Goal: Transaction & Acquisition: Purchase product/service

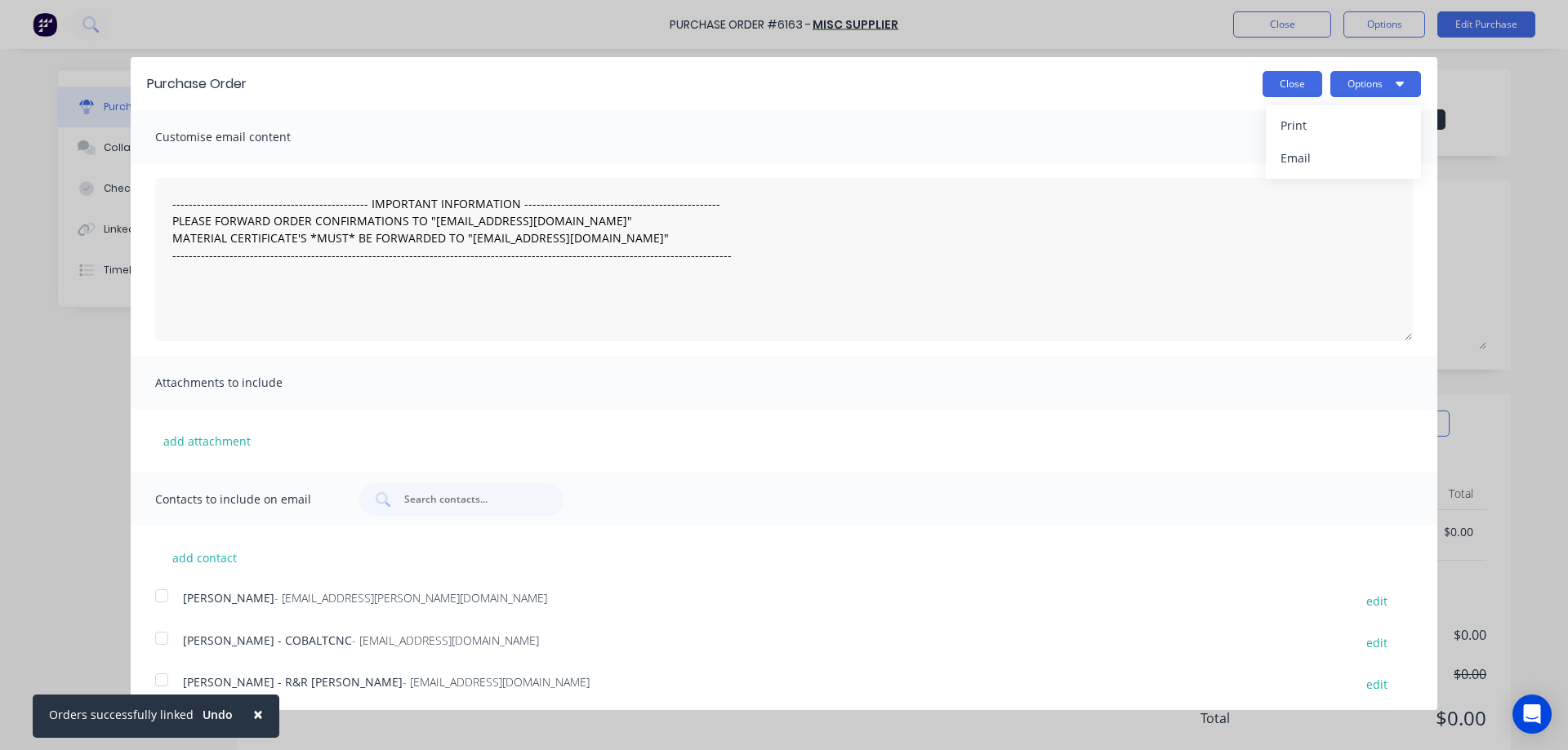
click at [1275, 78] on button "Close" at bounding box center [1293, 84] width 60 height 26
type textarea "x"
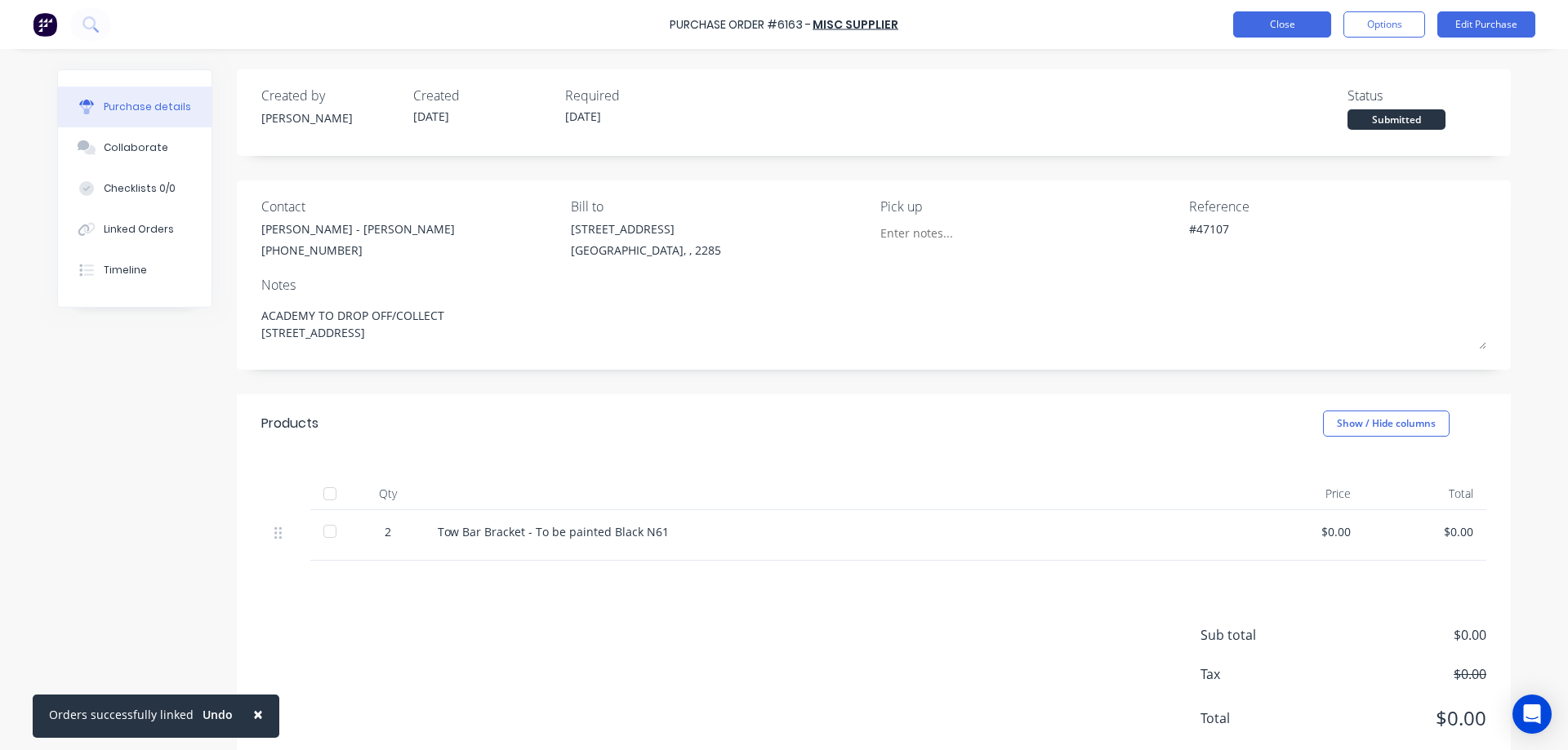
click at [1294, 27] on button "Close" at bounding box center [1282, 25] width 98 height 26
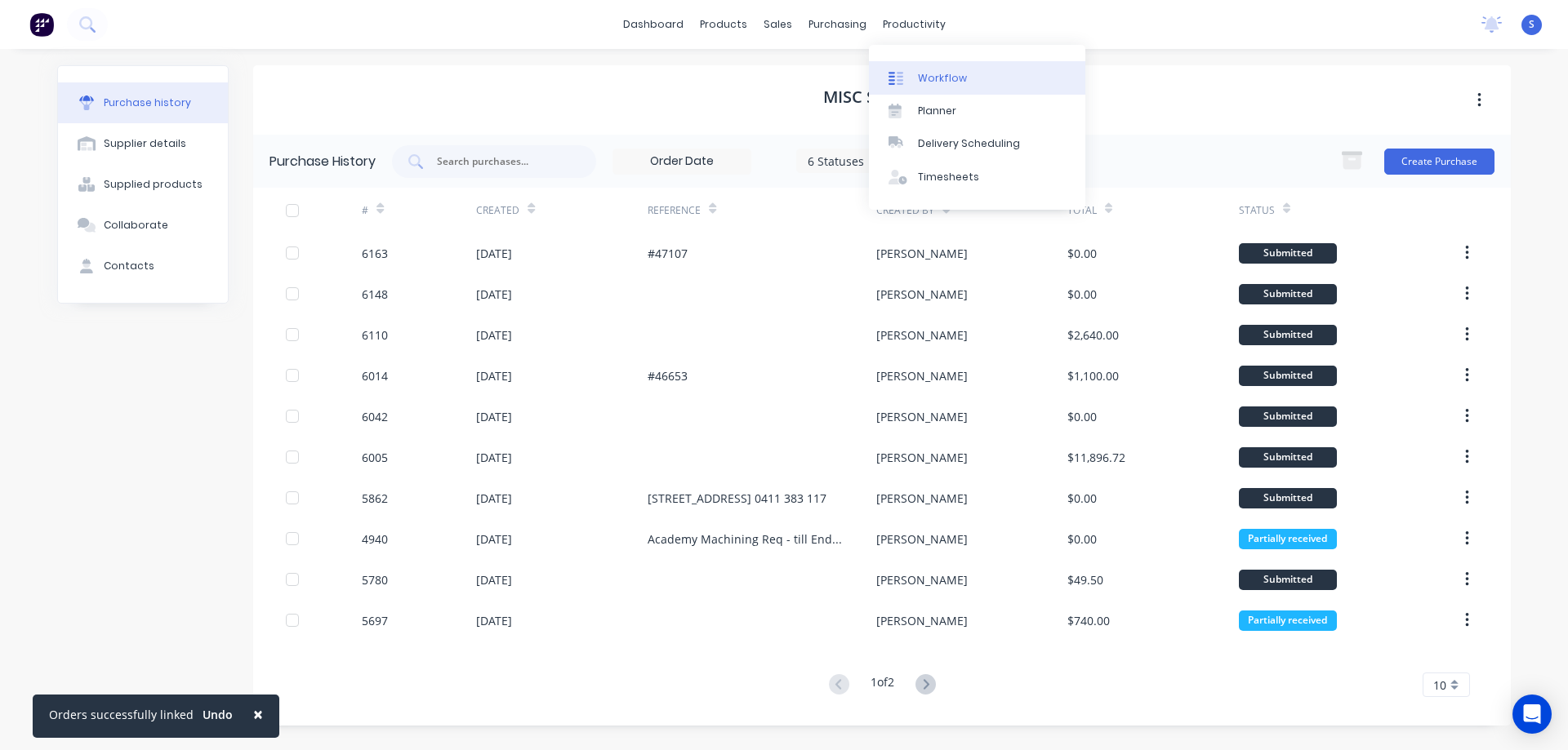
click at [926, 71] on div "Workflow" at bounding box center [943, 78] width 49 height 15
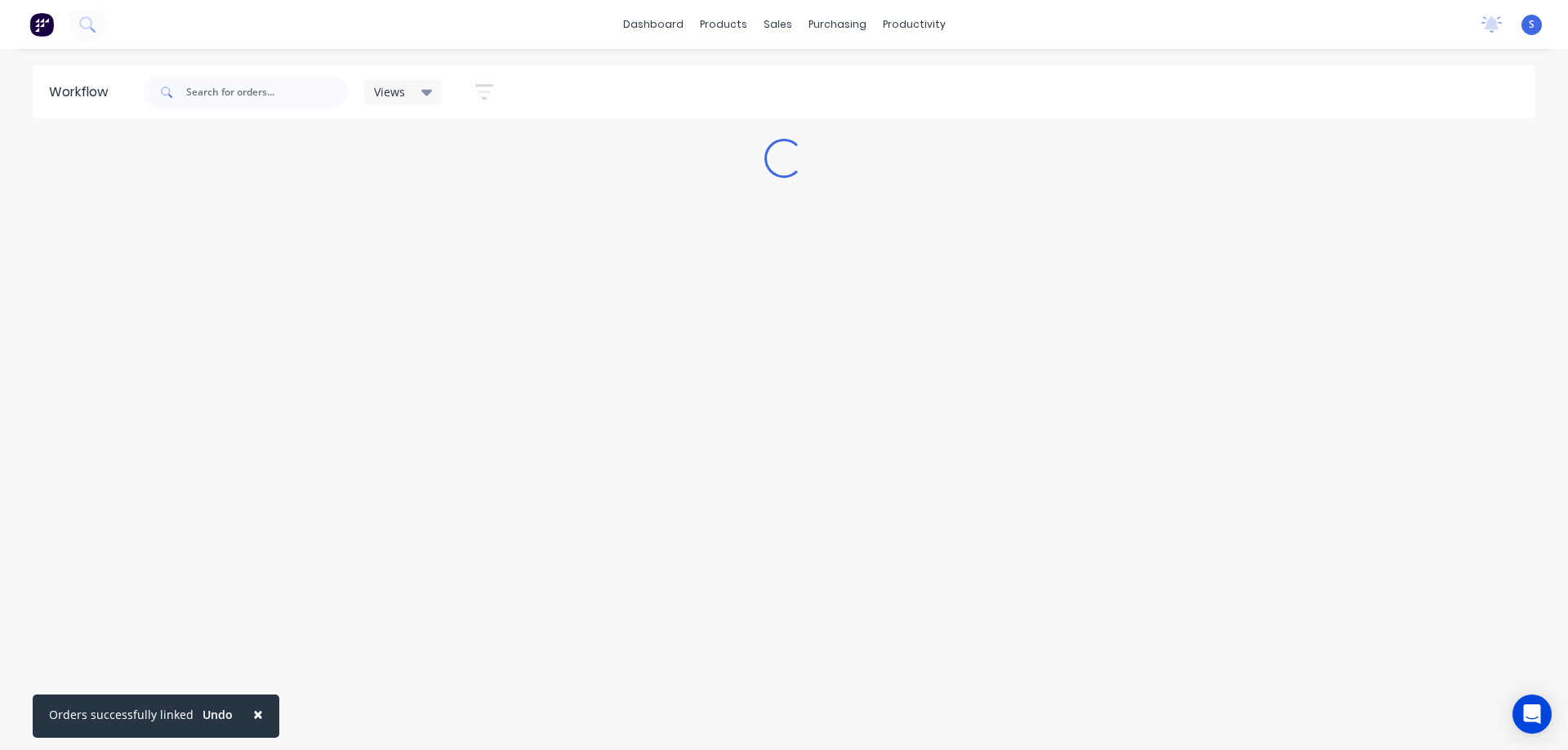
click at [253, 718] on span "×" at bounding box center [258, 715] width 10 height 23
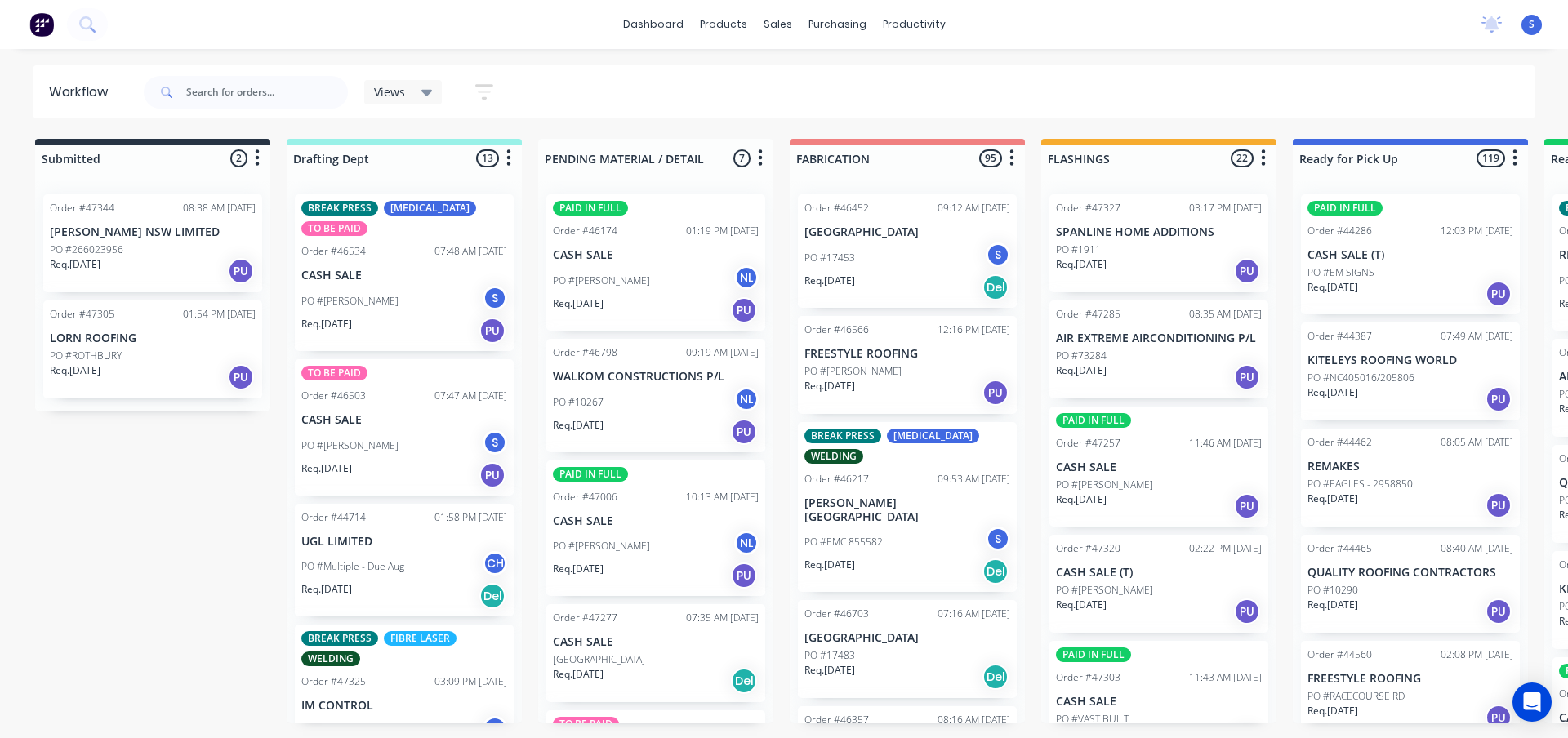
click at [425, 93] on icon at bounding box center [426, 93] width 11 height 6
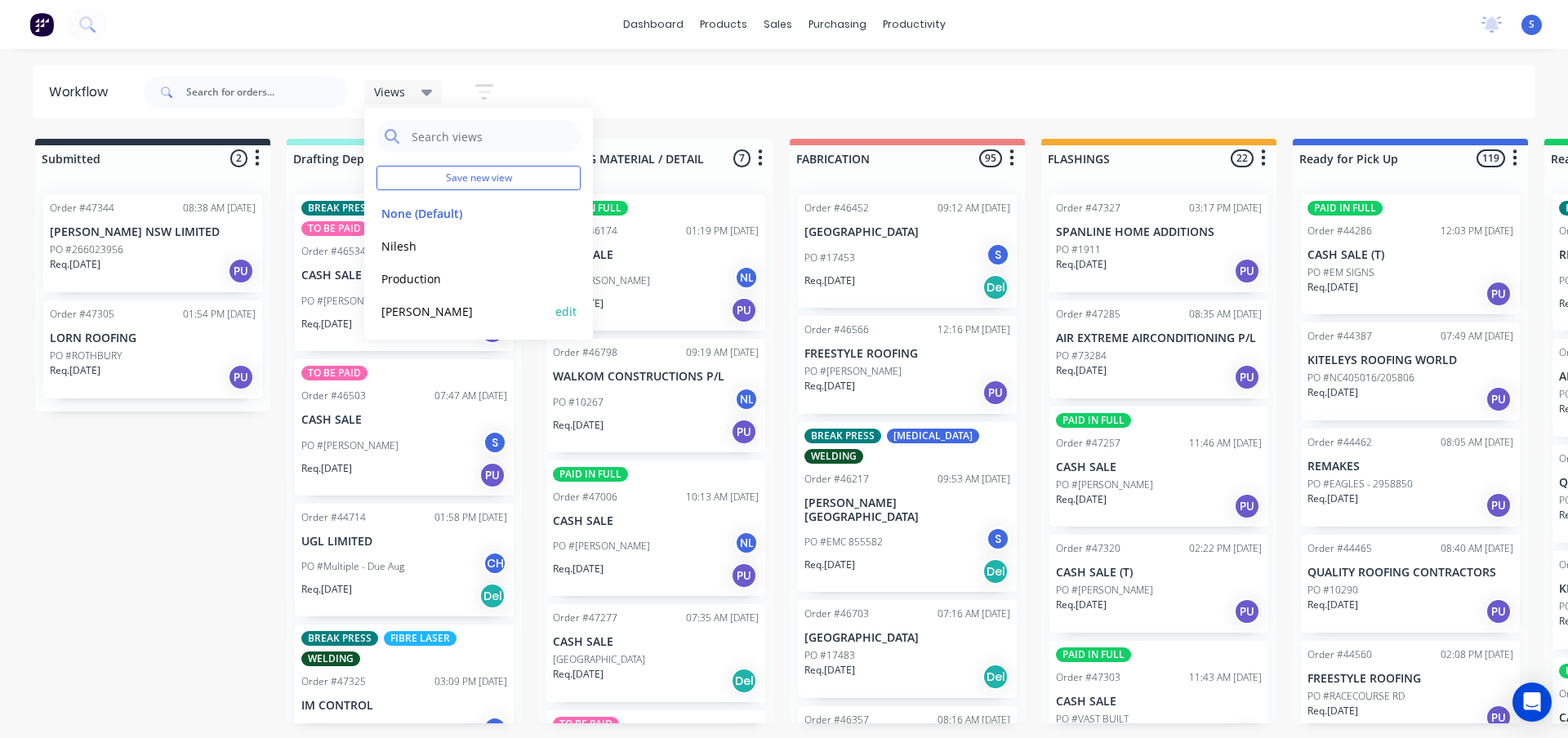
click at [411, 312] on button "[PERSON_NAME]" at bounding box center [464, 311] width 174 height 19
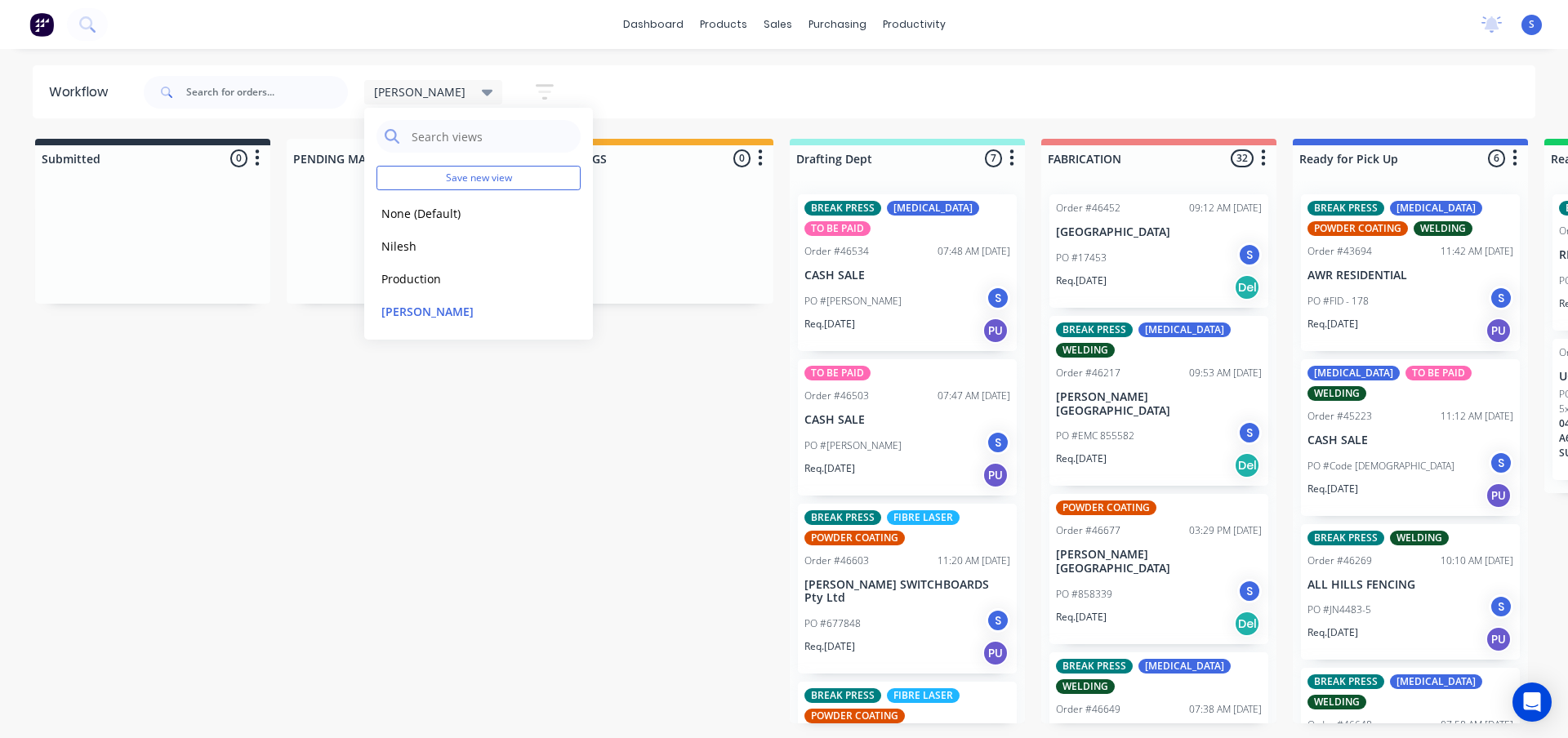
click at [657, 82] on div "[PERSON_NAME] Save new view None (Default) edit Nilesh edit Production edit Stu…" at bounding box center [838, 93] width 1396 height 49
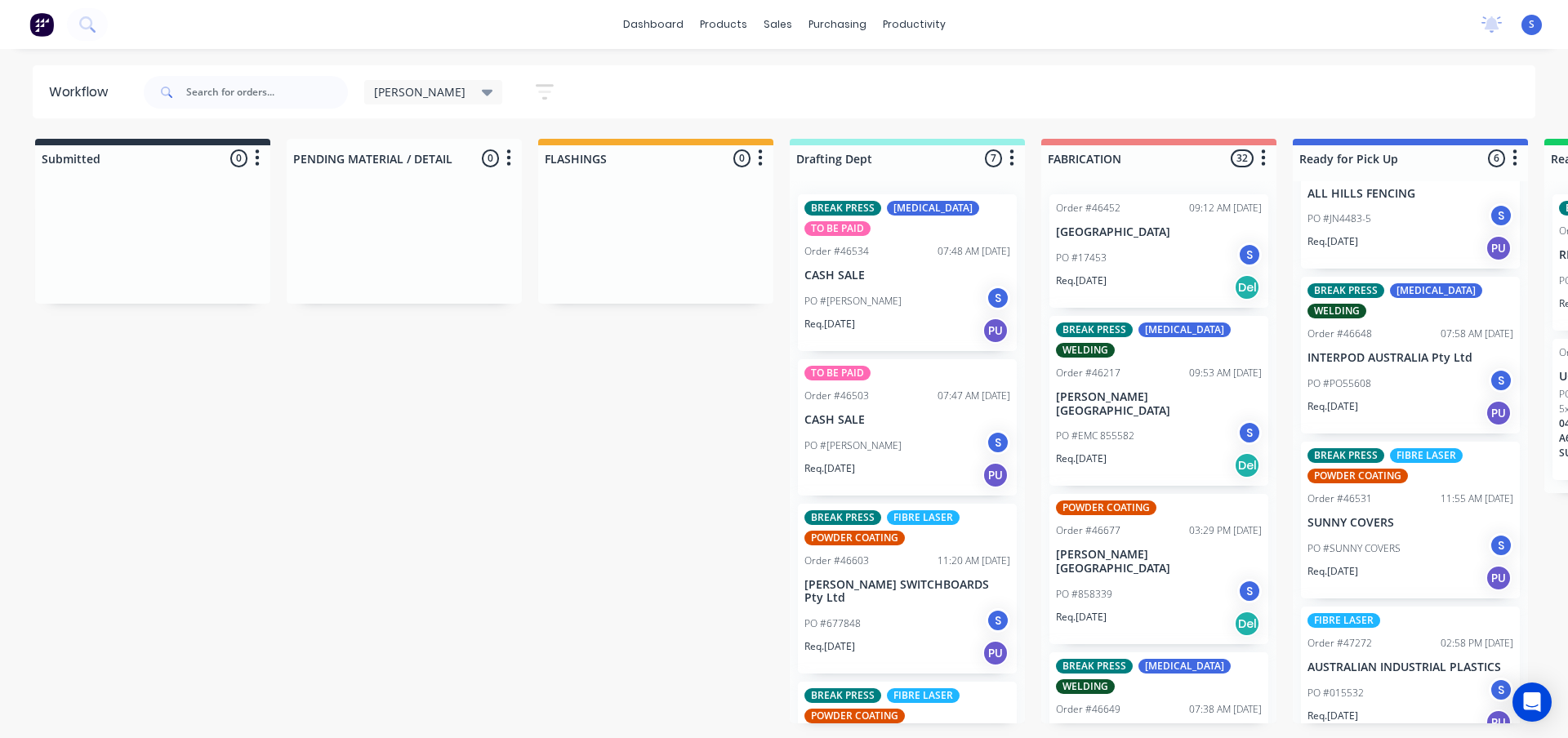
click at [857, 313] on div "PO #[PERSON_NAME] S" at bounding box center [907, 301] width 206 height 31
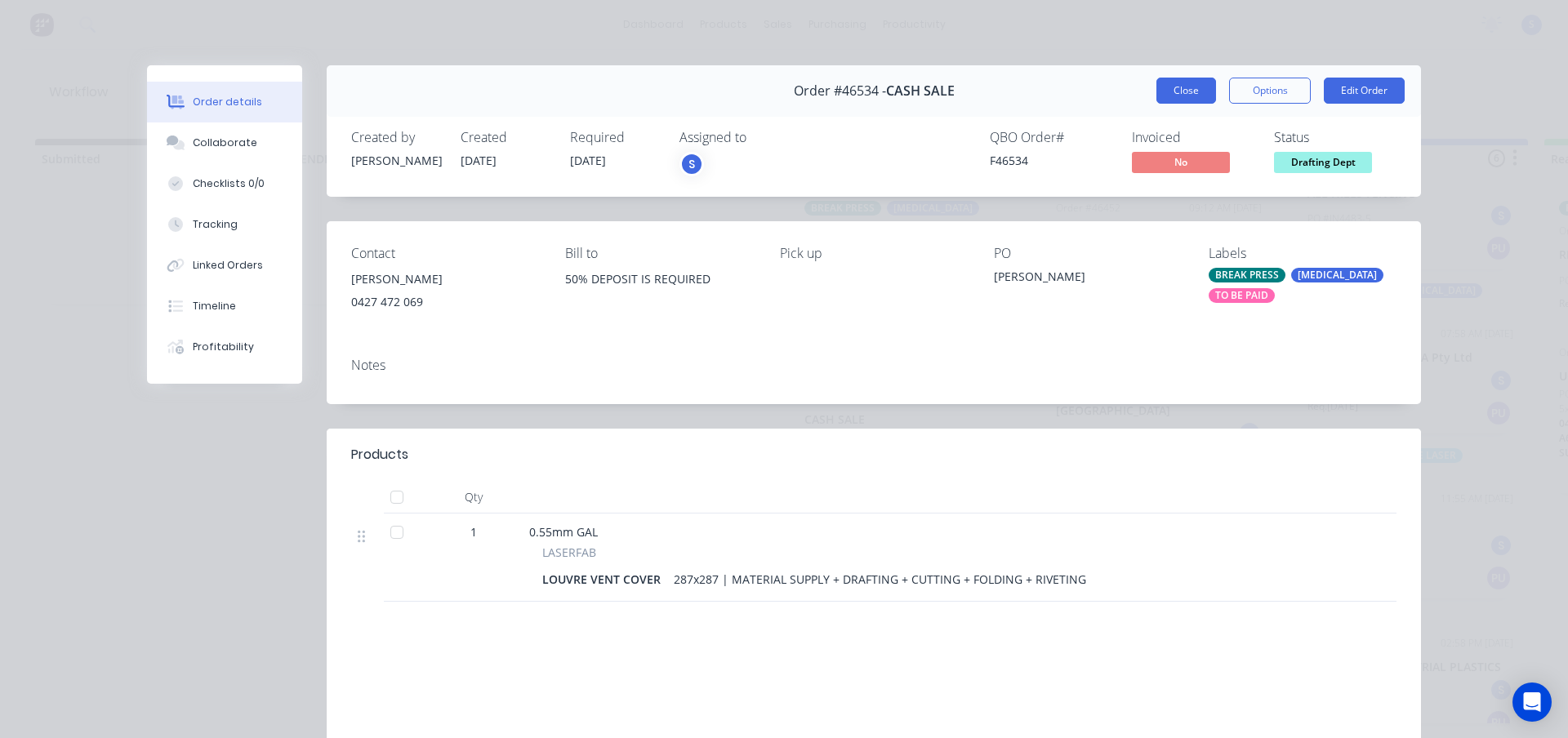
click at [1175, 89] on button "Close" at bounding box center [1187, 91] width 60 height 26
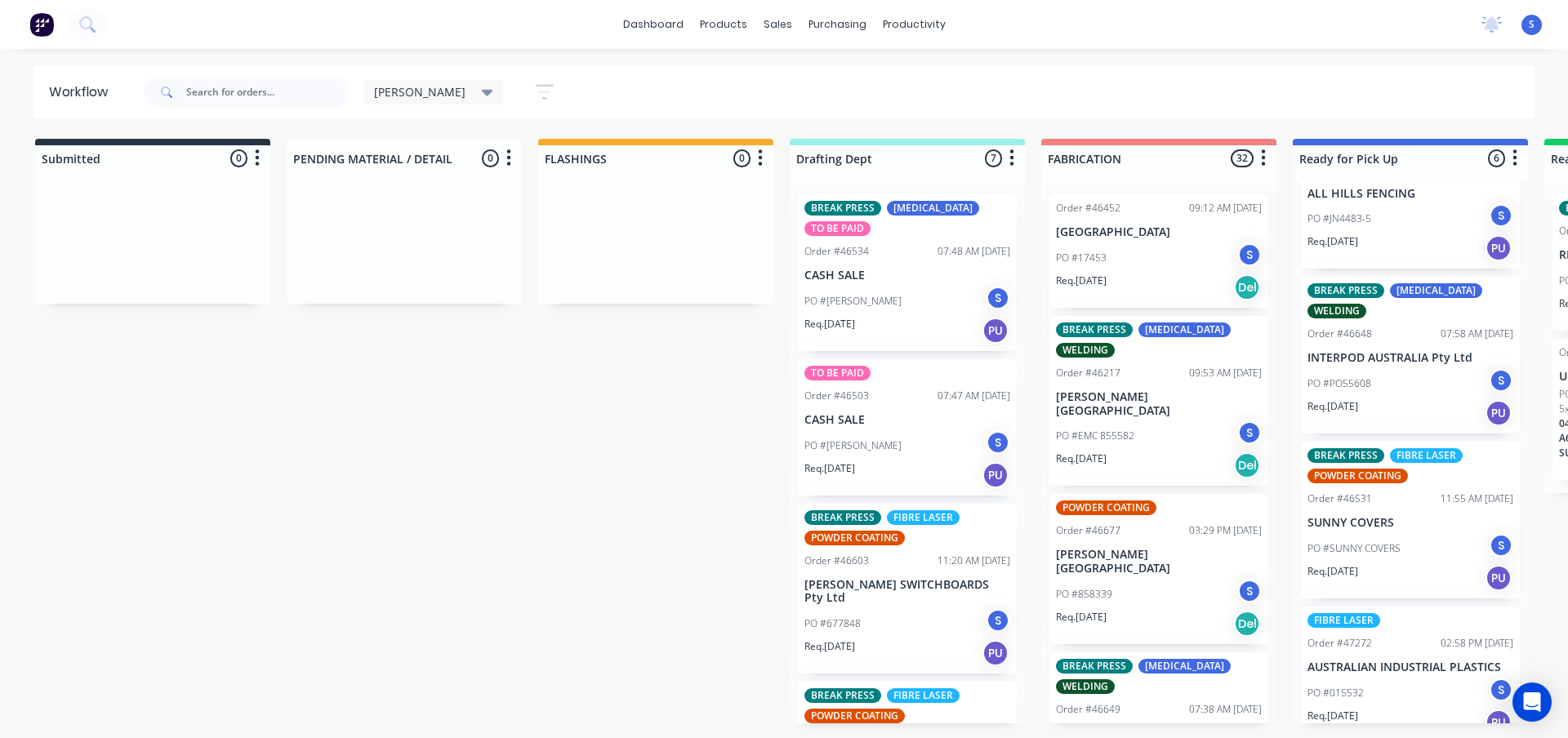
click at [882, 418] on p "CASH SALE" at bounding box center [907, 420] width 206 height 14
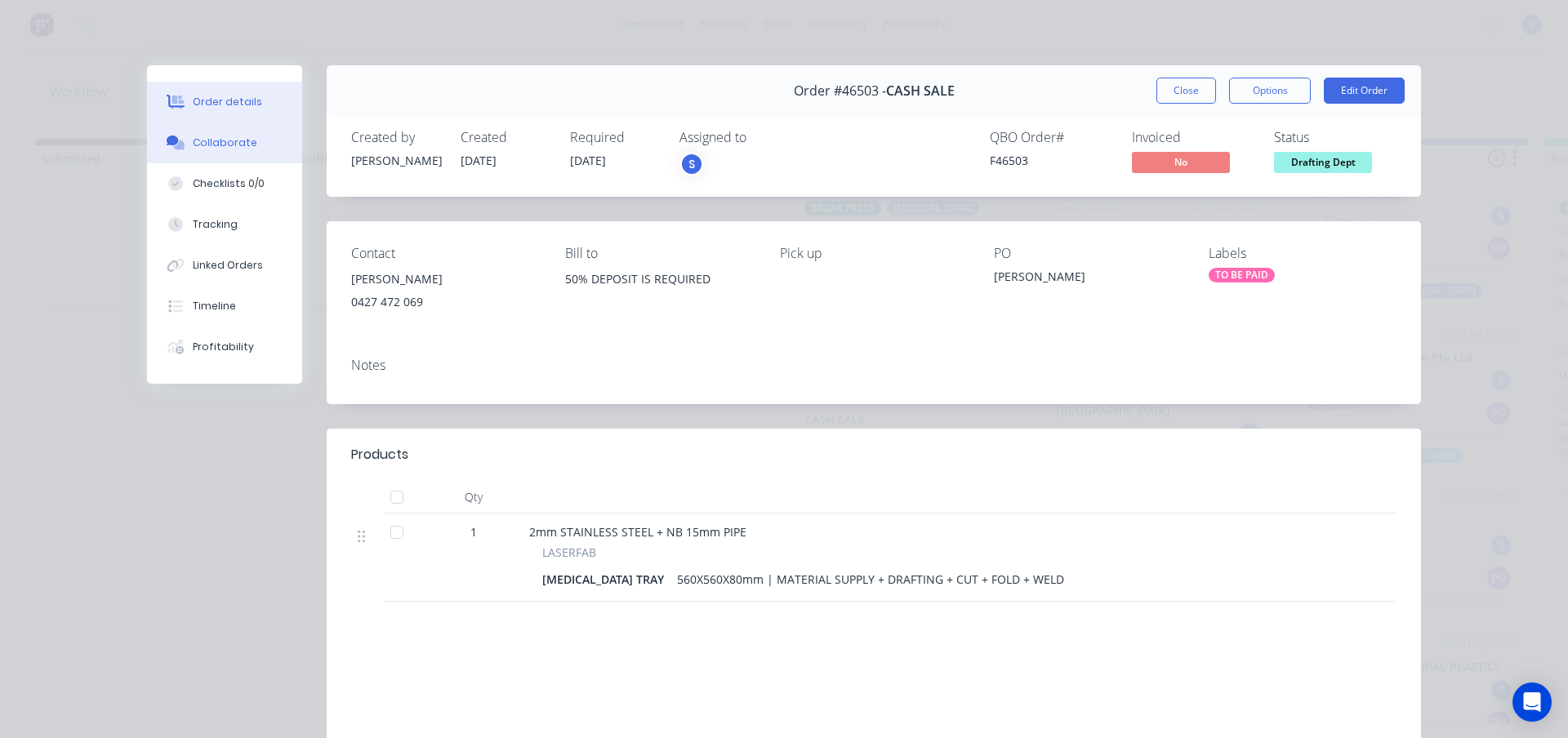
click at [224, 147] on div "Collaborate" at bounding box center [224, 143] width 64 height 15
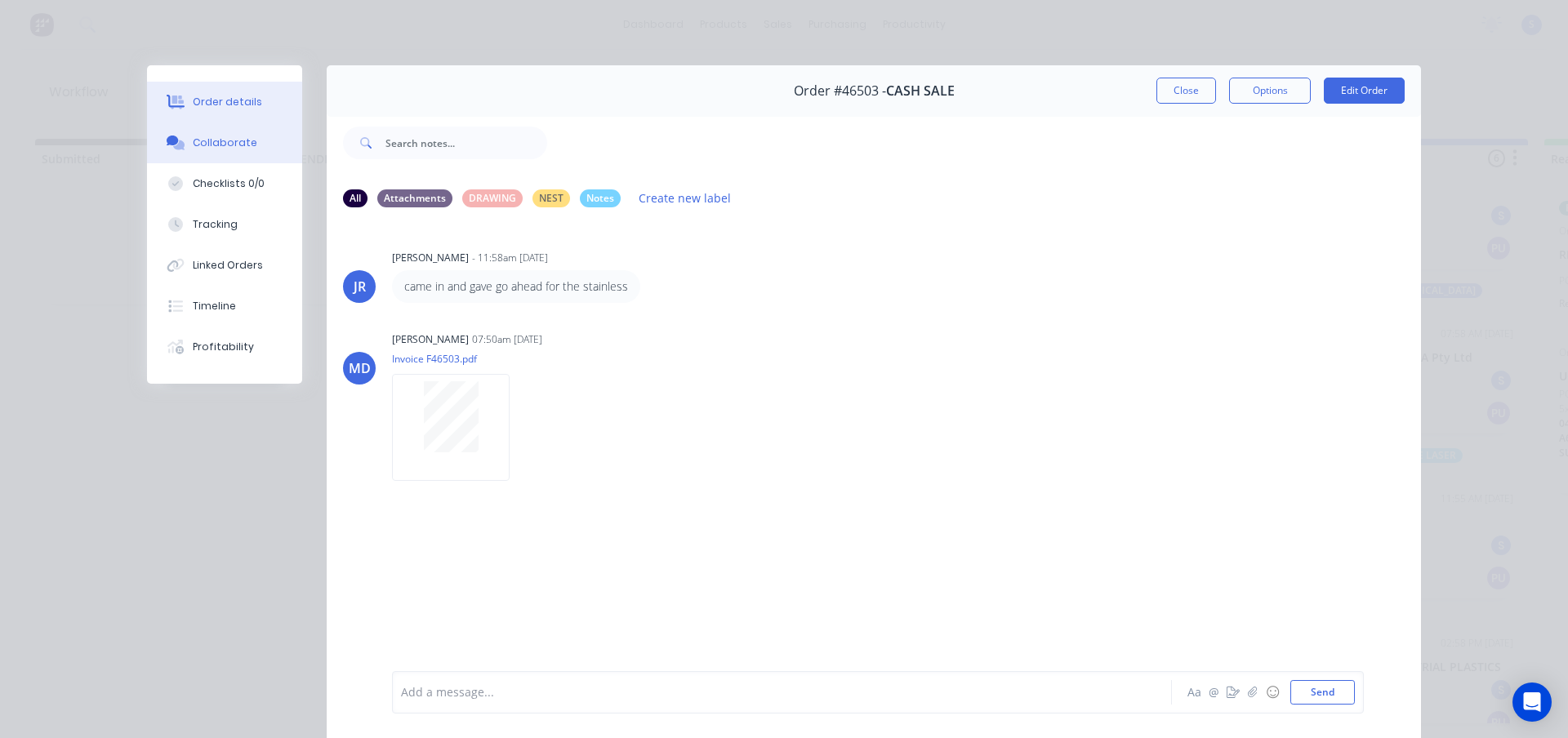
click at [213, 110] on button "Order details" at bounding box center [225, 102] width 155 height 41
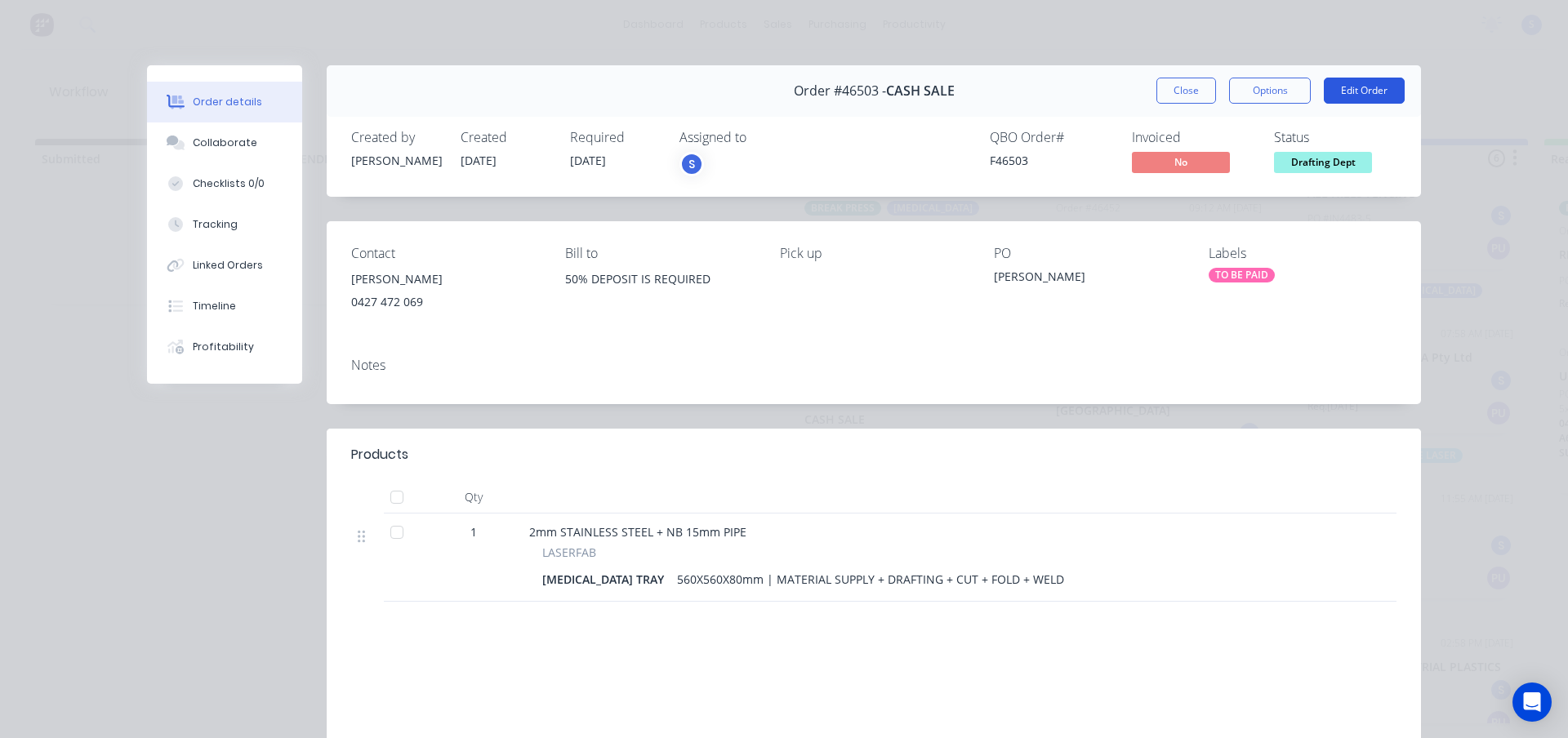
click at [1346, 92] on button "Edit Order" at bounding box center [1365, 91] width 81 height 26
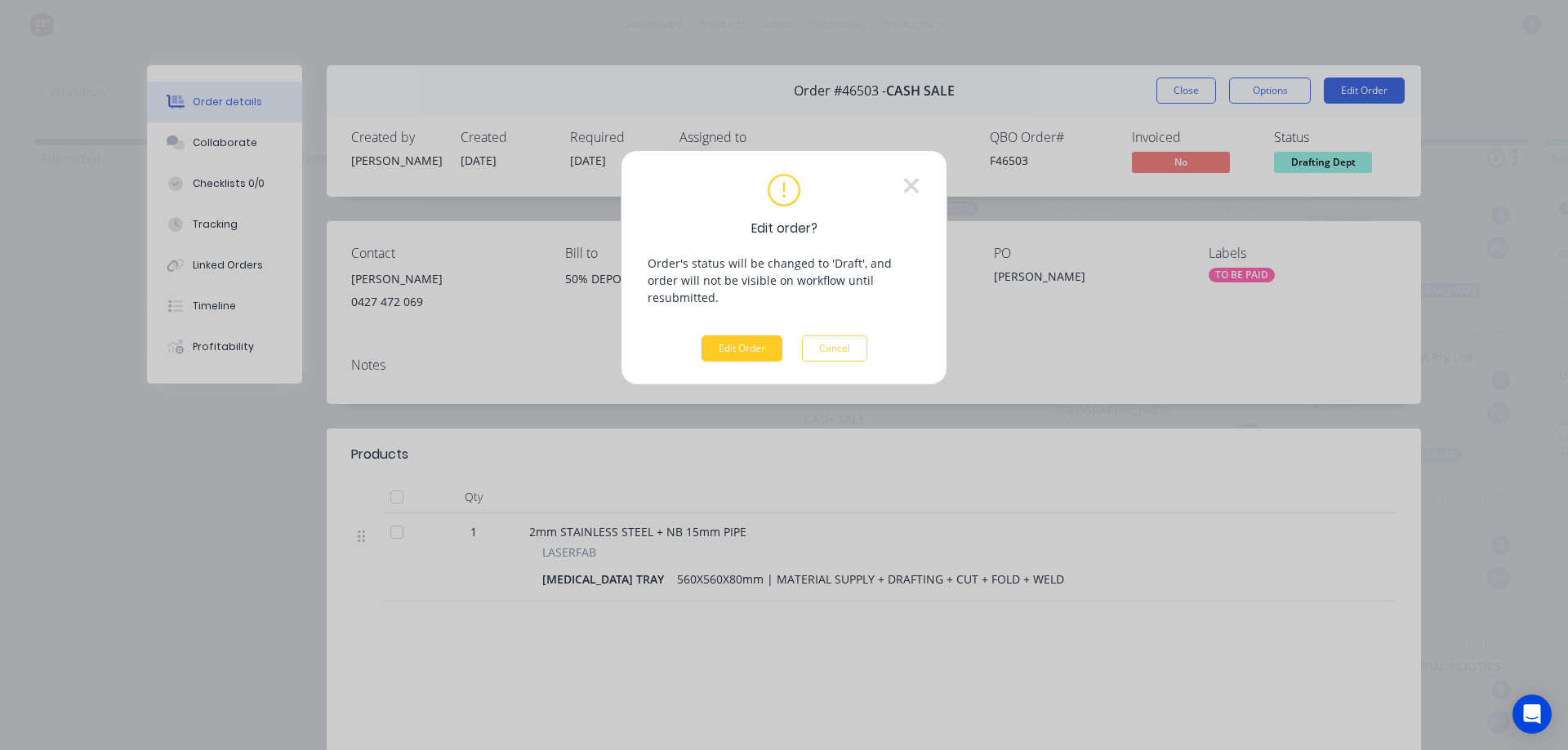
click at [728, 341] on button "Edit Order" at bounding box center [743, 349] width 81 height 26
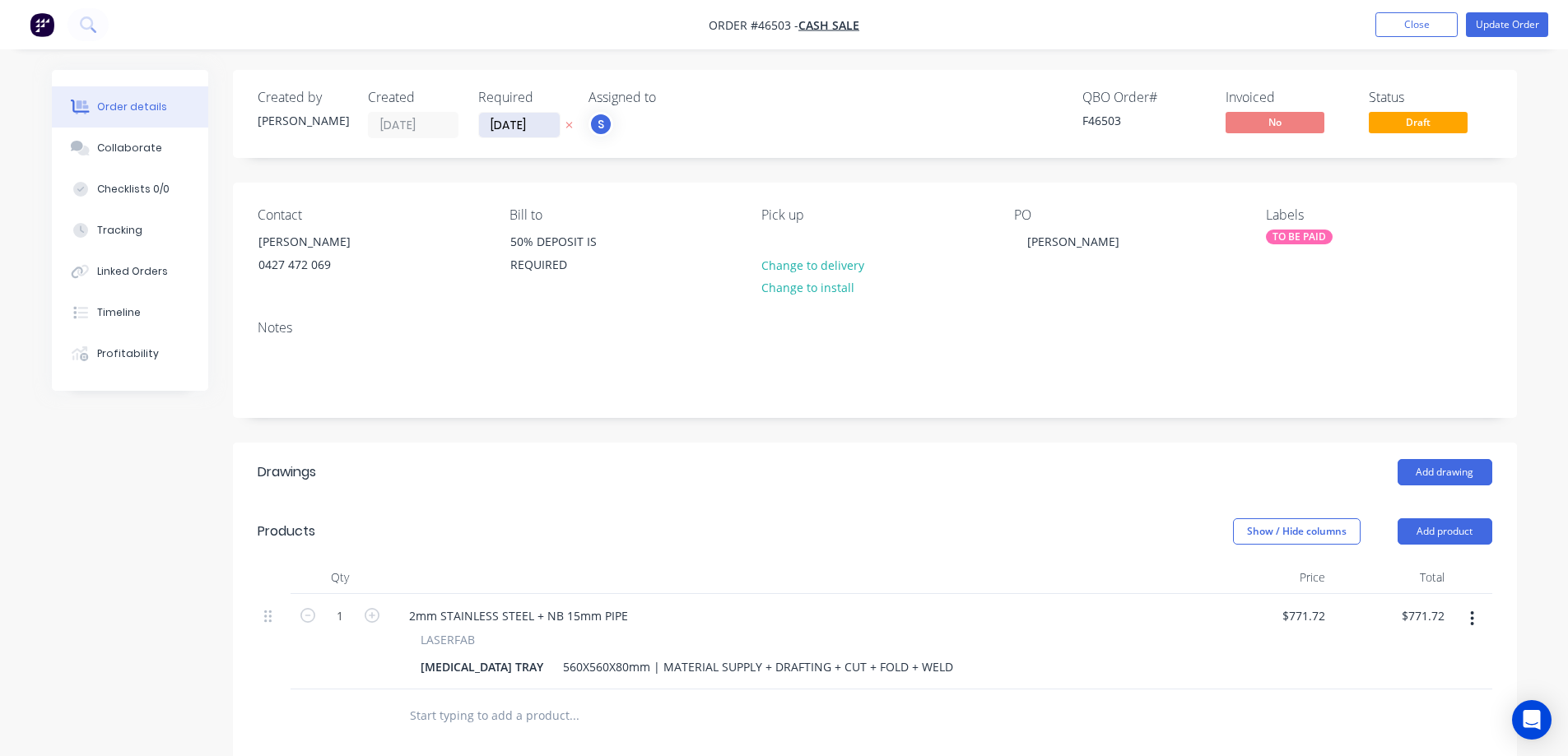
click at [546, 122] on input "[DATE]" at bounding box center [519, 125] width 81 height 25
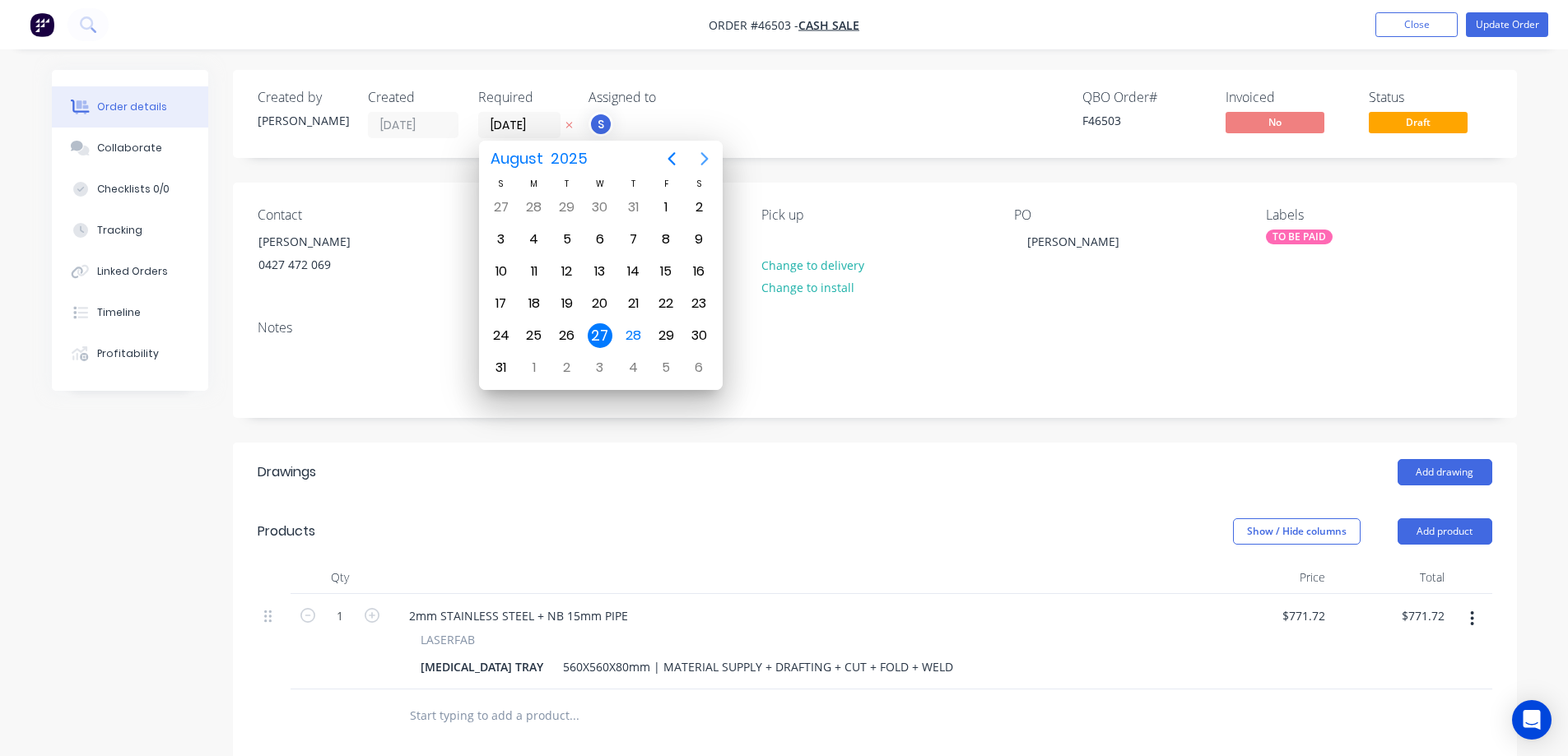
click at [707, 162] on icon "Next page" at bounding box center [704, 158] width 20 height 20
click at [665, 240] on div "12" at bounding box center [666, 239] width 25 height 25
type input "[DATE]"
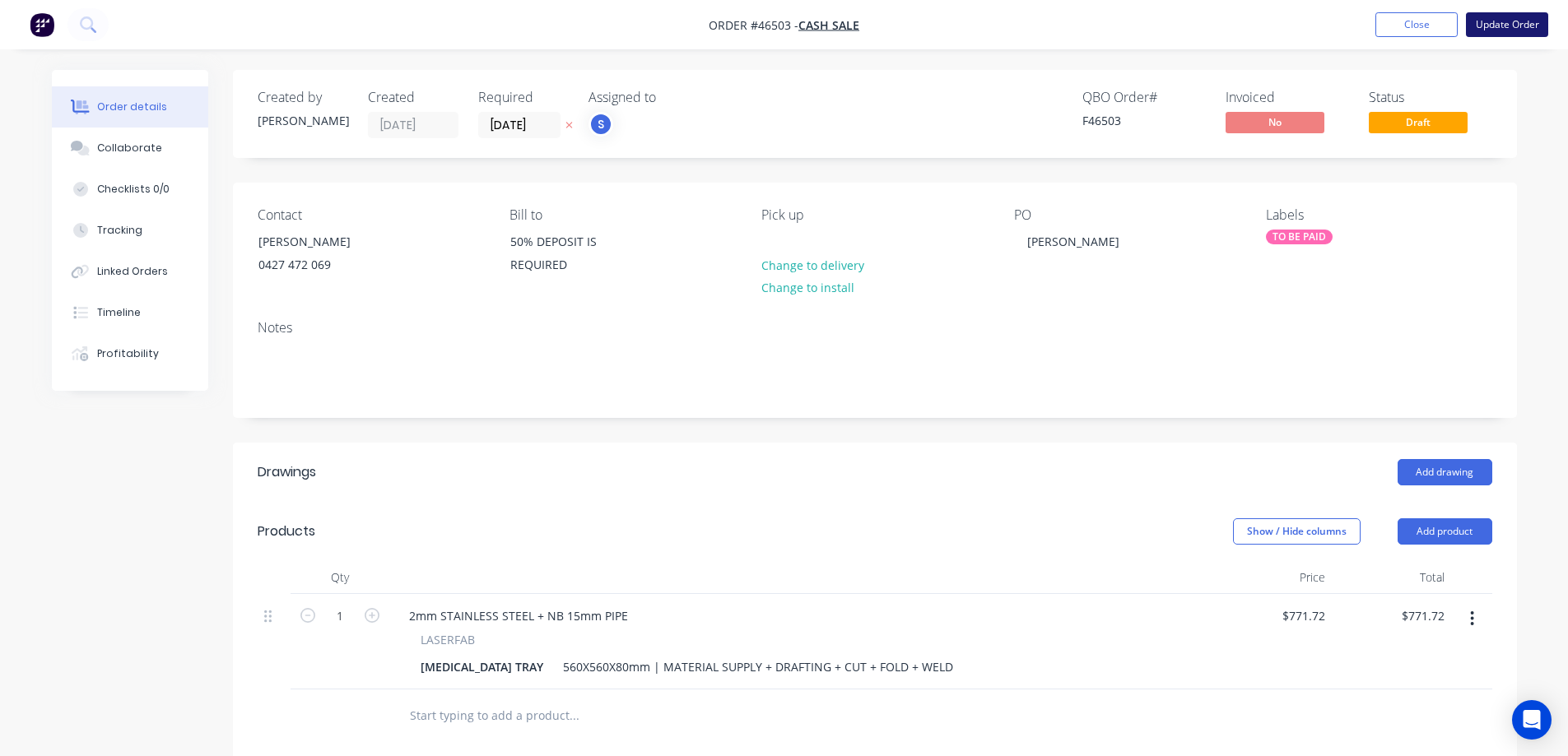
click at [1502, 32] on button "Update Order" at bounding box center [1507, 25] width 83 height 25
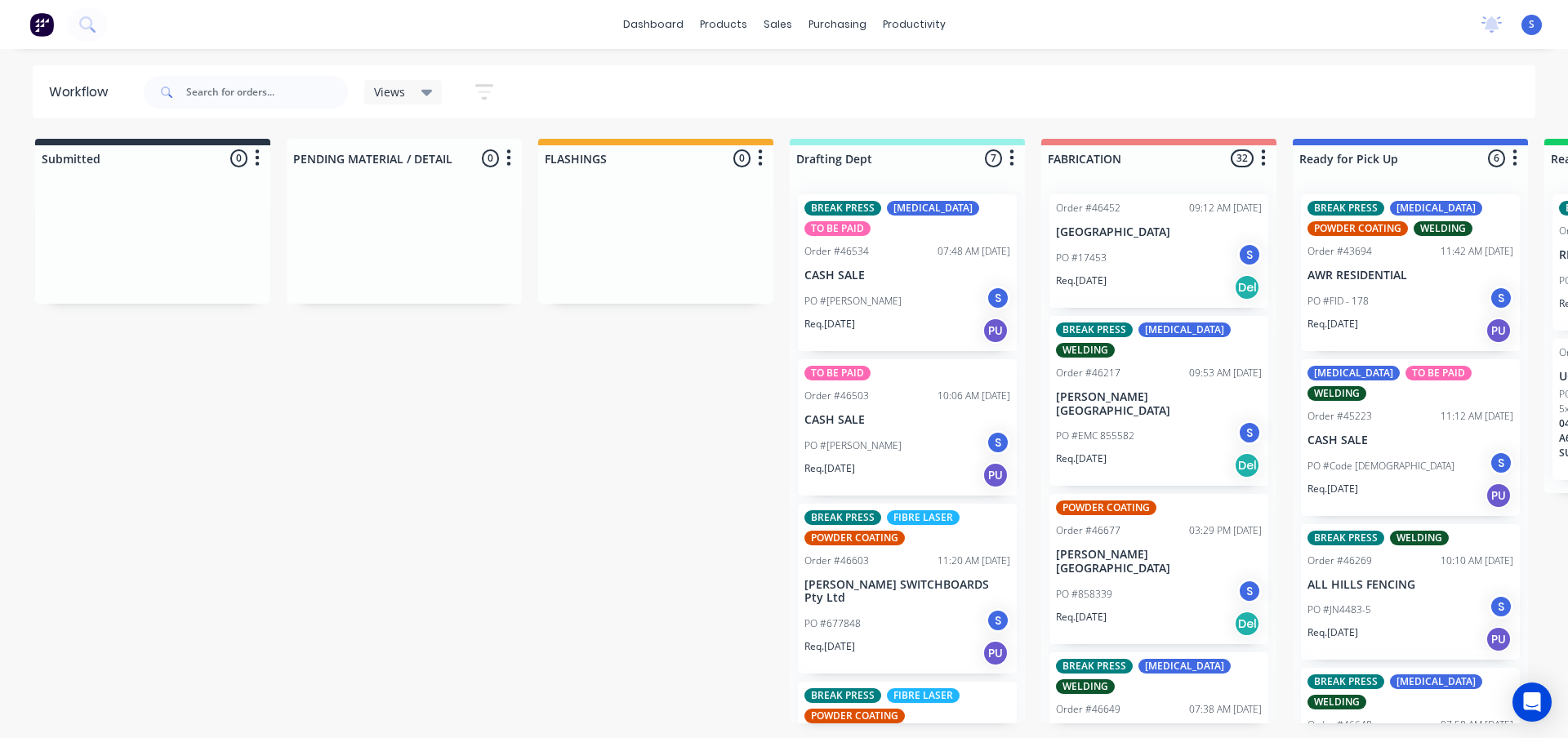
click at [884, 467] on div "Req. [DATE] PU" at bounding box center [907, 475] width 206 height 27
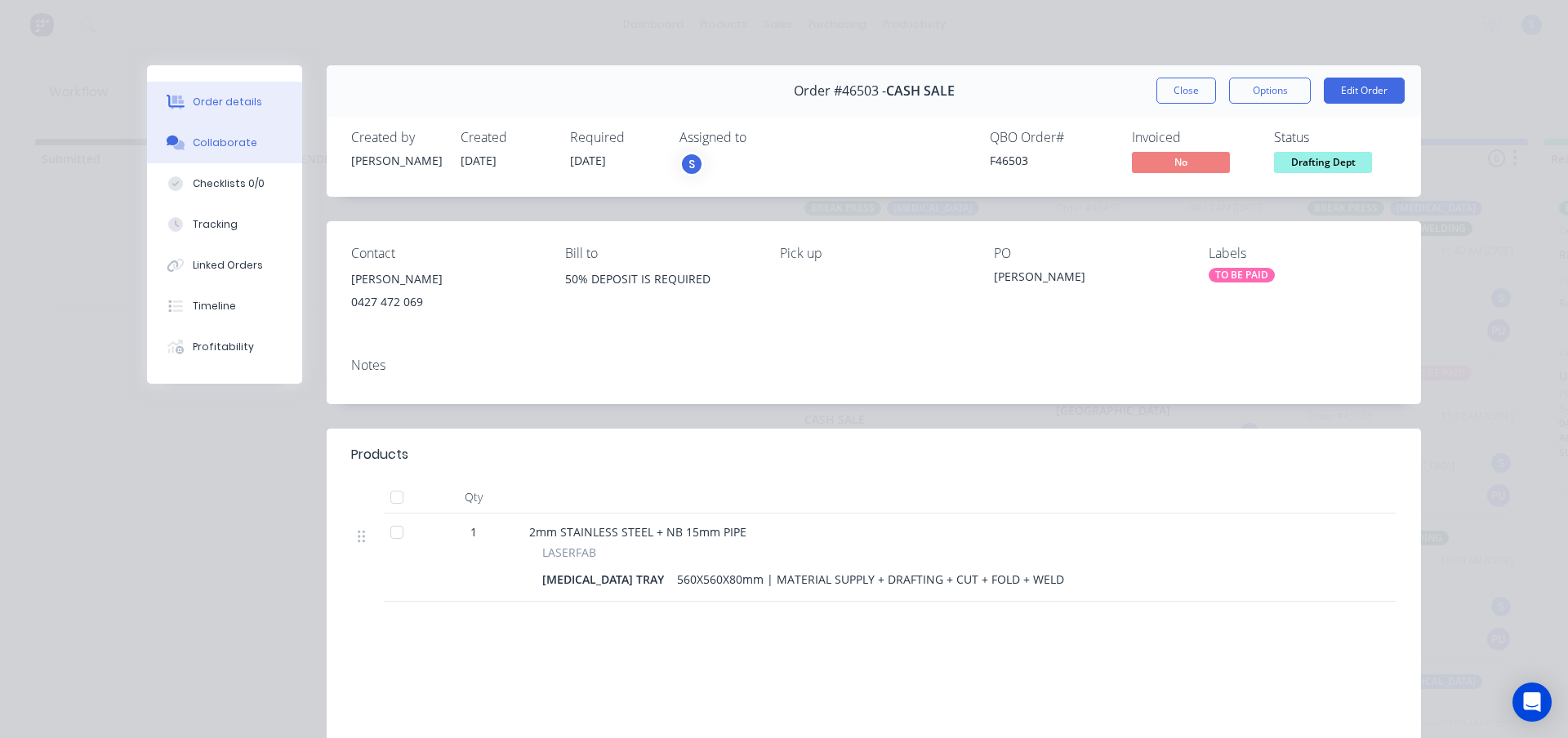
click at [221, 150] on button "Collaborate" at bounding box center [225, 143] width 155 height 41
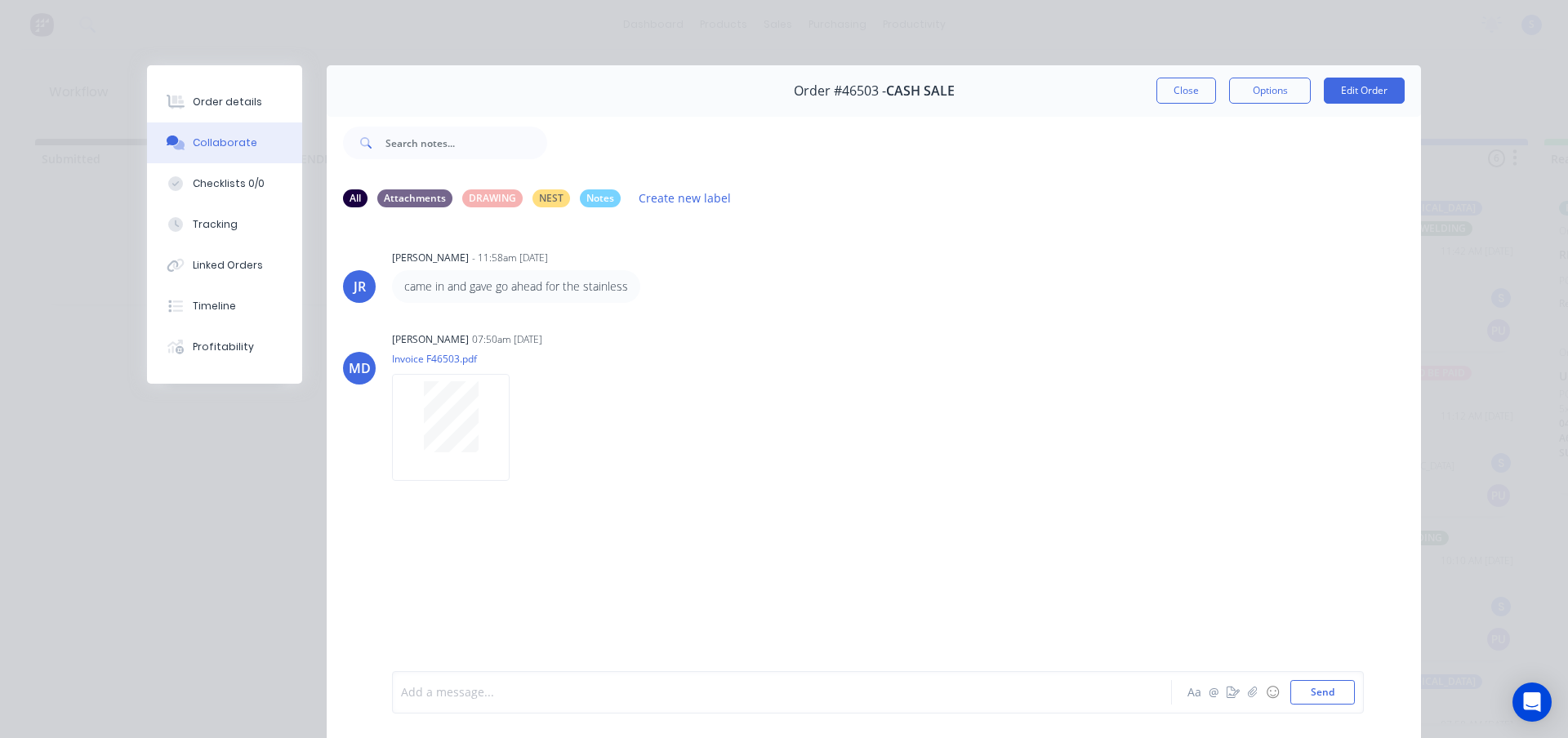
click at [455, 694] on div at bounding box center [759, 692] width 715 height 17
click at [1338, 696] on button "Send" at bounding box center [1323, 693] width 64 height 25
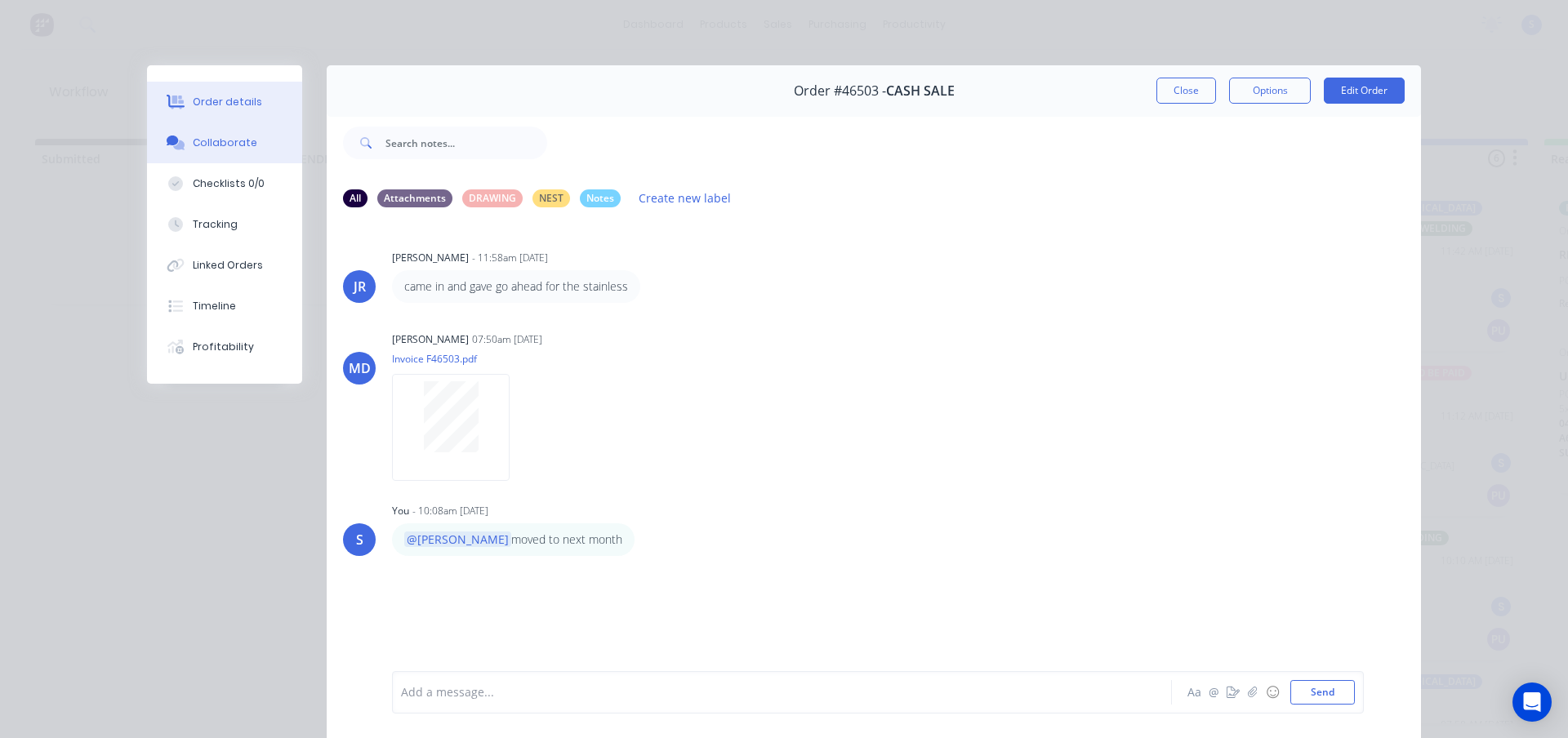
click at [229, 102] on div "Order details" at bounding box center [227, 102] width 70 height 15
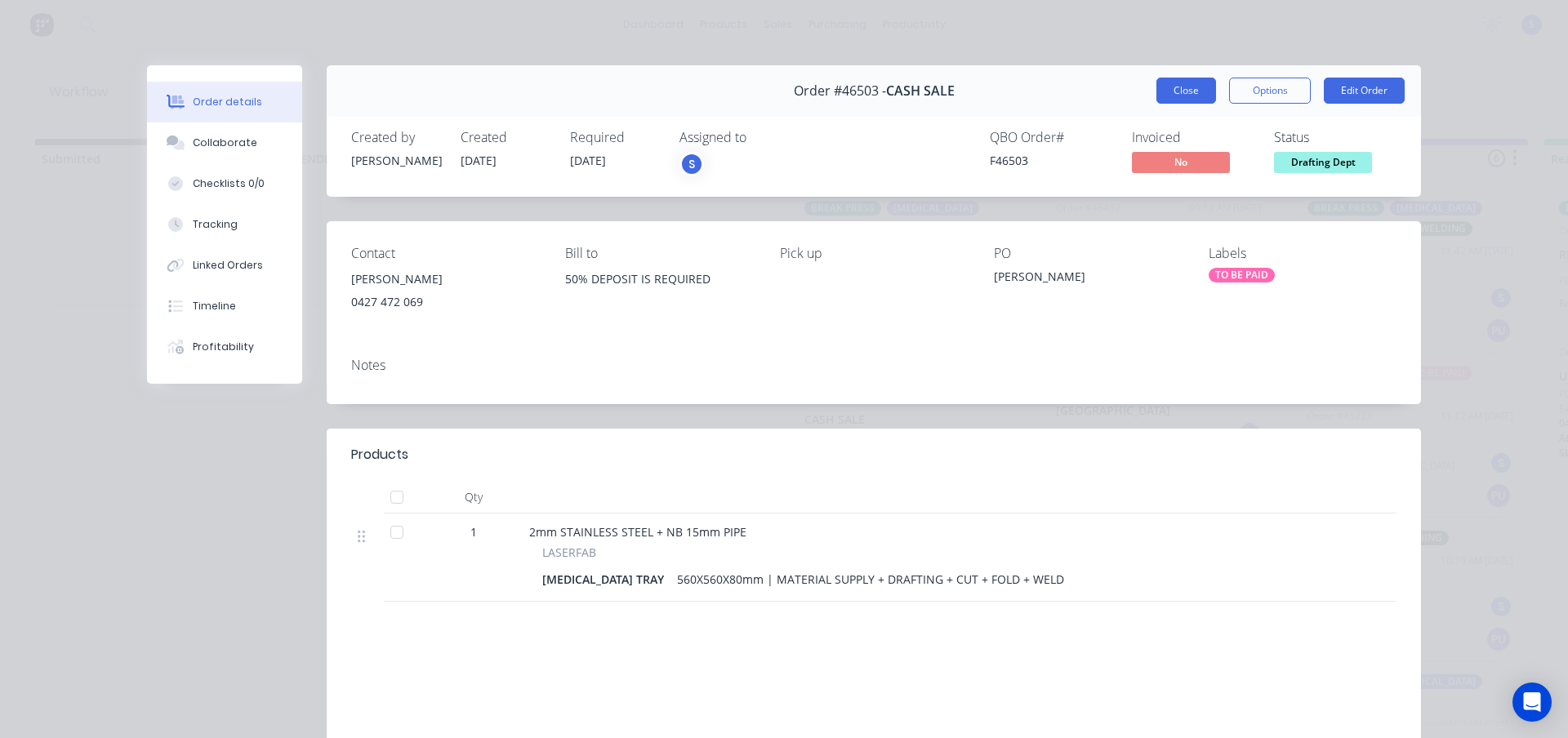
click at [1185, 96] on button "Close" at bounding box center [1187, 91] width 60 height 26
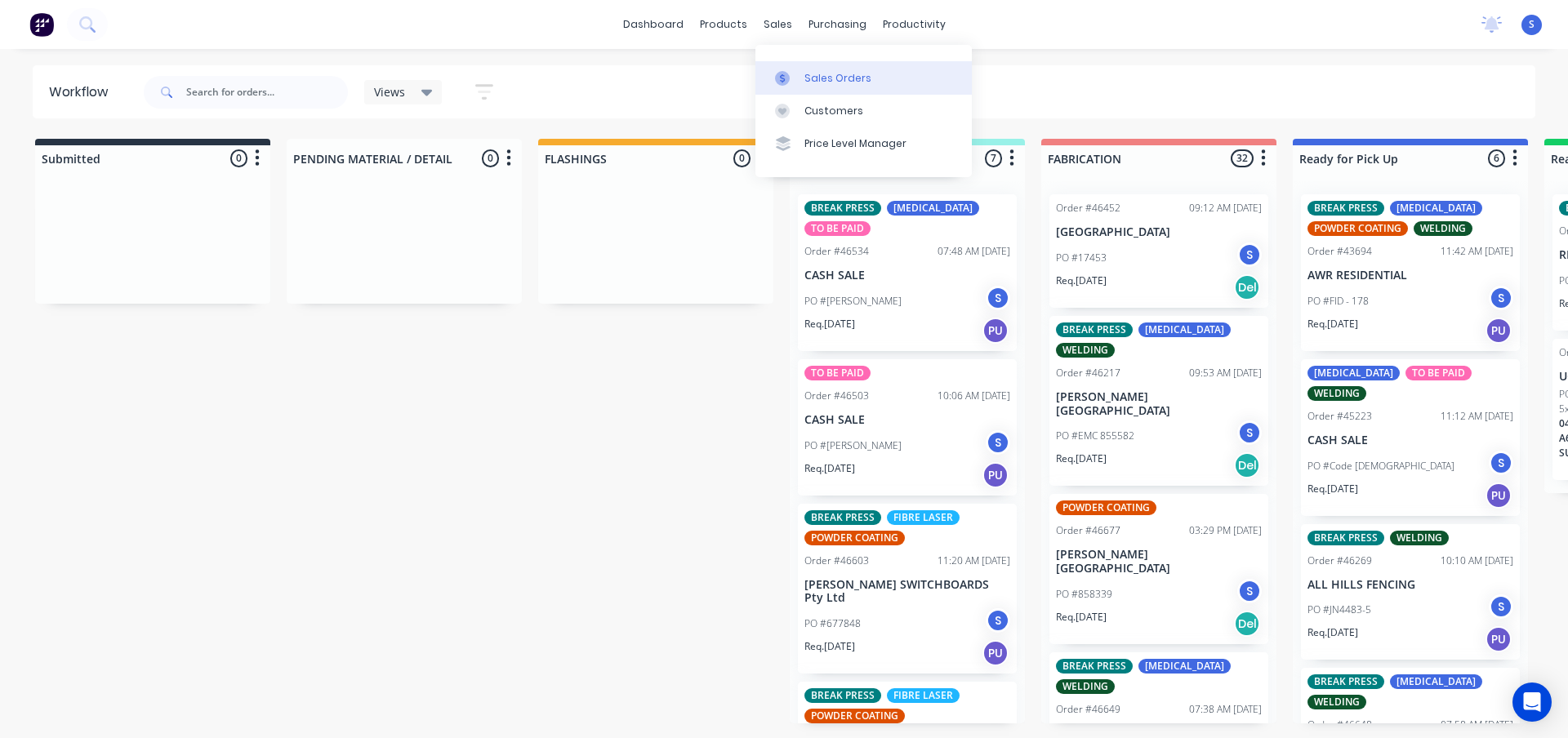
click at [842, 70] on link "Sales Orders" at bounding box center [863, 77] width 216 height 33
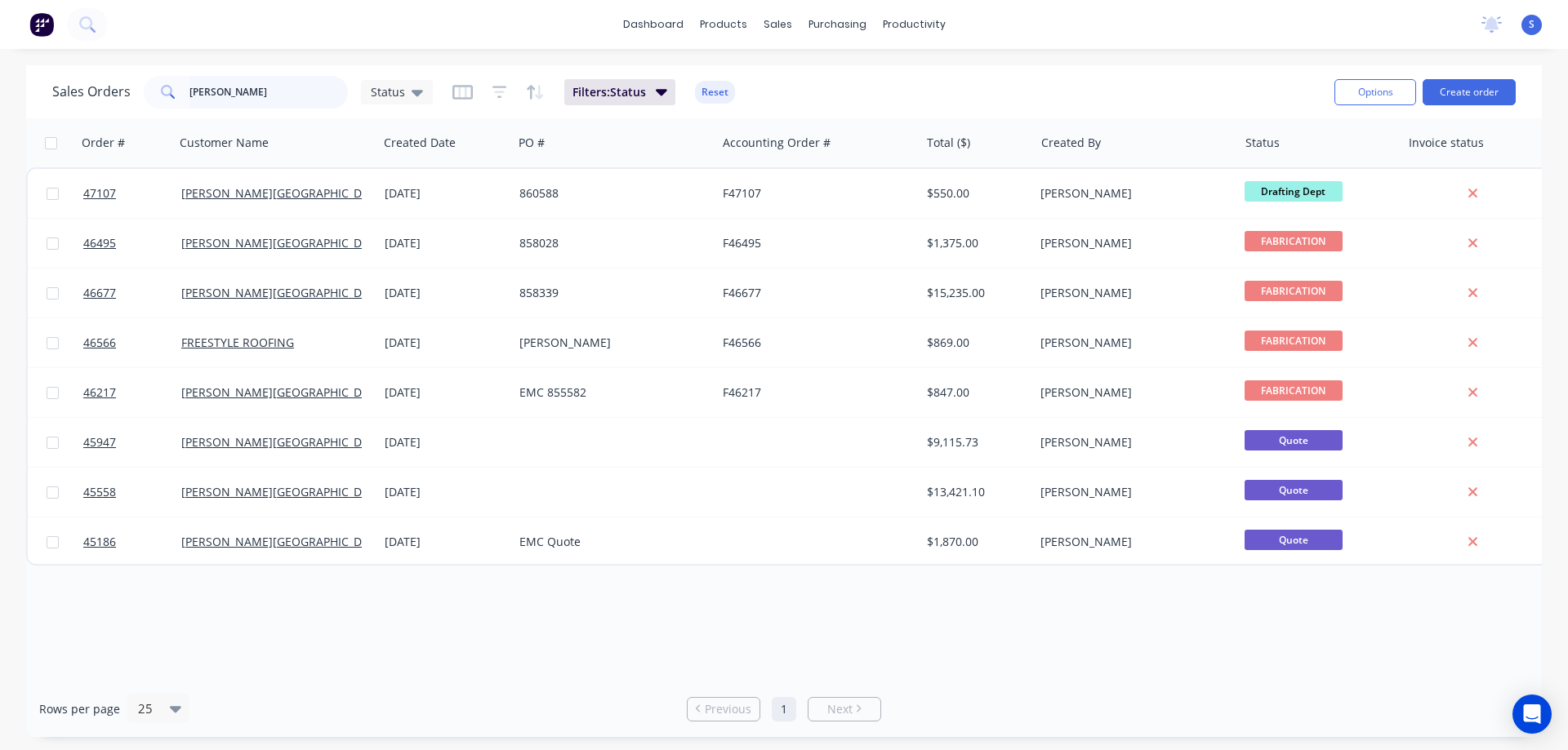
click at [260, 97] on input "[PERSON_NAME]" at bounding box center [269, 92] width 159 height 33
click at [816, 101] on link "Customers" at bounding box center [863, 110] width 216 height 33
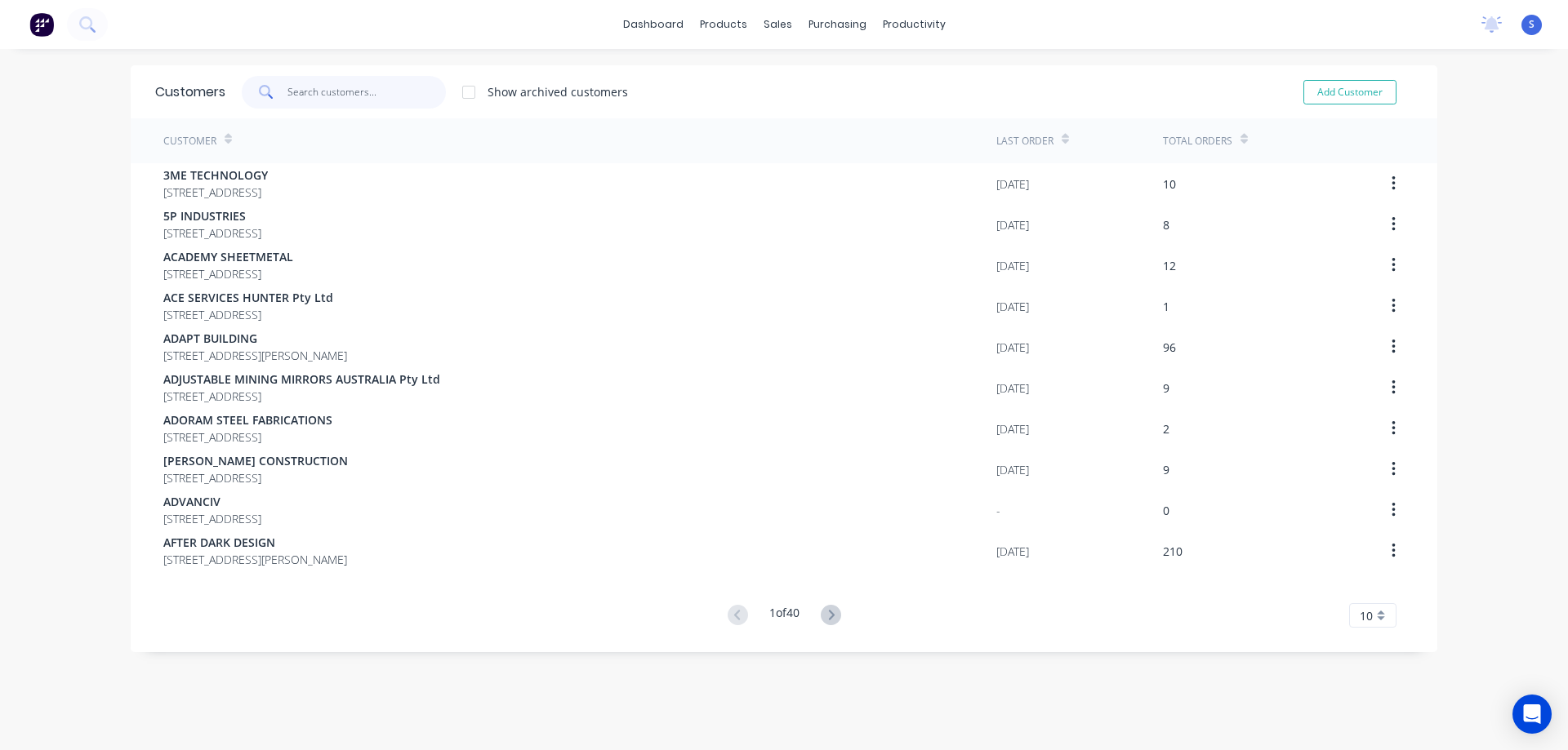
click at [319, 99] on input "text" at bounding box center [367, 92] width 159 height 33
click at [321, 94] on input "text" at bounding box center [367, 92] width 159 height 33
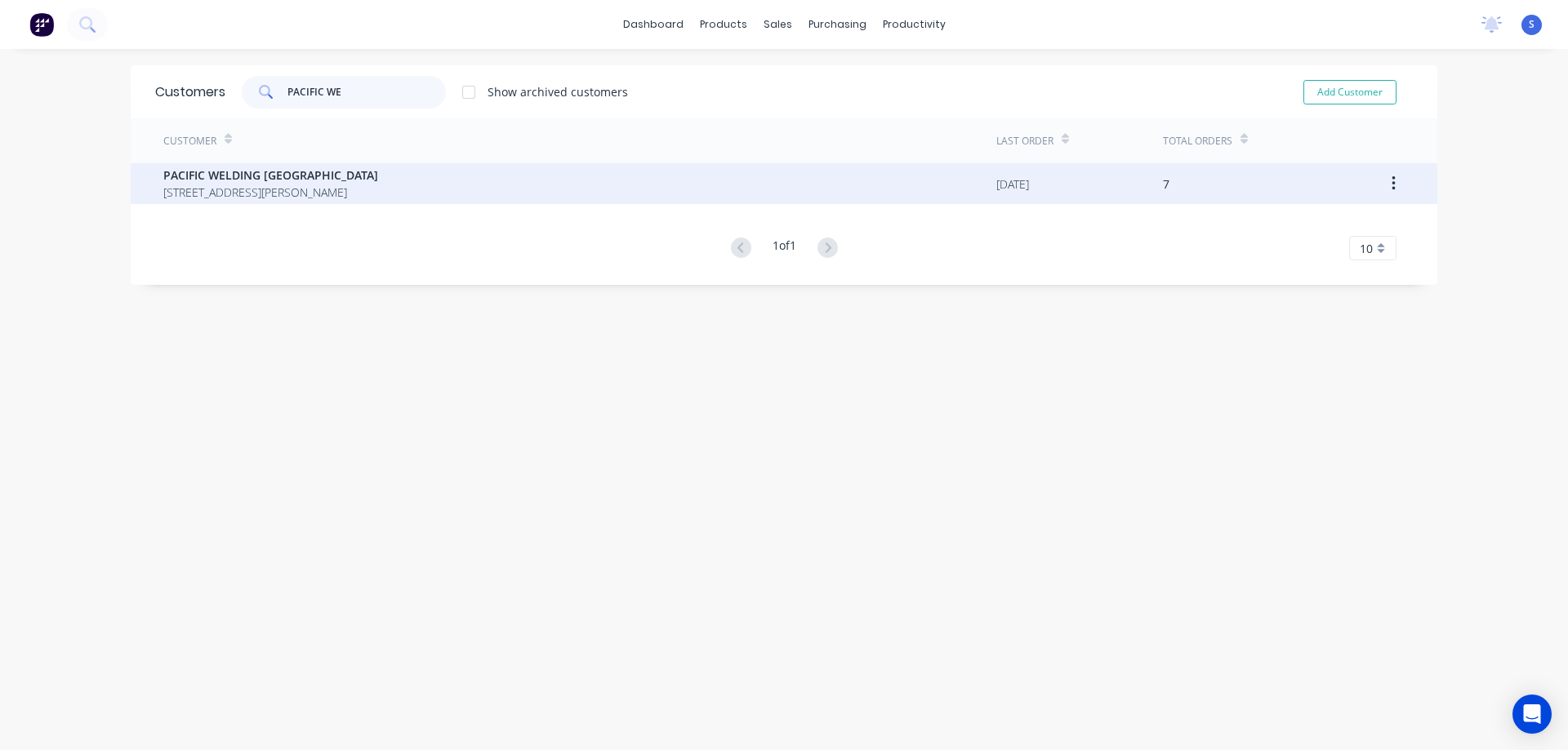
type input "PACIFIC WE"
click at [354, 191] on span "[STREET_ADDRESS][PERSON_NAME]" at bounding box center [270, 191] width 215 height 17
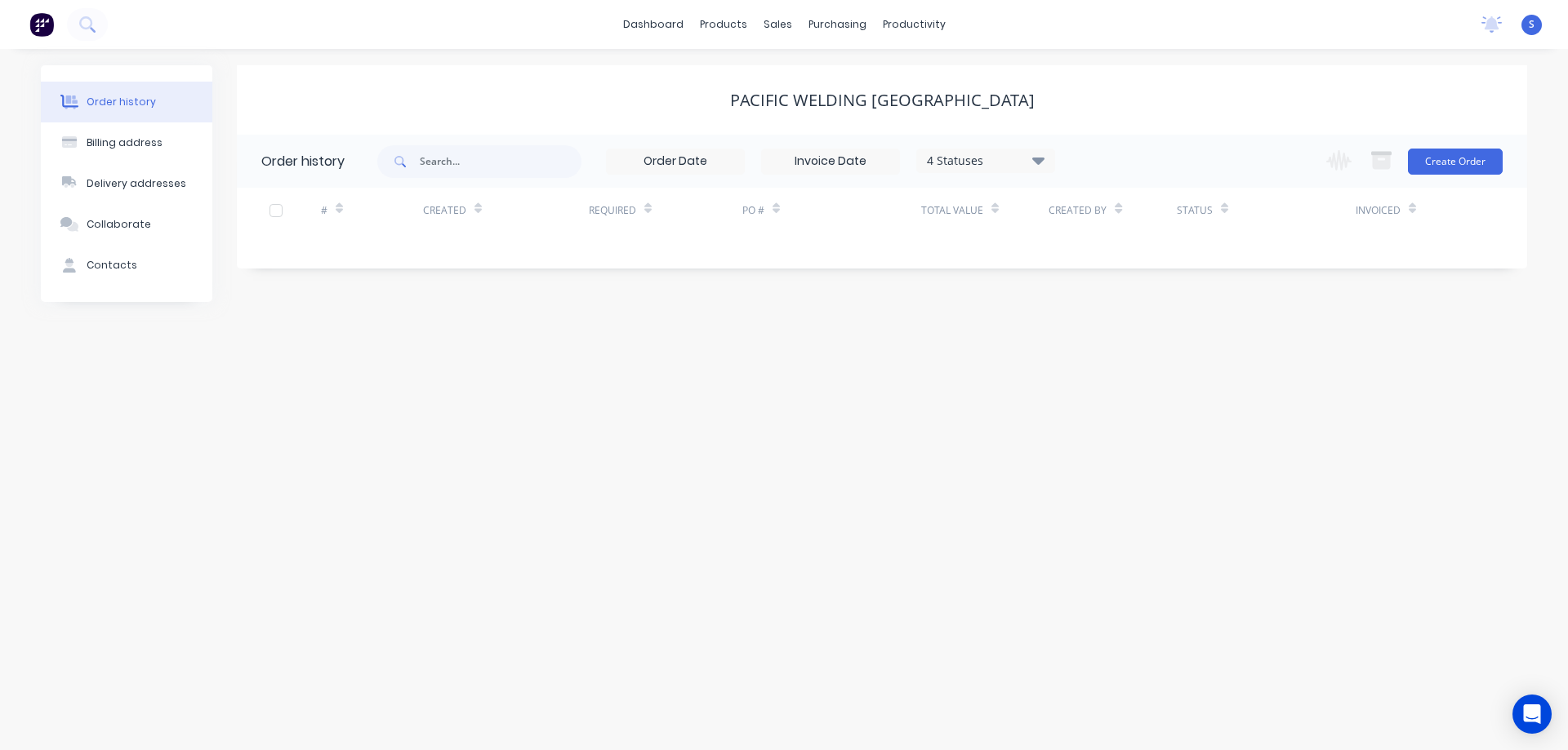
click at [1011, 161] on div "4 Statuses" at bounding box center [985, 161] width 137 height 18
click at [1120, 381] on label at bounding box center [1120, 381] width 0 height 0
click at [1120, 393] on input "checkbox" at bounding box center [1127, 389] width 13 height 16
click at [1120, 381] on label at bounding box center [1120, 381] width 0 height 0
click at [1120, 387] on input "checkbox" at bounding box center [1127, 389] width 13 height 16
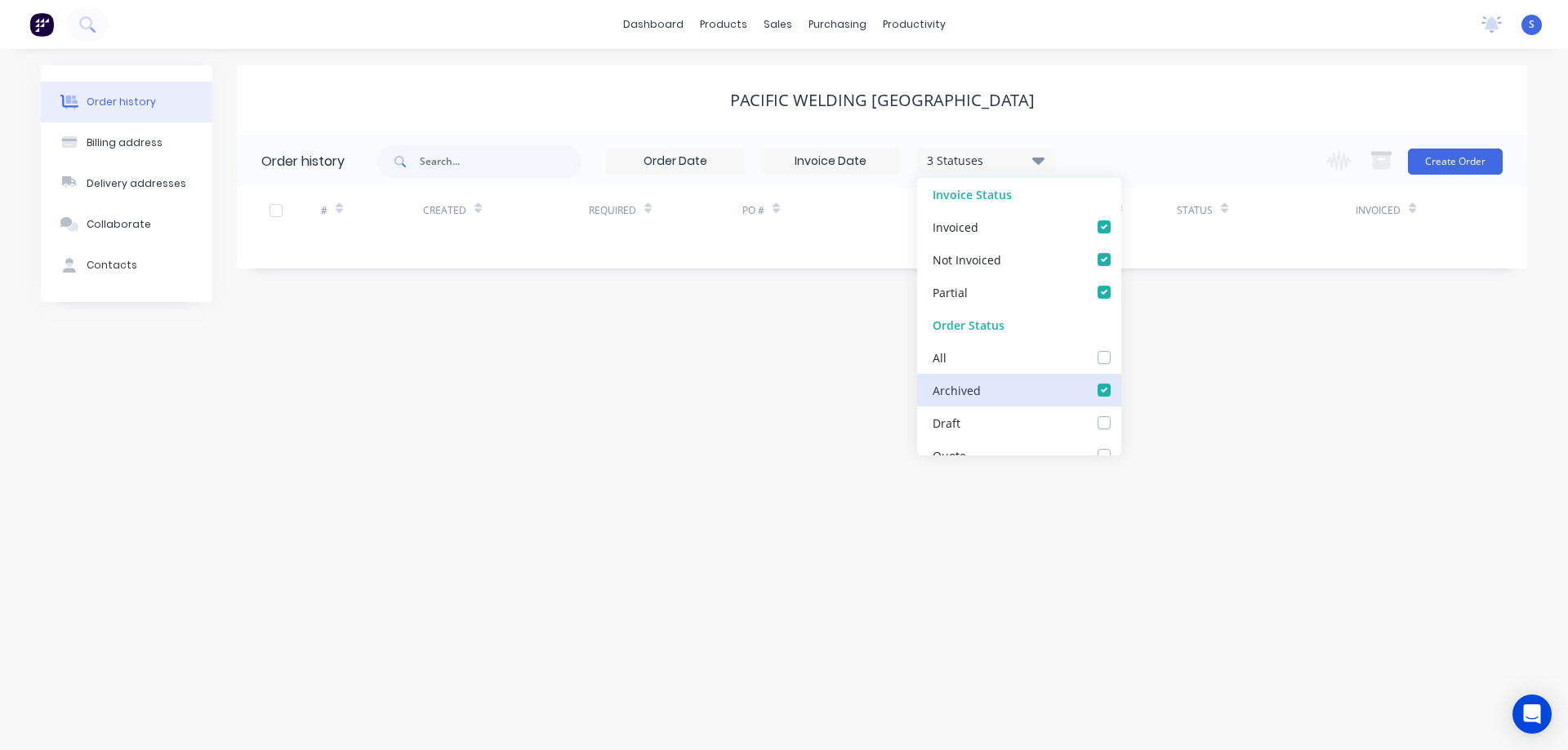
checkbox input "true"
click at [1173, 139] on div "4 Statuses Invoice Status Invoiced Not Invoiced Partial Order Status All Archiv…" at bounding box center [952, 161] width 1150 height 53
click at [999, 158] on div "4 Statuses" at bounding box center [985, 161] width 137 height 18
click at [1120, 349] on label at bounding box center [1120, 349] width 0 height 0
click at [1120, 361] on input "checkbox" at bounding box center [1127, 356] width 13 height 16
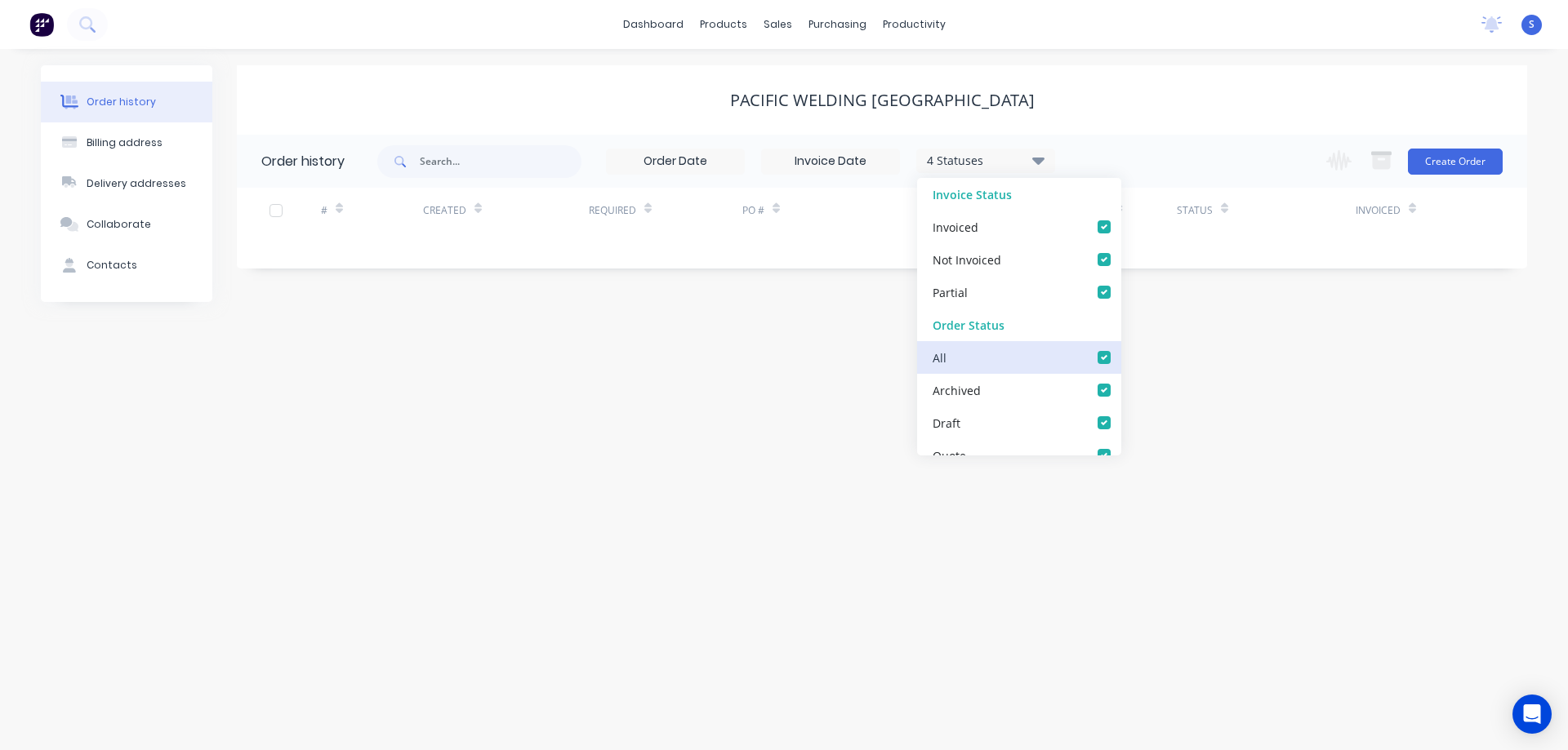
checkbox input "true"
checkbox Dept_checkbox_c497519b-6c2e-4de3-a8fe-dff7ae6b3170undefined "true"
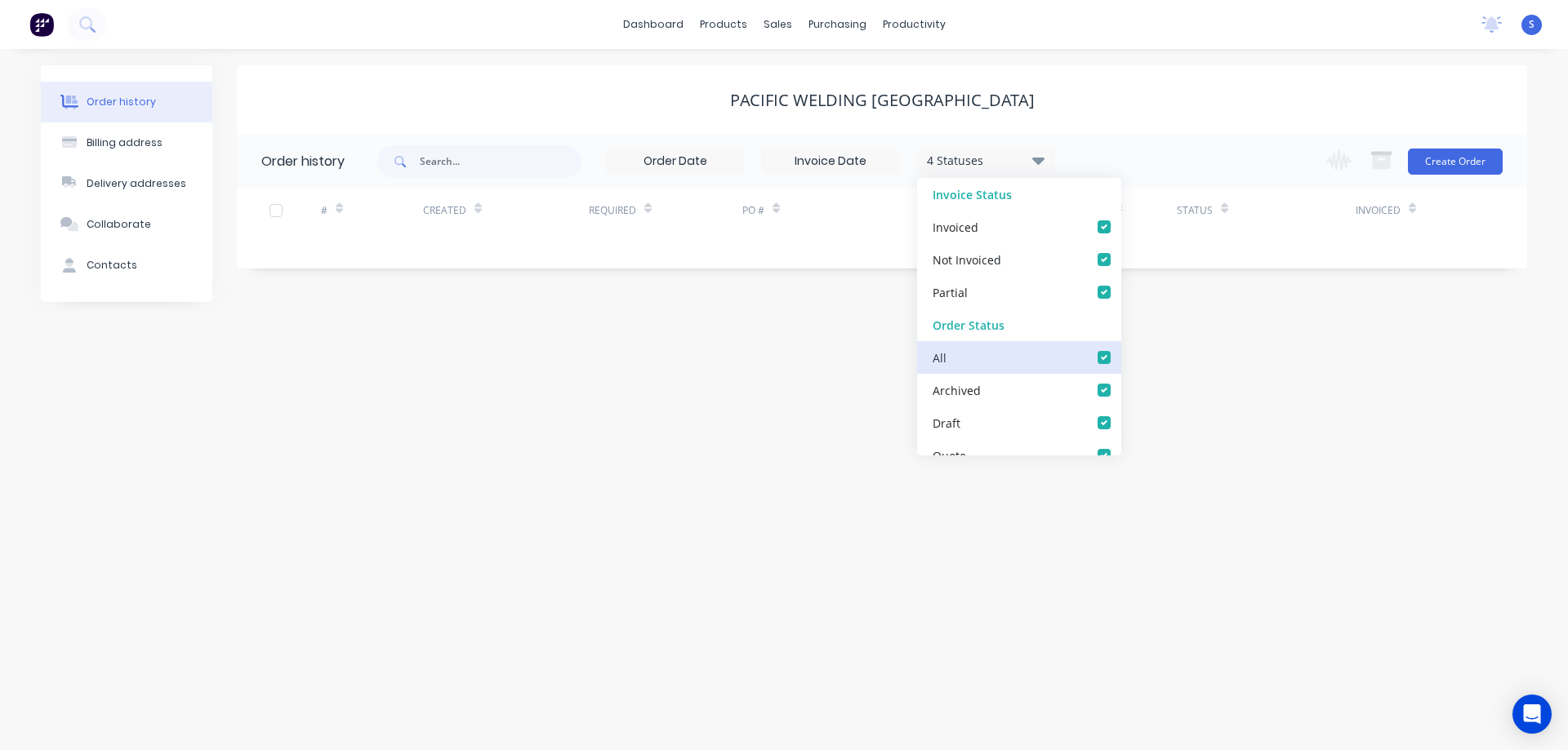
checkbox DETAIL_checkbox_98770c71-40f1-4542-815e-b729aedd4a8aundefined "true"
checkbox input "true"
checkbox Up_checkbox_74ab0f41-041f-4191-99df-ac26c8a7dea1undefined "true"
checkbox Delivery_checkbox_b960ef1b-a307-4dae-a0fe-64f7fd6bb771undefined "true"
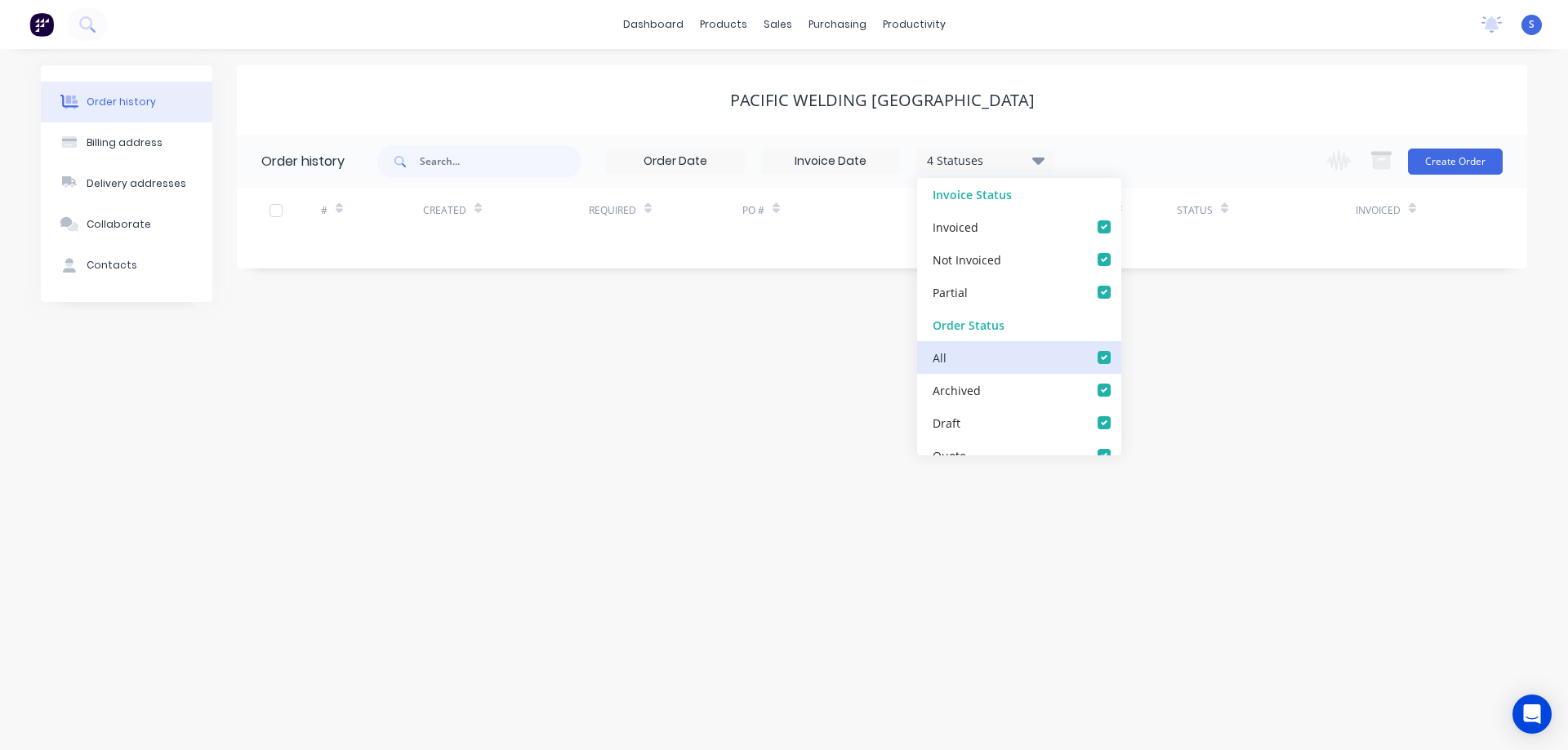
checkbox Queue_checkbox_db0fc282-a8aa-49e3-8b82-03aa207dd4e6undefined "true"
checkbox input "true"
checkbox Up_checkbox_z6z93vundefined "true"
click at [1158, 82] on div "PACIFIC WELDING [GEOGRAPHIC_DATA]" at bounding box center [882, 100] width 1291 height 70
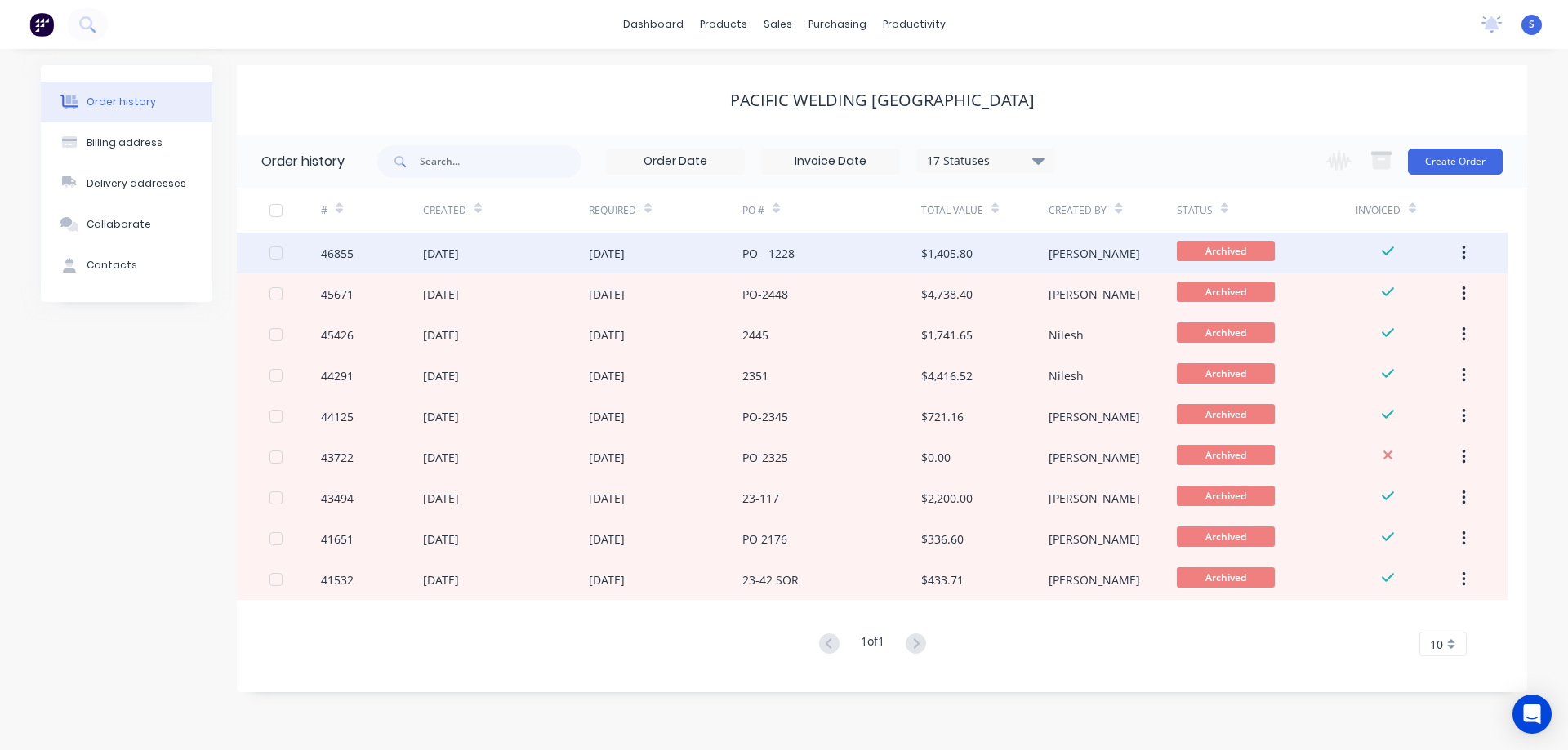
click at [825, 263] on div "PO - 1228" at bounding box center [832, 253] width 179 height 41
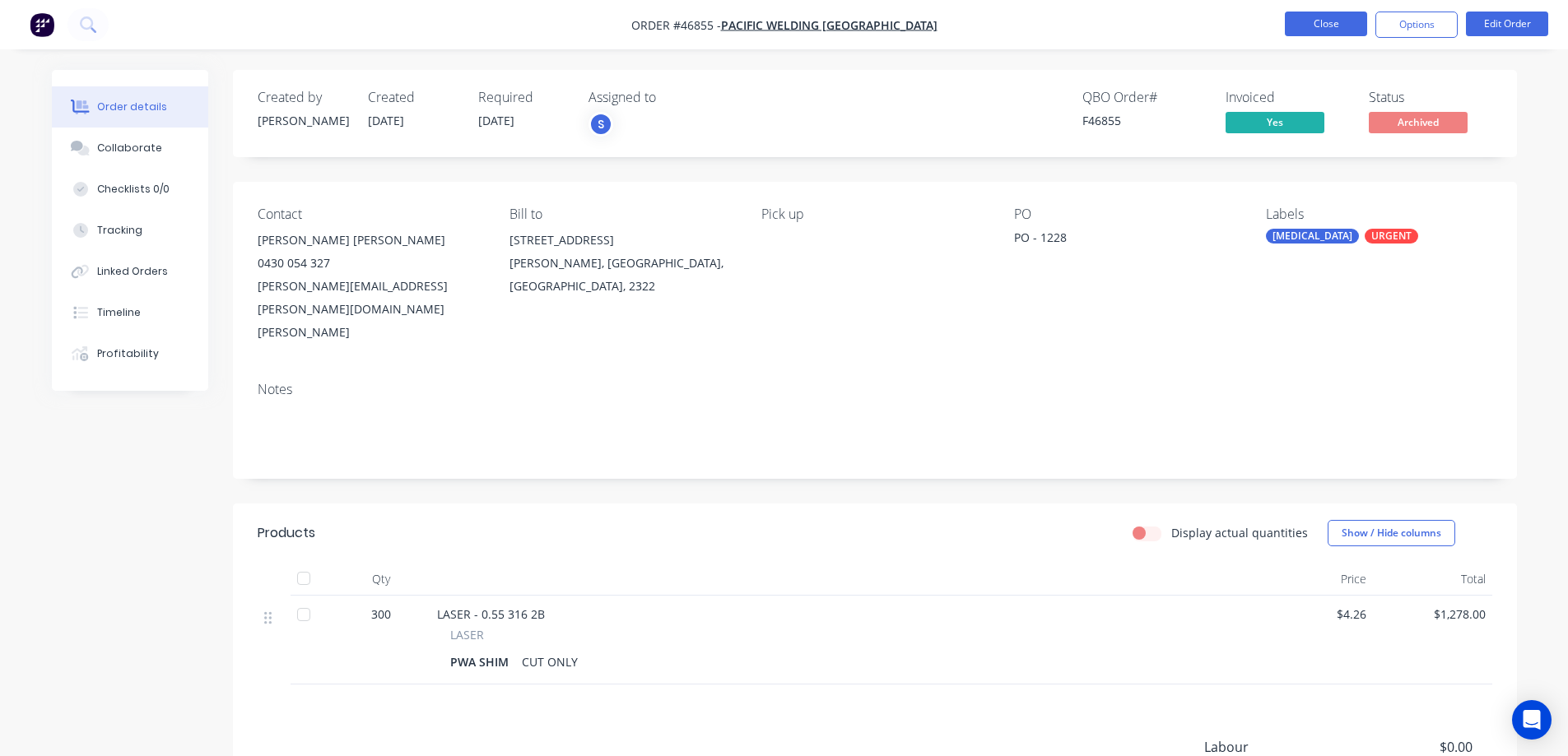
click at [1308, 26] on button "Close" at bounding box center [1325, 24] width 83 height 25
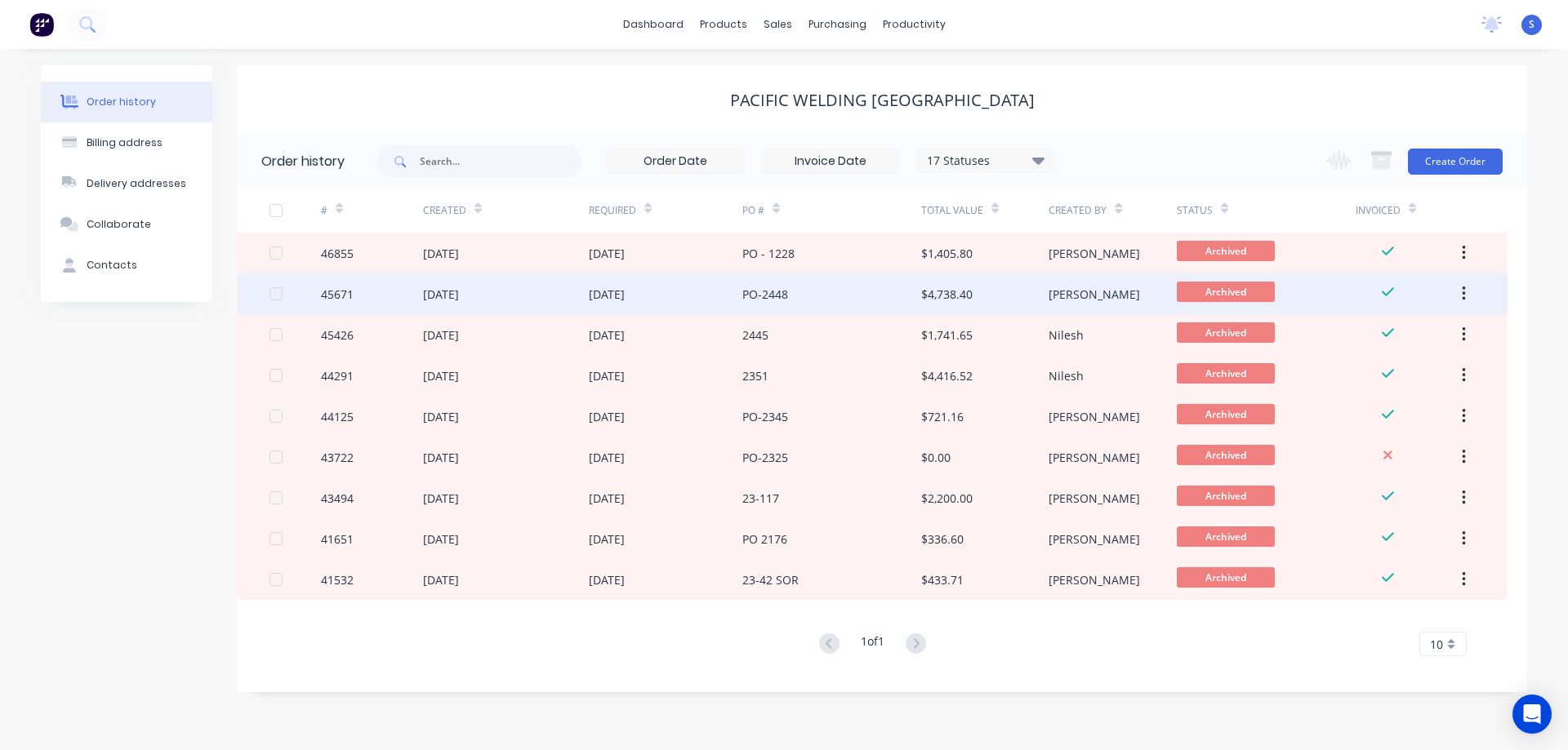
click at [999, 300] on div "$4,738.40" at bounding box center [985, 294] width 127 height 41
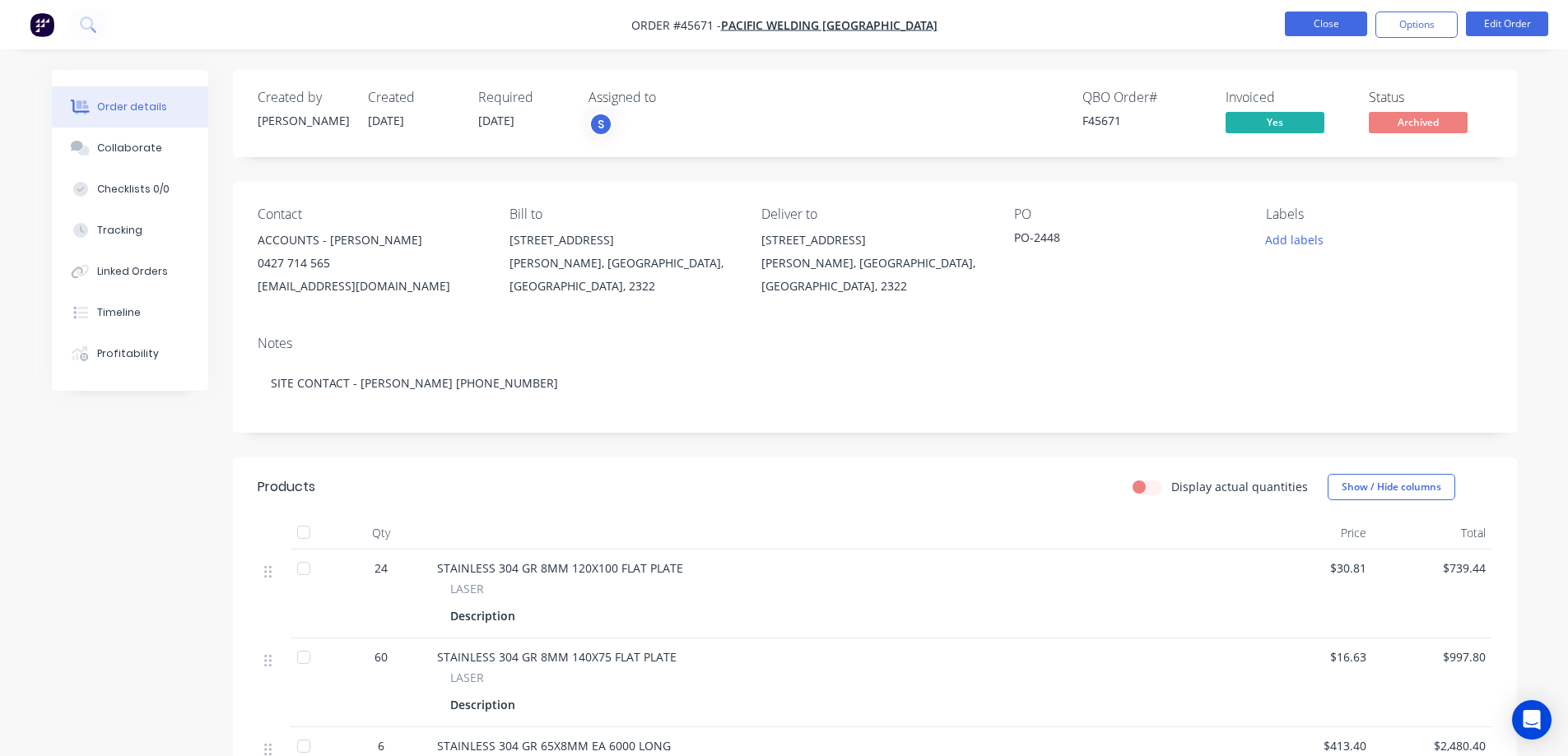
click at [1334, 25] on button "Close" at bounding box center [1325, 24] width 83 height 25
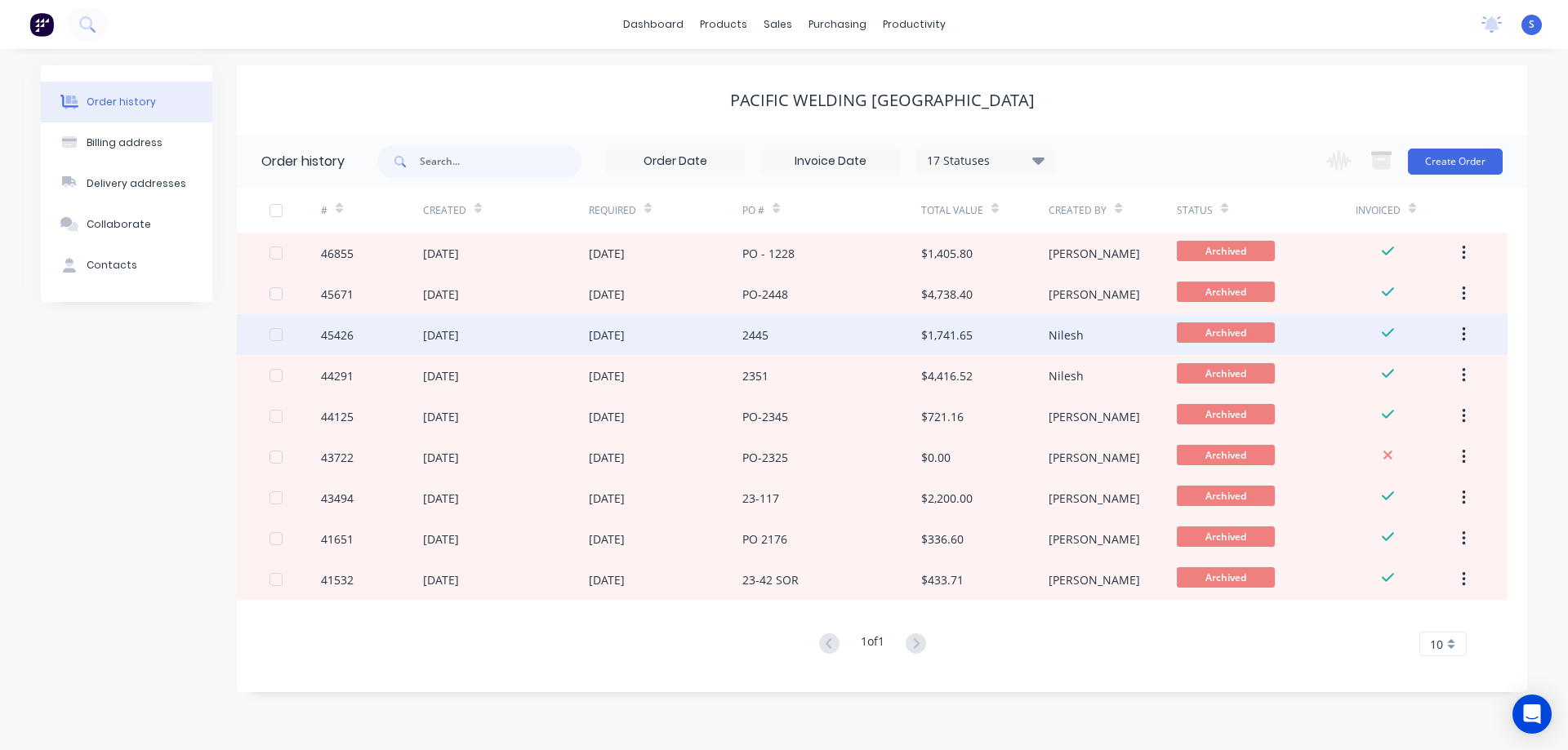
click at [1011, 337] on div "$1,741.65" at bounding box center [985, 334] width 127 height 41
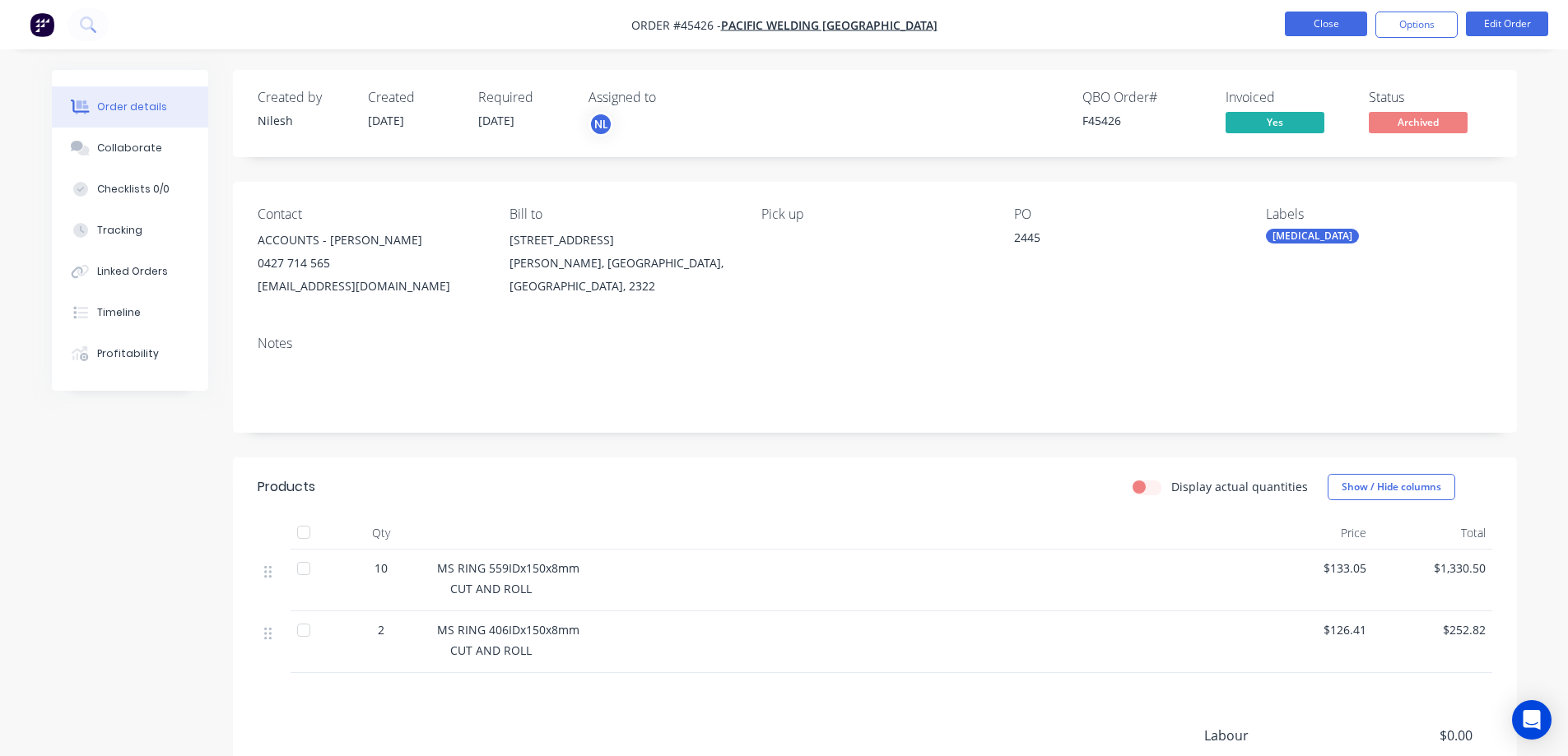
click at [1303, 20] on button "Close" at bounding box center [1325, 24] width 83 height 25
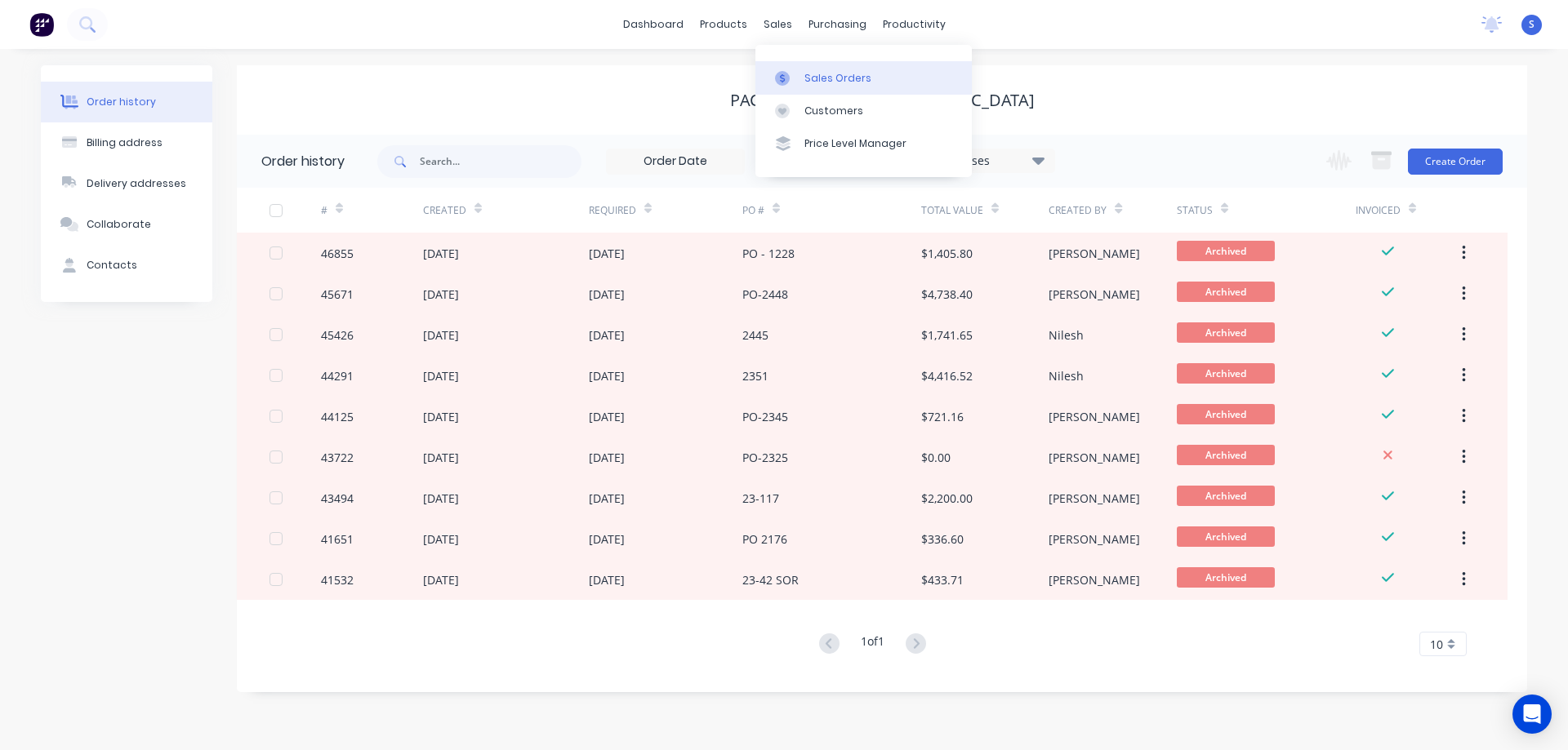
click at [852, 86] on link "Sales Orders" at bounding box center [863, 77] width 216 height 33
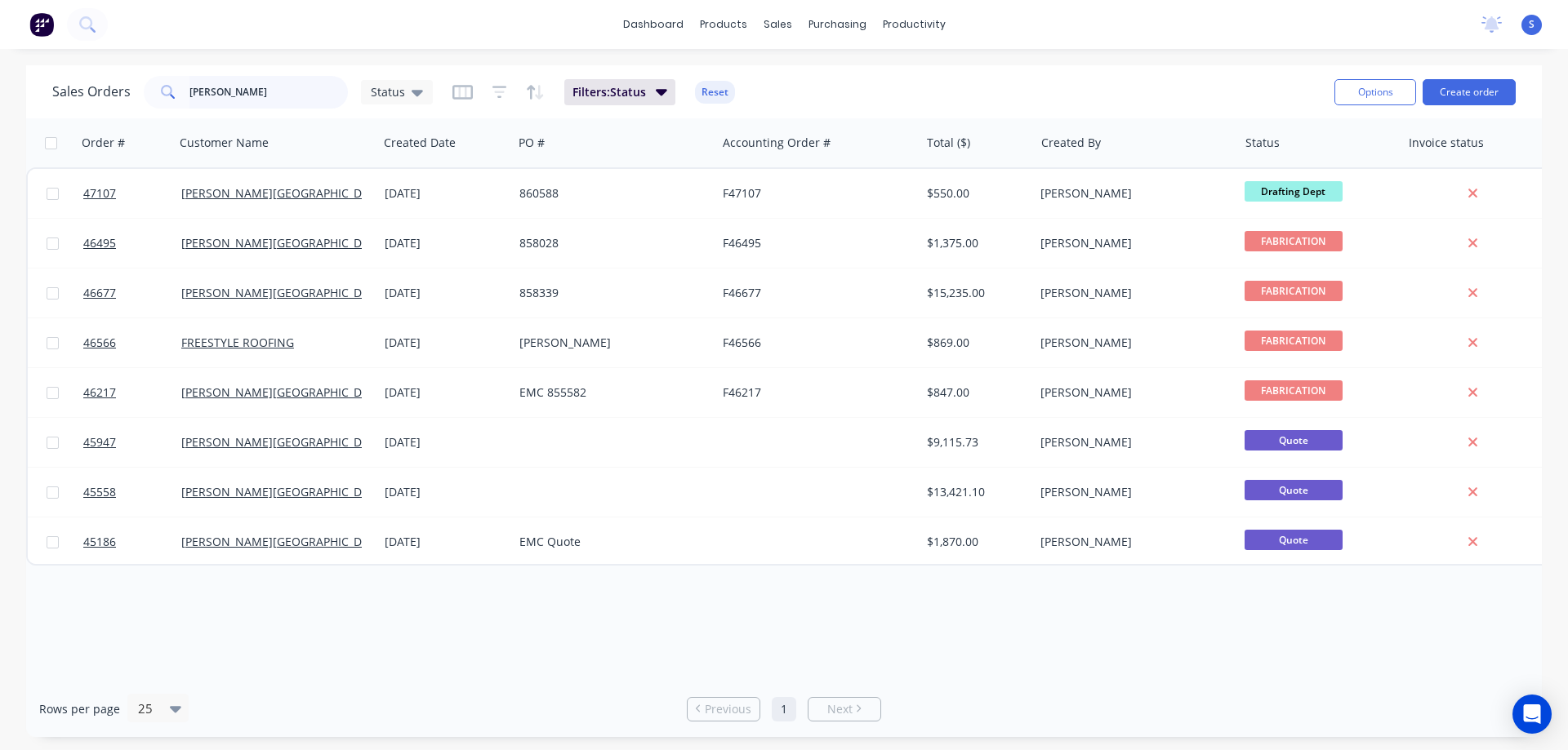
click at [272, 96] on input "[PERSON_NAME]" at bounding box center [269, 92] width 159 height 33
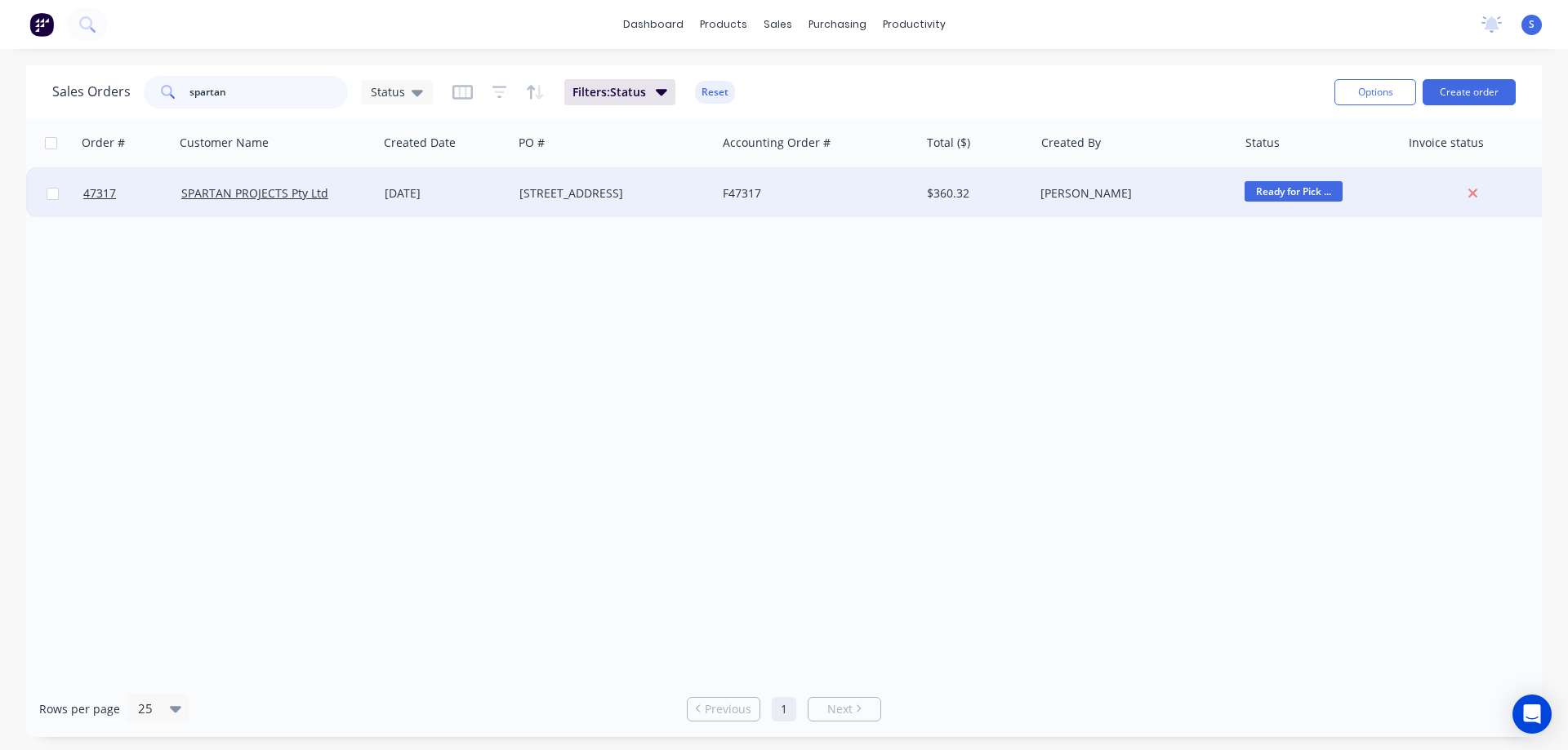
type input "spartan"
click at [939, 198] on div "$360.32" at bounding box center [975, 193] width 95 height 17
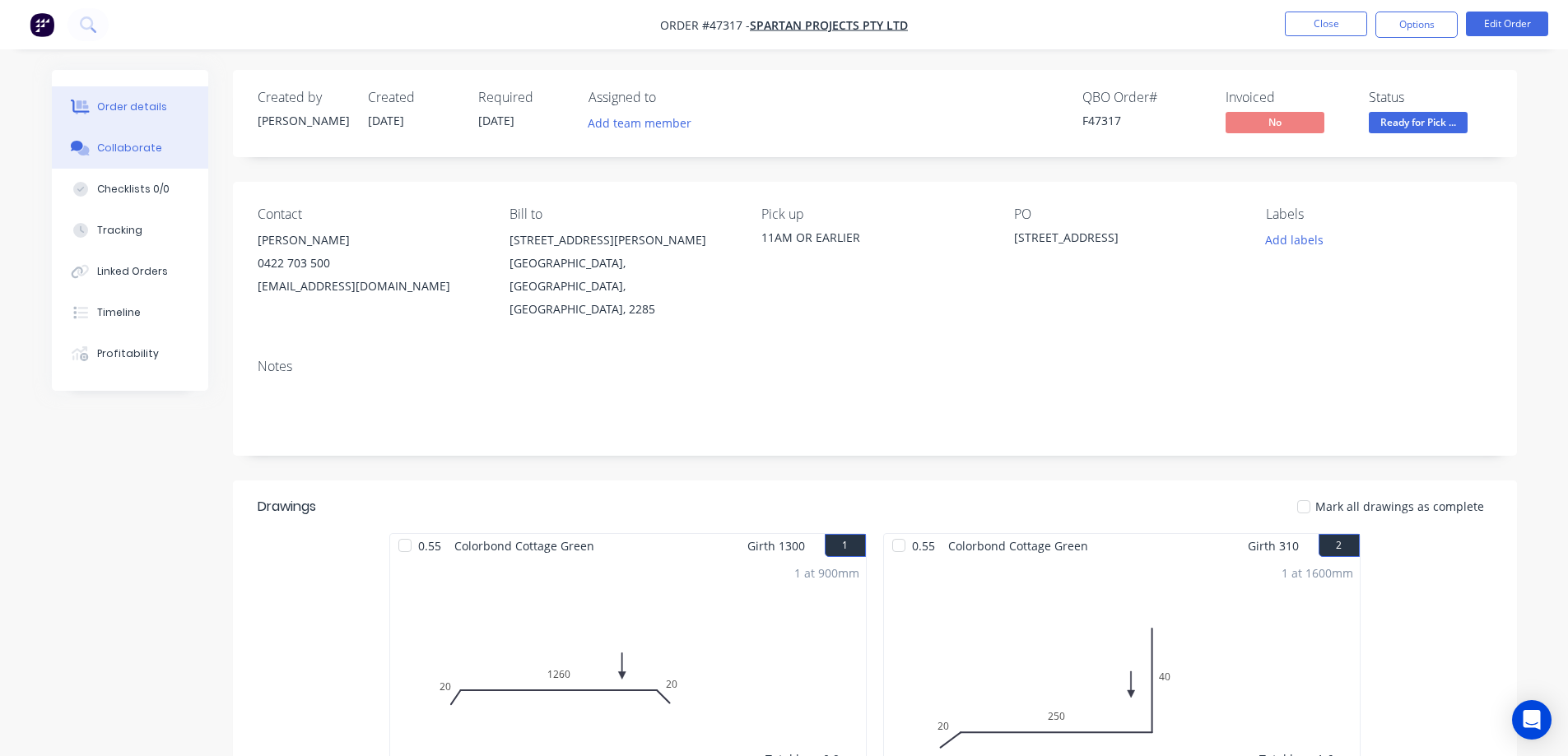
click at [135, 144] on div "Collaborate" at bounding box center [129, 148] width 65 height 15
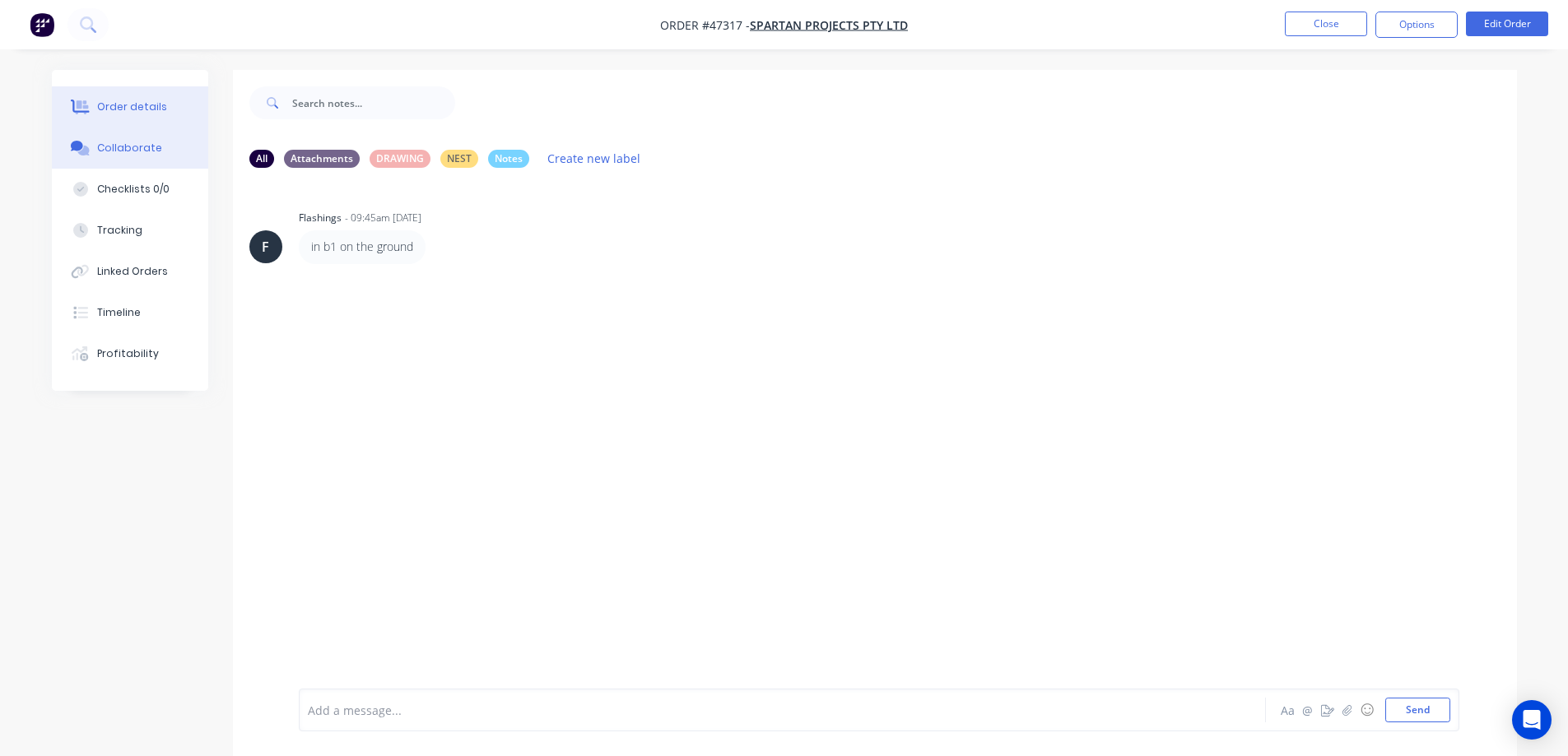
click at [149, 109] on div "Order details" at bounding box center [132, 107] width 70 height 15
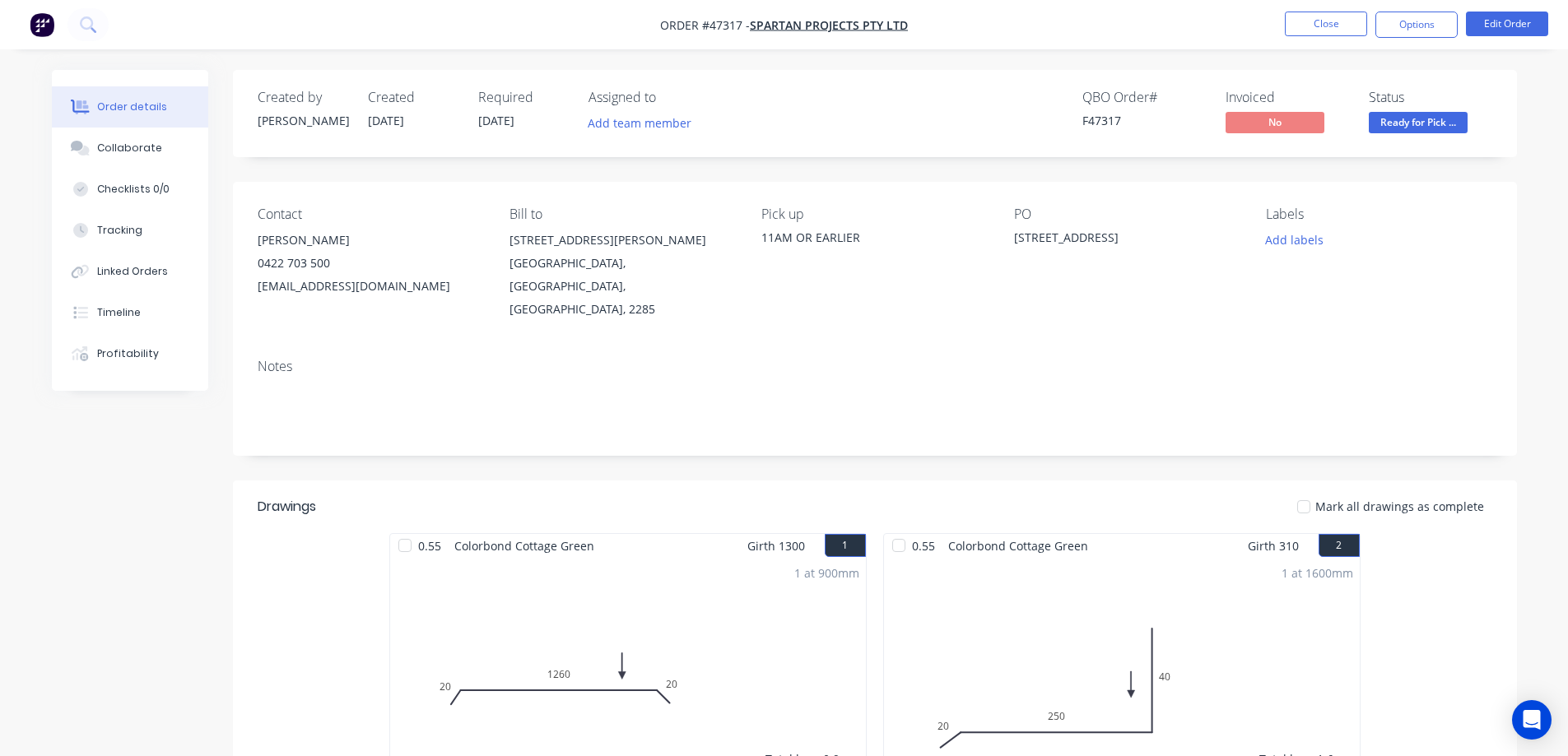
click at [145, 149] on div "Collaborate" at bounding box center [129, 148] width 65 height 15
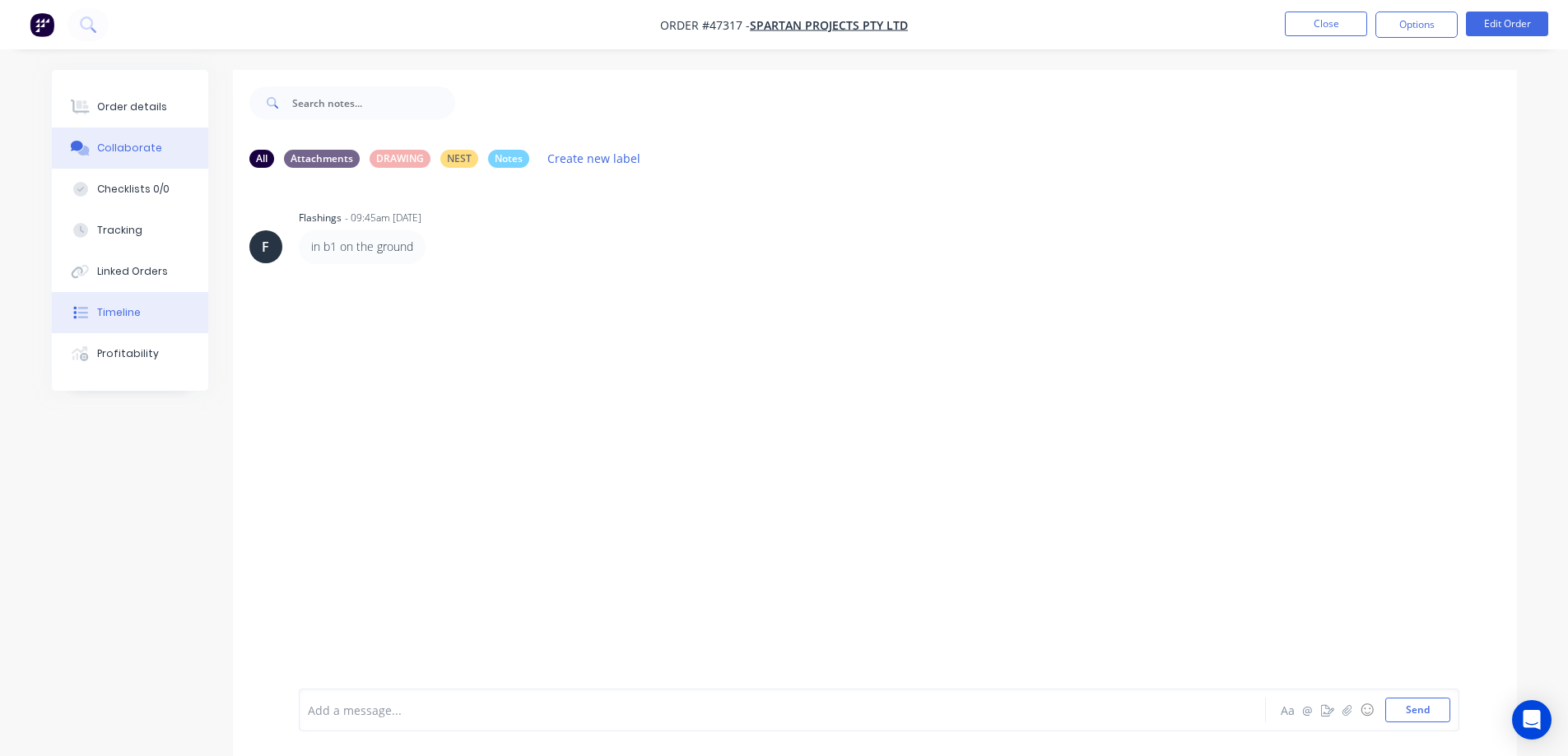
click at [137, 322] on button "Timeline" at bounding box center [130, 312] width 157 height 41
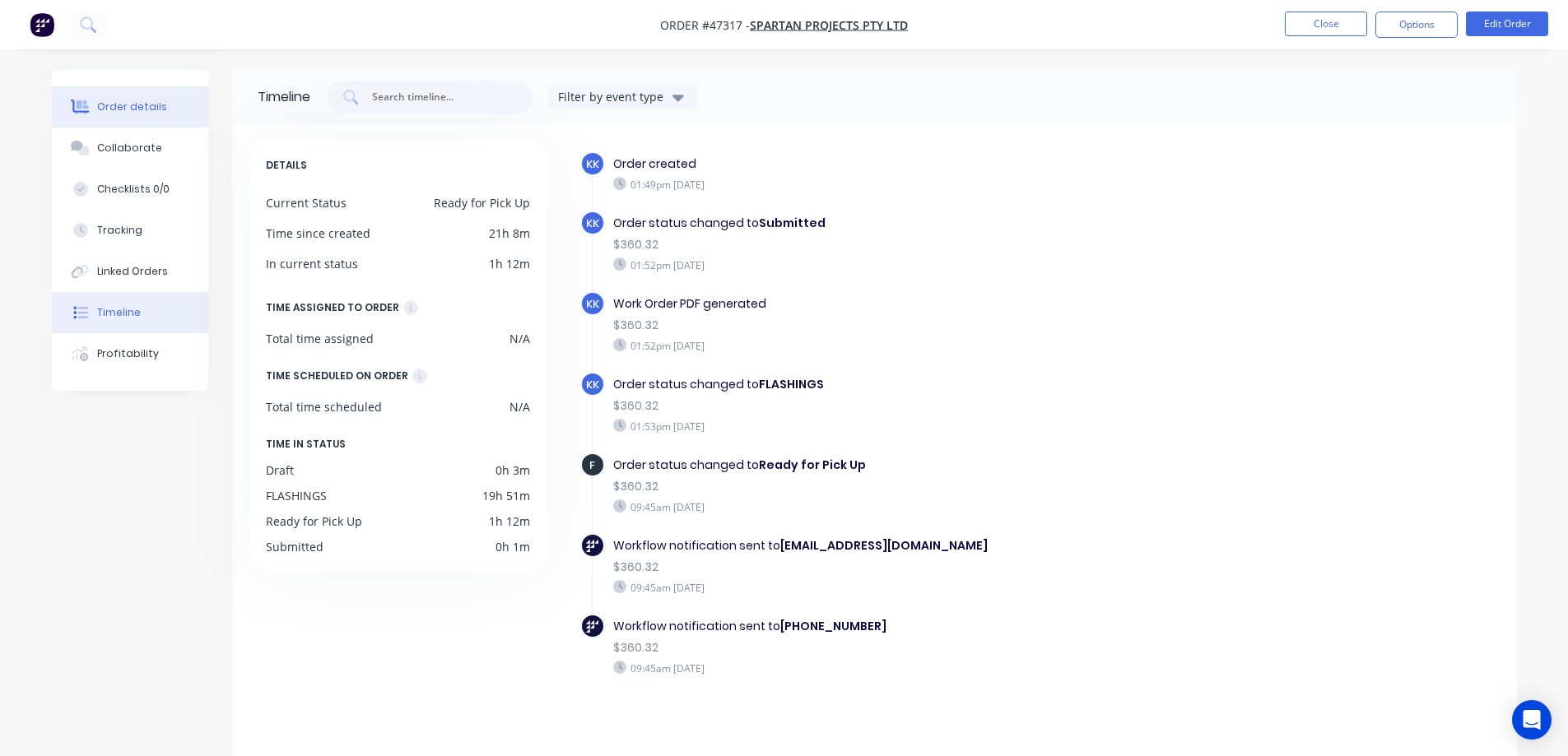
click at [133, 105] on div "Order details" at bounding box center [132, 107] width 70 height 15
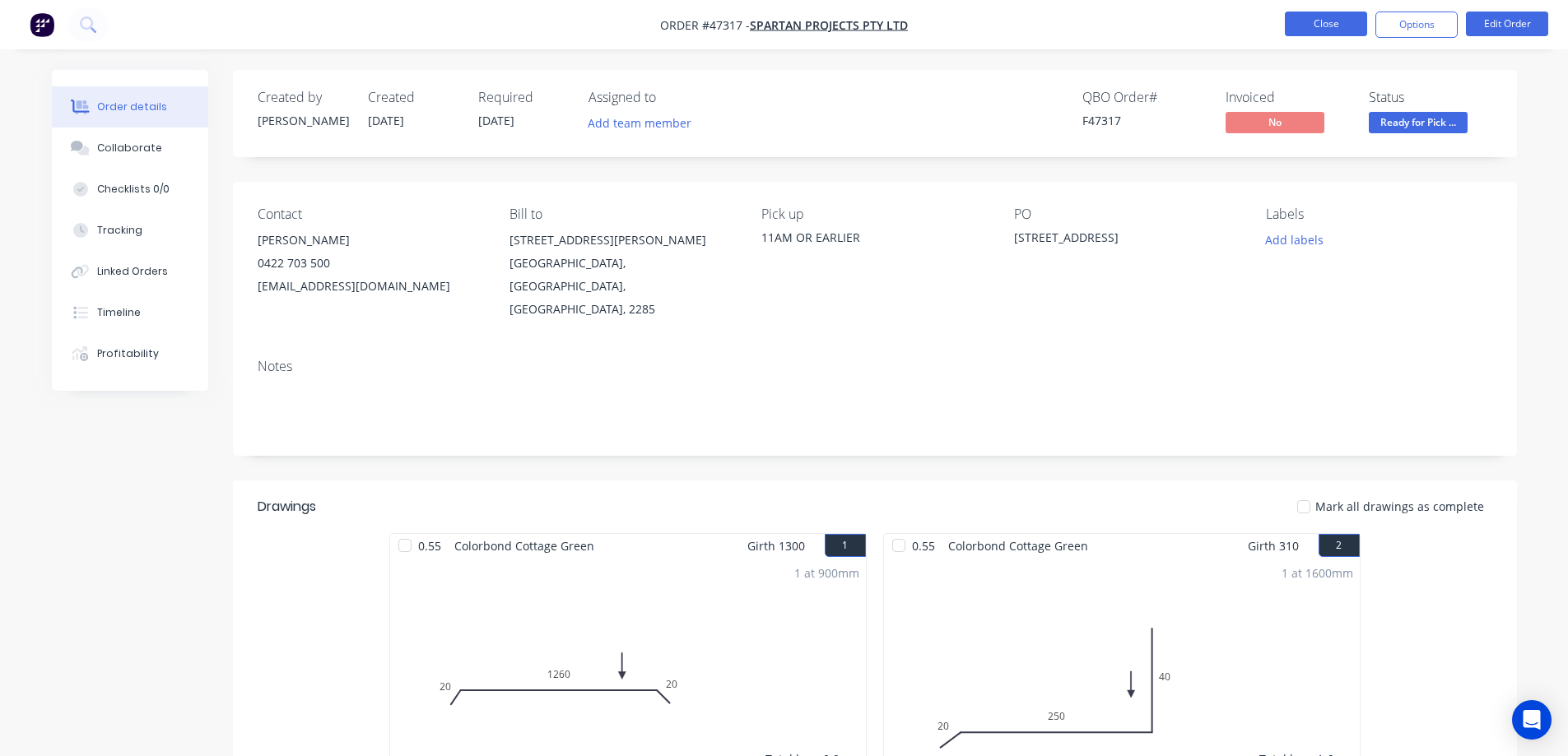
click at [1320, 28] on button "Close" at bounding box center [1325, 24] width 83 height 25
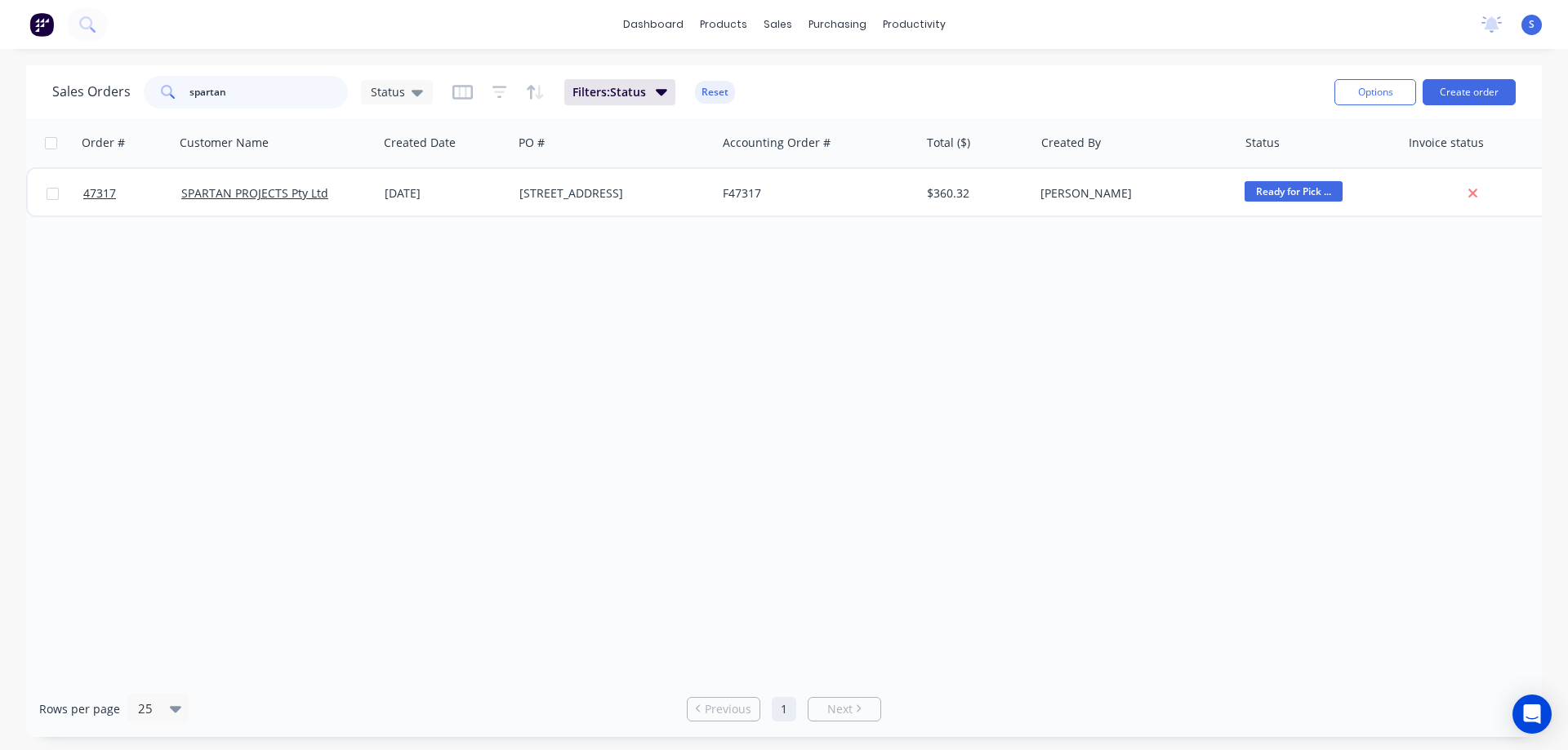
click at [285, 82] on input "spartan" at bounding box center [269, 92] width 159 height 33
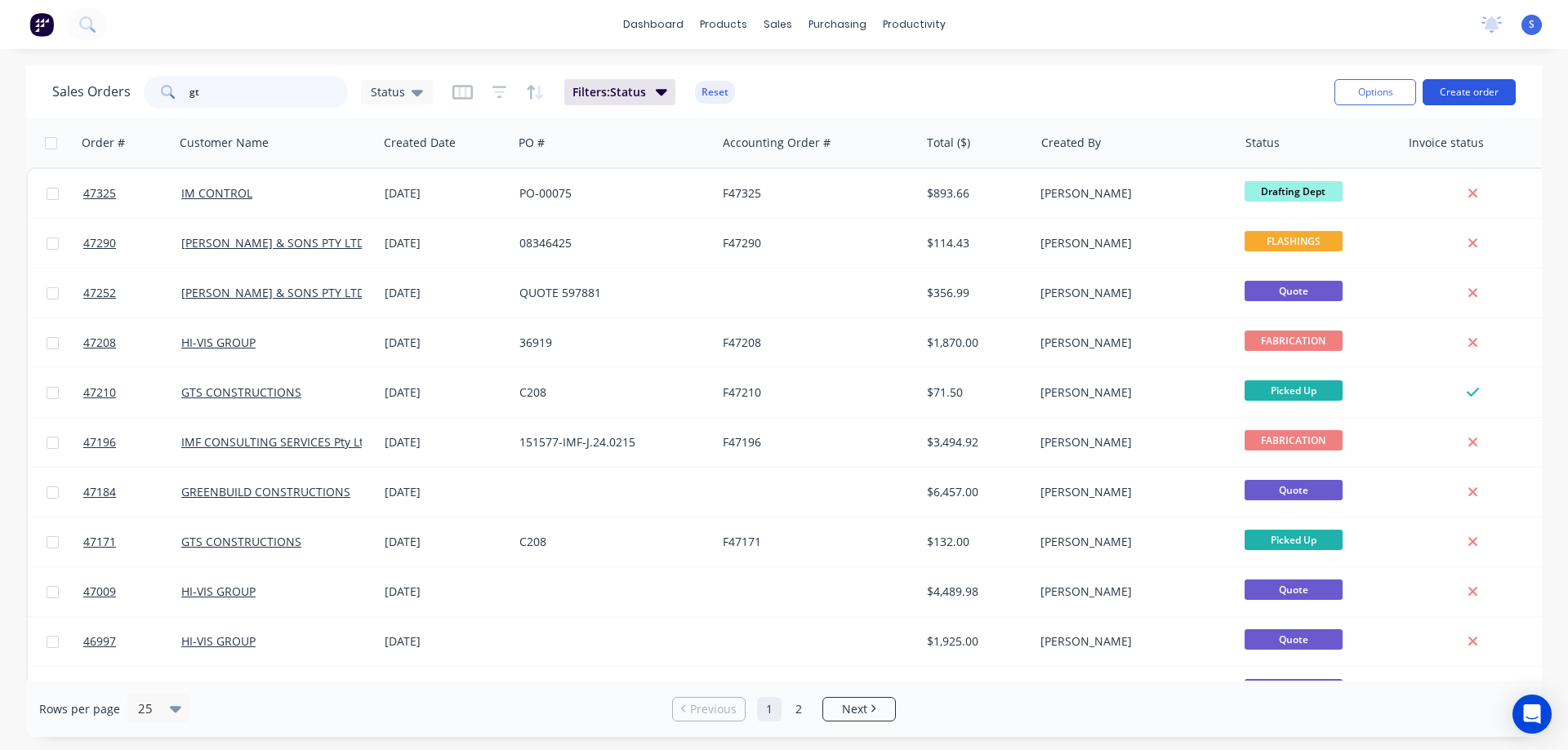
type input "gt"
click at [1502, 93] on button "Create order" at bounding box center [1469, 93] width 93 height 26
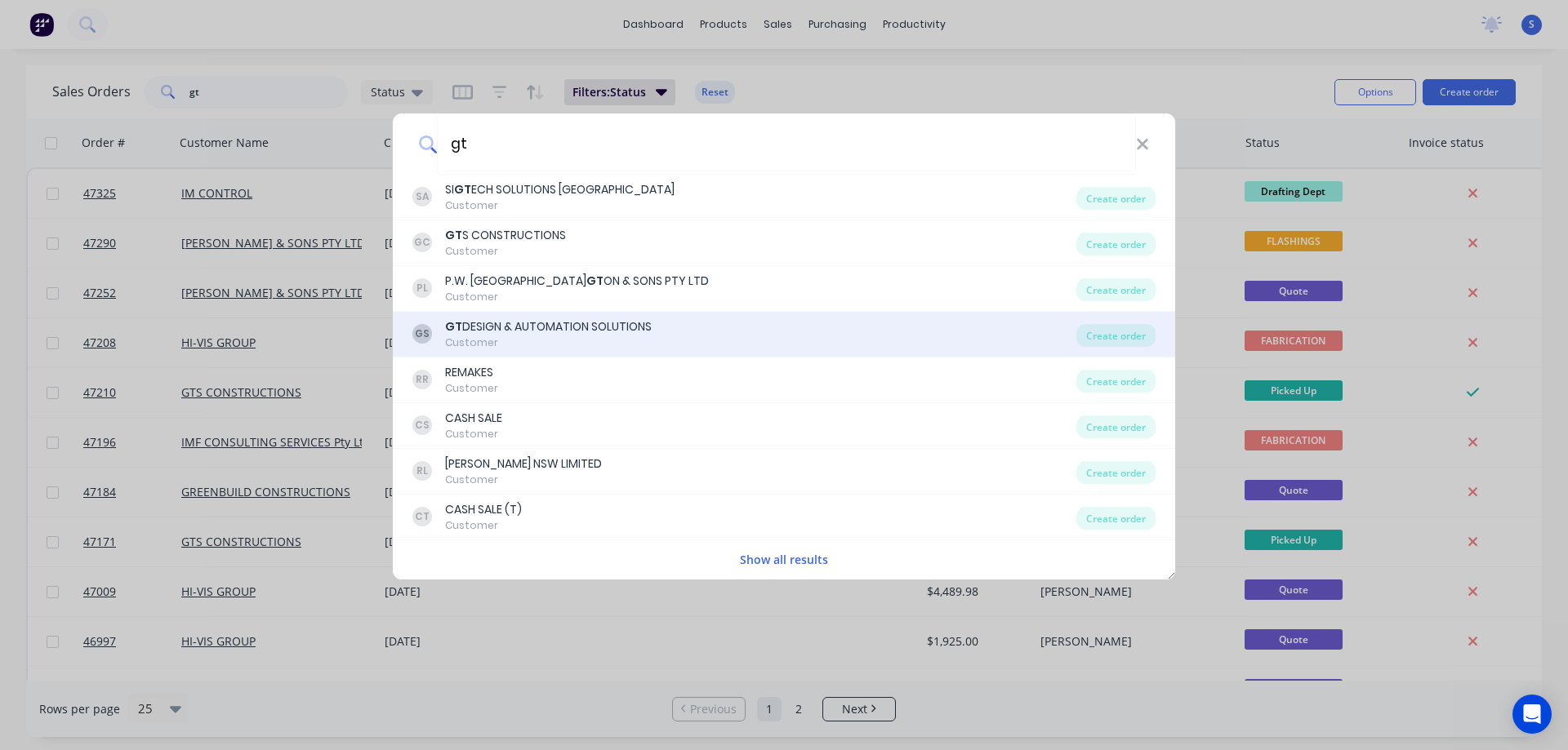
type input "gt"
click at [517, 333] on div "GT DESIGN & AUTOMATION SOLUTIONS" at bounding box center [548, 326] width 207 height 17
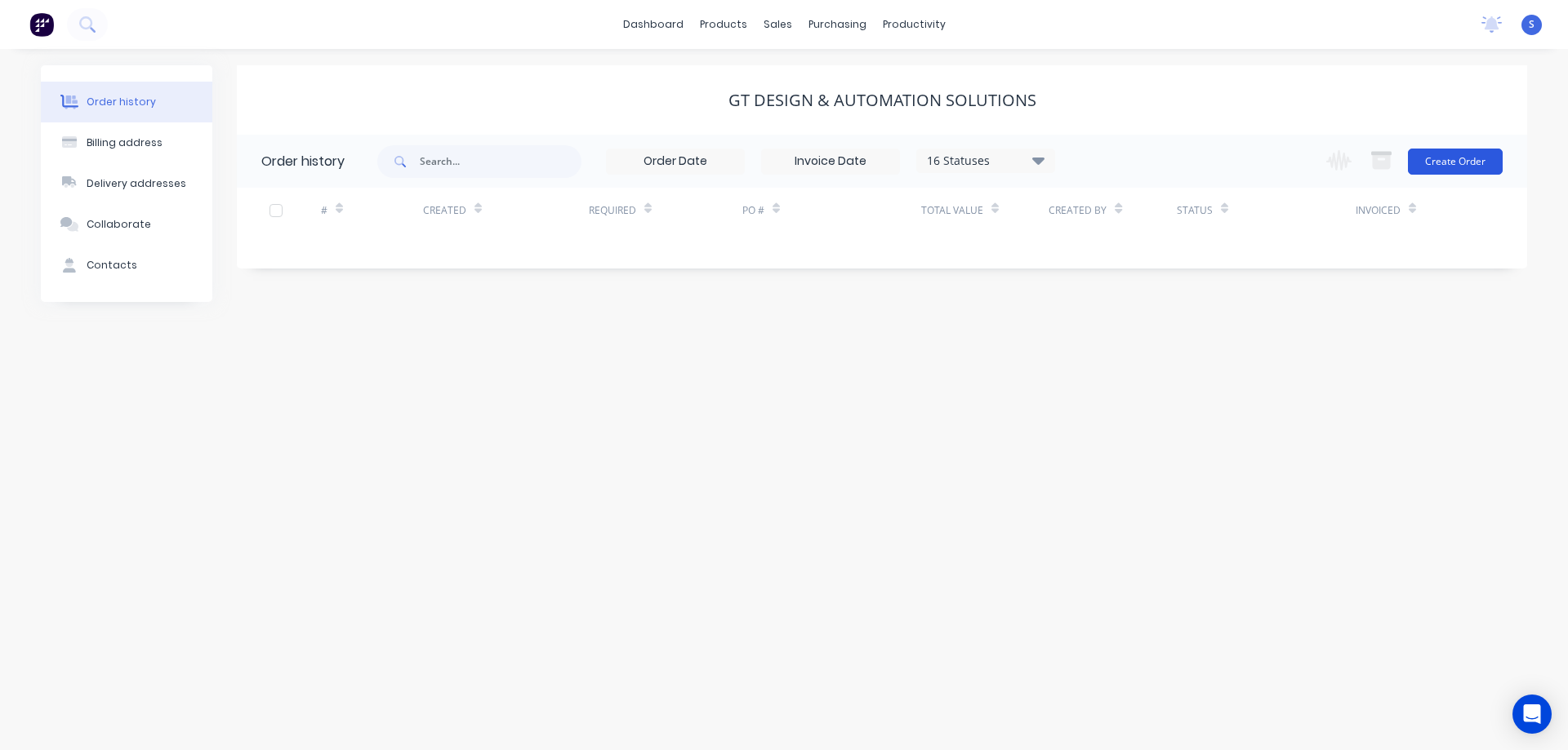
click at [1438, 172] on button "Create Order" at bounding box center [1455, 161] width 94 height 26
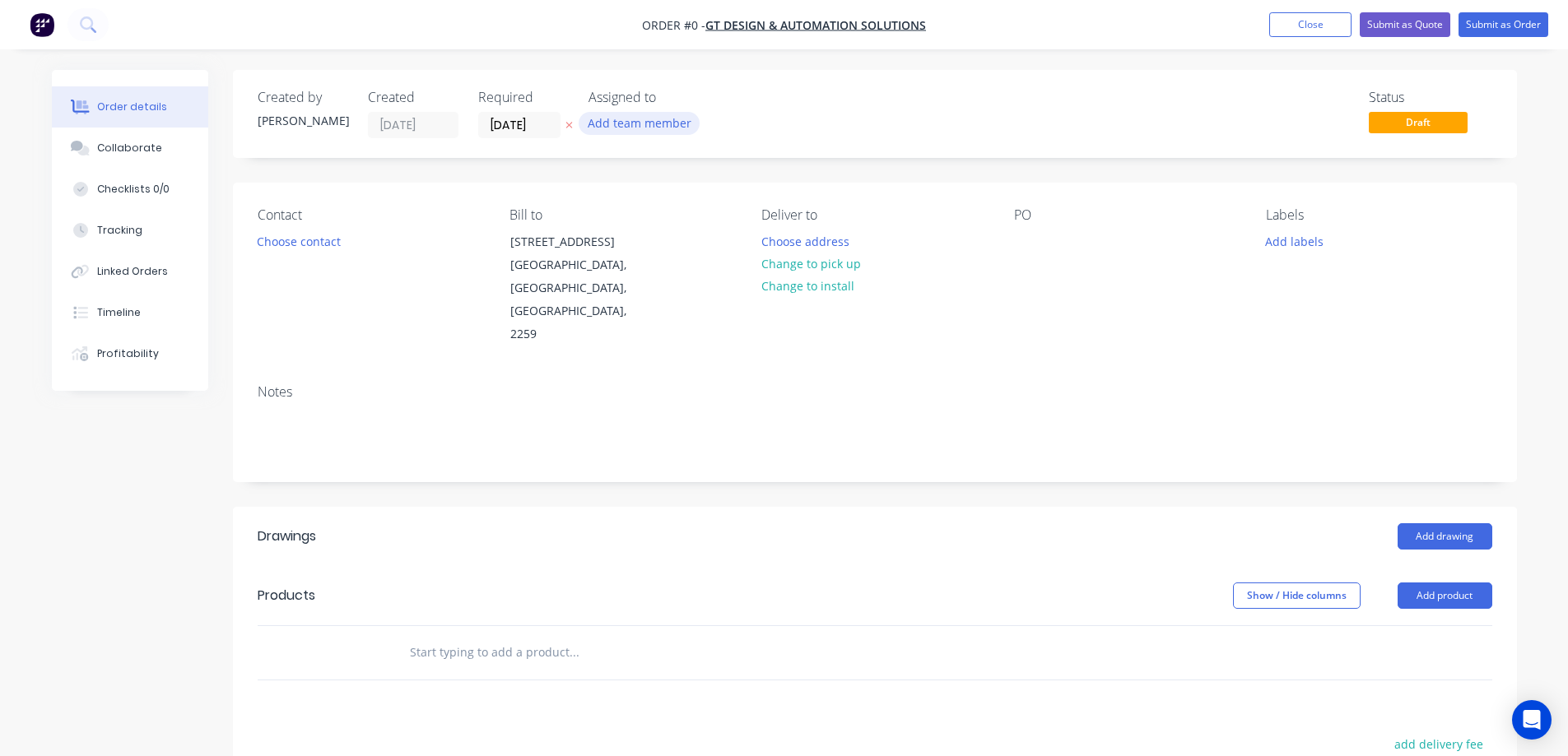
click at [626, 133] on button "Add team member" at bounding box center [639, 123] width 121 height 22
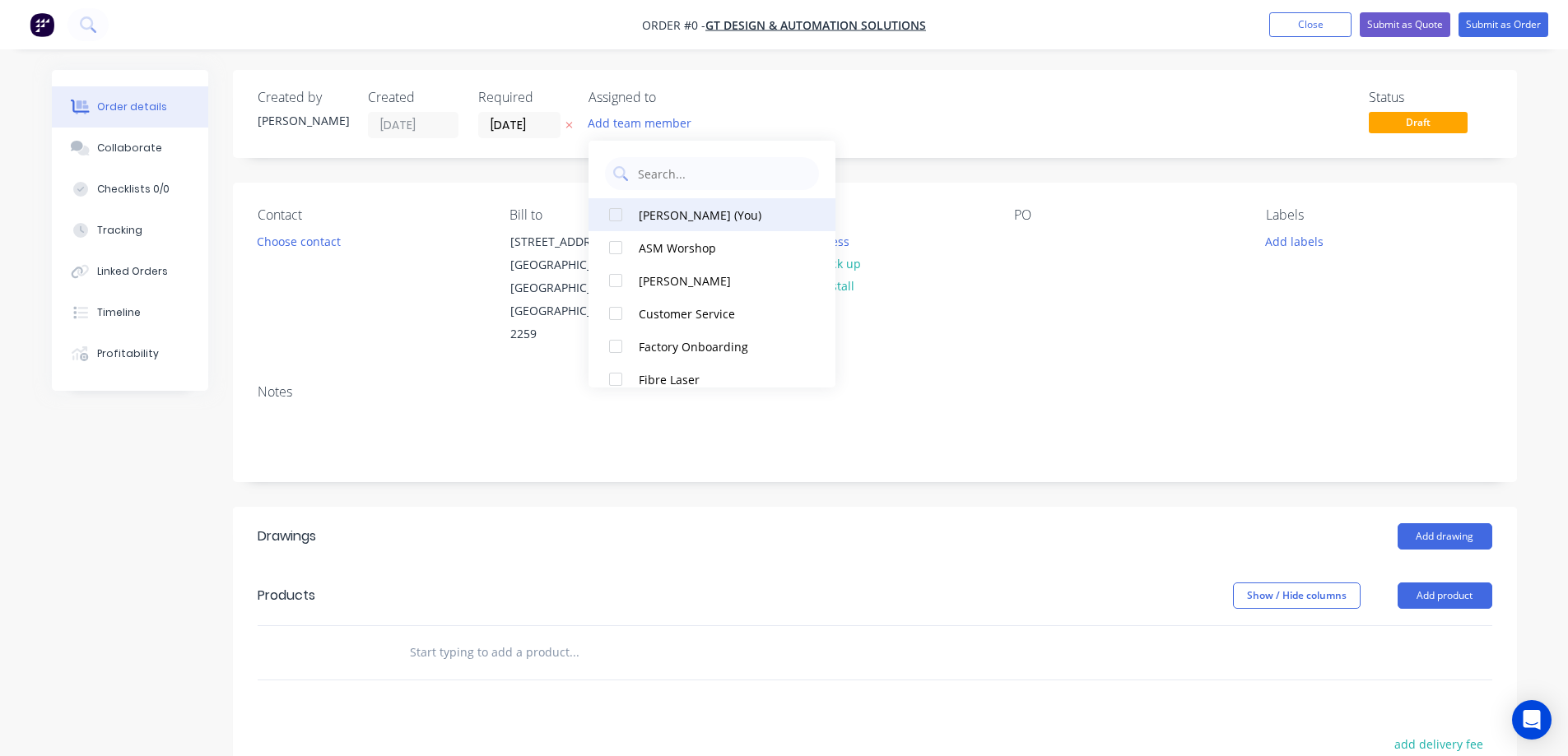
click at [644, 215] on div "[PERSON_NAME] (You)" at bounding box center [720, 214] width 165 height 17
click at [298, 247] on div "Order details Collaborate Checklists 0/0 Tracking Linked Orders Timeline Profit…" at bounding box center [784, 567] width 1498 height 994
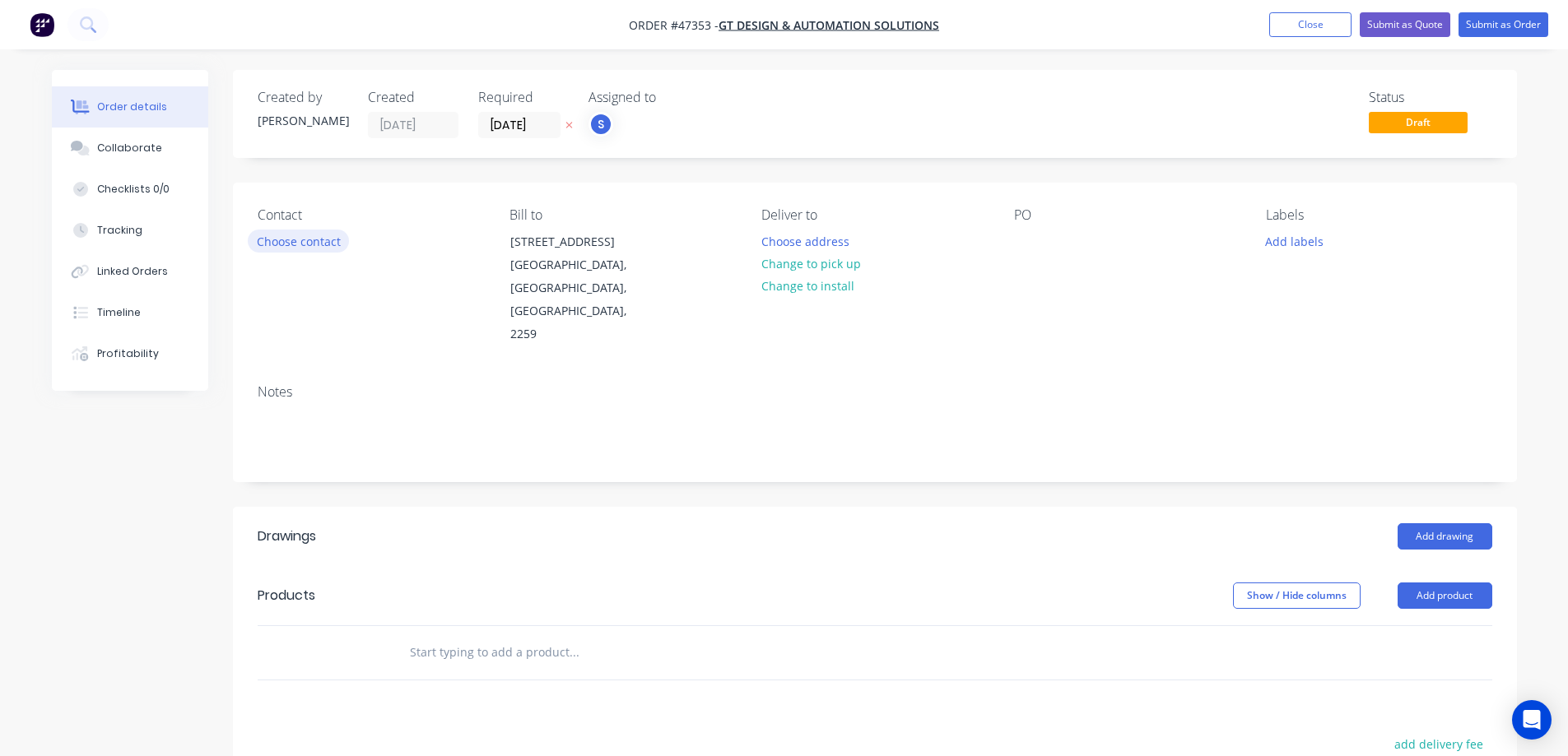
click at [302, 238] on button "Choose contact" at bounding box center [298, 240] width 101 height 22
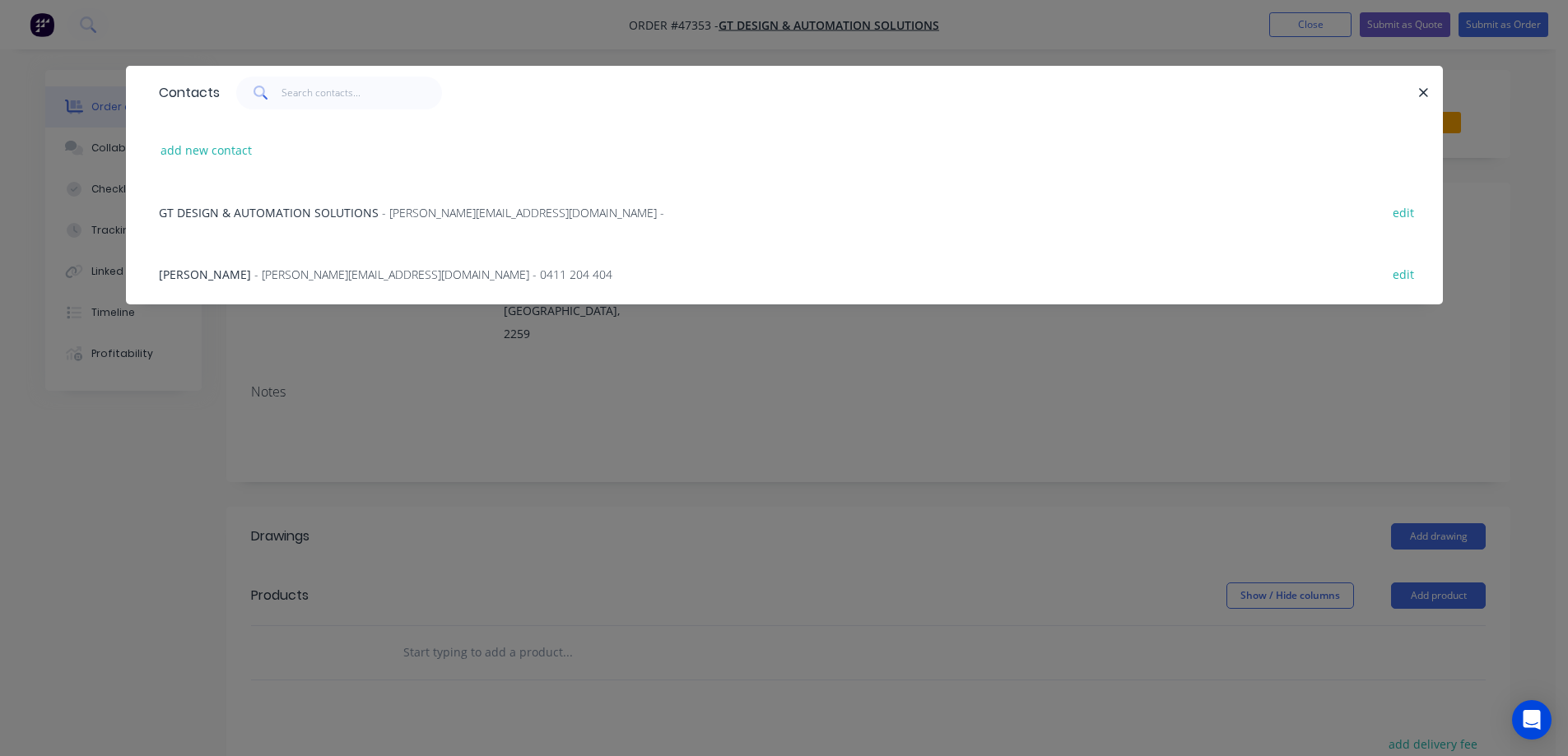
click at [290, 207] on span "GT DESIGN & AUTOMATION SOLUTIONS" at bounding box center [269, 213] width 220 height 16
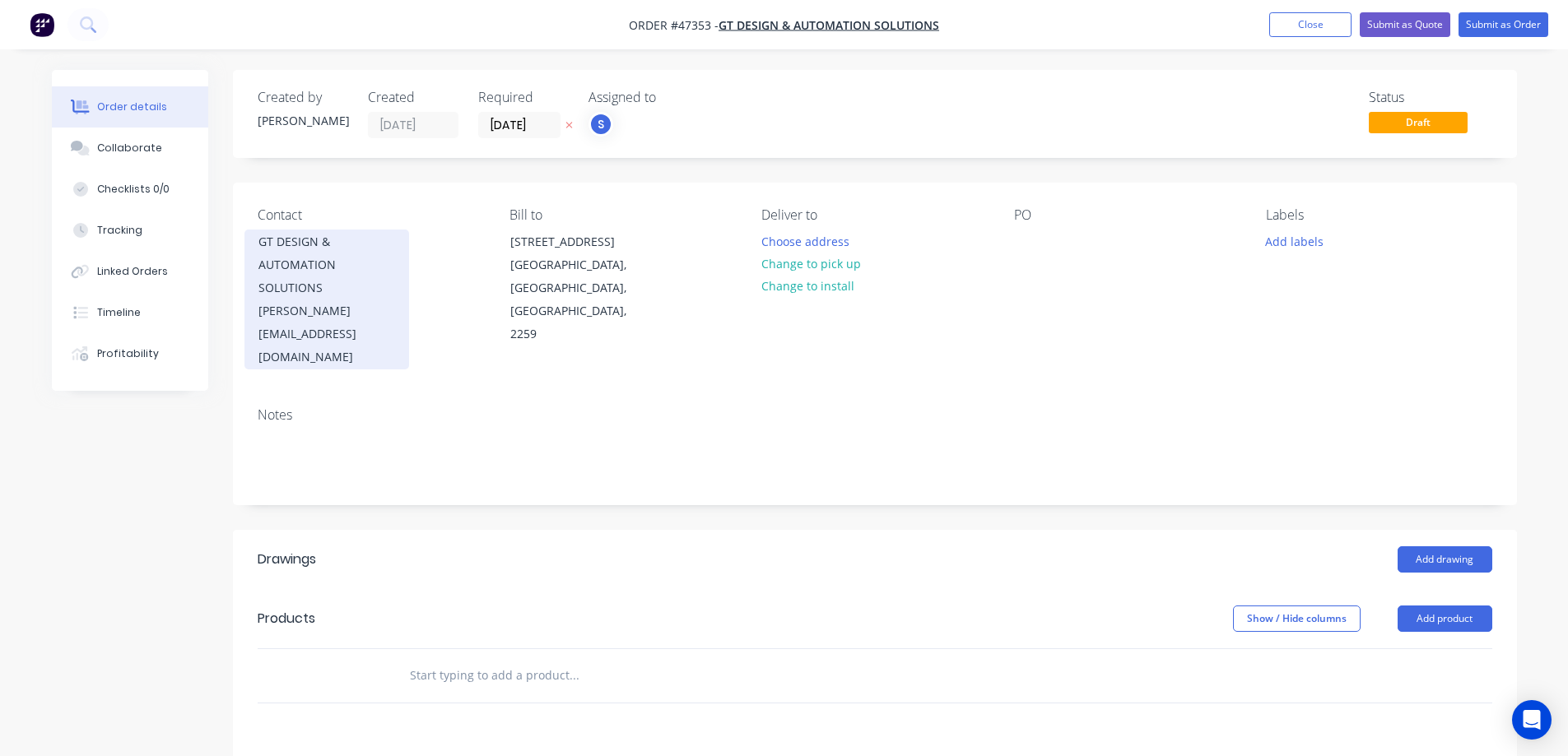
click at [342, 281] on div "GT DESIGN & AUTOMATION SOLUTIONS" at bounding box center [327, 265] width 137 height 69
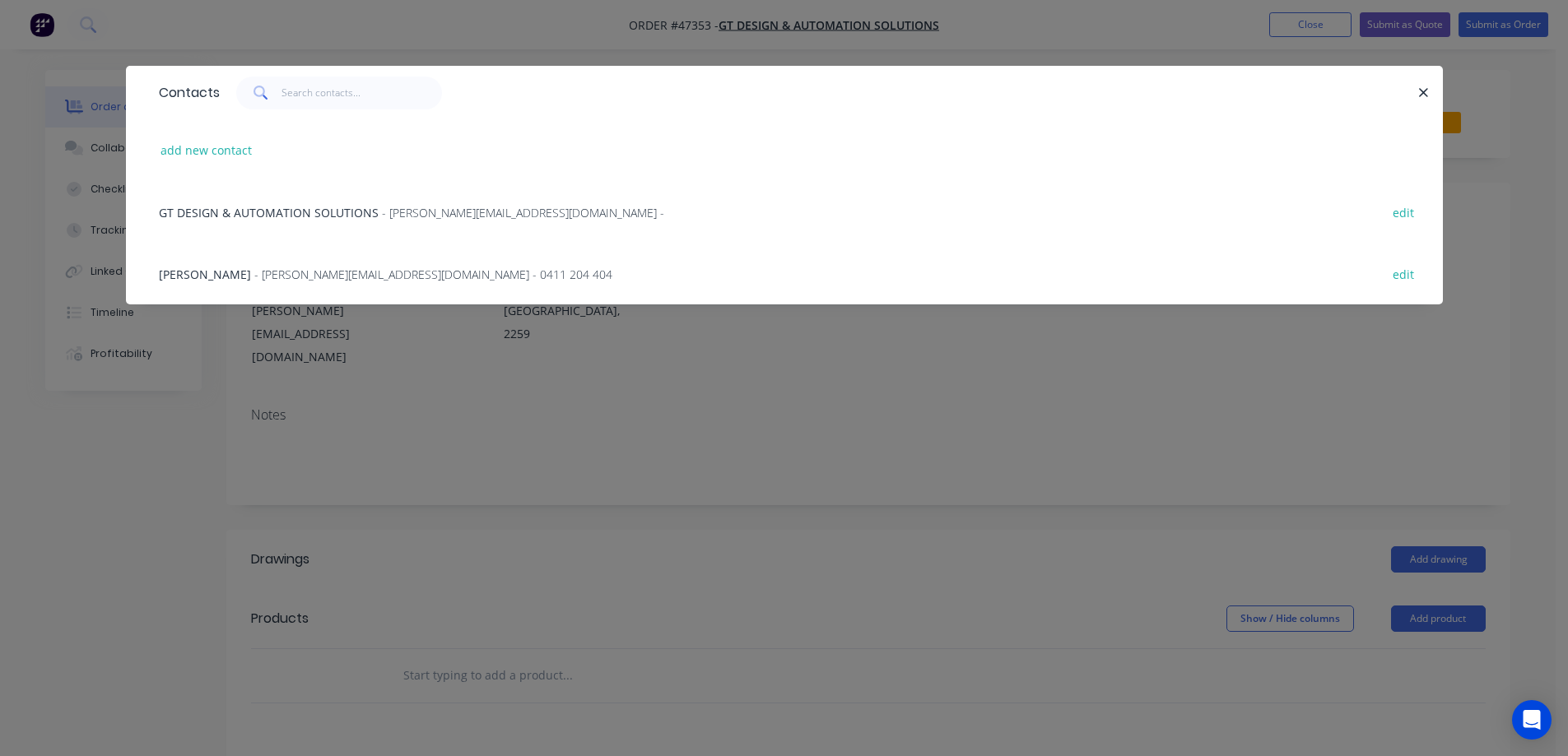
click at [366, 271] on span "- [PERSON_NAME][EMAIL_ADDRESS][DOMAIN_NAME] - 0411 204 404" at bounding box center [433, 275] width 358 height 16
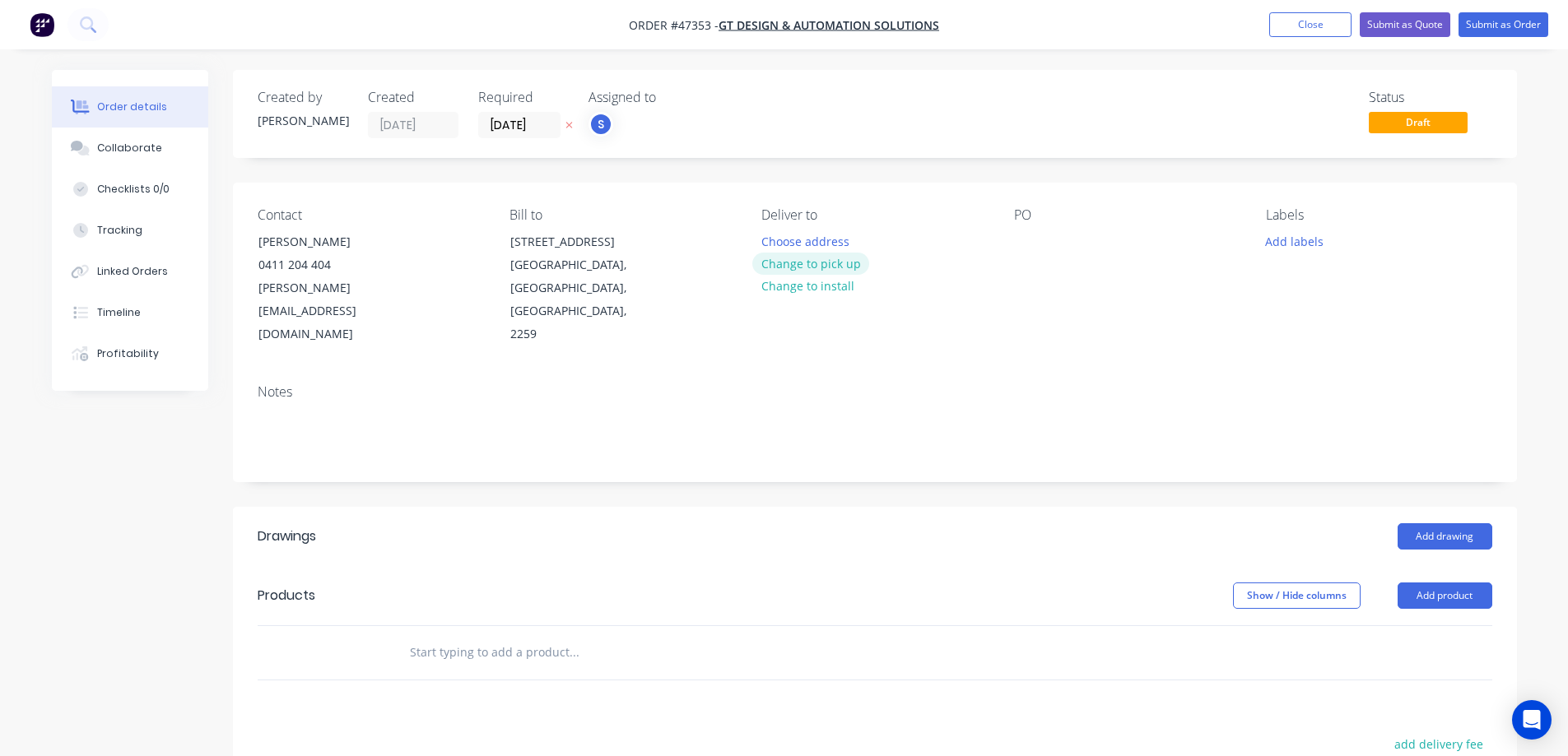
click at [819, 271] on button "Change to pick up" at bounding box center [810, 263] width 117 height 22
click at [1287, 243] on button "Add labels" at bounding box center [1294, 240] width 76 height 22
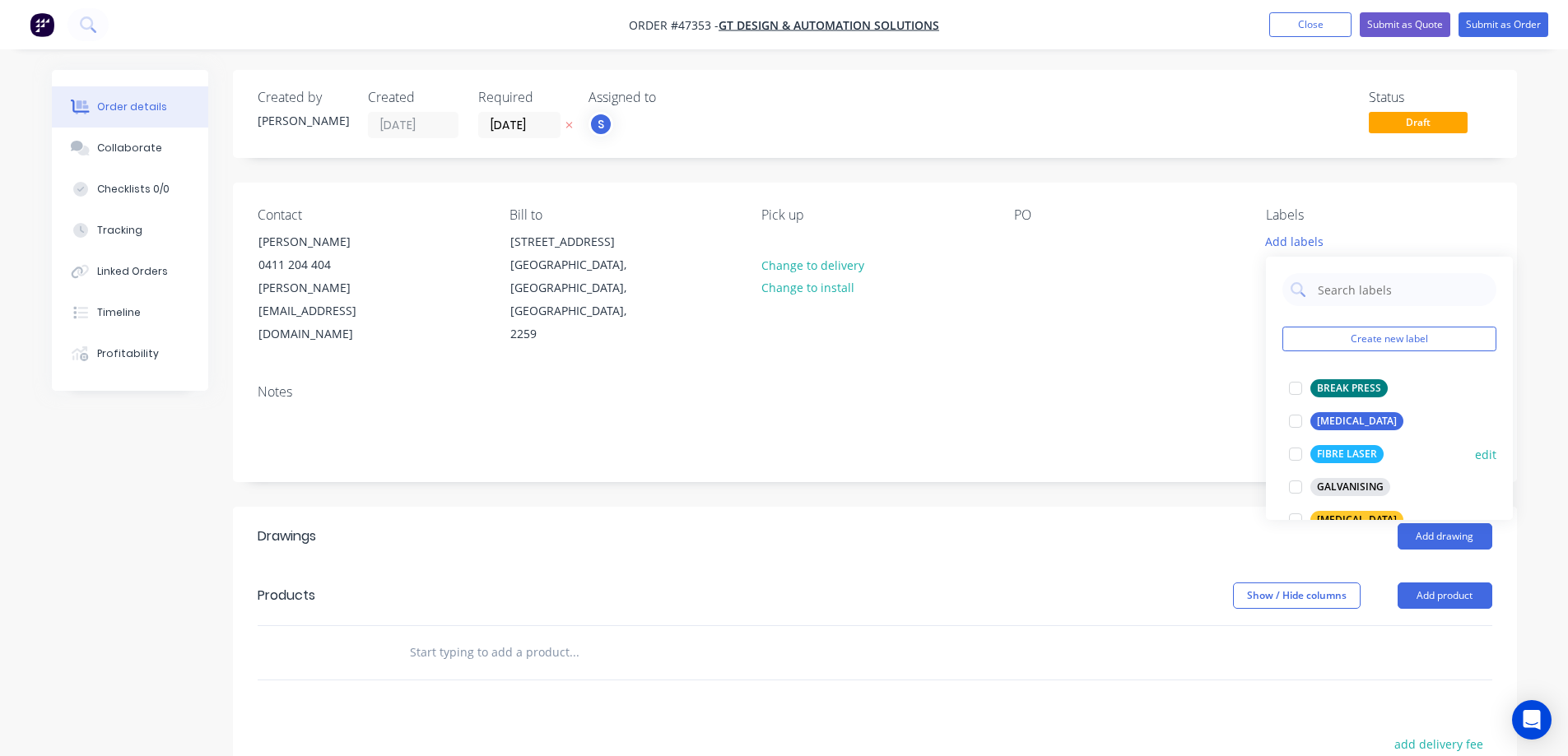
click at [1304, 458] on div at bounding box center [1295, 454] width 33 height 33
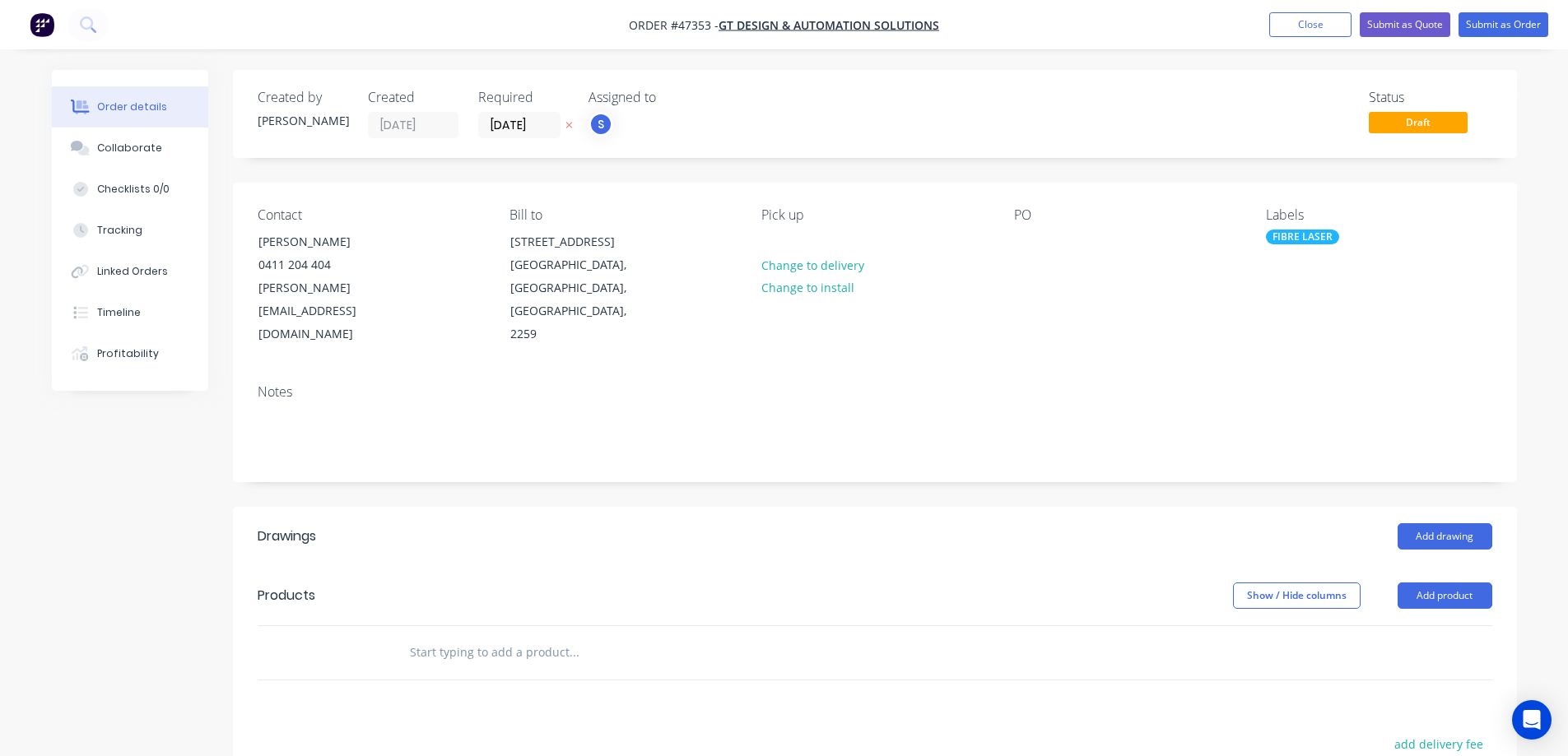
click at [942, 439] on div "Created by [PERSON_NAME] Created [DATE] Required [DATE] Assigned to S Status Dr…" at bounding box center [874, 555] width 1283 height 969
click at [1456, 583] on button "Add product" at bounding box center [1444, 596] width 94 height 27
click at [1396, 625] on div "Product catalogue" at bounding box center [1413, 637] width 126 height 24
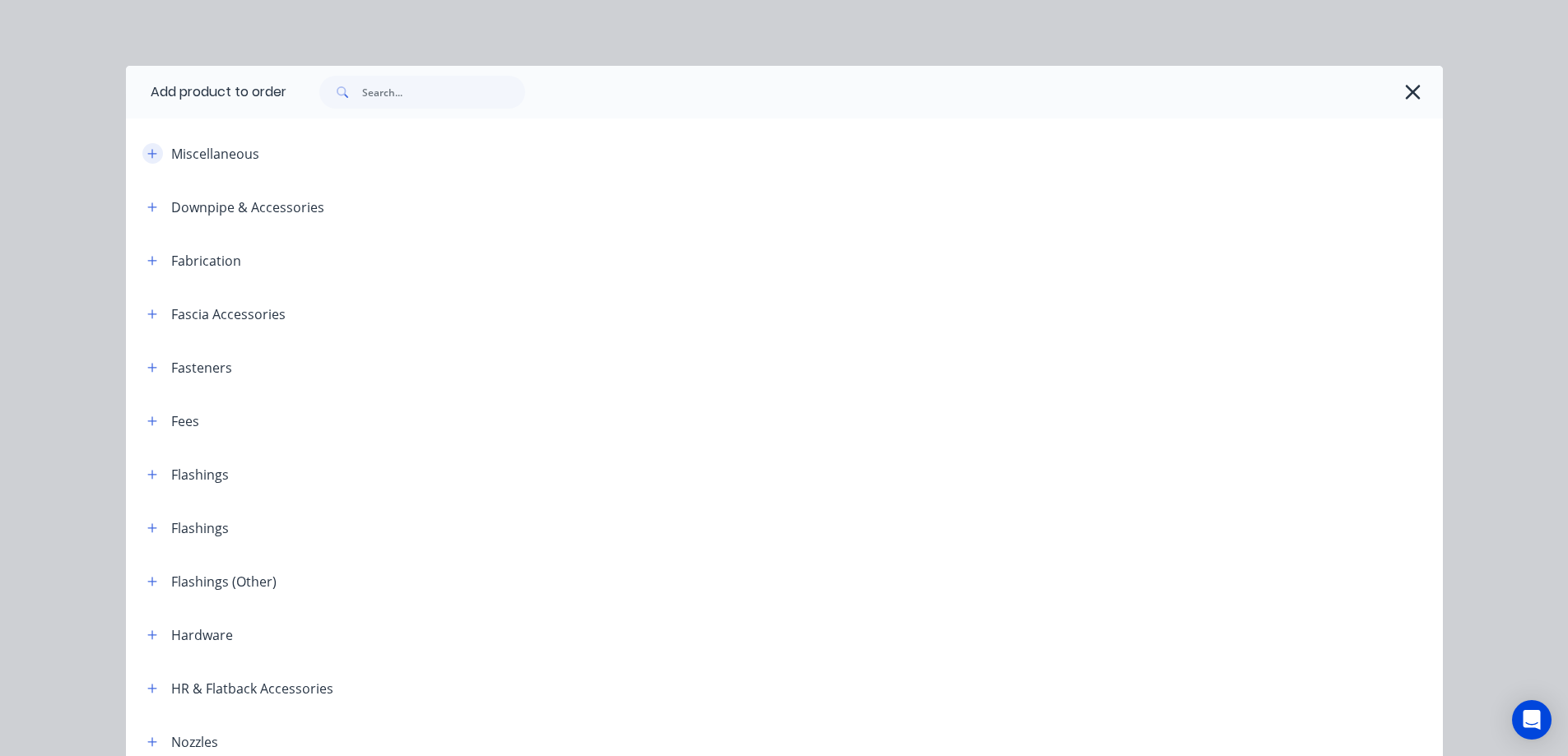
click at [148, 151] on icon "button" at bounding box center [152, 153] width 9 height 9
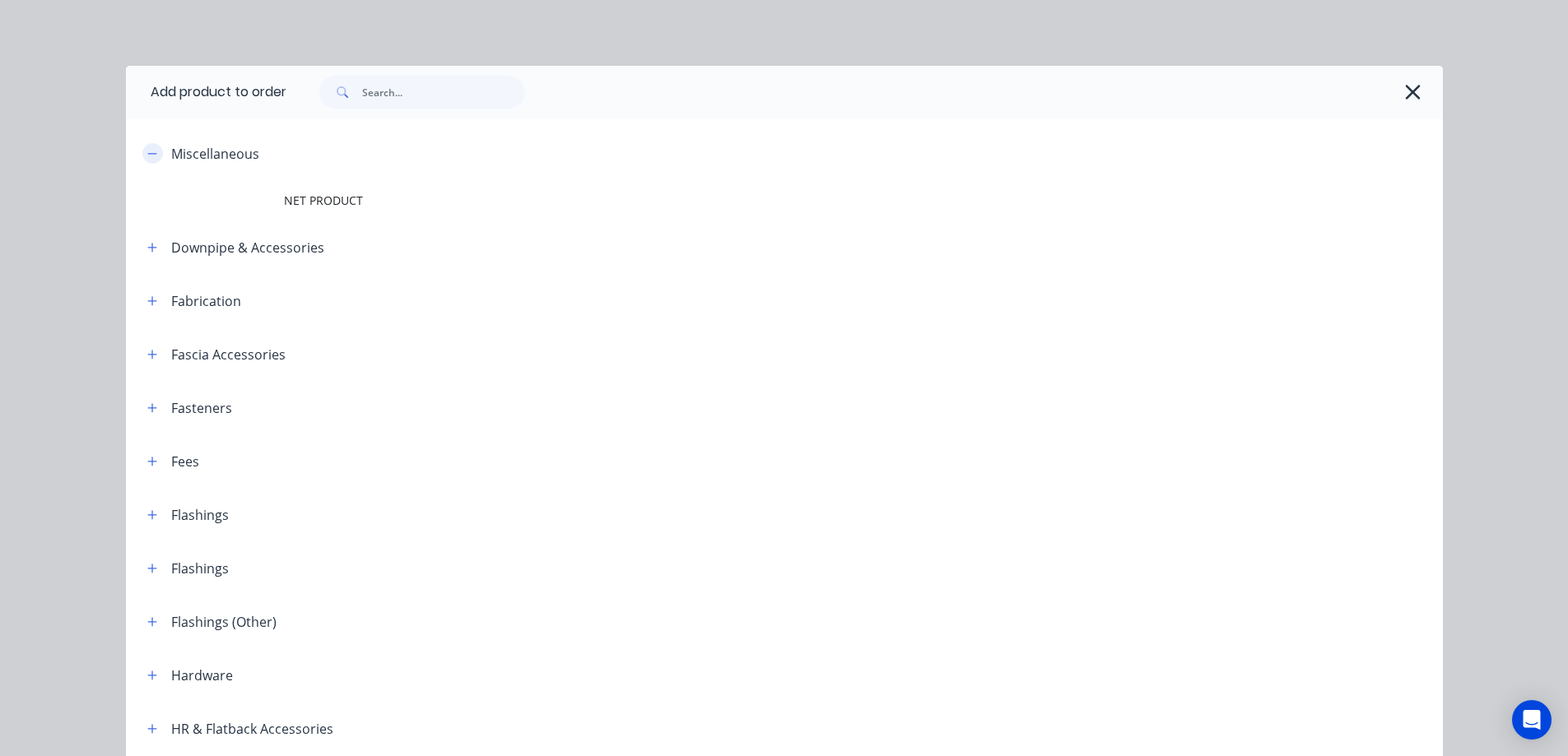
click at [148, 151] on icon "button" at bounding box center [152, 154] width 10 height 12
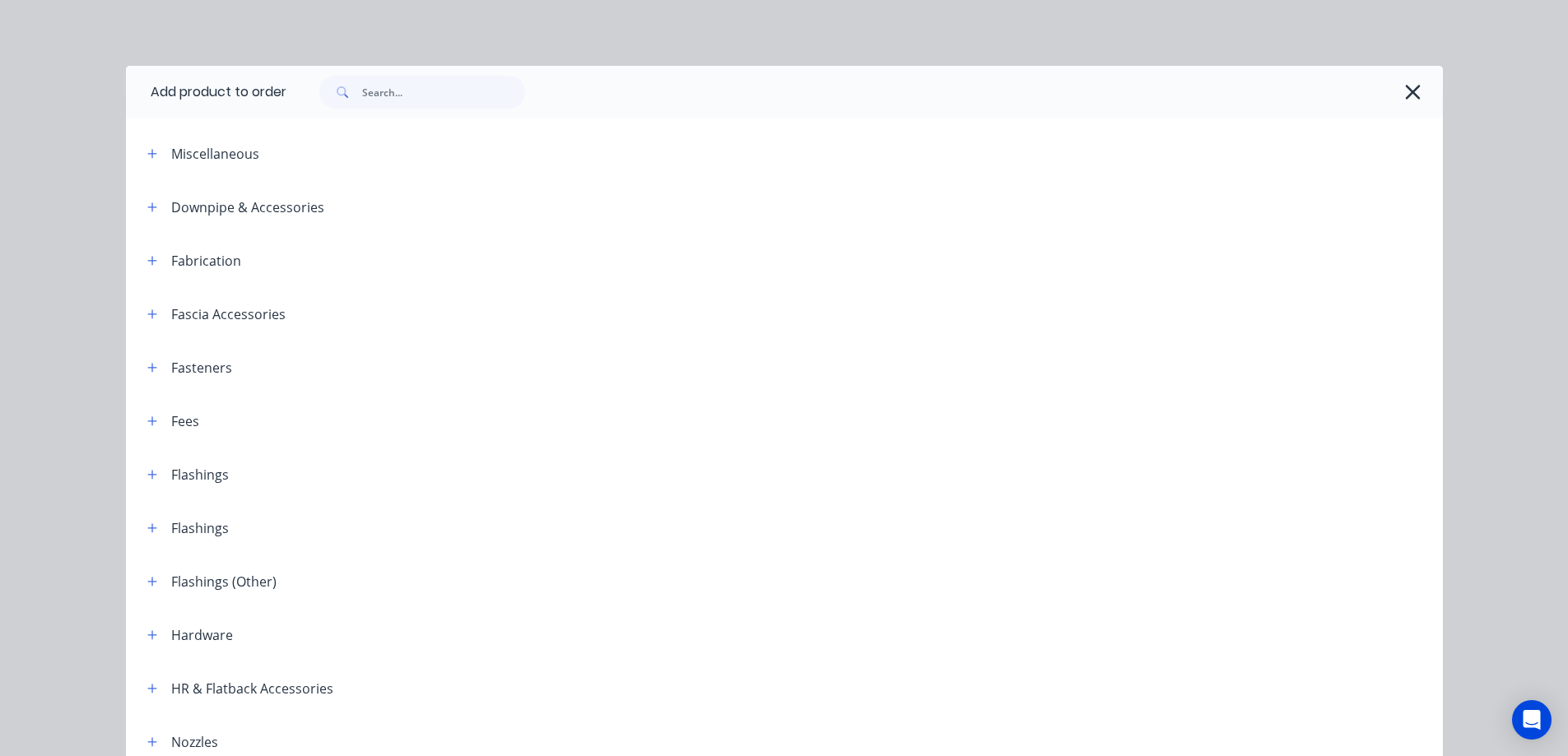
click at [156, 251] on span at bounding box center [152, 260] width 20 height 20
click at [135, 259] on div "Fabrication" at bounding box center [188, 260] width 107 height 20
click at [149, 259] on icon "button" at bounding box center [152, 261] width 10 height 12
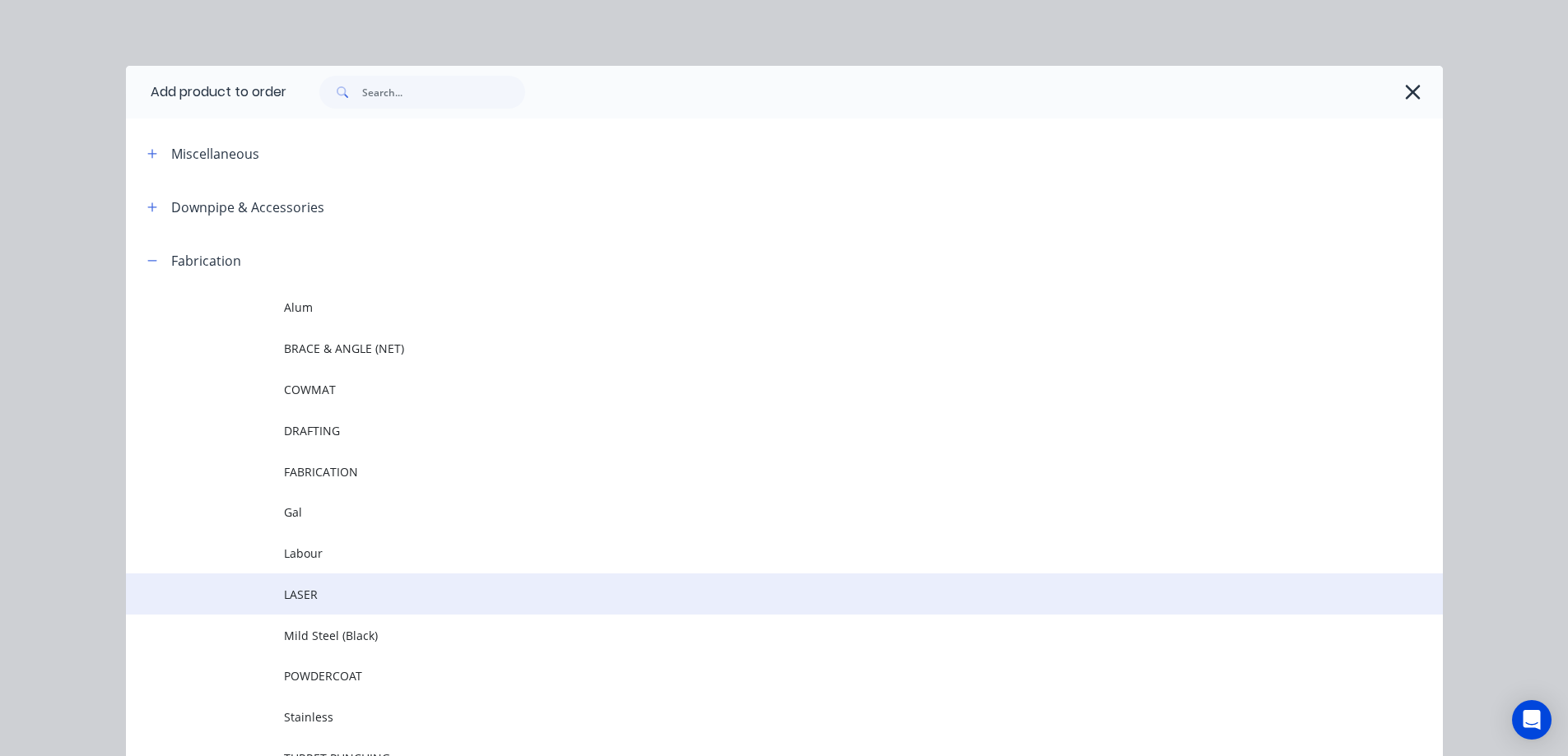
click at [309, 599] on span "LASER" at bounding box center [747, 594] width 927 height 17
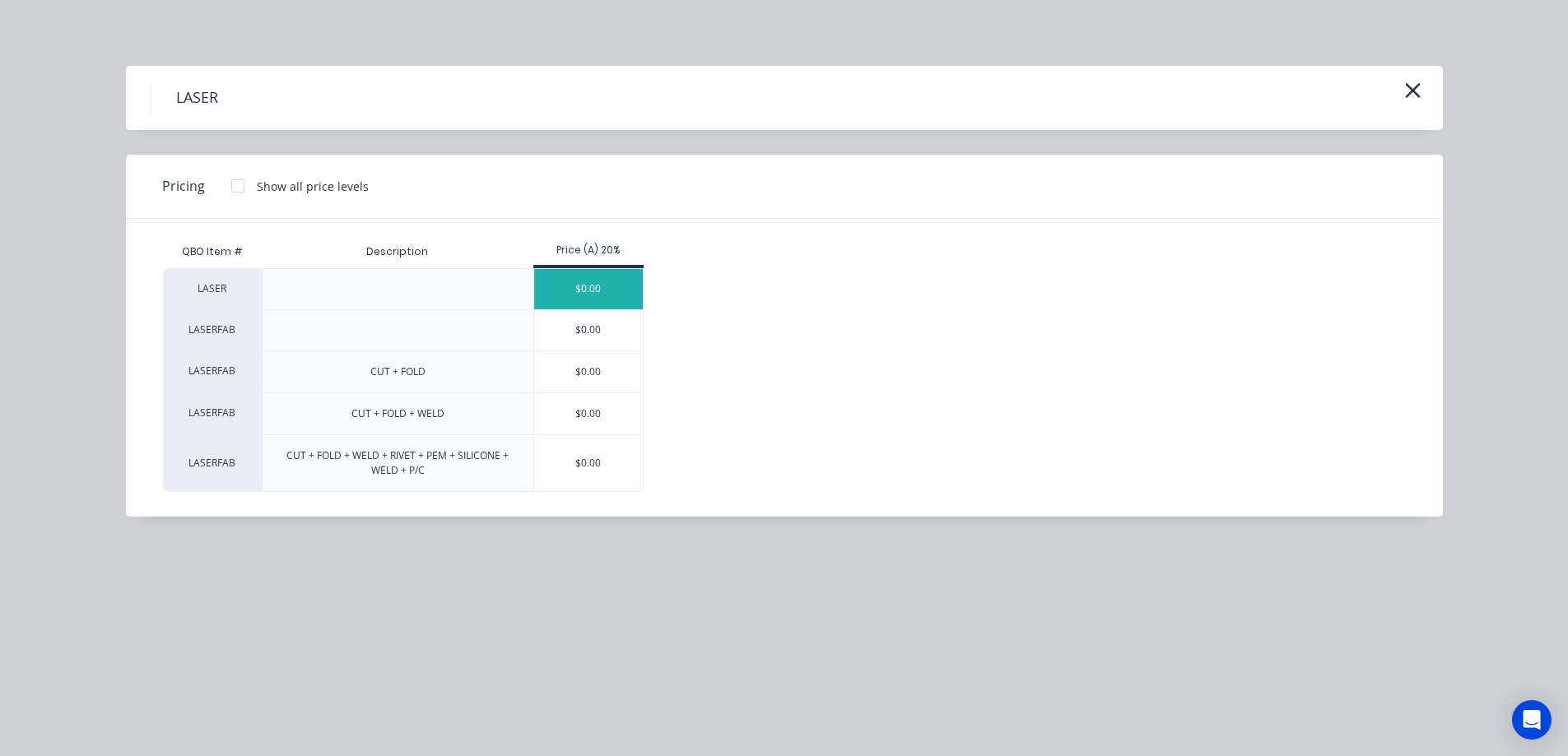
click at [611, 284] on div "$0.00" at bounding box center [588, 289] width 109 height 40
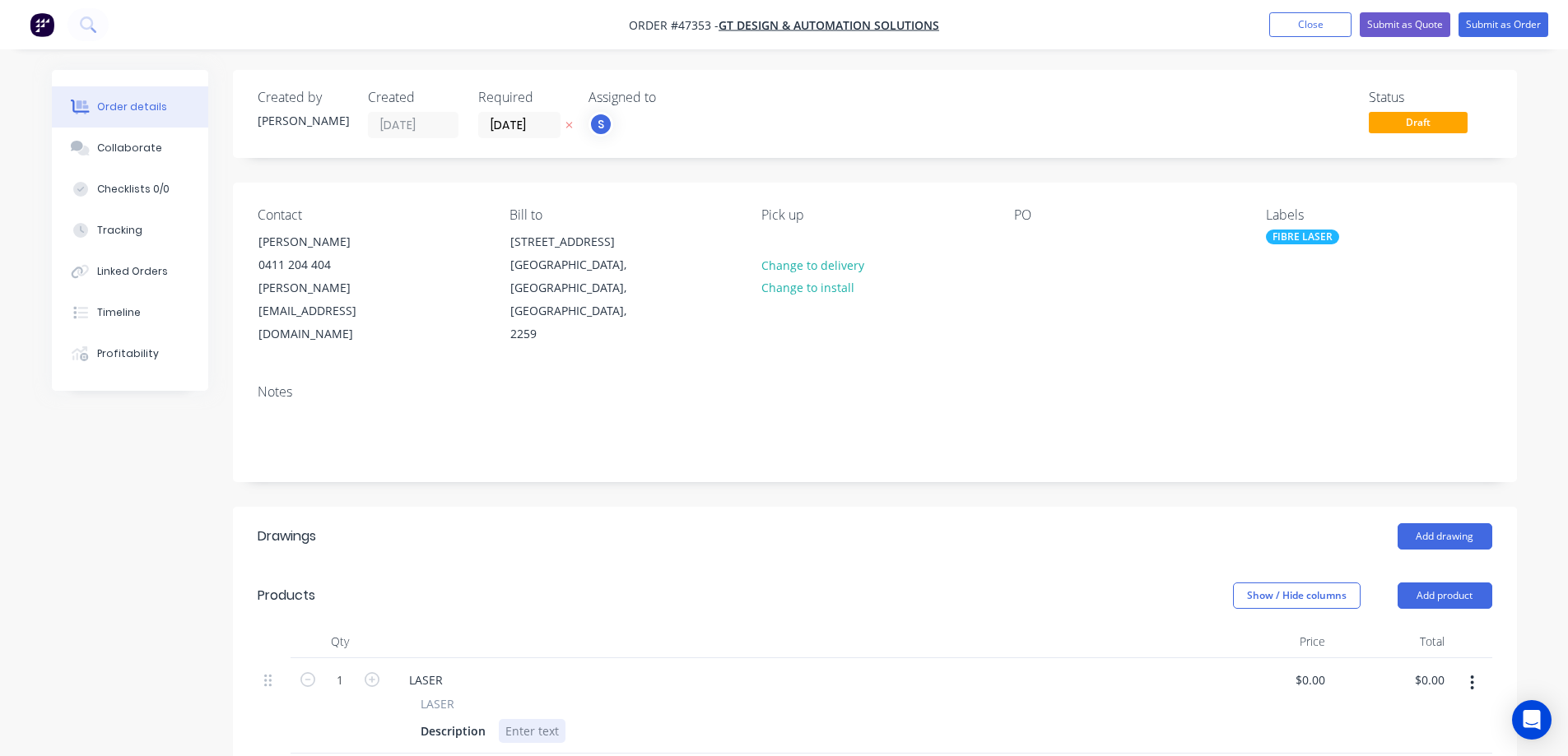
click at [519, 720] on div at bounding box center [532, 731] width 67 height 24
click at [440, 720] on div "Description" at bounding box center [453, 731] width 78 height 24
click at [420, 668] on div "LASER" at bounding box center [426, 680] width 60 height 24
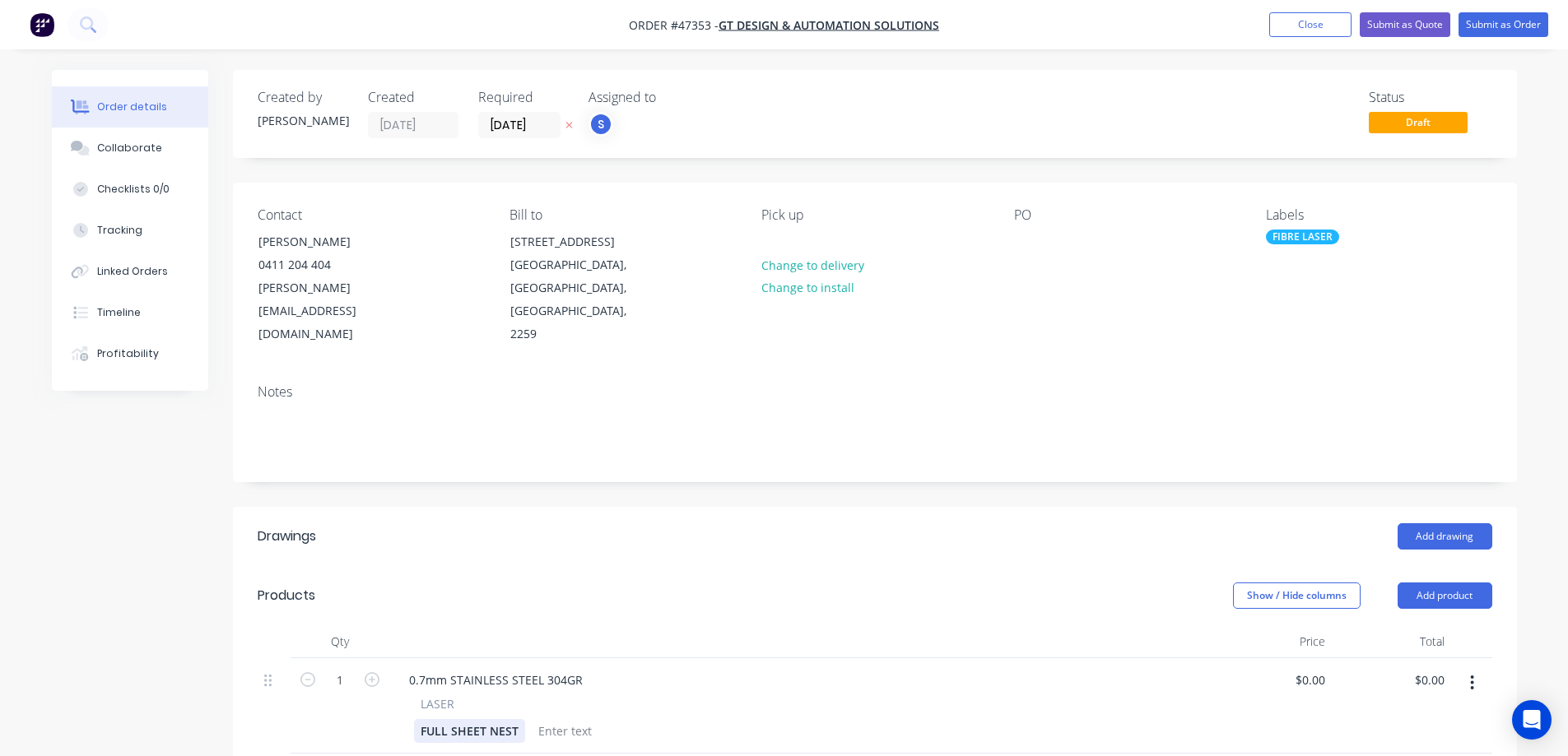
click at [517, 720] on div "FULL SHEET NEST" at bounding box center [469, 731] width 111 height 24
click at [1306, 658] on div "0 $0.00" at bounding box center [1272, 705] width 119 height 95
type input "$145.00"
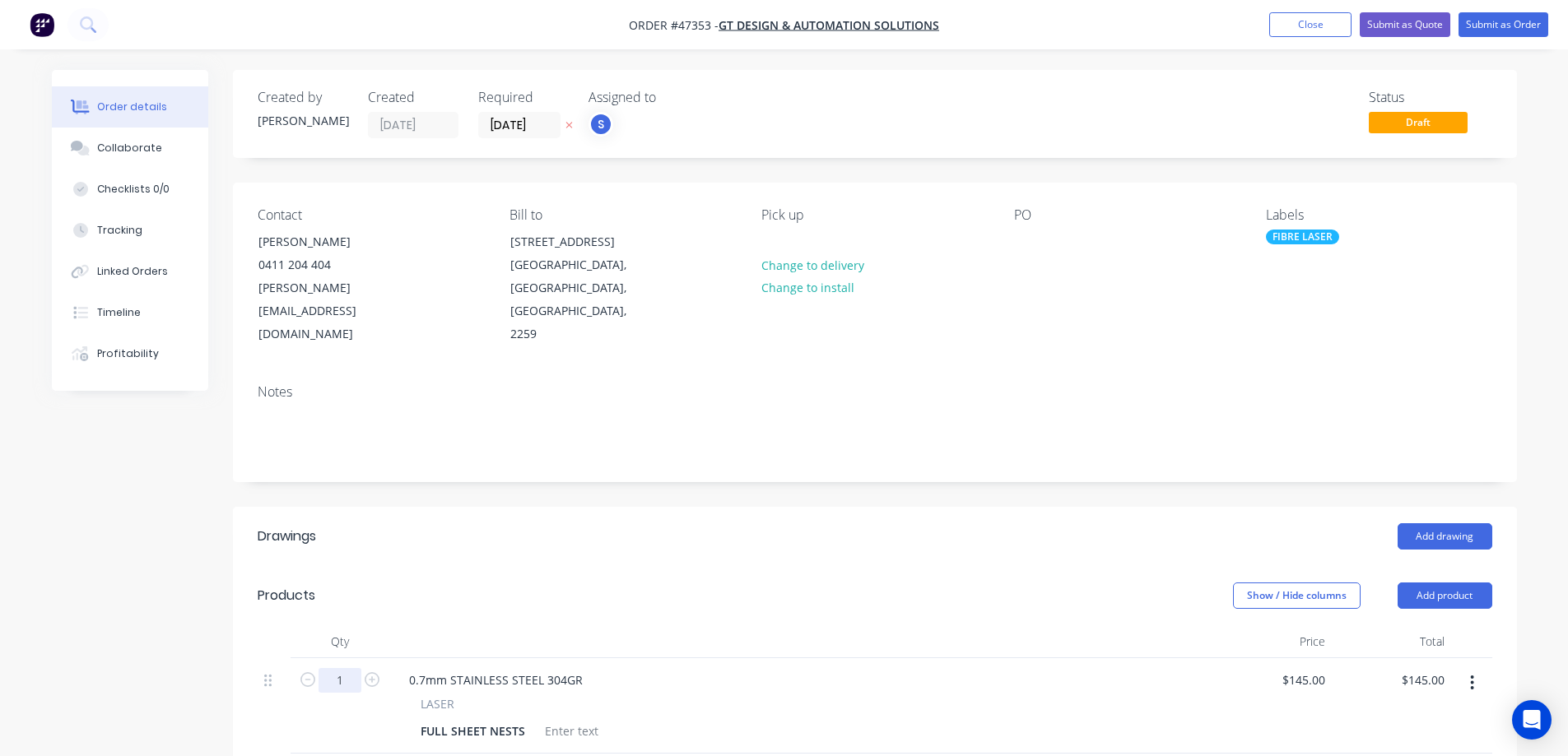
click at [347, 668] on input "1" at bounding box center [340, 680] width 43 height 25
type input "61"
type input "$8,845.00"
click at [176, 580] on div "Created by [PERSON_NAME] Created [DATE] Required [DATE] Assigned to S Status Dr…" at bounding box center [784, 631] width 1465 height 1121
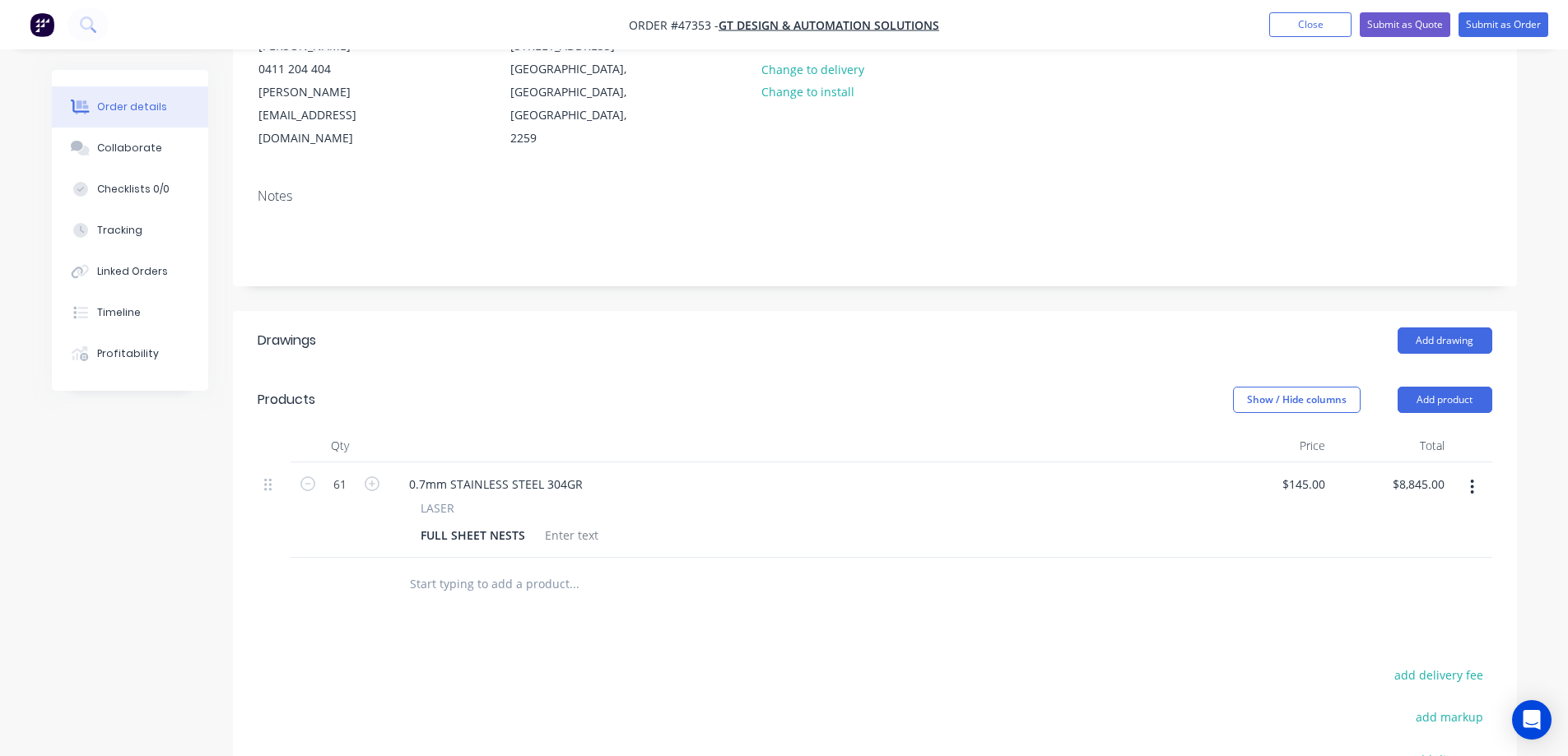
scroll to position [247, 0]
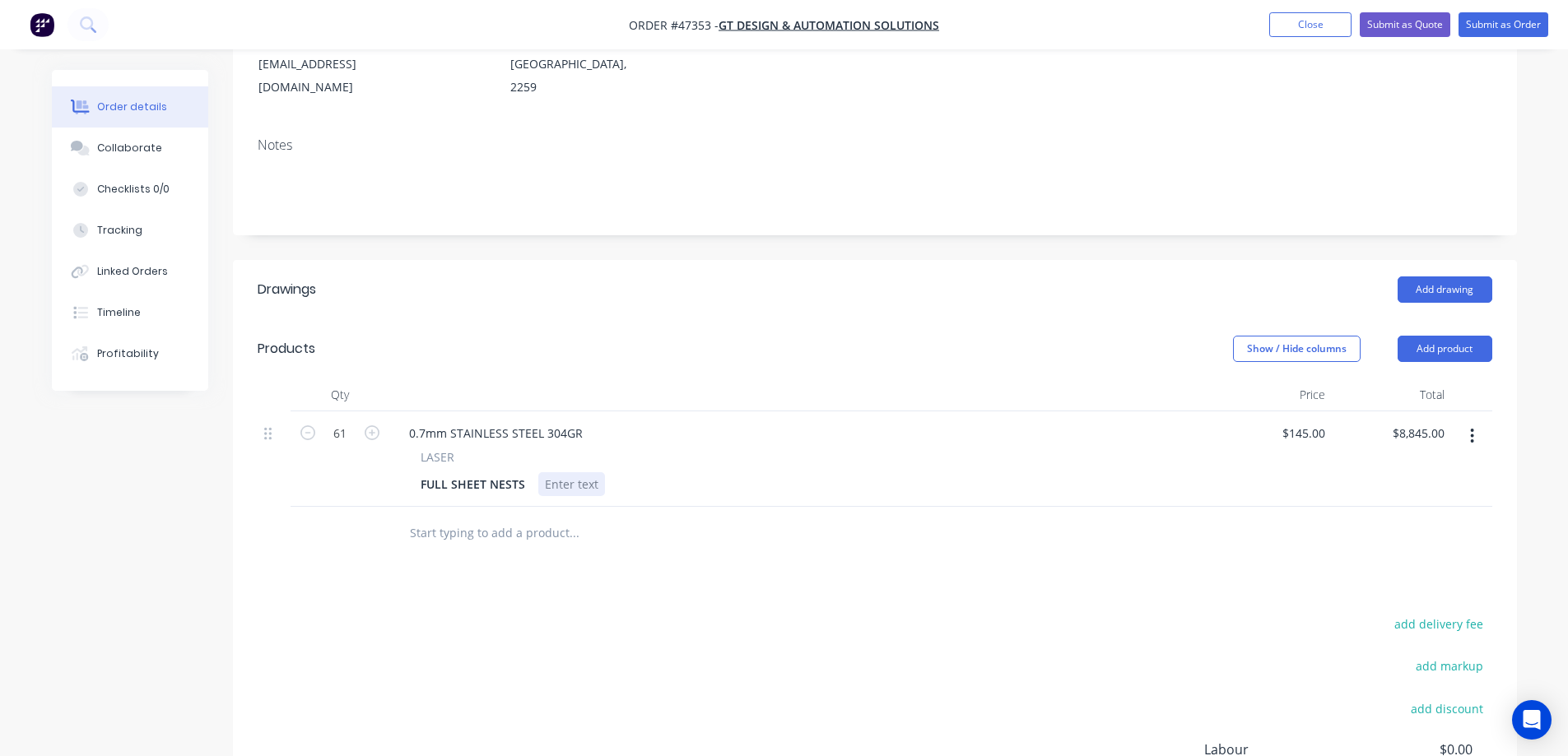
click at [567, 472] on div at bounding box center [571, 484] width 67 height 24
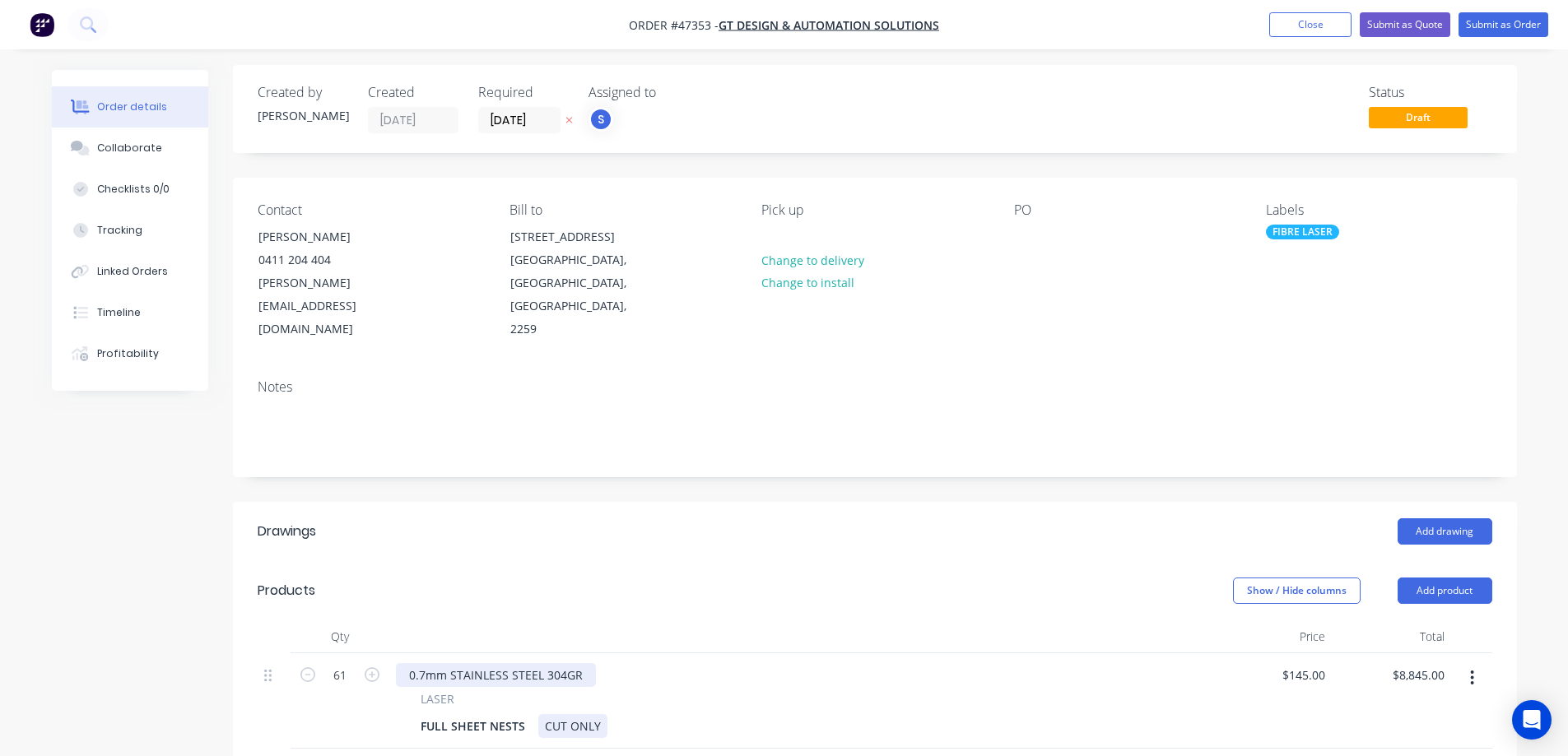
scroll to position [0, 0]
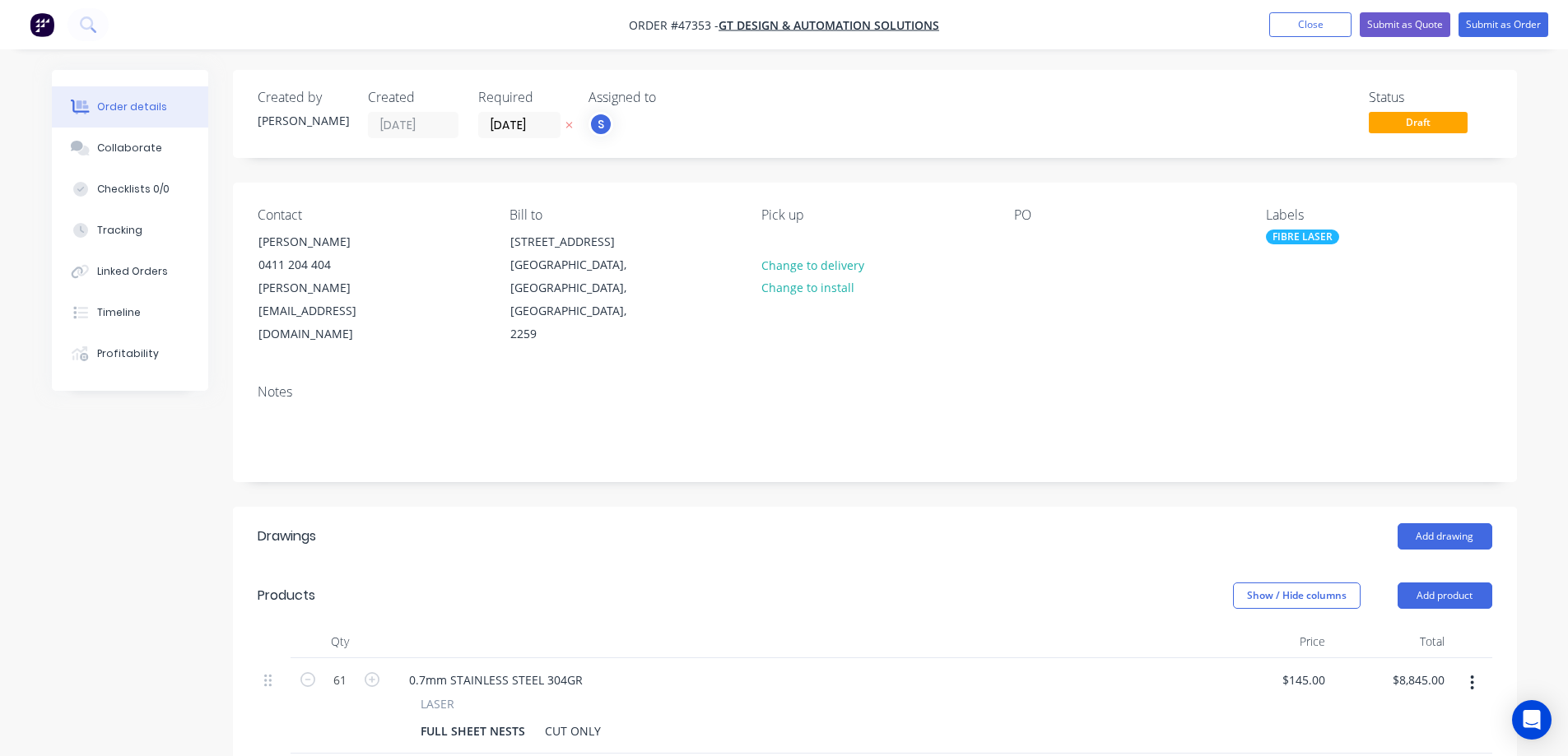
click at [745, 507] on header "Drawings Add drawing" at bounding box center [874, 536] width 1283 height 60
click at [1430, 24] on button "Submit as Quote" at bounding box center [1404, 25] width 91 height 25
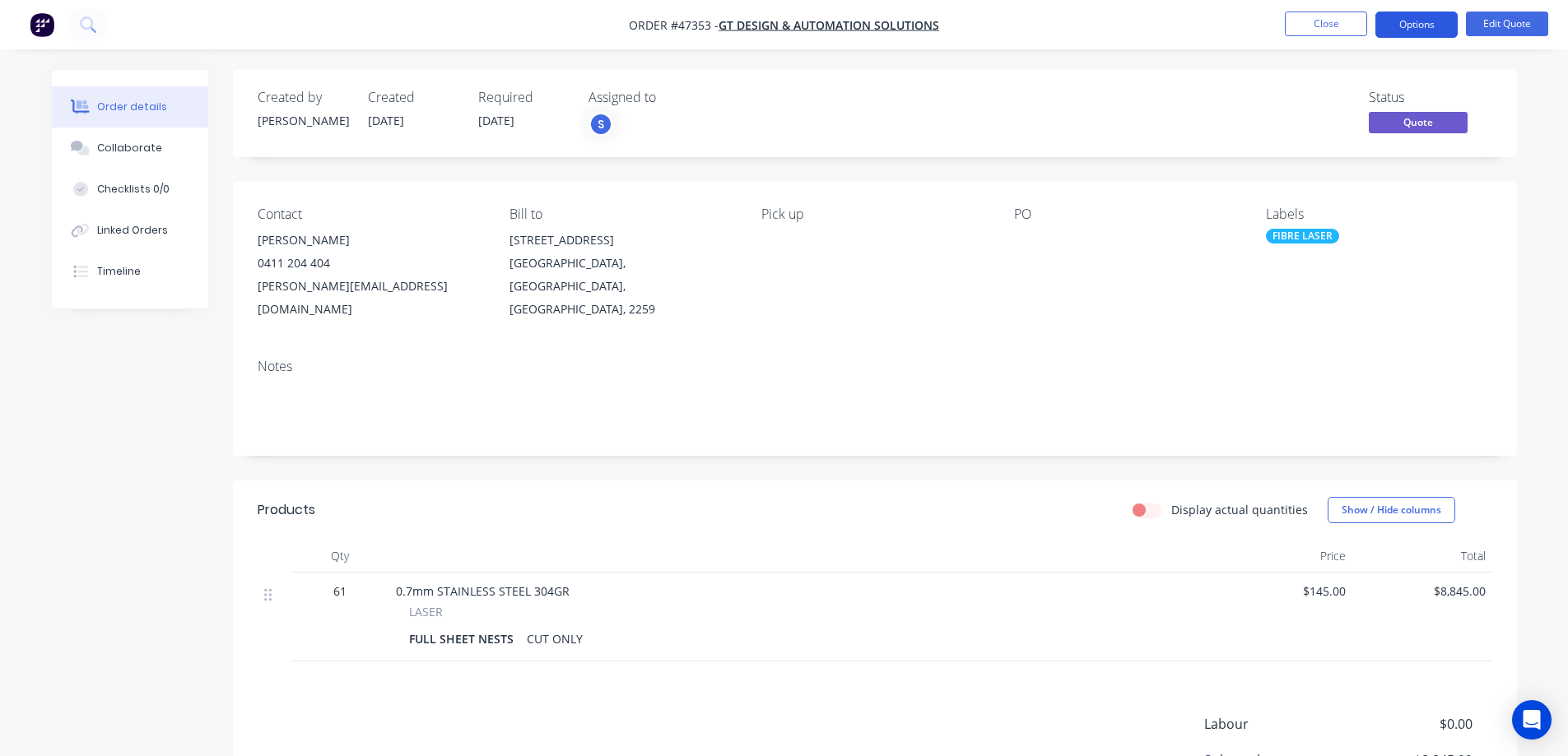
click at [1426, 17] on button "Options" at bounding box center [1416, 25] width 83 height 27
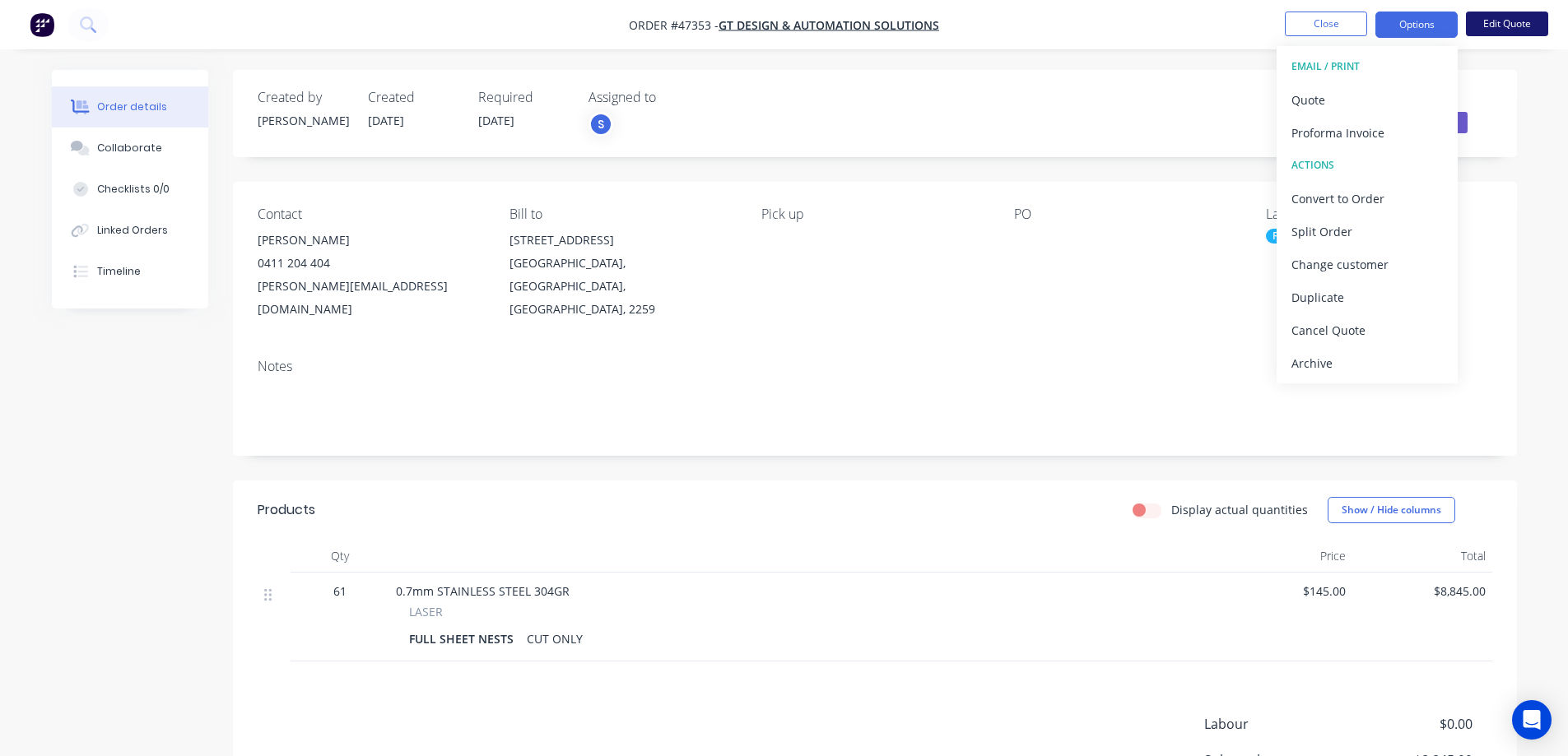
click at [1502, 18] on button "Edit Quote" at bounding box center [1507, 24] width 83 height 25
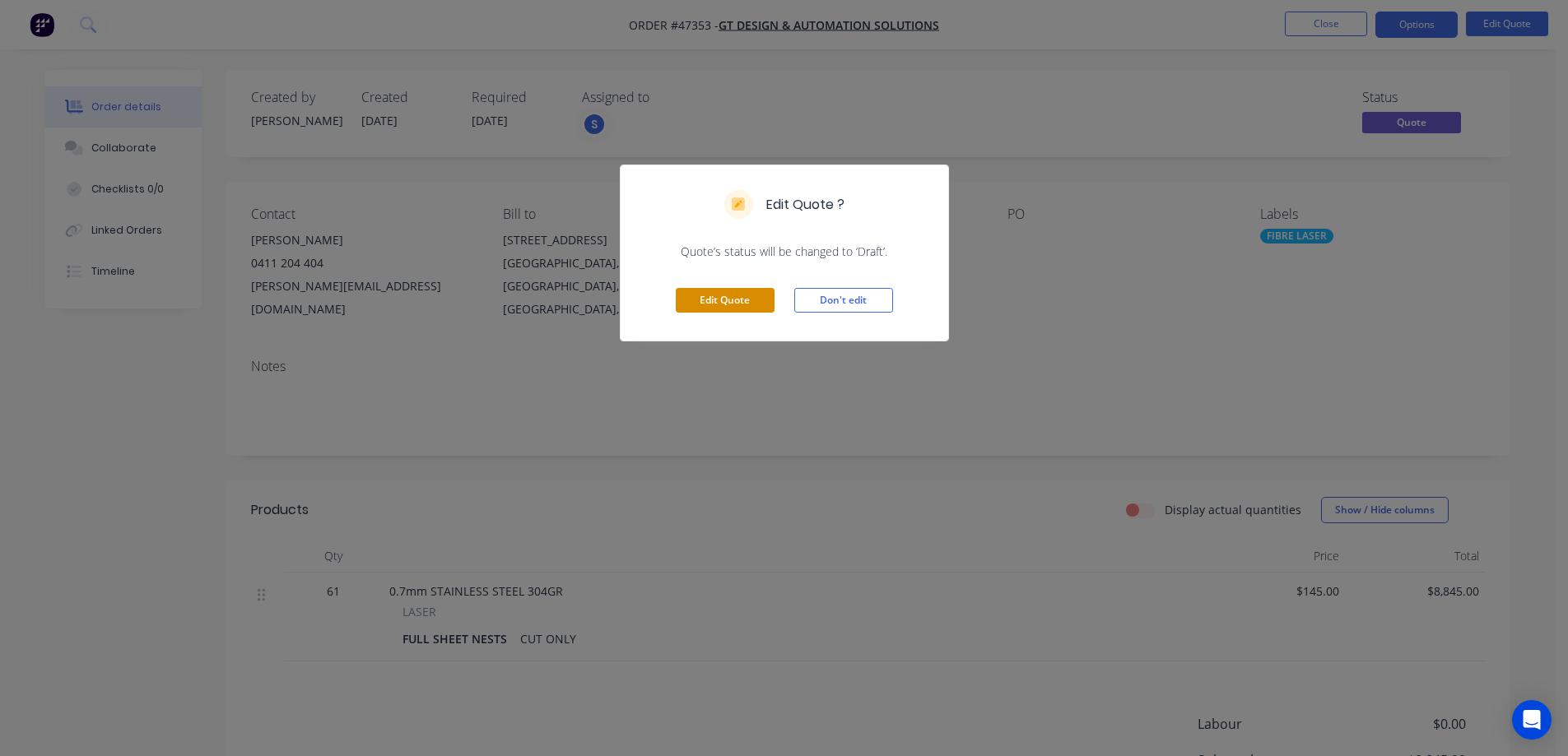
click at [724, 294] on button "Edit Quote" at bounding box center [725, 301] width 99 height 25
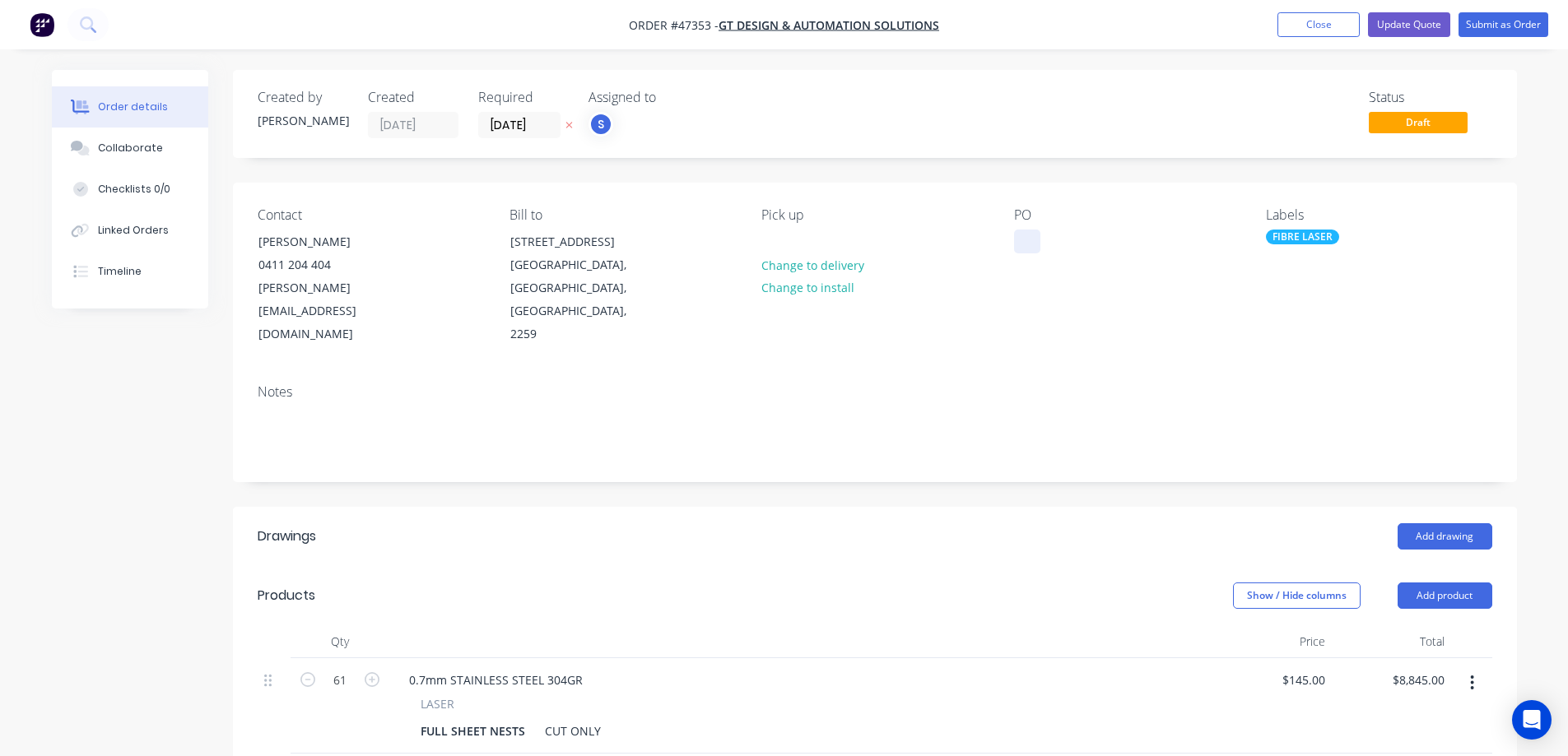
click at [1017, 232] on div at bounding box center [1027, 241] width 27 height 24
click at [1169, 125] on div "Status Draft" at bounding box center [1122, 114] width 739 height 49
click at [1424, 17] on button "Update Quote" at bounding box center [1409, 25] width 83 height 25
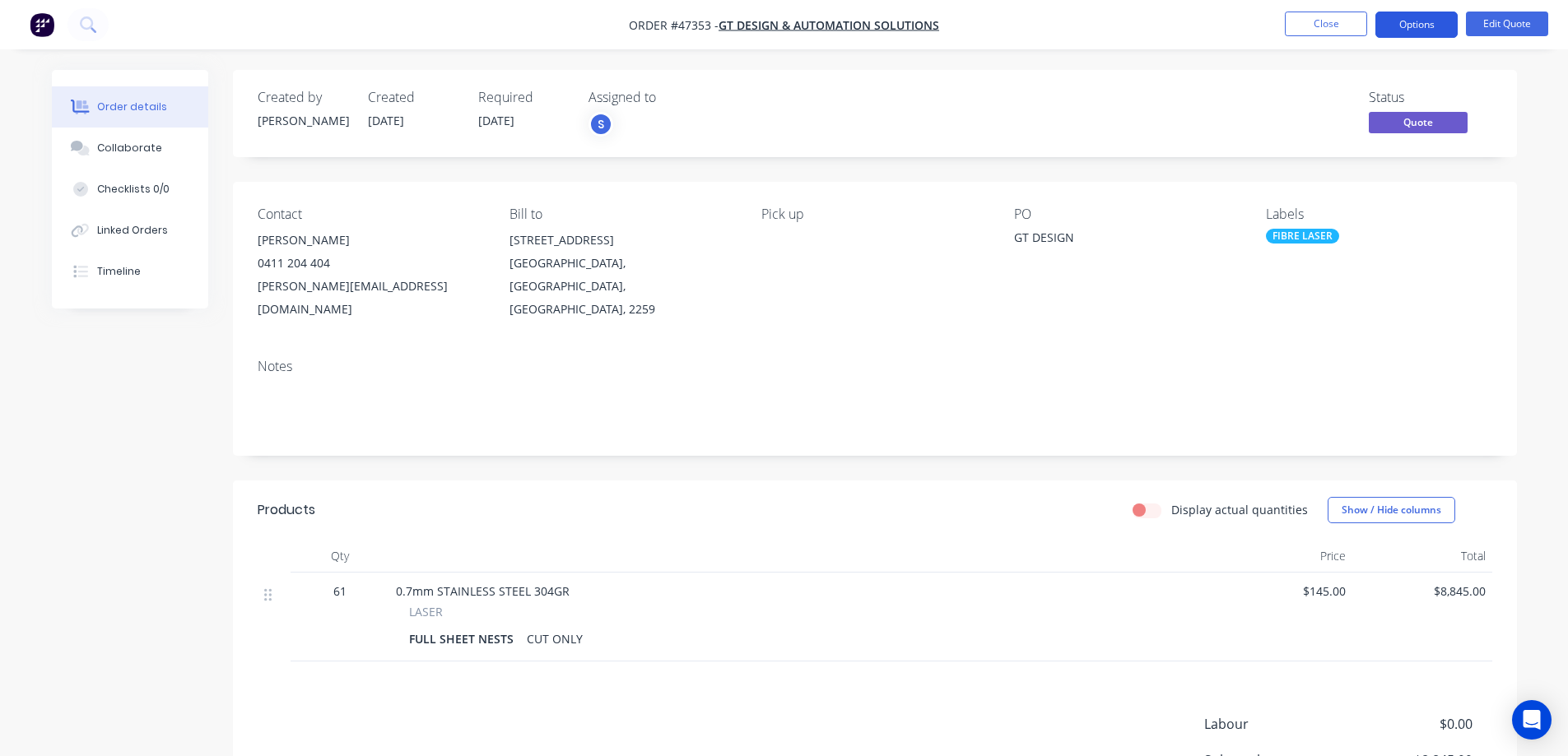
click at [1424, 14] on button "Options" at bounding box center [1416, 25] width 83 height 27
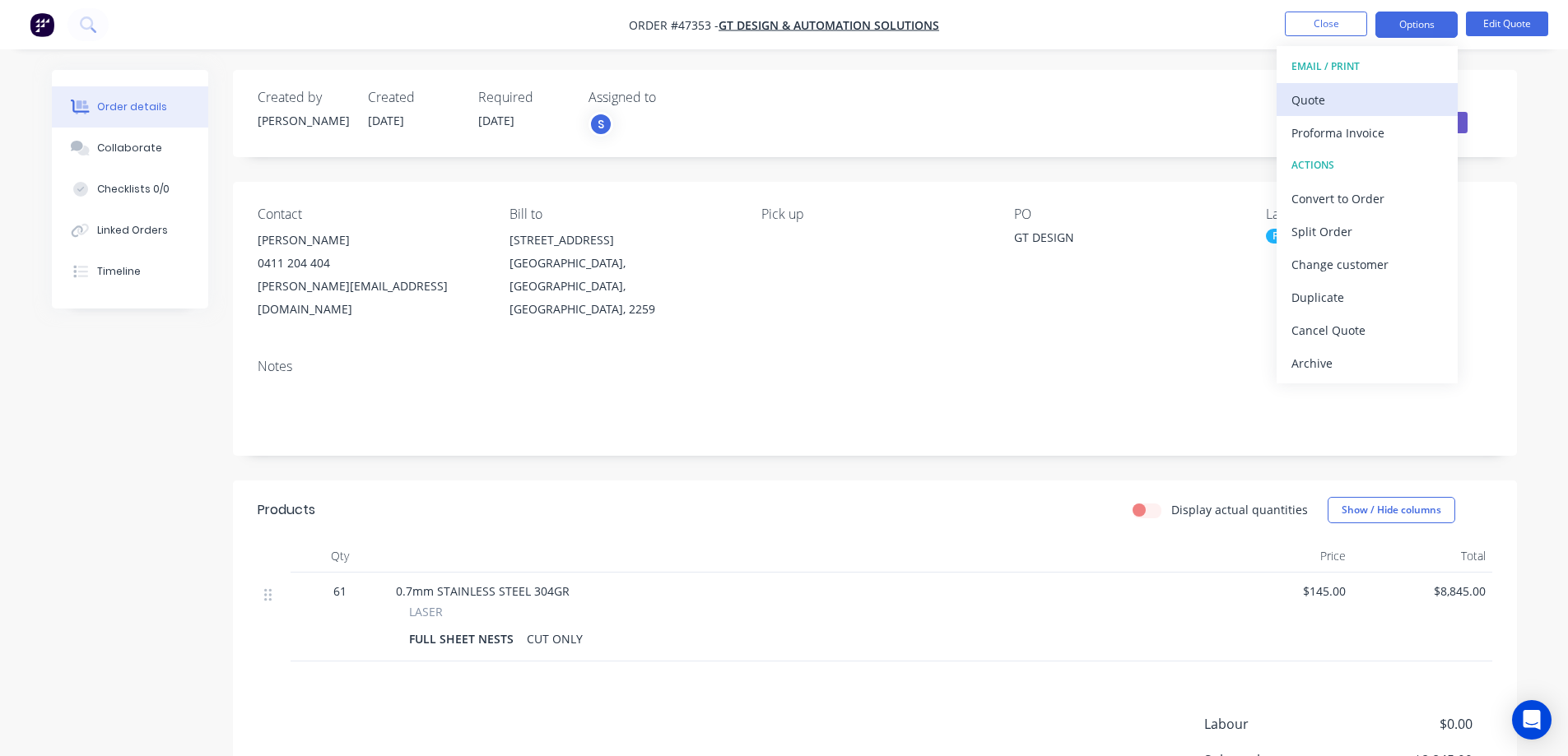
click at [1324, 105] on div "Quote" at bounding box center [1367, 100] width 151 height 24
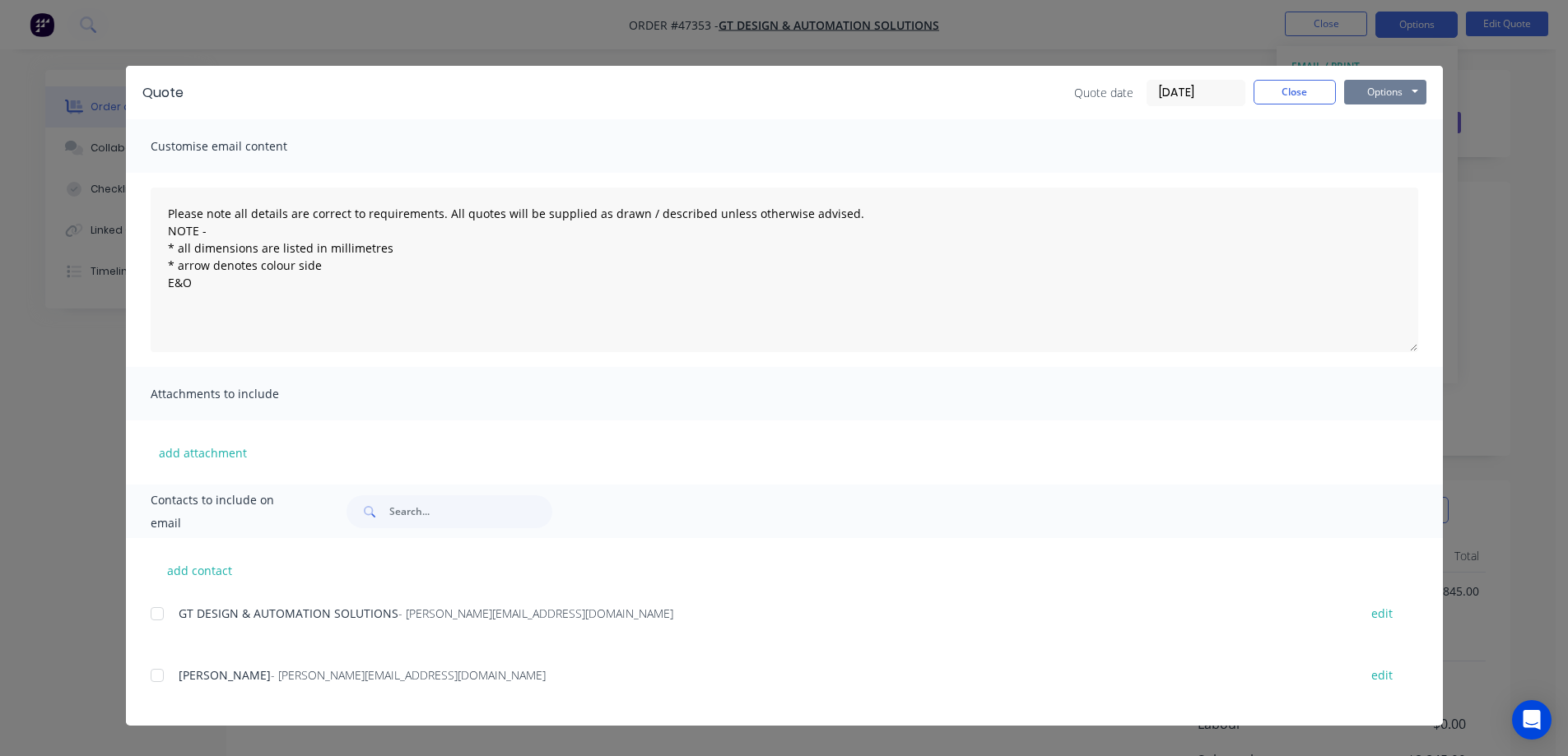
click at [1403, 92] on button "Options" at bounding box center [1385, 92] width 83 height 25
click at [1396, 148] on button "Print" at bounding box center [1396, 149] width 105 height 28
click at [1314, 81] on button "Close" at bounding box center [1294, 92] width 83 height 25
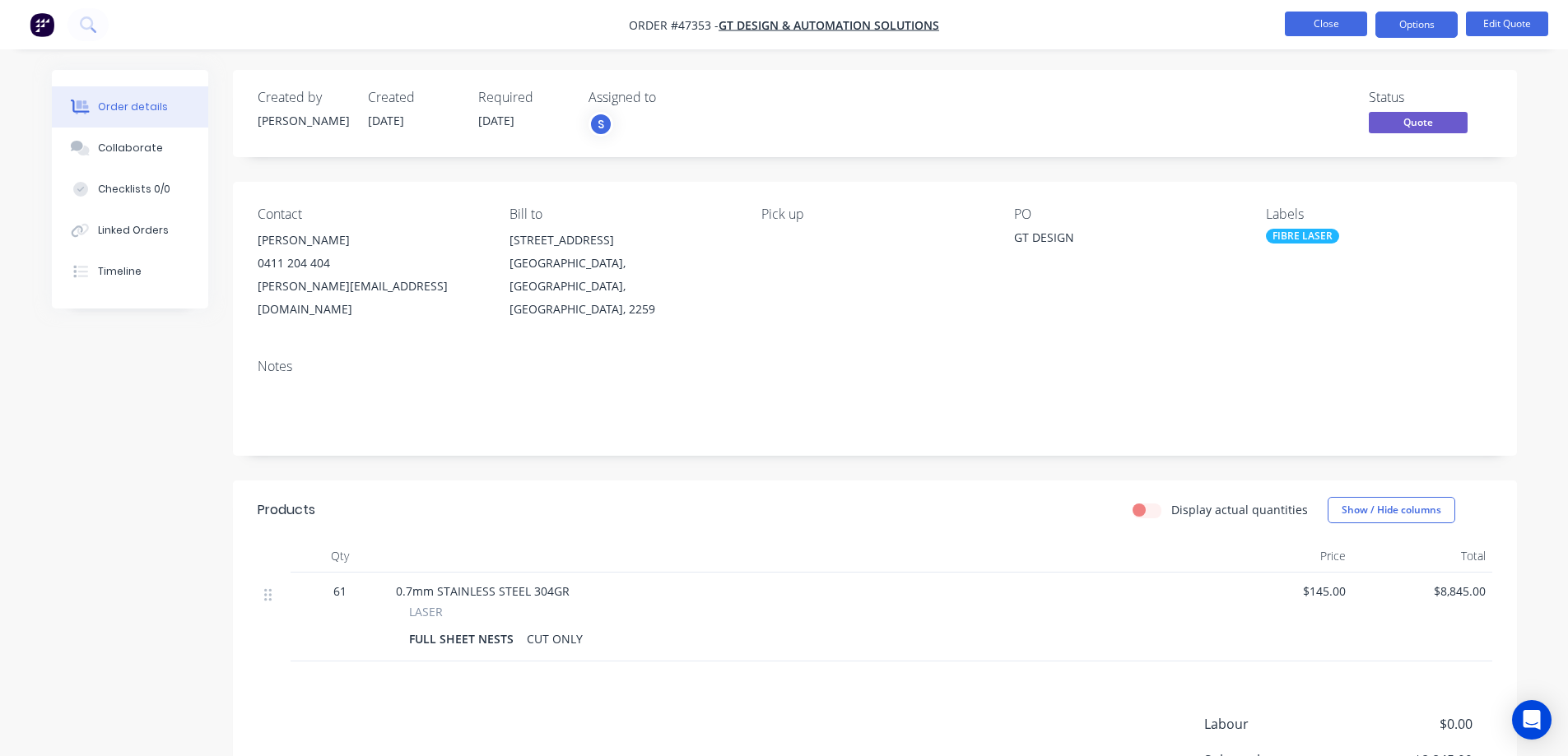
click at [1326, 20] on button "Close" at bounding box center [1325, 24] width 83 height 25
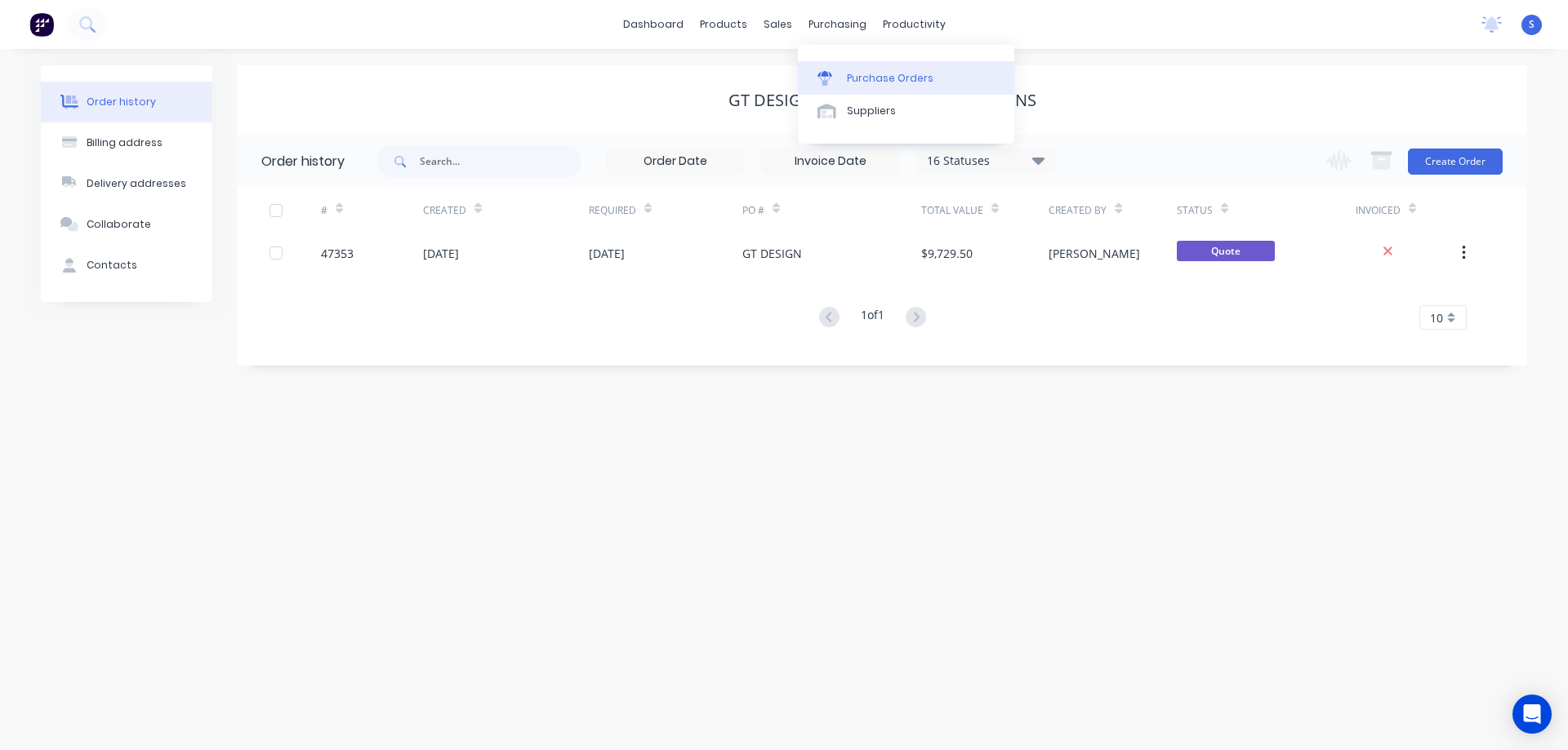
click at [899, 81] on div "Purchase Orders" at bounding box center [890, 78] width 87 height 15
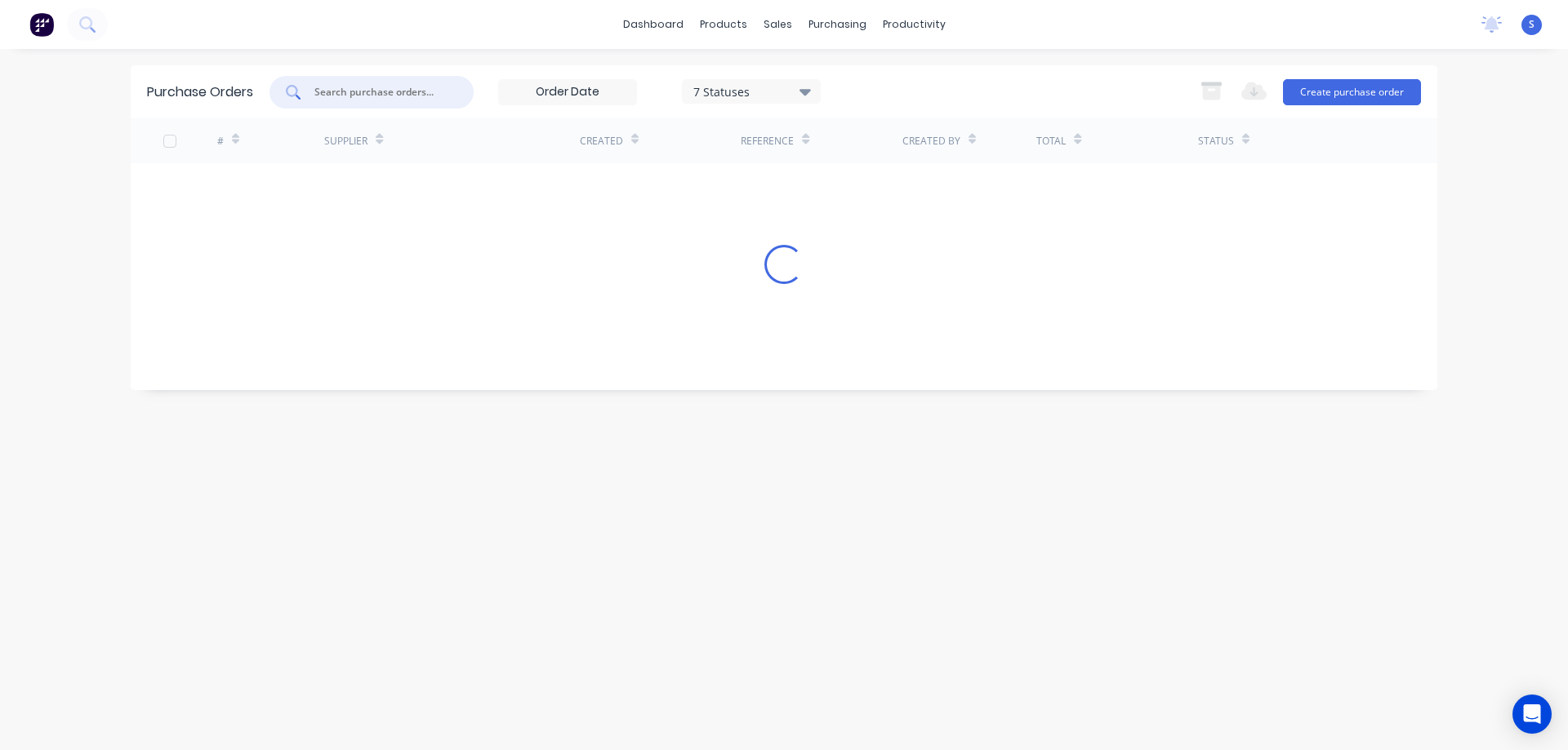
click at [386, 91] on input "text" at bounding box center [381, 92] width 136 height 17
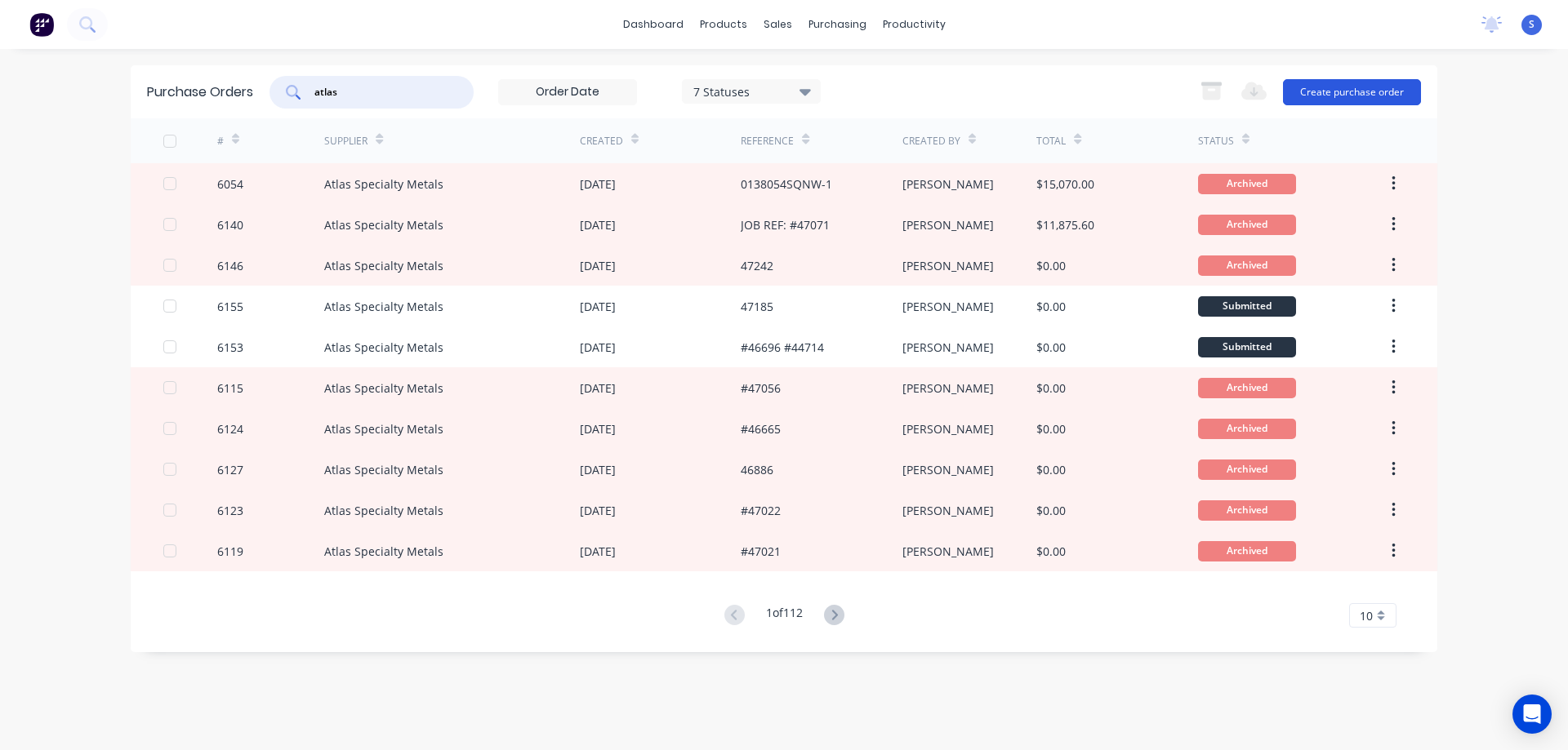
type input "atlas"
click at [1370, 88] on button "Create purchase order" at bounding box center [1352, 93] width 138 height 26
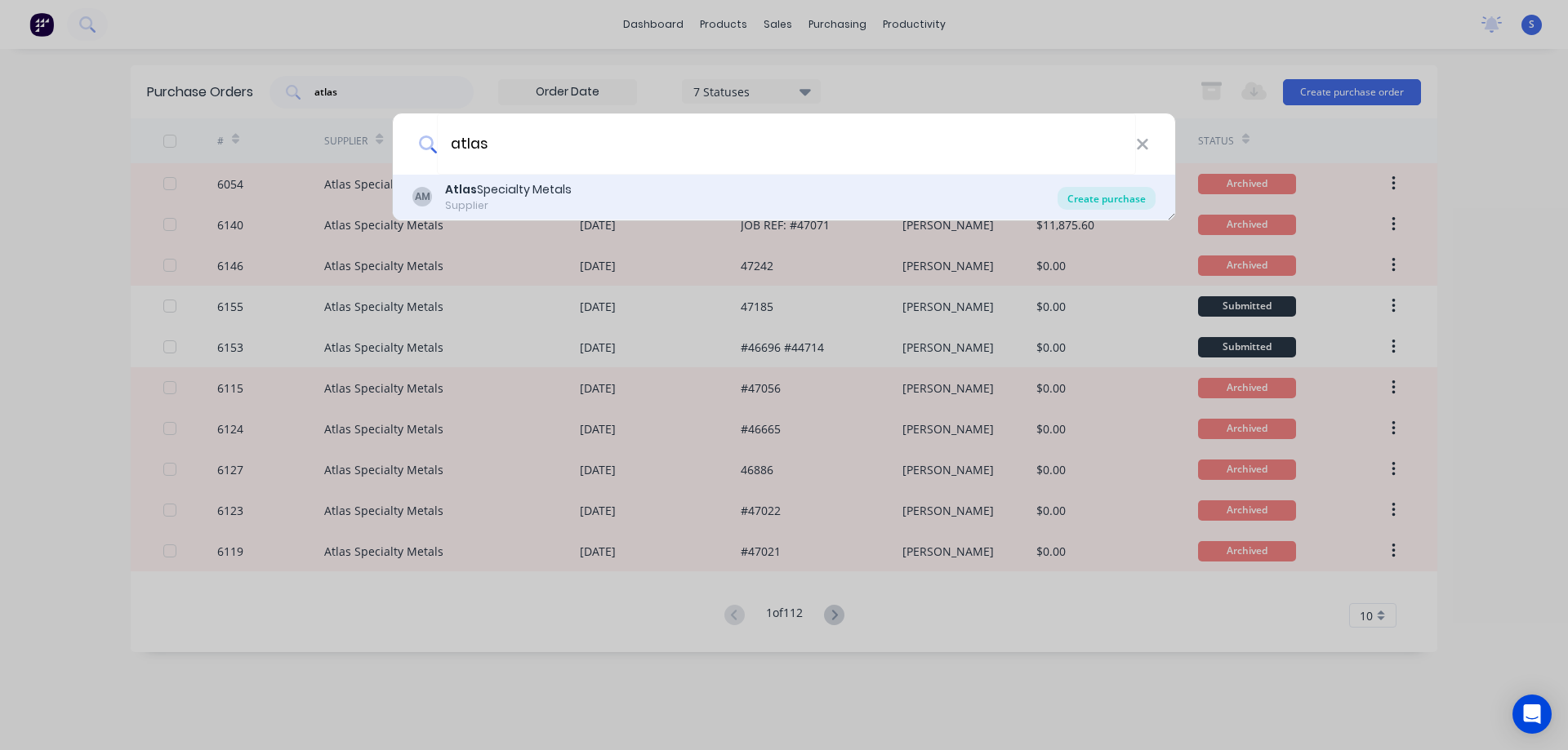
type input "atlas"
click at [1123, 193] on div "Create purchase" at bounding box center [1106, 199] width 98 height 23
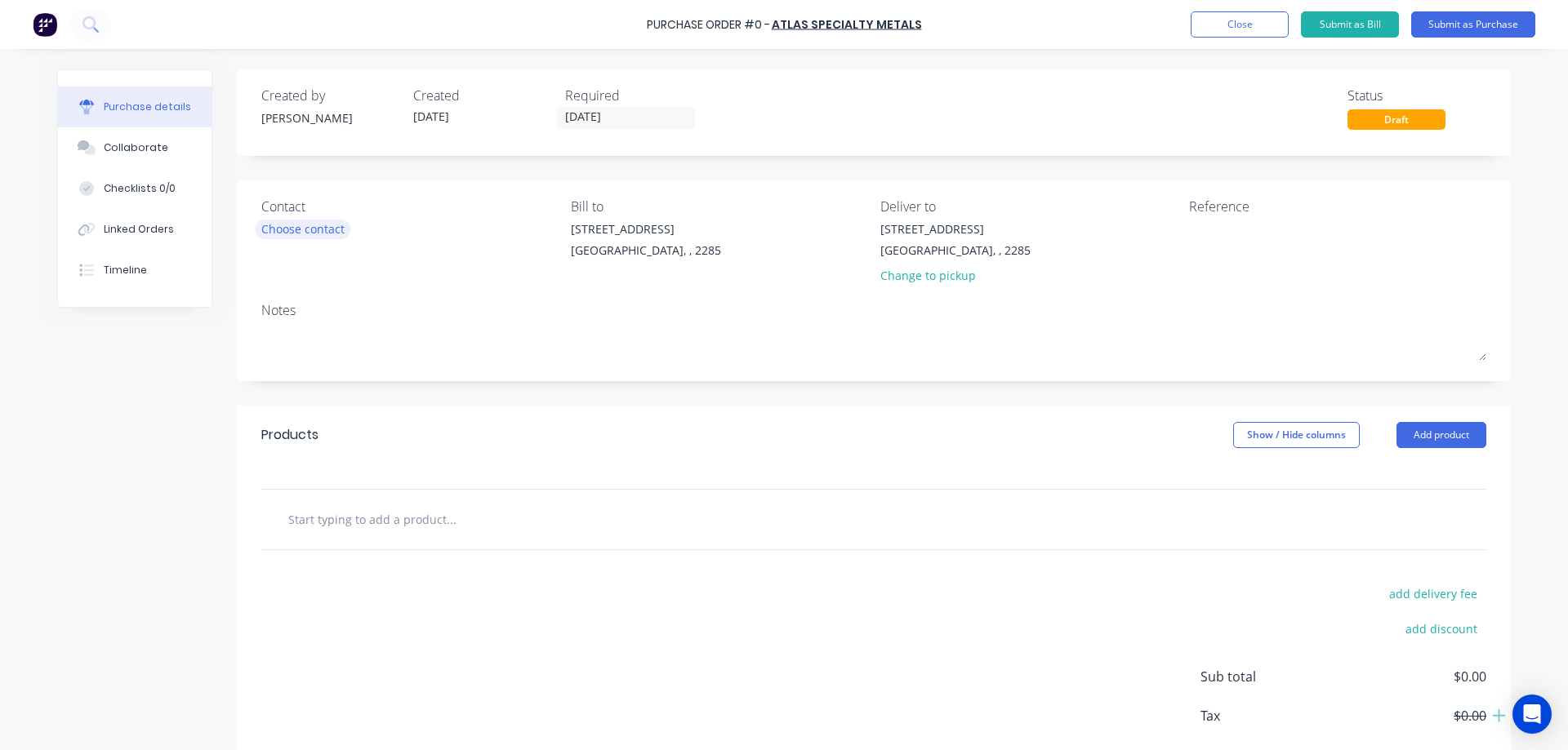
click at [313, 230] on div "Choose contact" at bounding box center [303, 229] width 83 height 17
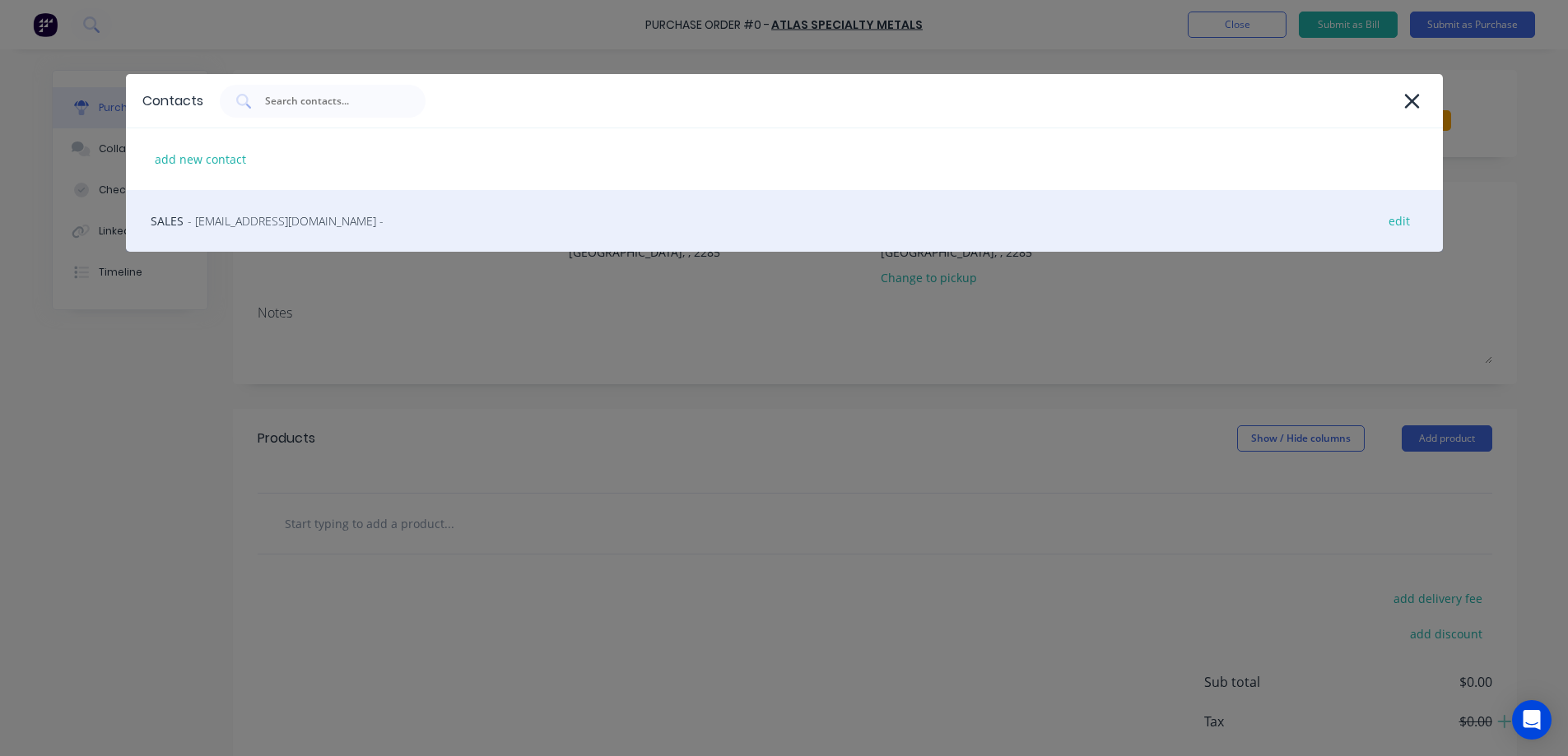
click at [243, 217] on span "- [EMAIL_ADDRESS][DOMAIN_NAME] -" at bounding box center [285, 221] width 196 height 17
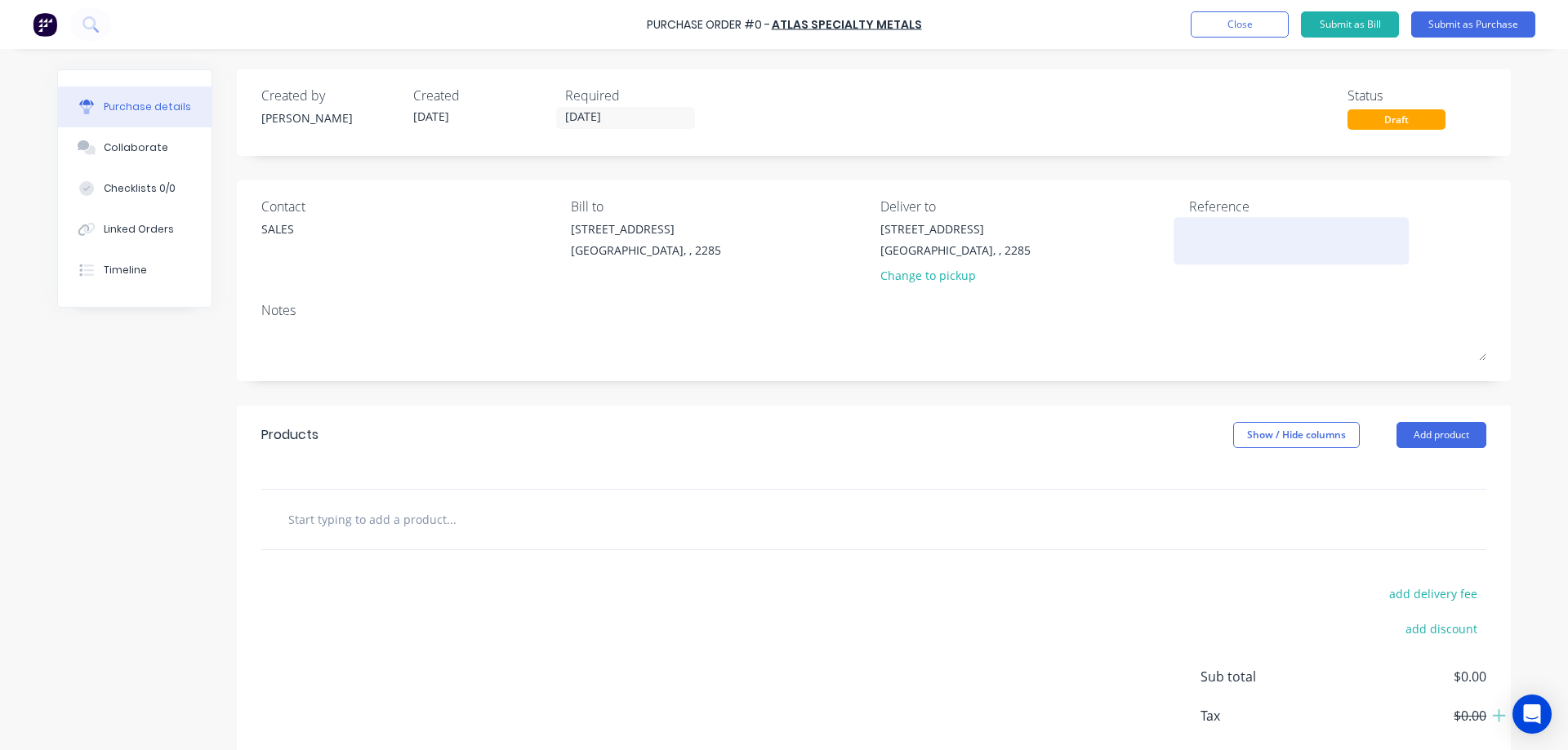
click at [1212, 240] on textarea at bounding box center [1291, 239] width 204 height 37
type textarea "#46503"
click at [1212, 240] on textarea "#46503" at bounding box center [1291, 239] width 204 height 37
type textarea "x"
click at [1212, 240] on textarea "#46503" at bounding box center [1291, 239] width 204 height 37
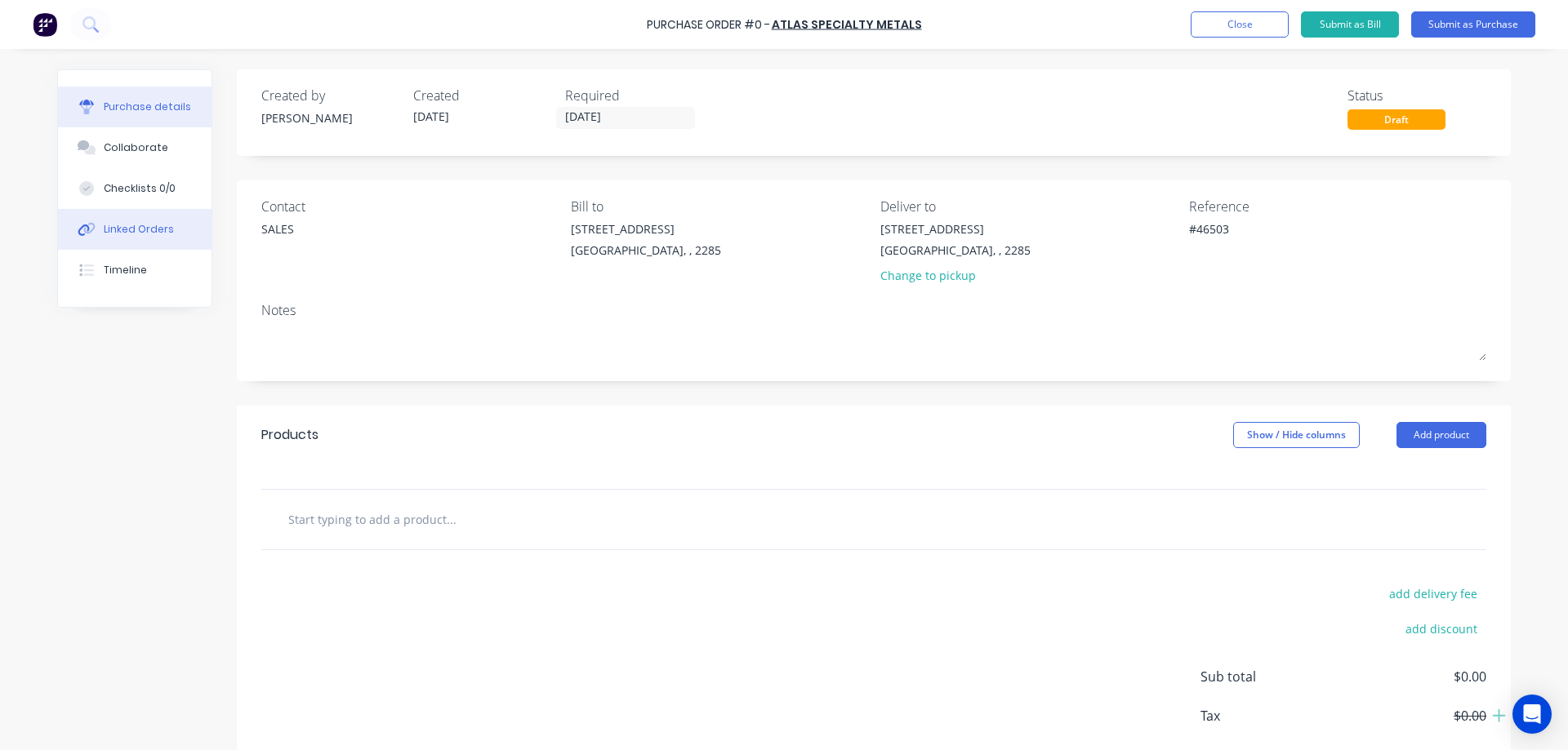
type textarea "#46503"
type textarea "x"
type textarea "#46503"
click at [120, 242] on button "Linked Orders" at bounding box center [135, 229] width 154 height 41
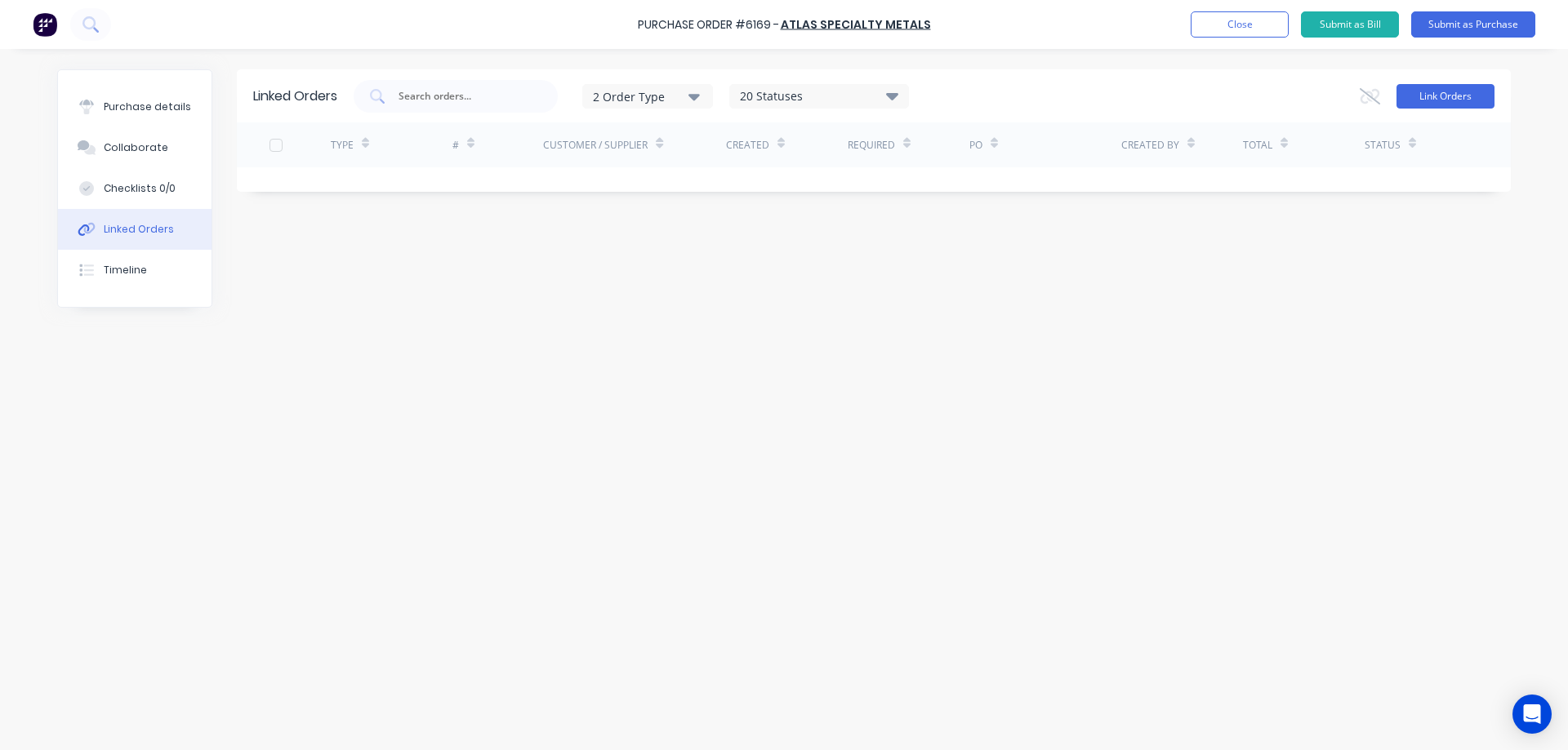
click at [1432, 106] on button "Link Orders" at bounding box center [1445, 96] width 98 height 25
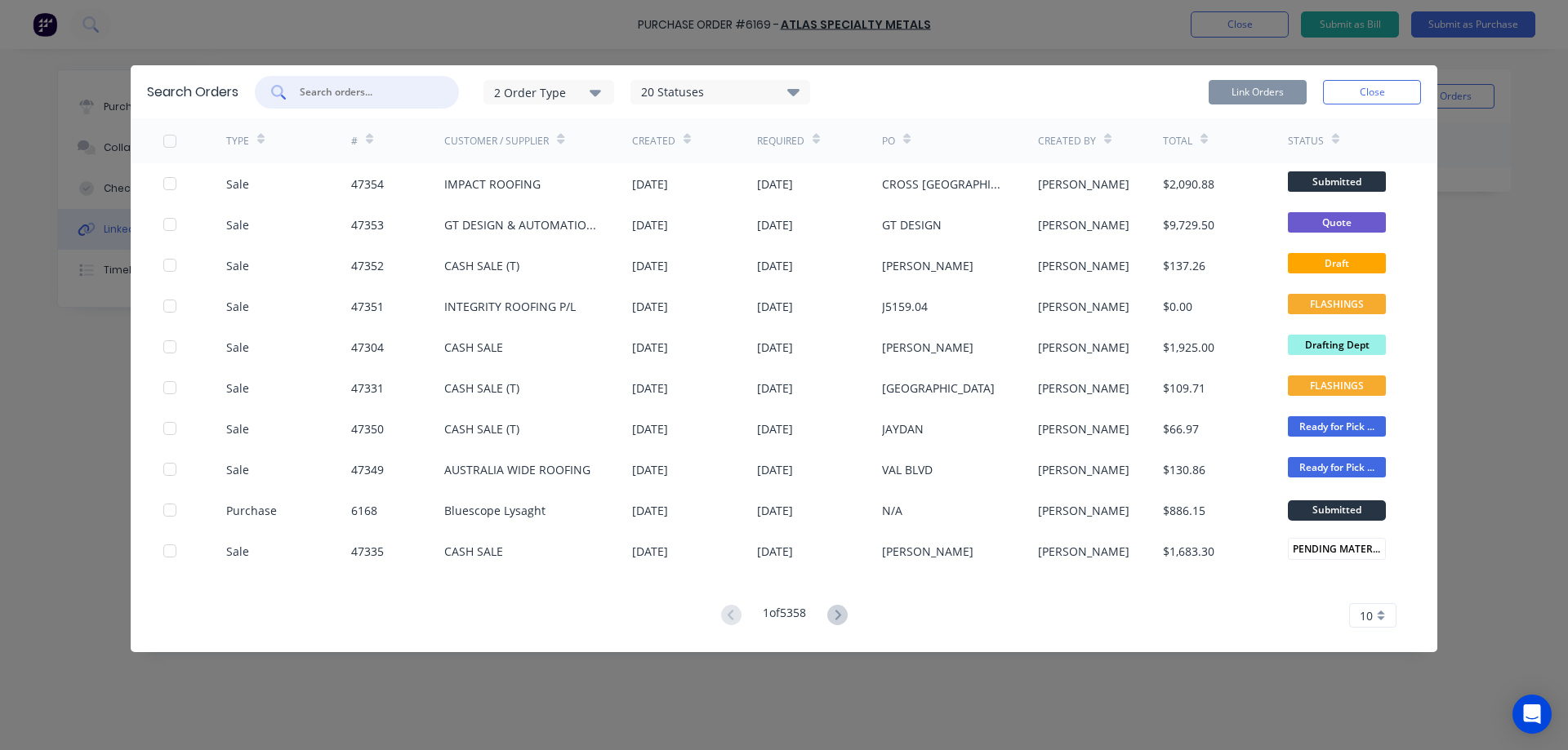
click at [366, 92] on input "text" at bounding box center [366, 92] width 136 height 17
paste input "46503"
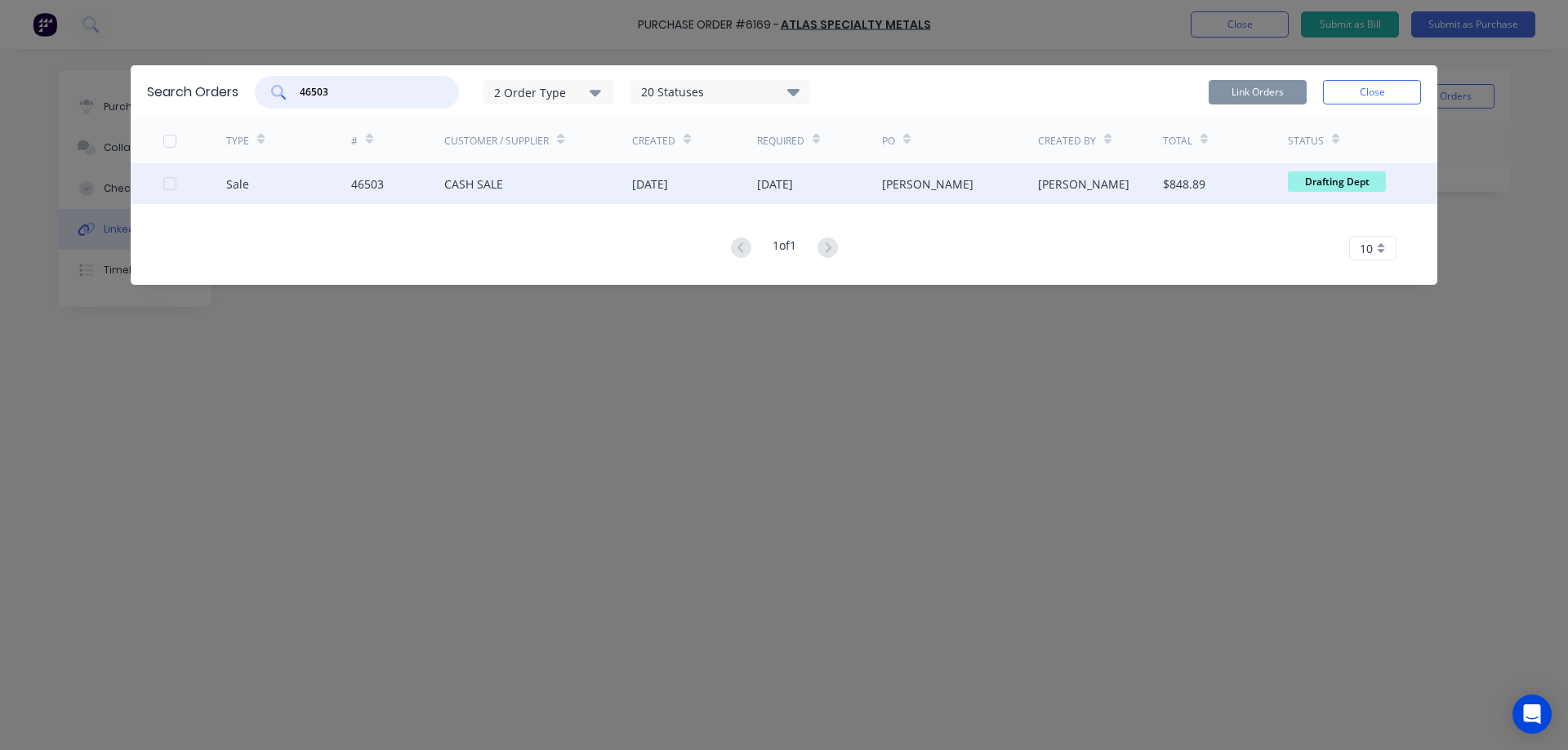
click at [165, 189] on div at bounding box center [170, 184] width 33 height 33
type input "46503"
click at [1242, 98] on button "Link Orders" at bounding box center [1257, 93] width 98 height 25
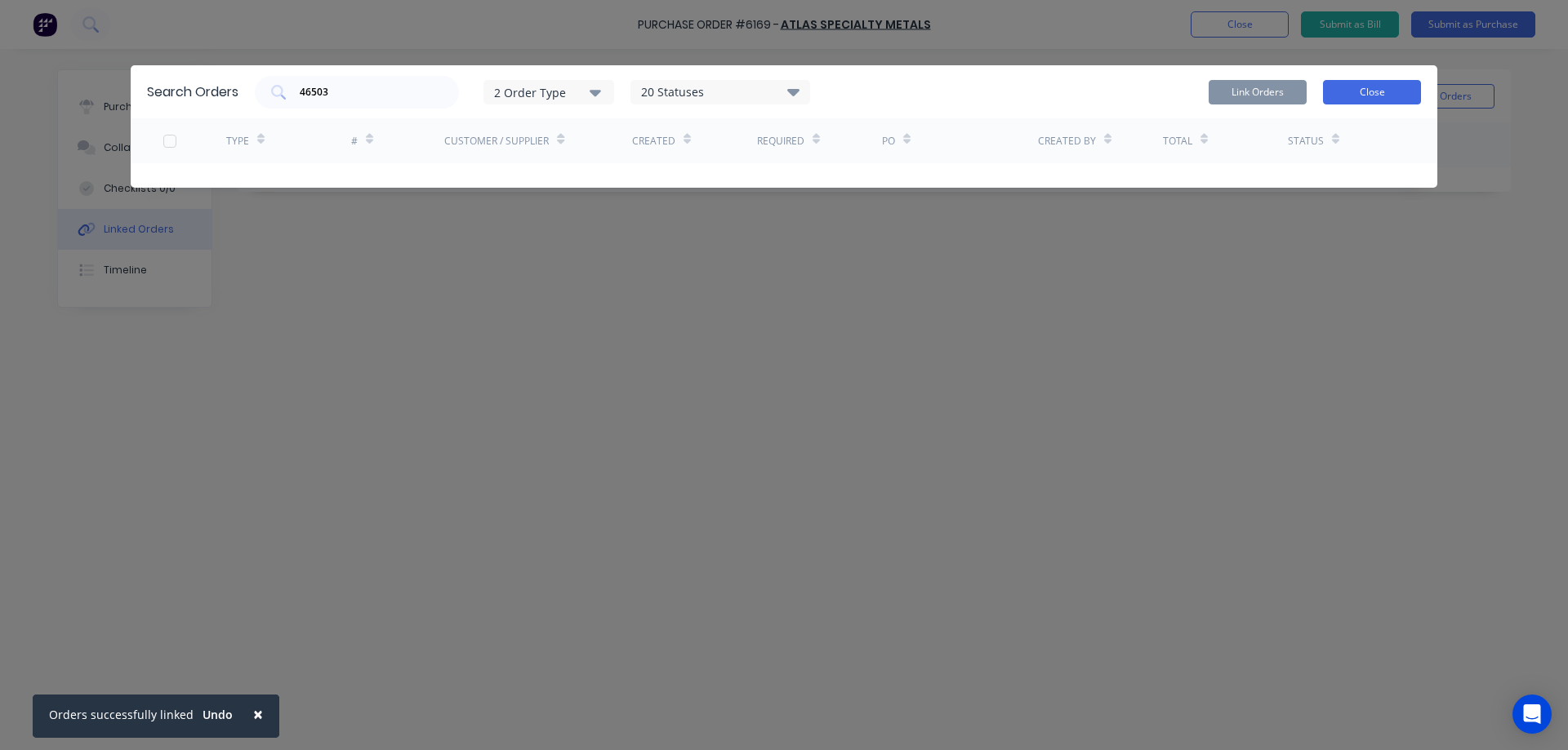
click at [1359, 84] on button "Close" at bounding box center [1372, 93] width 98 height 25
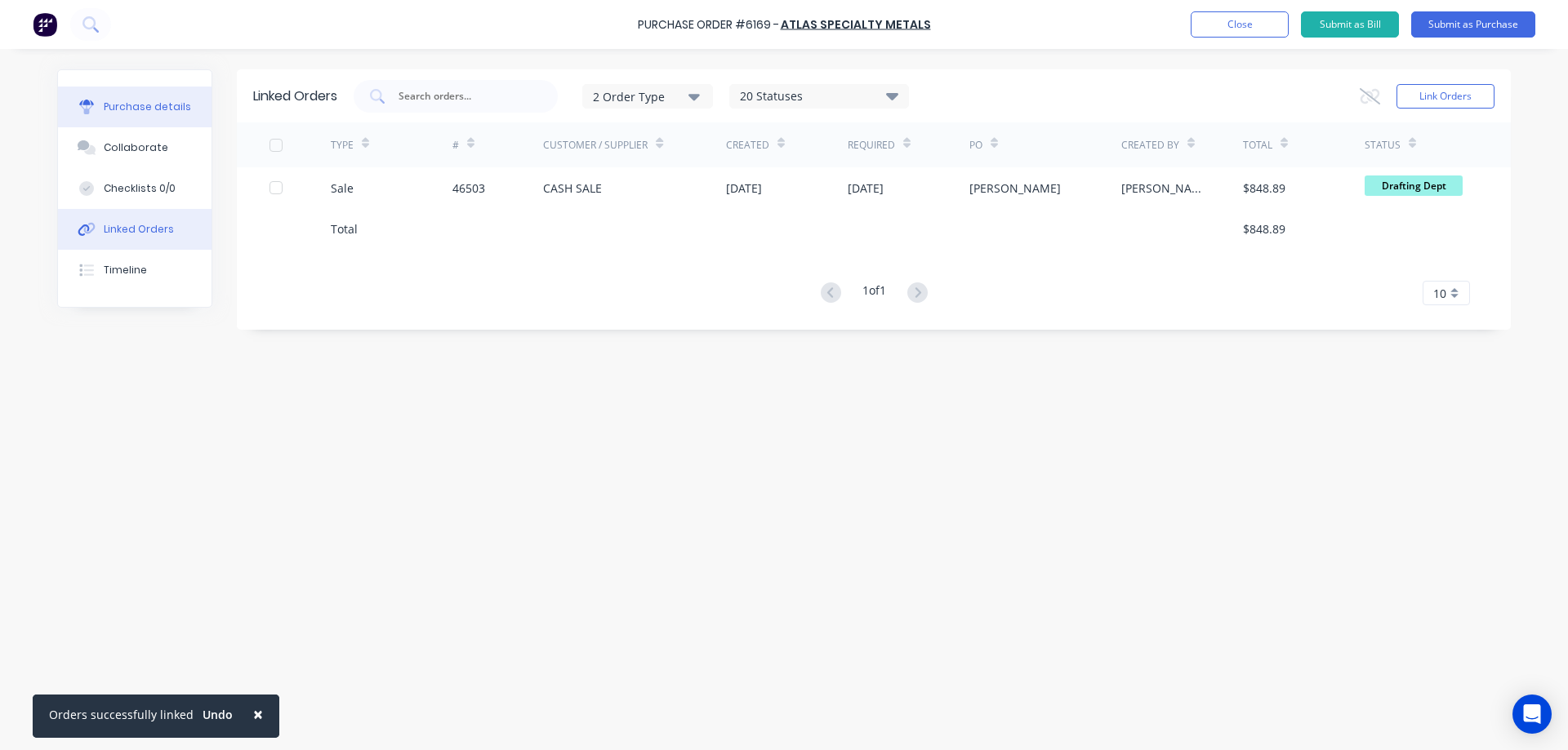
click at [173, 96] on button "Purchase details" at bounding box center [135, 107] width 154 height 41
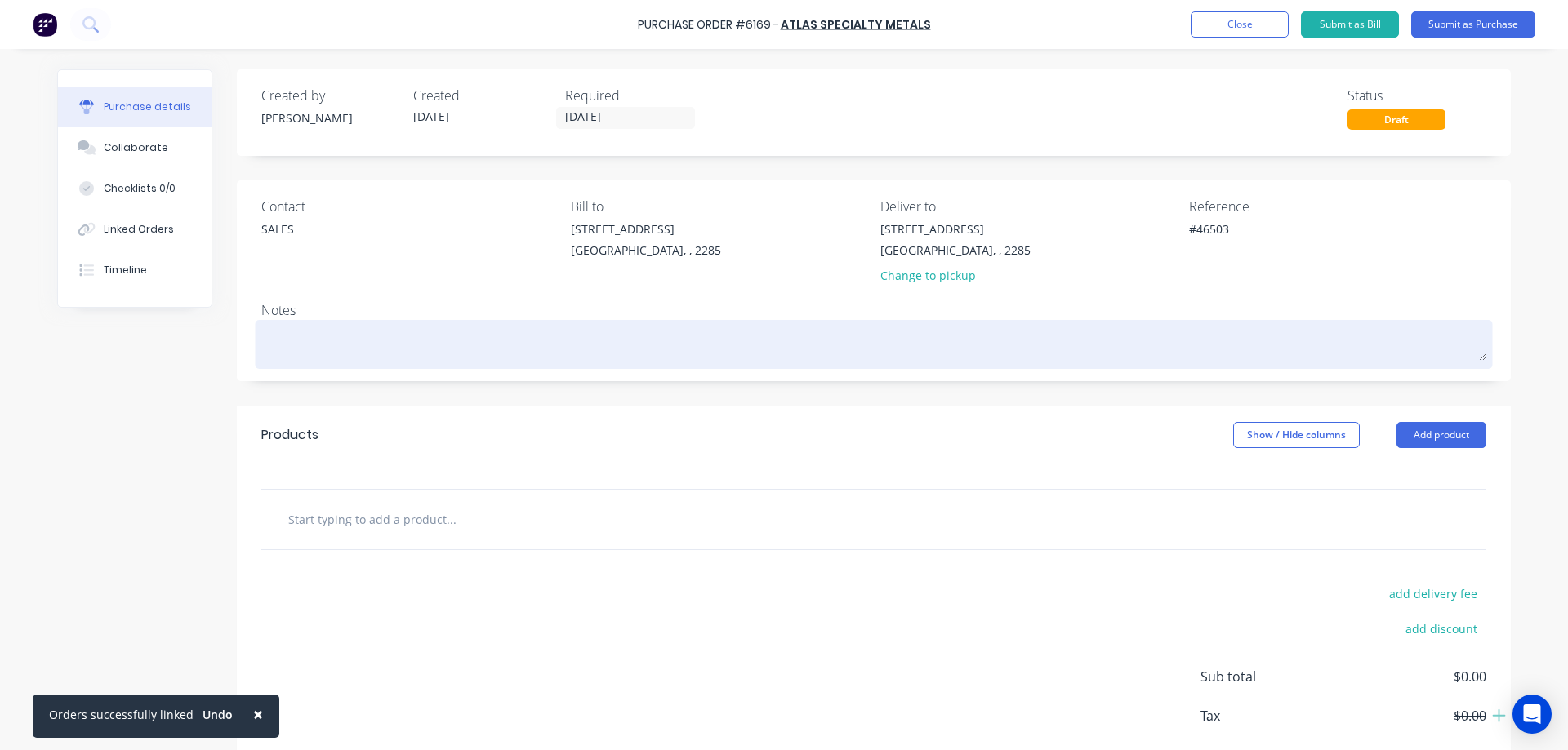
click at [381, 358] on textarea at bounding box center [874, 342] width 1225 height 37
paste textarea "0139069SQNW"
type textarea "x"
type textarea "0139069SQNW"
click at [261, 343] on textarea "0139069SQNW" at bounding box center [874, 342] width 1225 height 37
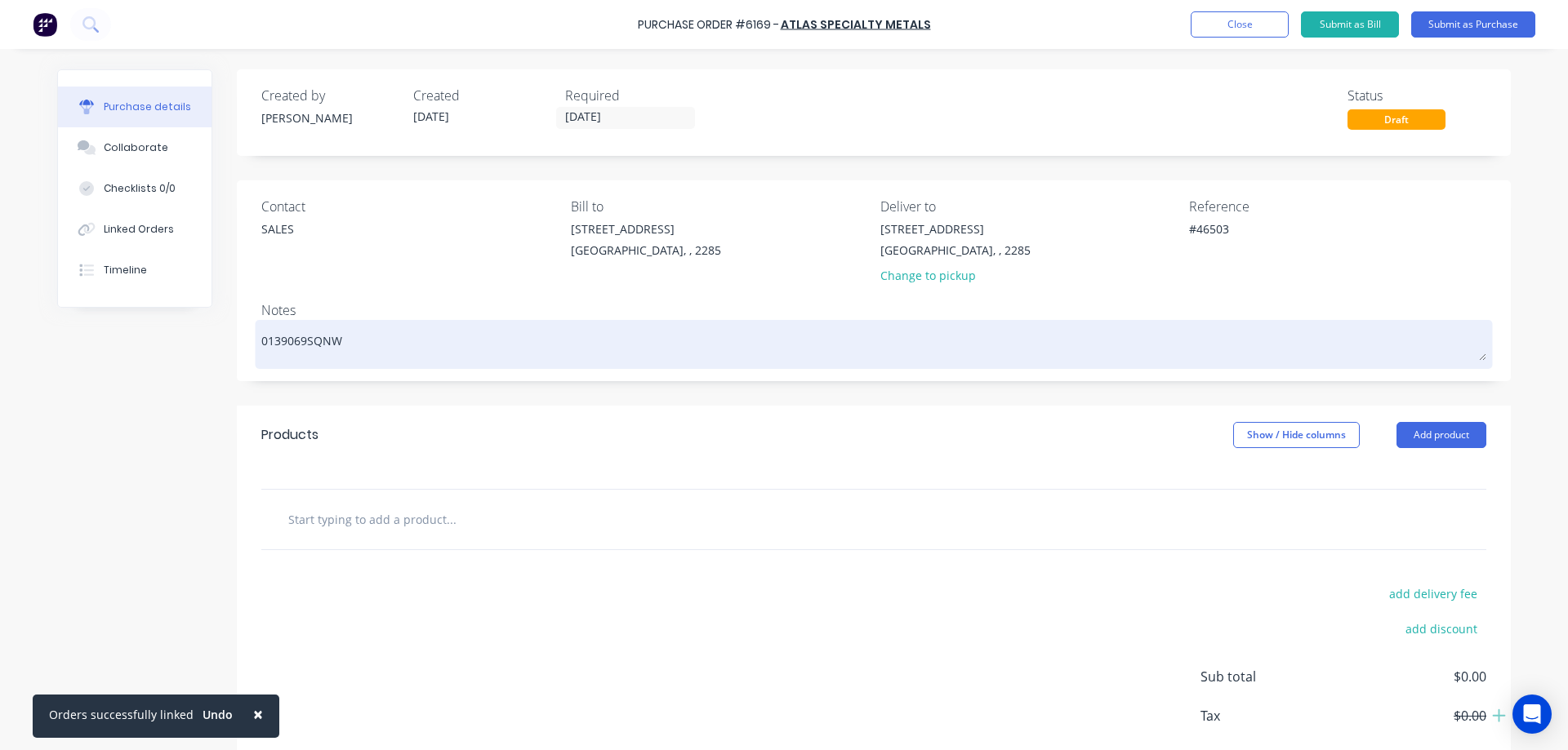
type textarea "x"
type textarea "A0139069SQNW"
type textarea "x"
type textarea "At0139069SQNW"
type textarea "x"
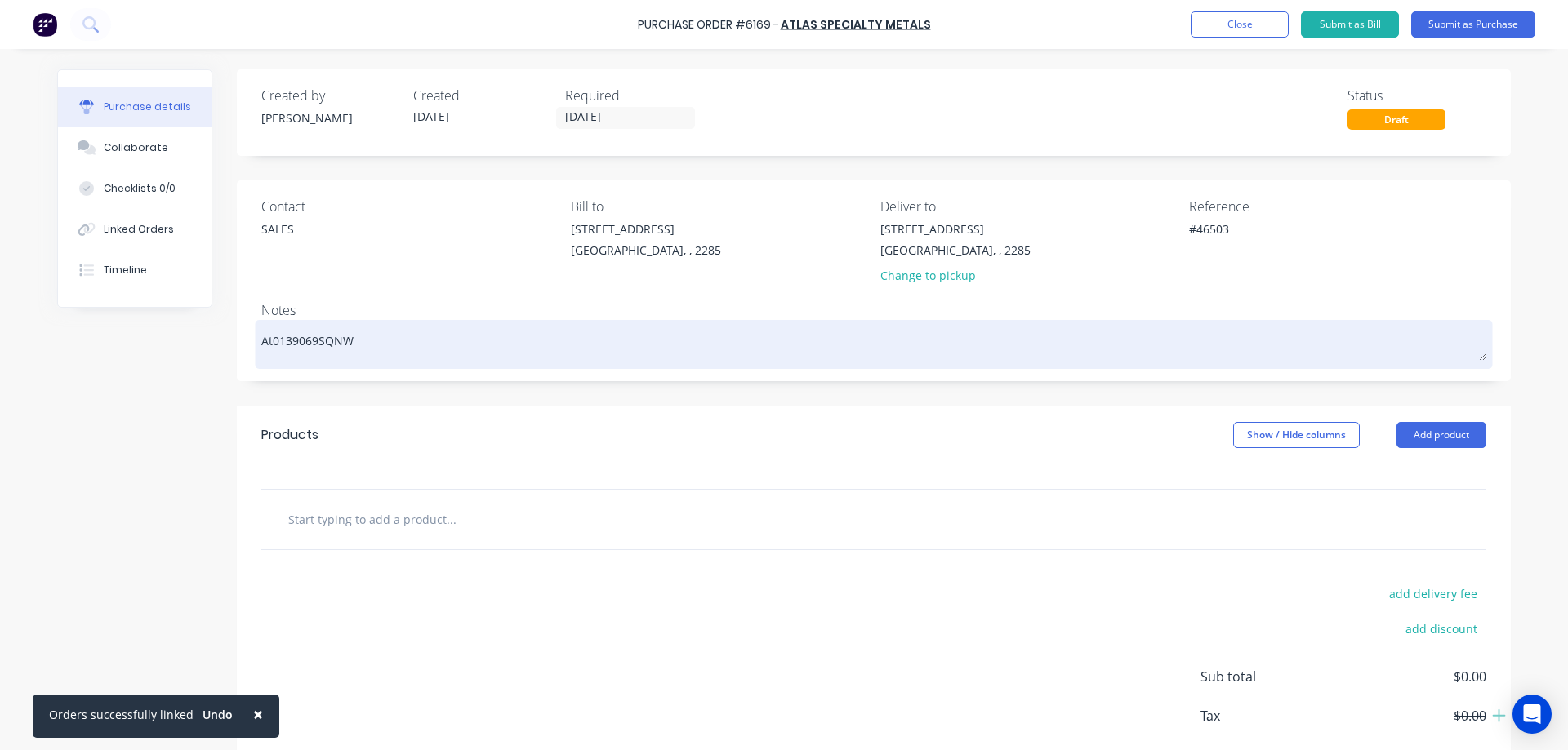
type textarea "Atl0139069SQNW"
type textarea "x"
type textarea "Atla0139069SQNW"
type textarea "x"
type textarea "Atlas0139069SQNW"
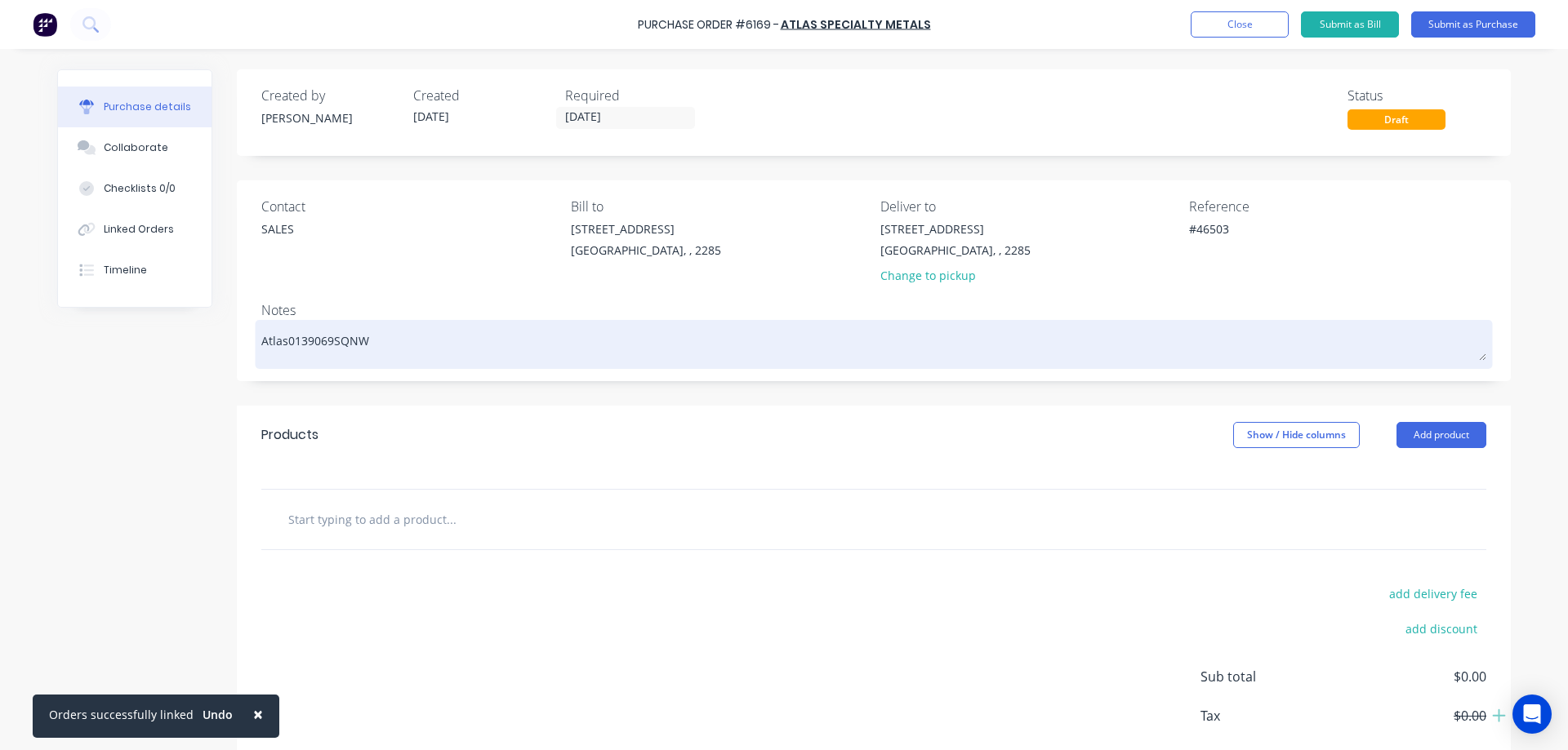
type textarea "x"
type textarea "Atlas 0139069SQNW"
type textarea "x"
type textarea "Atlas Q0139069SQNW"
type textarea "x"
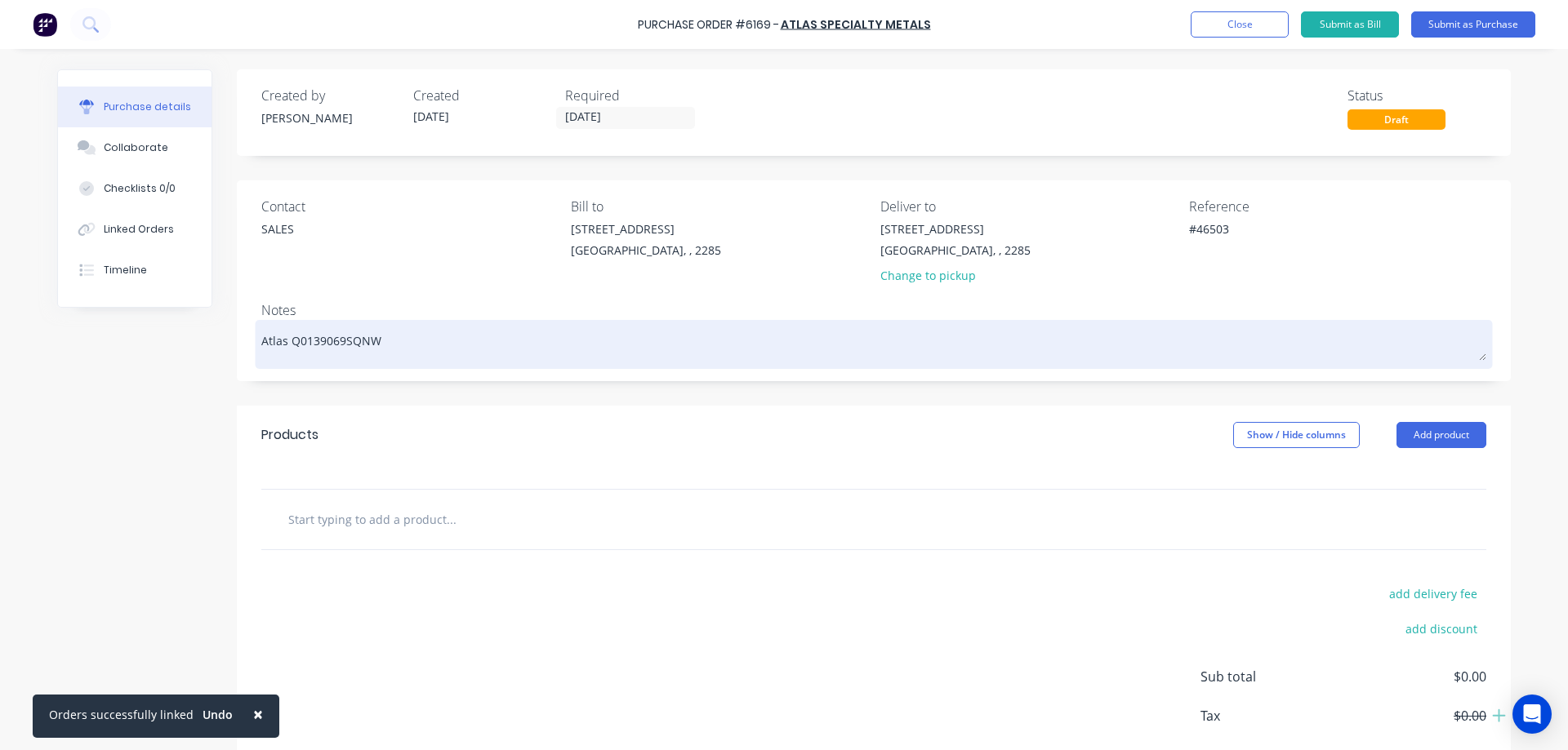
type textarea "Atlas QN0139069SQNW"
type textarea "x"
type textarea "Atlas QN:0139069SQNW"
type textarea "x"
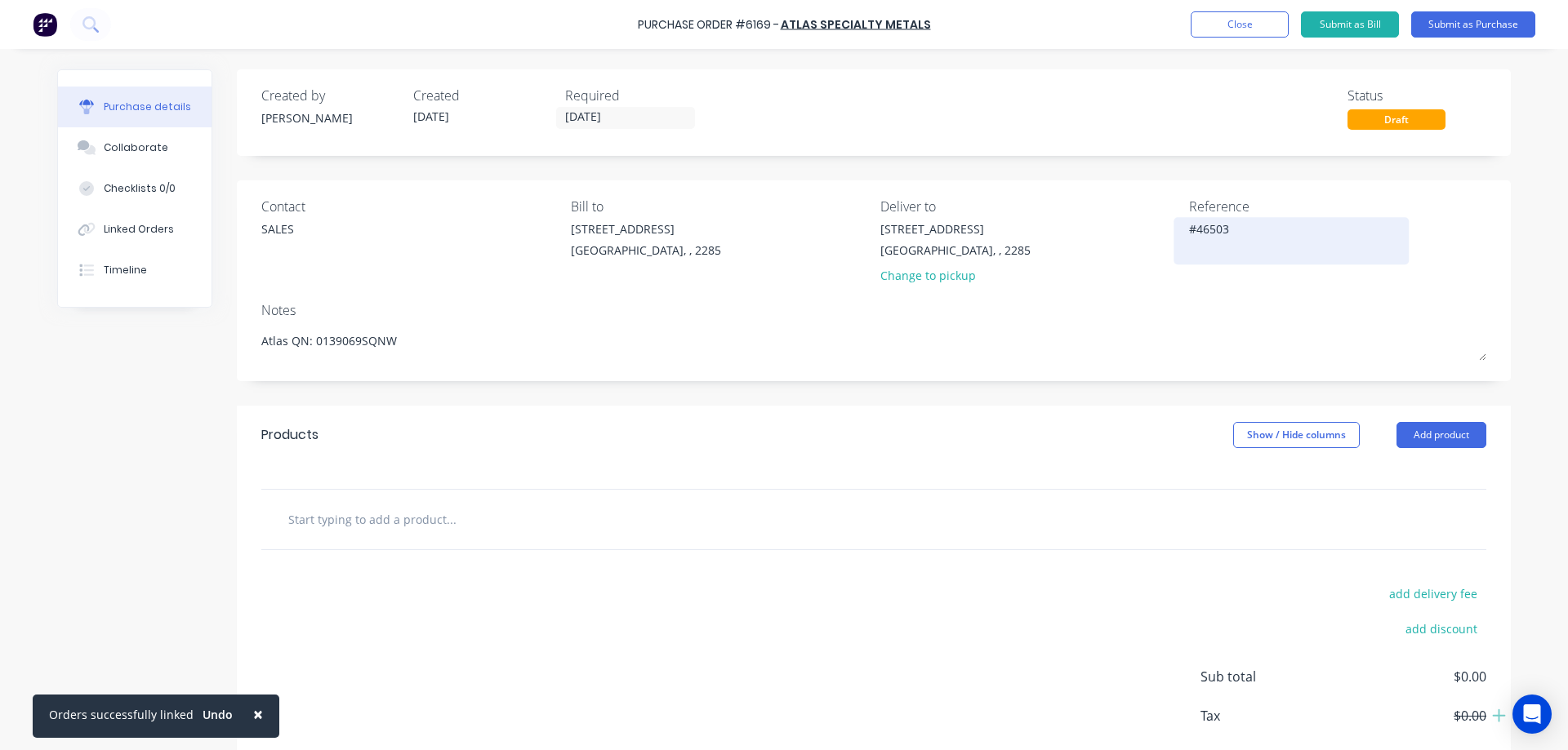
type textarea "Atlas QN: 0139069SQNW"
type textarea "x"
type textarea "Atlas QN: 0139069SQNW"
click at [1189, 233] on div "#46503" at bounding box center [1291, 241] width 204 height 41
type textarea "x"
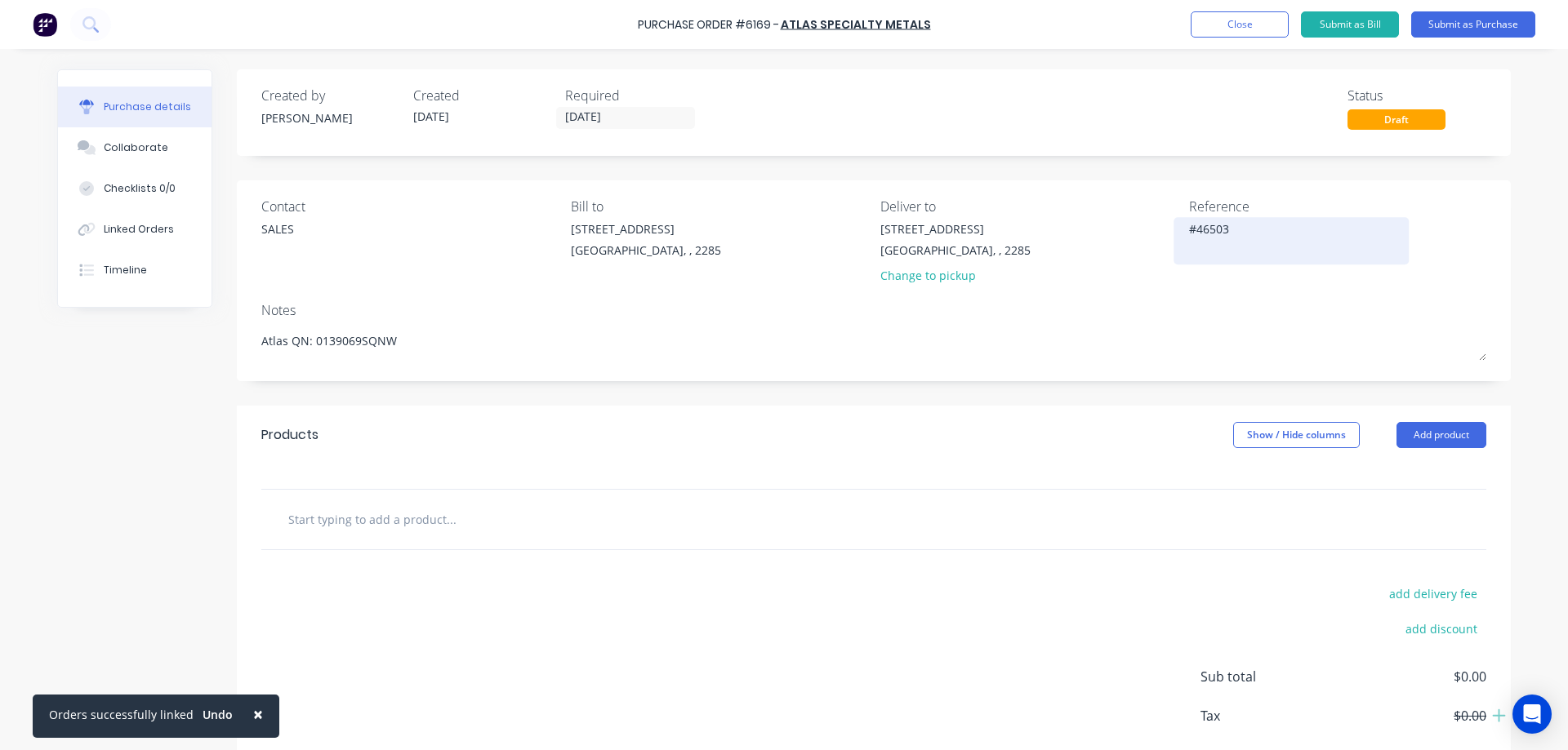
click at [1189, 228] on div "#46503" at bounding box center [1291, 241] width 204 height 41
click at [1189, 231] on textarea "#46503" at bounding box center [1291, 239] width 204 height 37
type textarea "Job Ref #46503"
type textarea "x"
type textarea "Job Ref #46503"
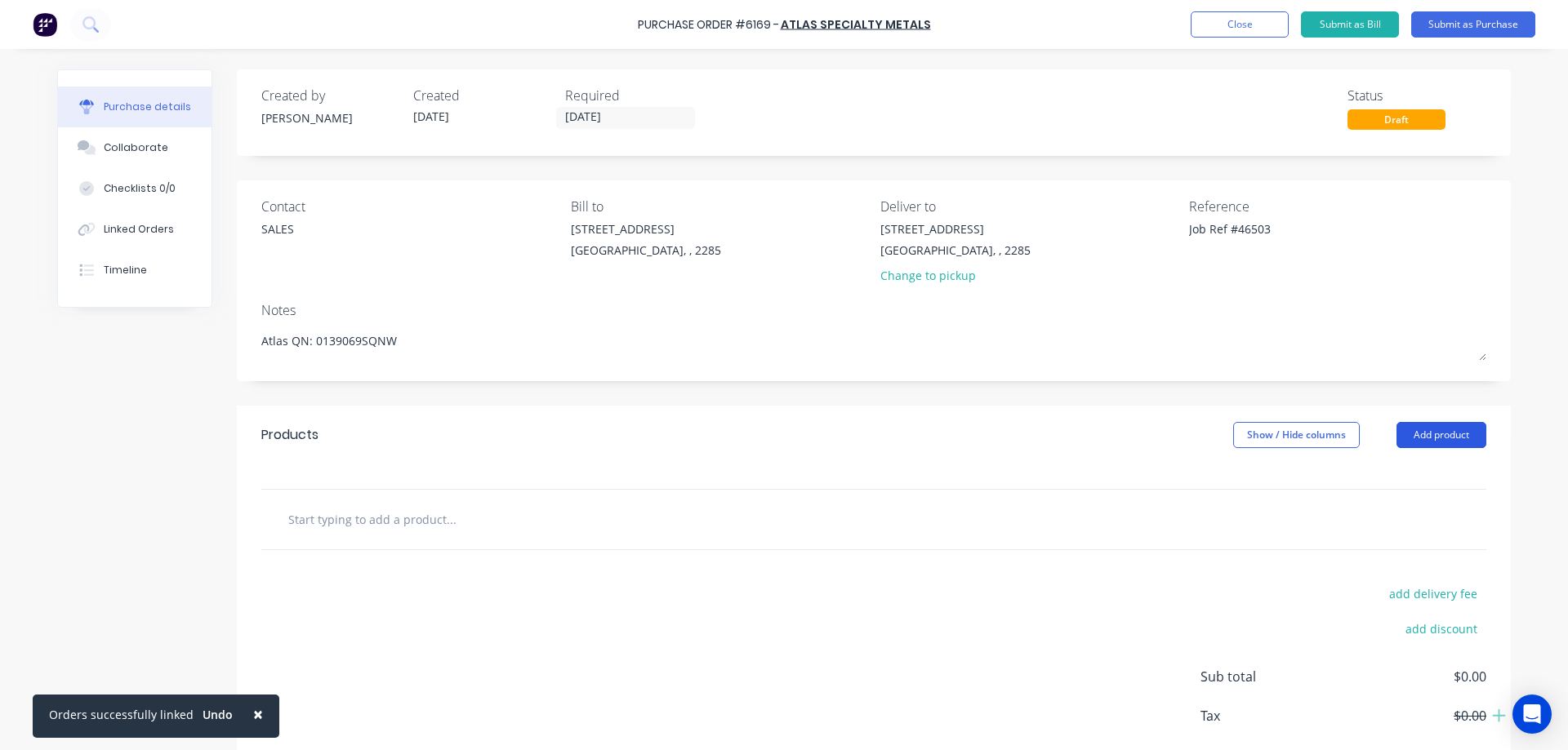
click at [1467, 428] on button "Add product" at bounding box center [1442, 435] width 90 height 26
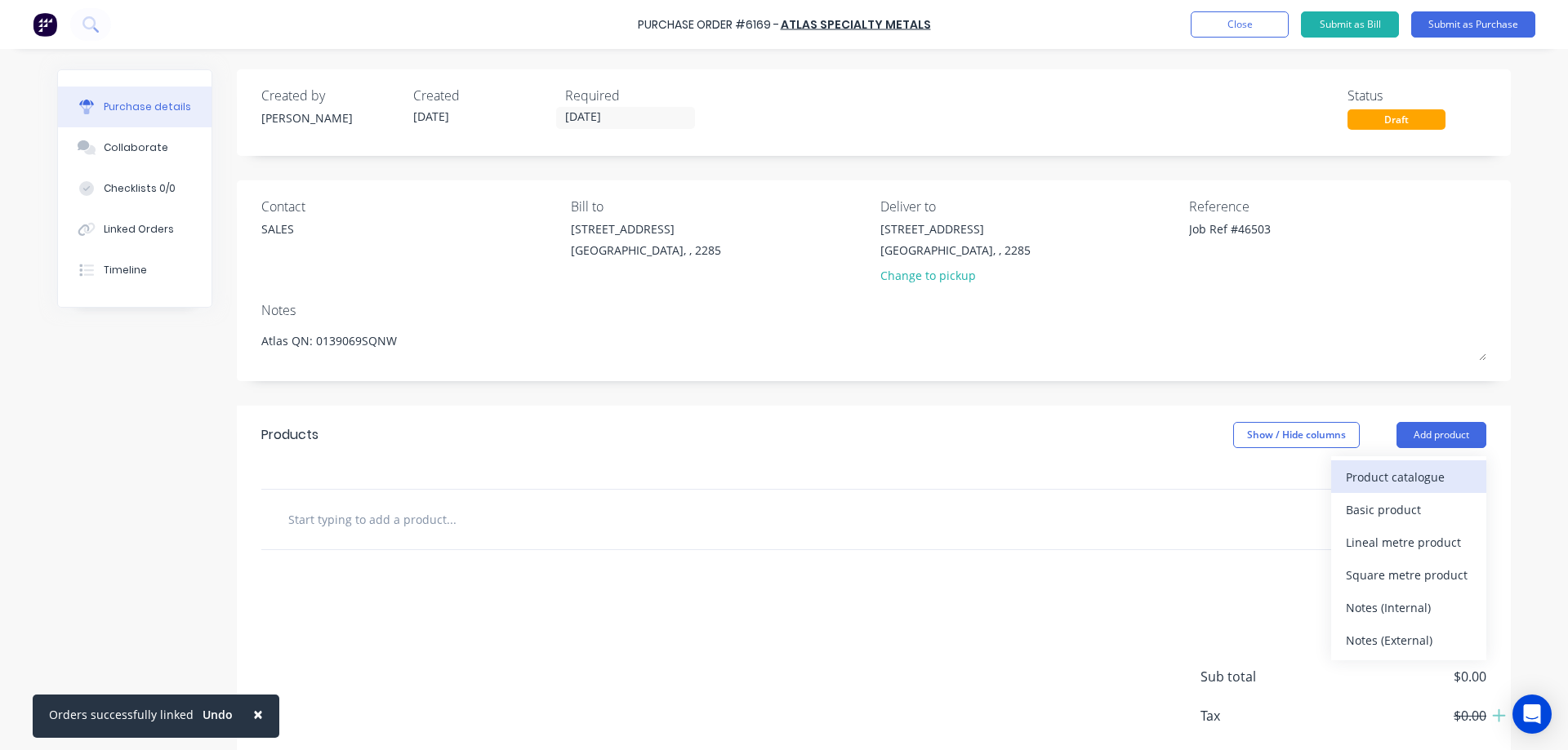
click at [1395, 475] on div "Product catalogue" at bounding box center [1409, 476] width 125 height 24
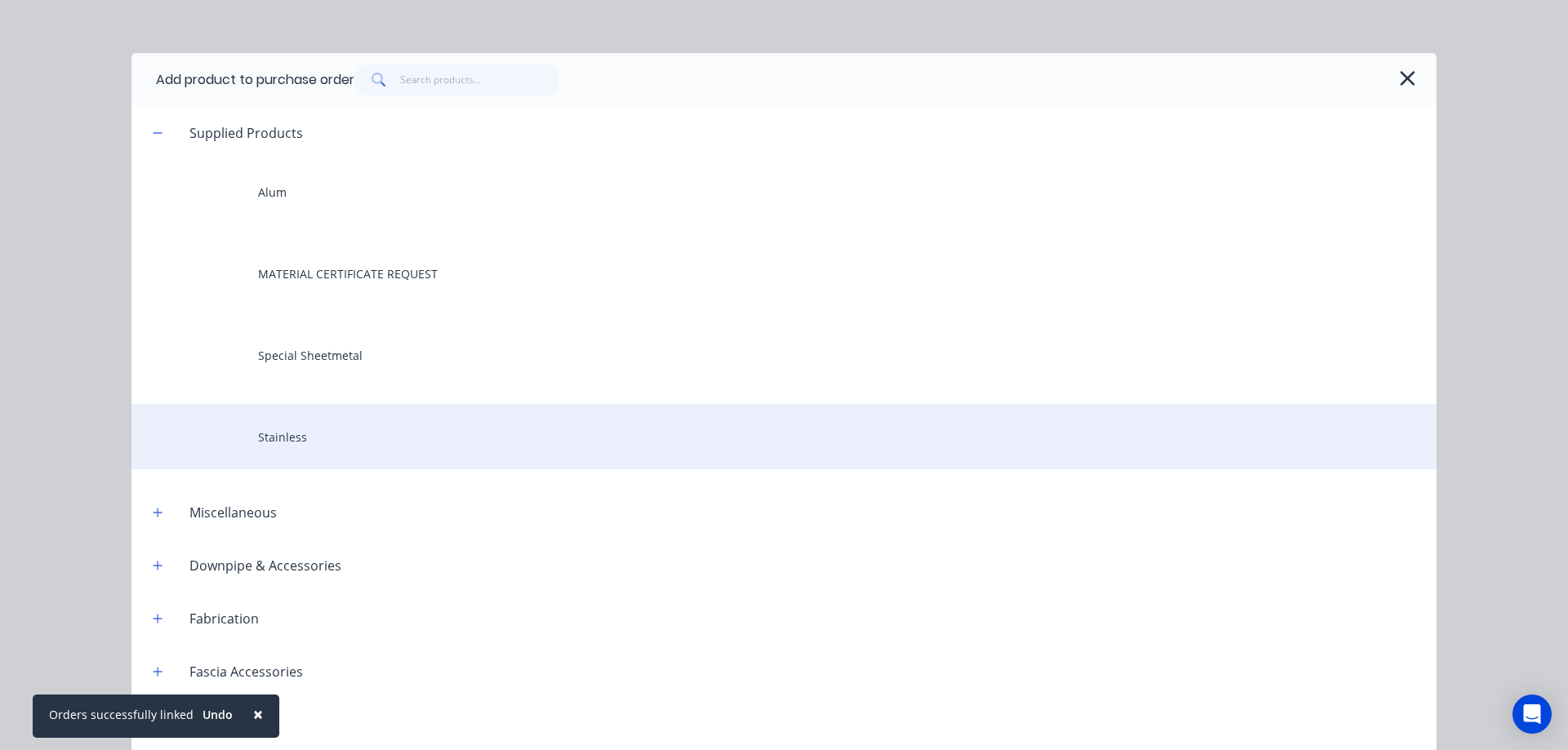
click at [334, 421] on div "Stainless" at bounding box center [784, 437] width 1305 height 65
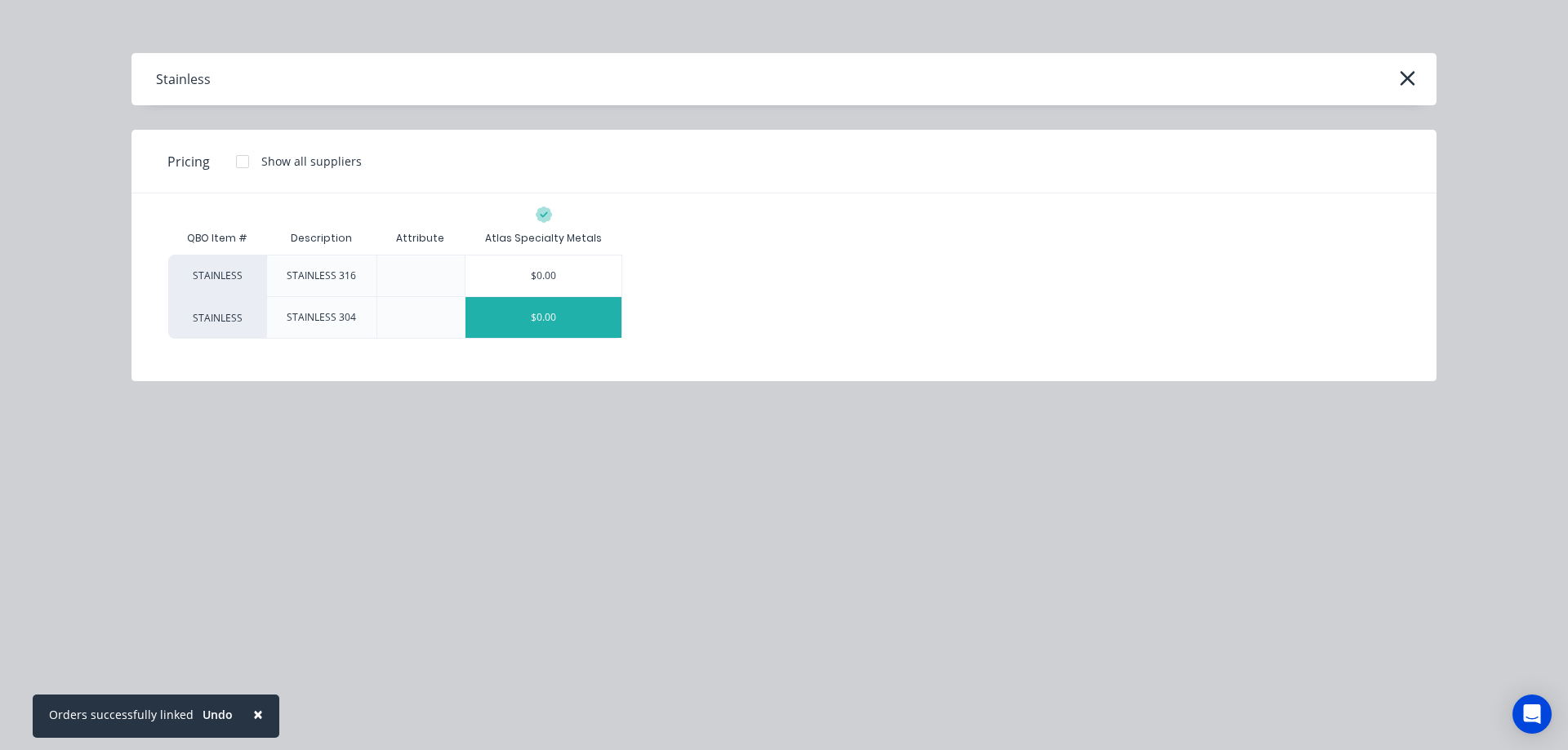
click at [562, 315] on div "$0.00" at bounding box center [543, 318] width 156 height 41
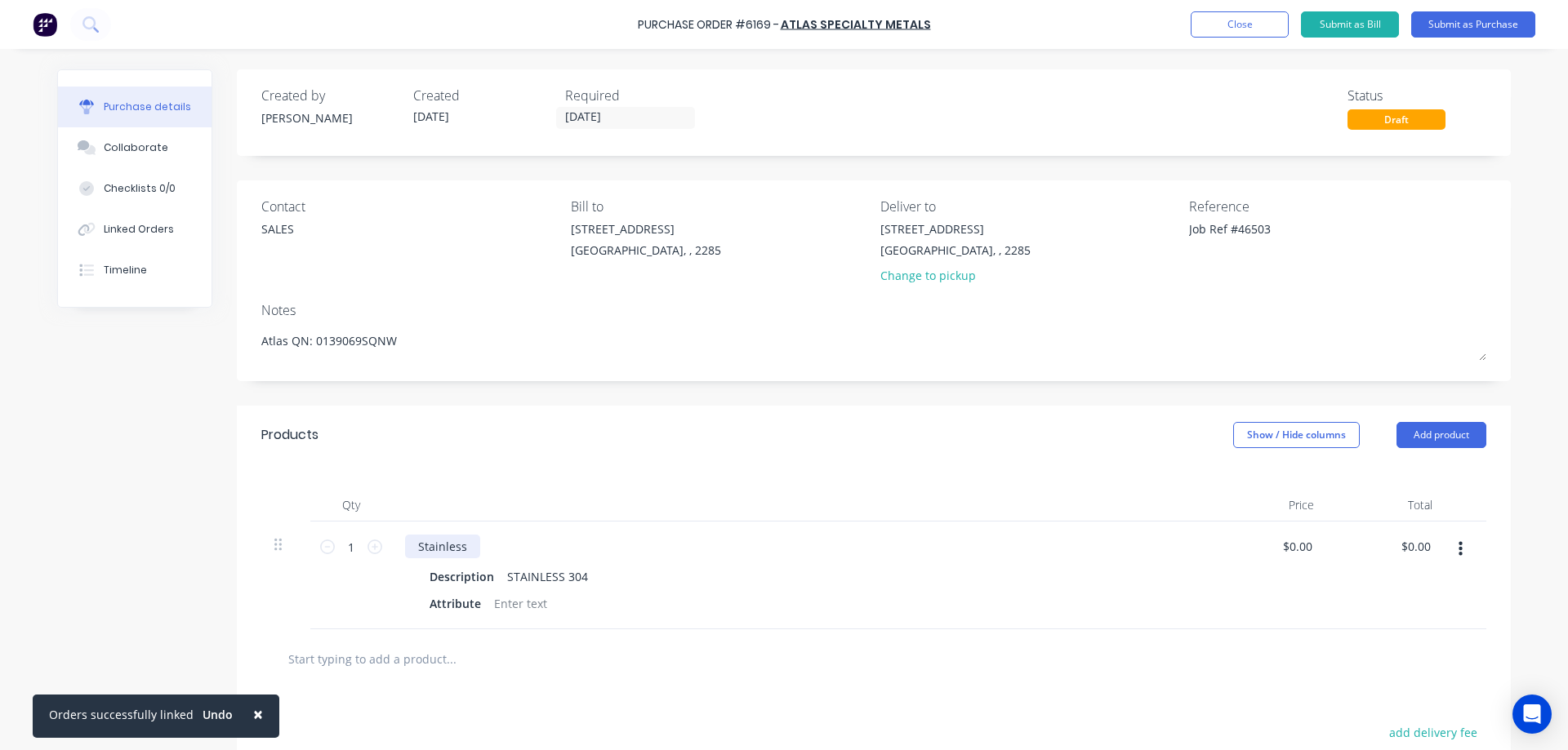
click at [432, 542] on div "Stainless" at bounding box center [442, 546] width 75 height 24
type textarea "x"
click at [432, 542] on div "Stainless" at bounding box center [442, 546] width 75 height 24
paste div
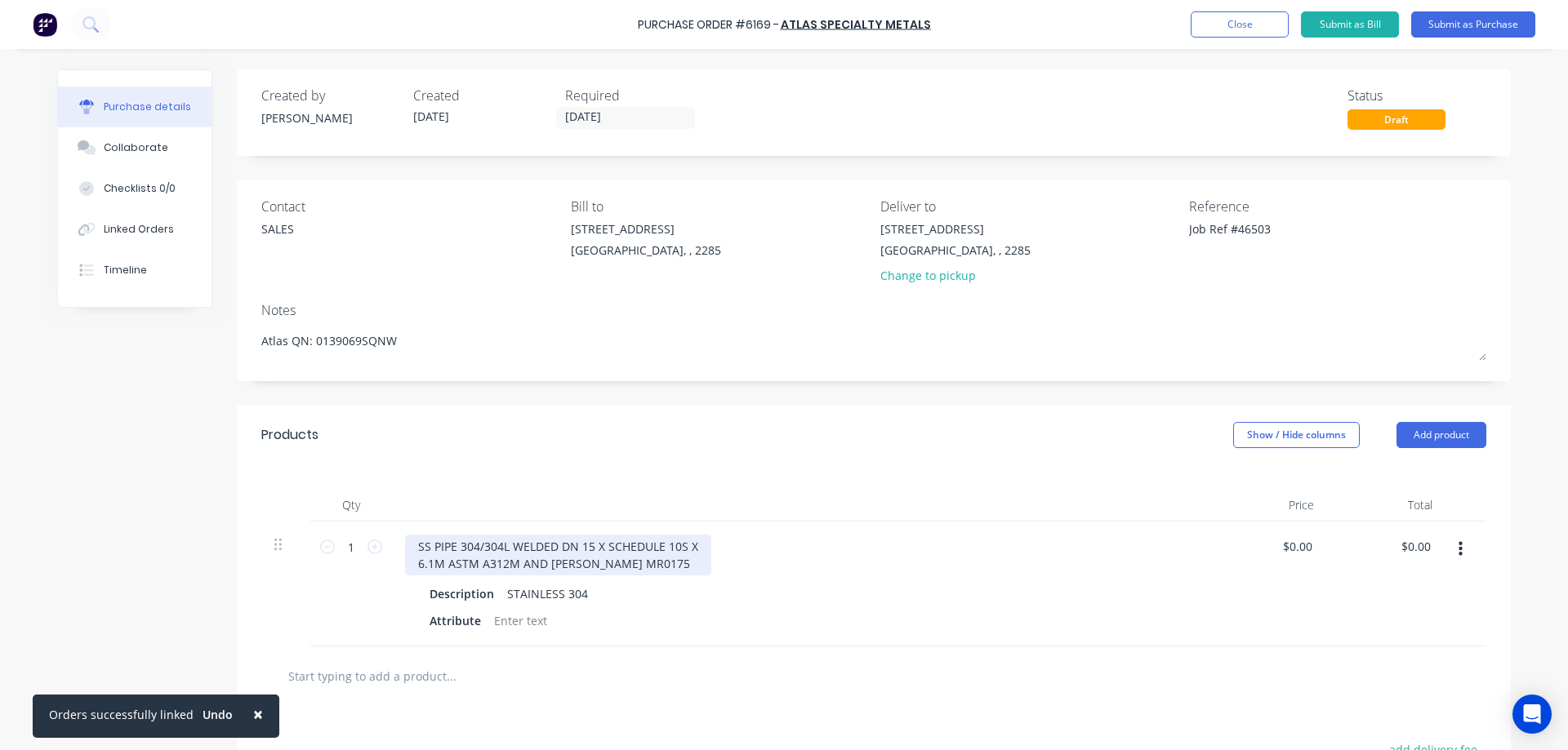
click at [414, 566] on div "SS PIPE 304/304L WELDED DN 15 X SCHEDULE 10S X 6.1M ASTM A312M AND [PERSON_NAME…" at bounding box center [558, 555] width 306 height 41
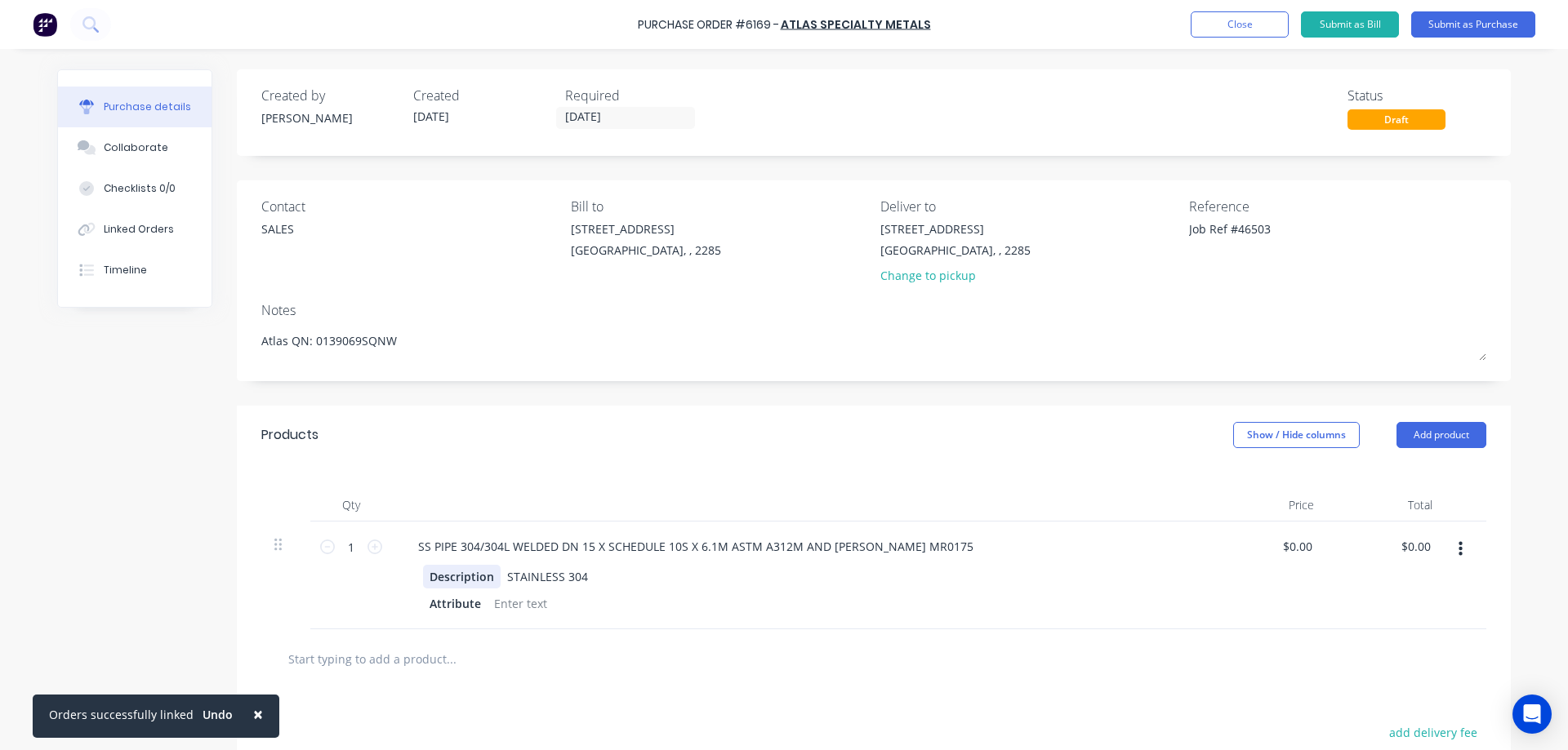
click at [468, 580] on div "Description" at bounding box center [462, 576] width 78 height 24
type textarea "x"
click at [468, 580] on div "Description" at bounding box center [462, 576] width 78 height 24
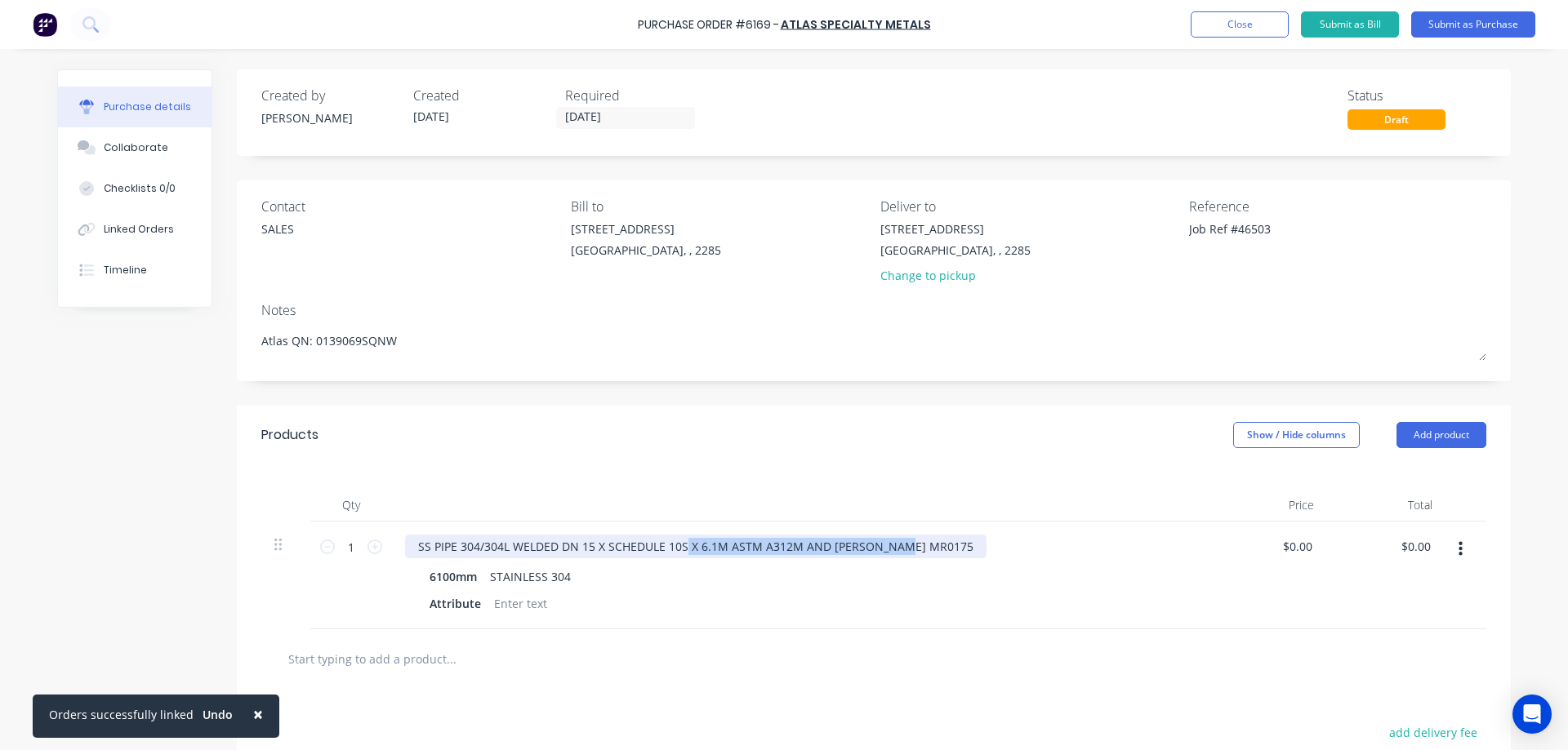
drag, startPoint x: 682, startPoint y: 547, endPoint x: 1020, endPoint y: 565, distance: 338.5
click at [1020, 565] on div "SS PIPE 304/304L WELDED DN 15 X SCHEDULE 10S X 6.1M ASTM A312M AND [PERSON_NAME…" at bounding box center [800, 575] width 817 height 108
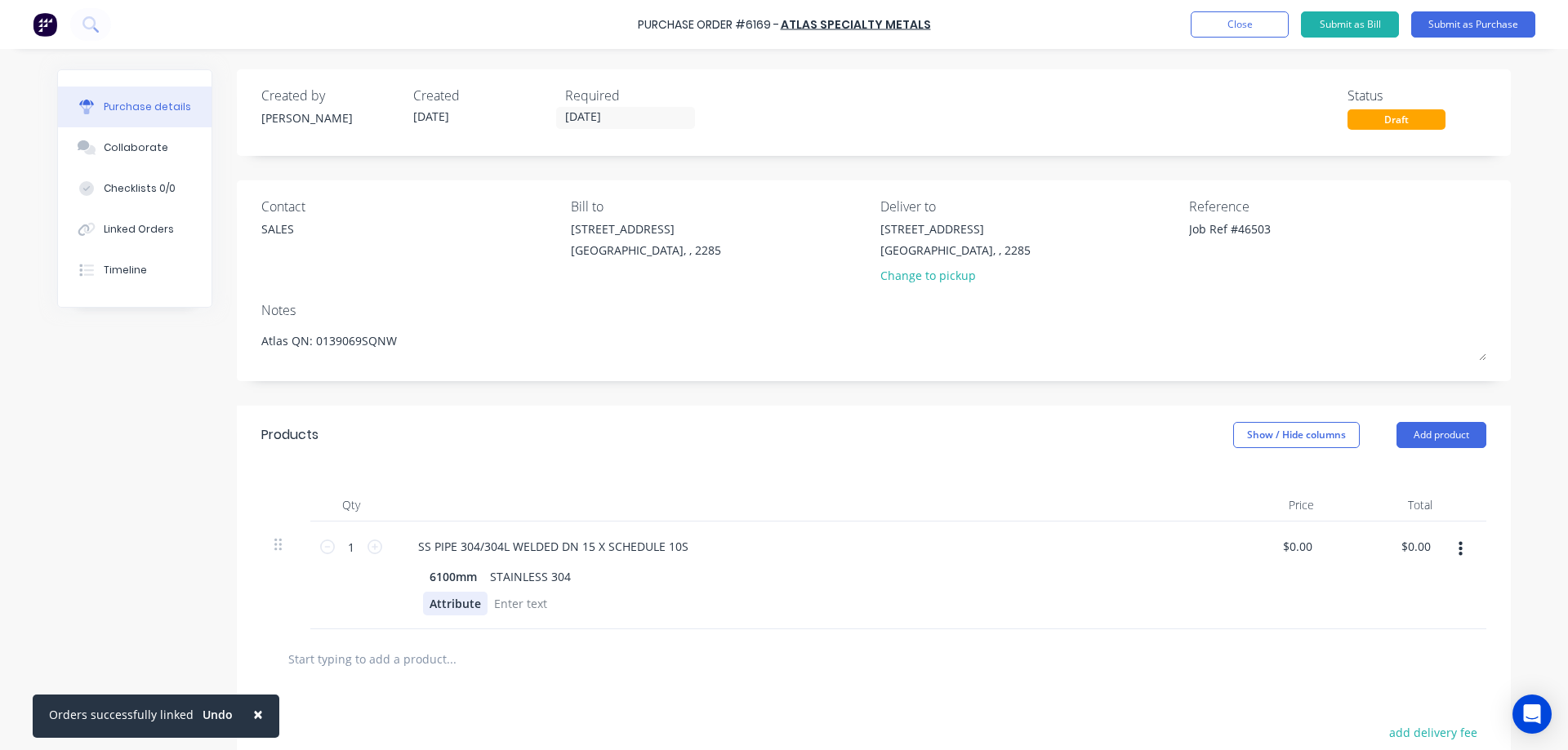
click at [449, 605] on div "Attribute" at bounding box center [455, 604] width 64 height 24
type textarea "x"
click at [449, 605] on div "Attribute" at bounding box center [455, 604] width 64 height 24
click at [207, 591] on div "Created by [PERSON_NAME] Created [DATE] Required [DATE] Status Draft Contact SA…" at bounding box center [784, 514] width 1454 height 889
type textarea "x"
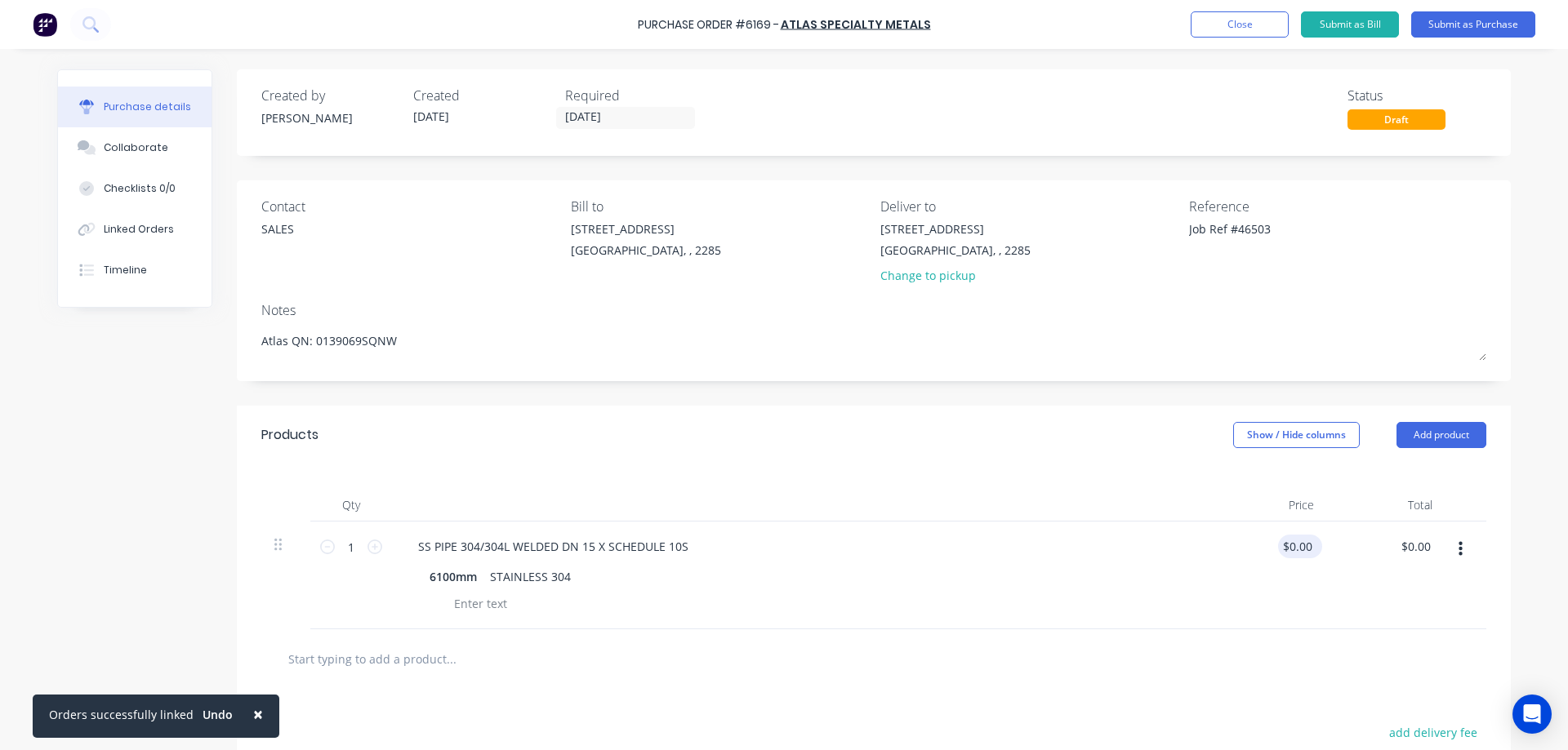
type input "0"
click at [1293, 544] on input "0" at bounding box center [1305, 546] width 23 height 24
click at [1305, 546] on input "0" at bounding box center [1305, 546] width 23 height 24
type textarea "x"
click at [1305, 546] on input "0" at bounding box center [1305, 546] width 23 height 24
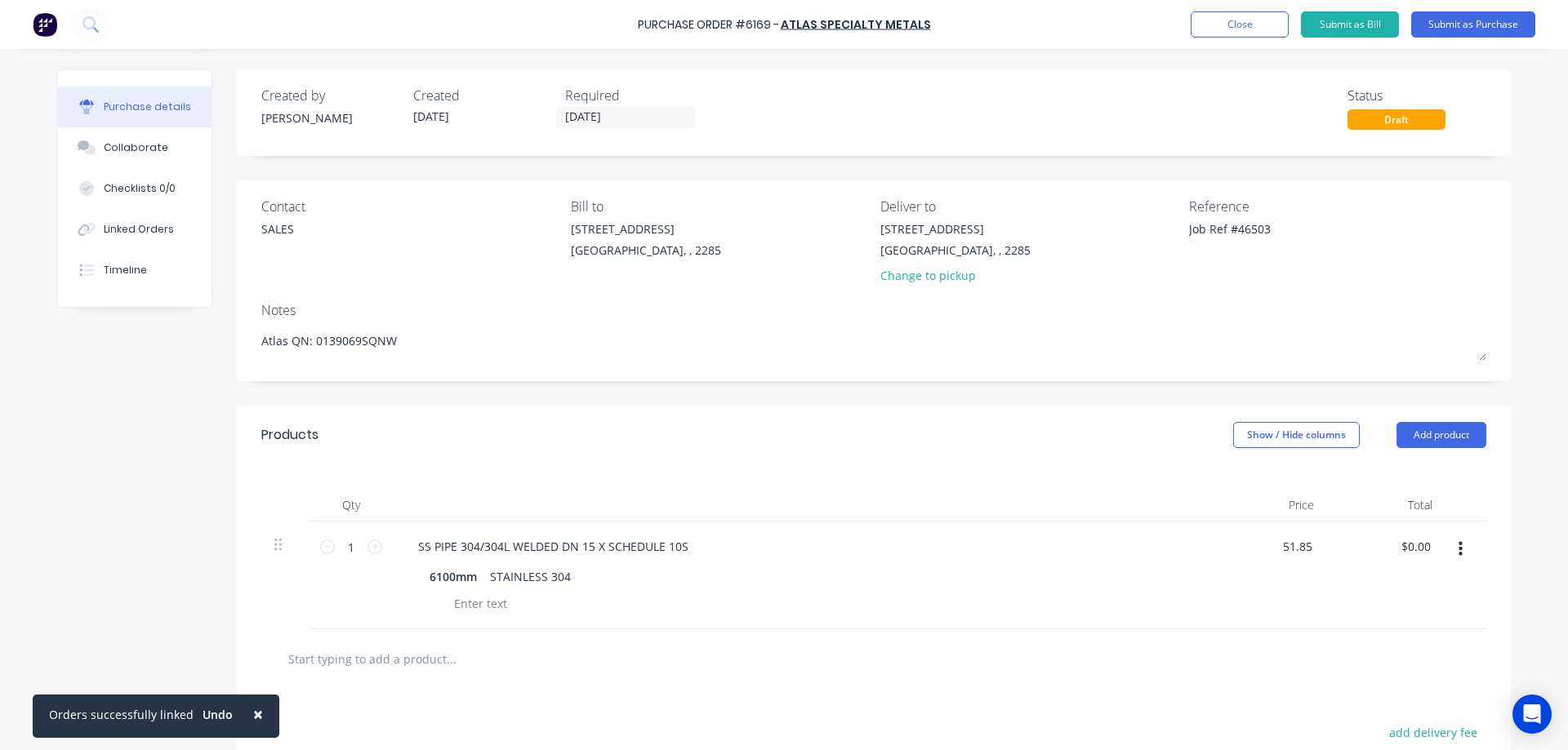
type input "51.85"
type textarea "x"
type input "$51.85"
click at [686, 465] on div "Qty Price Total 1 1 SS PIPE 304/304L WELDED DN 15 X SCHEDULE 10S 6100mm STAINLE…" at bounding box center [873, 546] width 1274 height 165
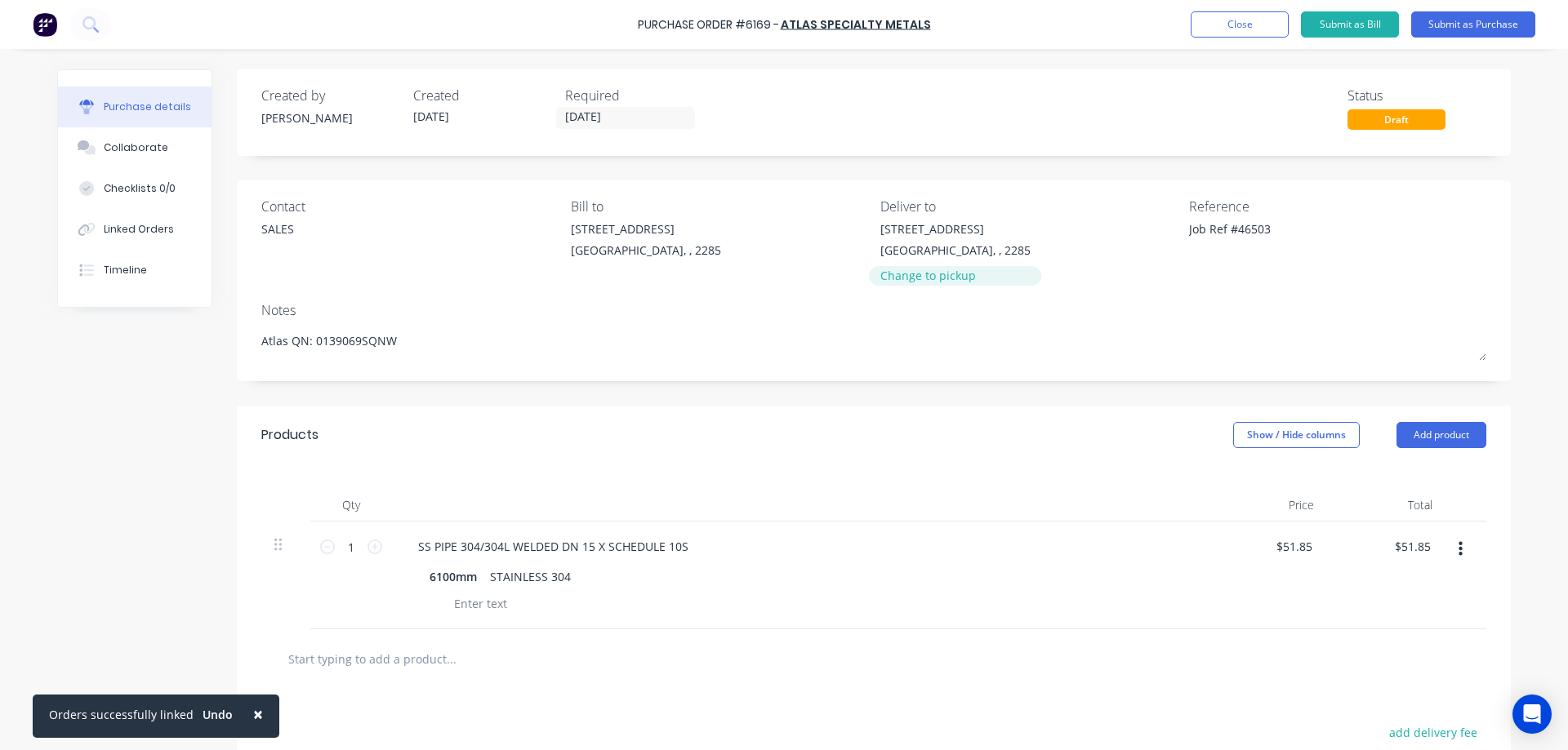
click at [935, 278] on div "Change to pickup" at bounding box center [955, 275] width 150 height 17
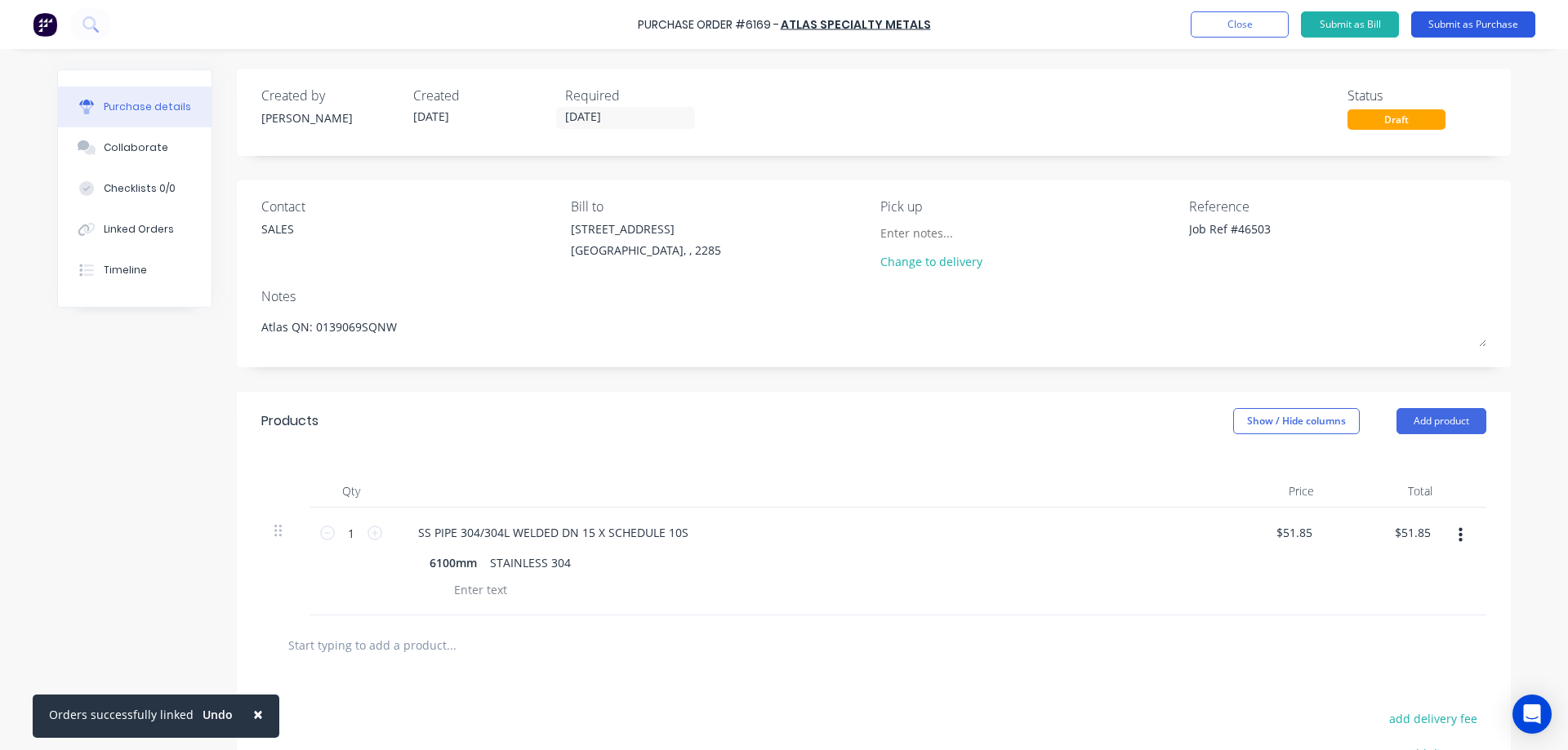
click at [1474, 31] on button "Submit as Purchase" at bounding box center [1474, 25] width 124 height 26
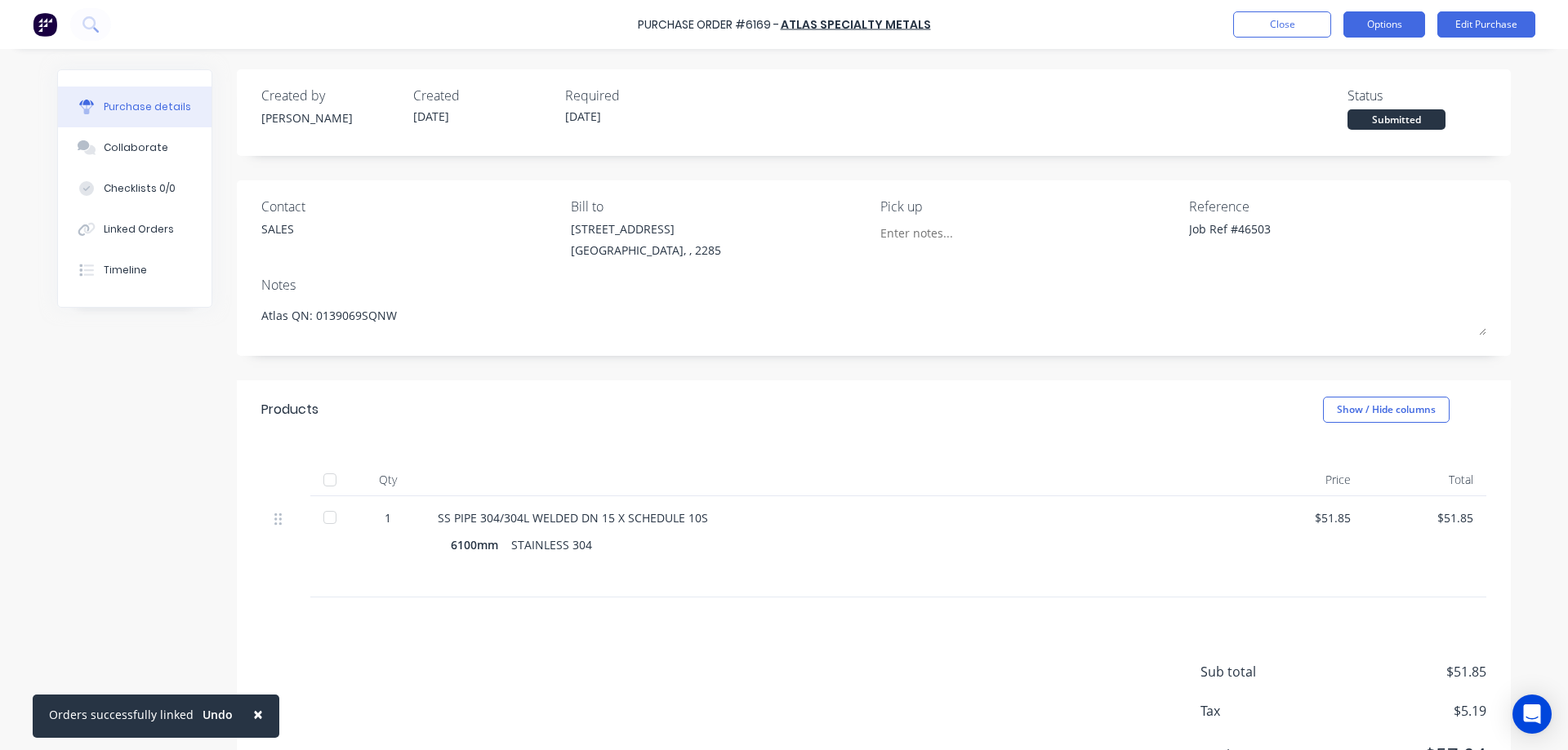
click at [1384, 31] on button "Options" at bounding box center [1384, 25] width 82 height 26
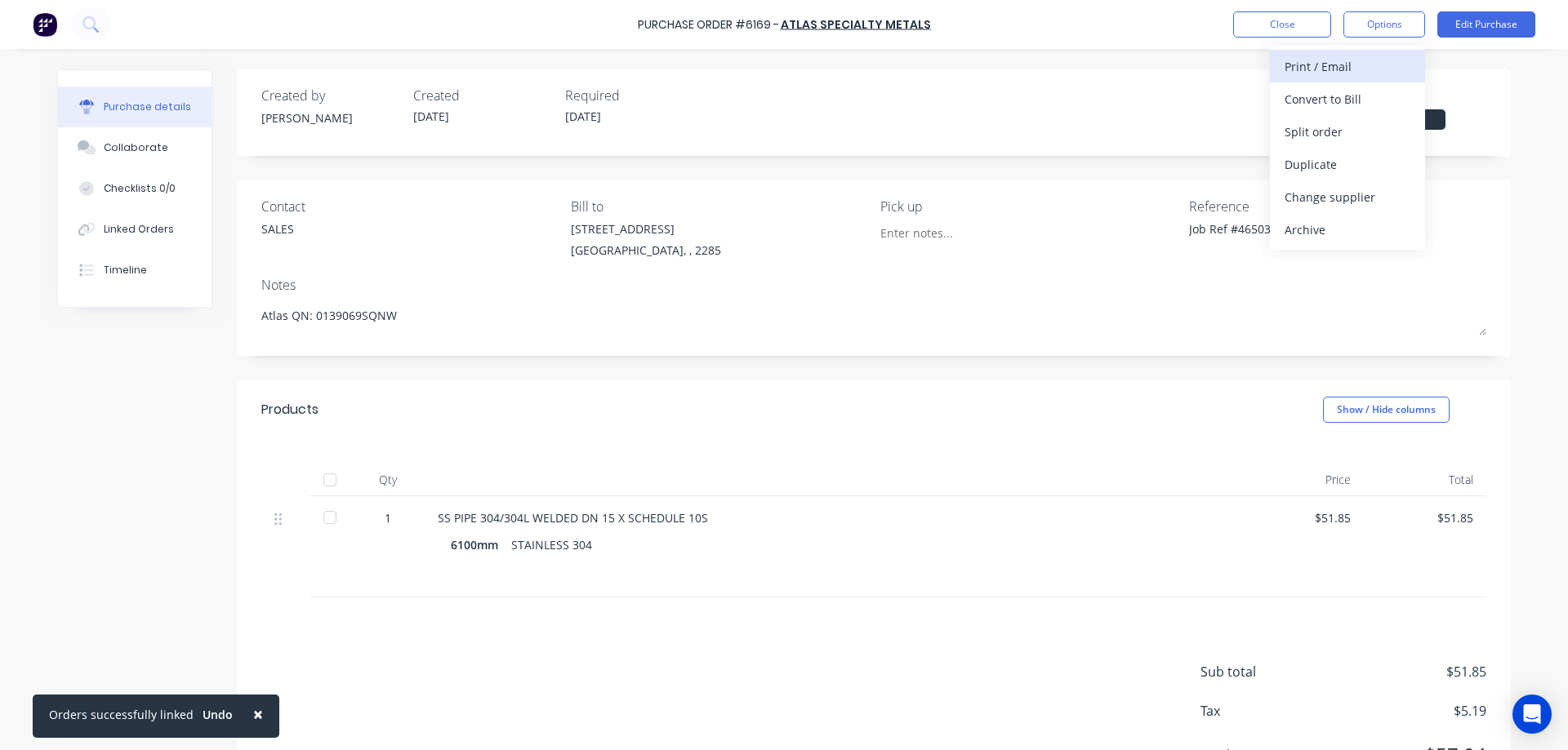
click at [1338, 67] on div "Print / Email" at bounding box center [1347, 66] width 125 height 24
click at [1324, 131] on div "Without pricing" at bounding box center [1347, 131] width 125 height 24
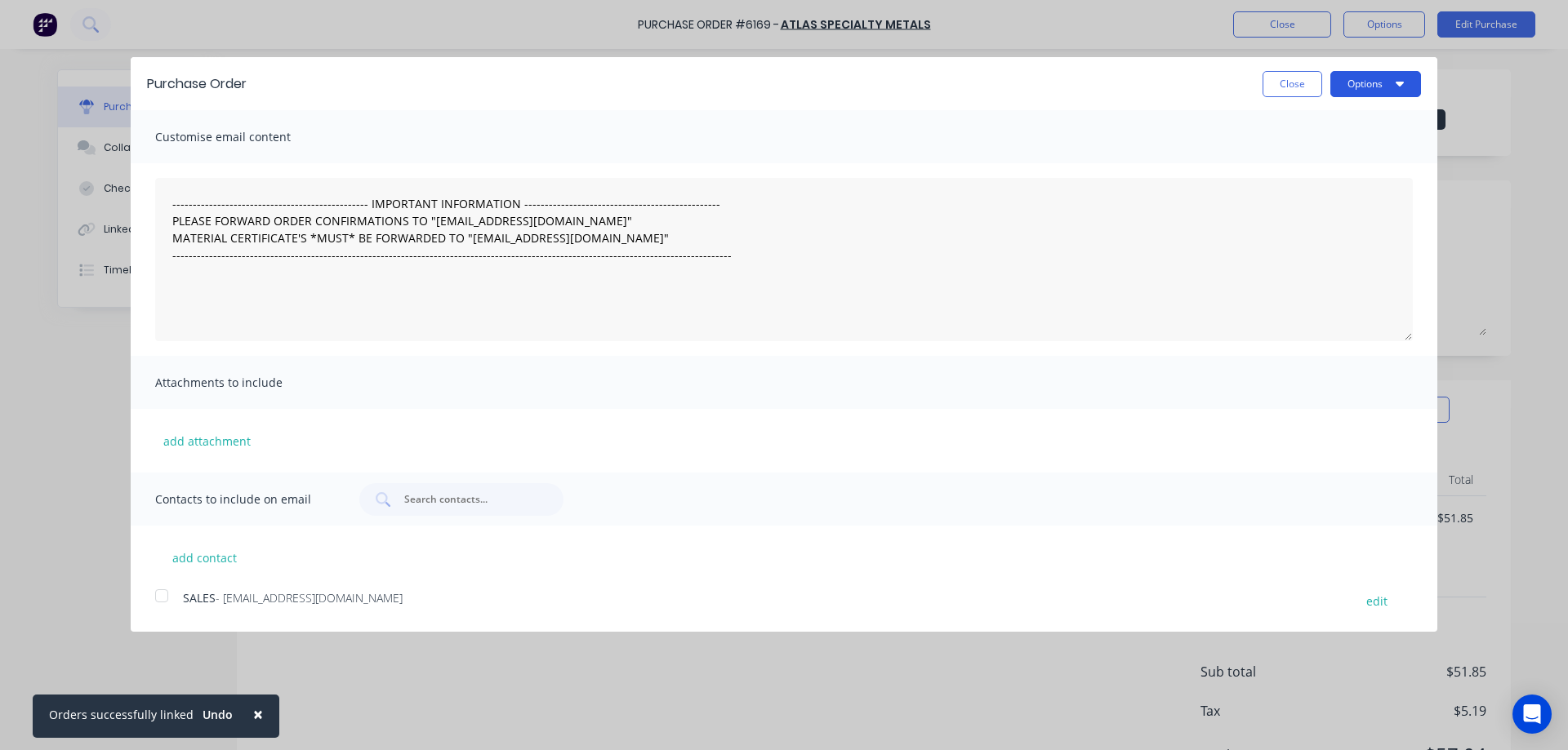
click at [1358, 86] on button "Options" at bounding box center [1376, 84] width 91 height 26
click at [1340, 123] on div "Print" at bounding box center [1344, 125] width 125 height 24
click at [1295, 88] on button "Close" at bounding box center [1293, 84] width 60 height 26
type textarea "x"
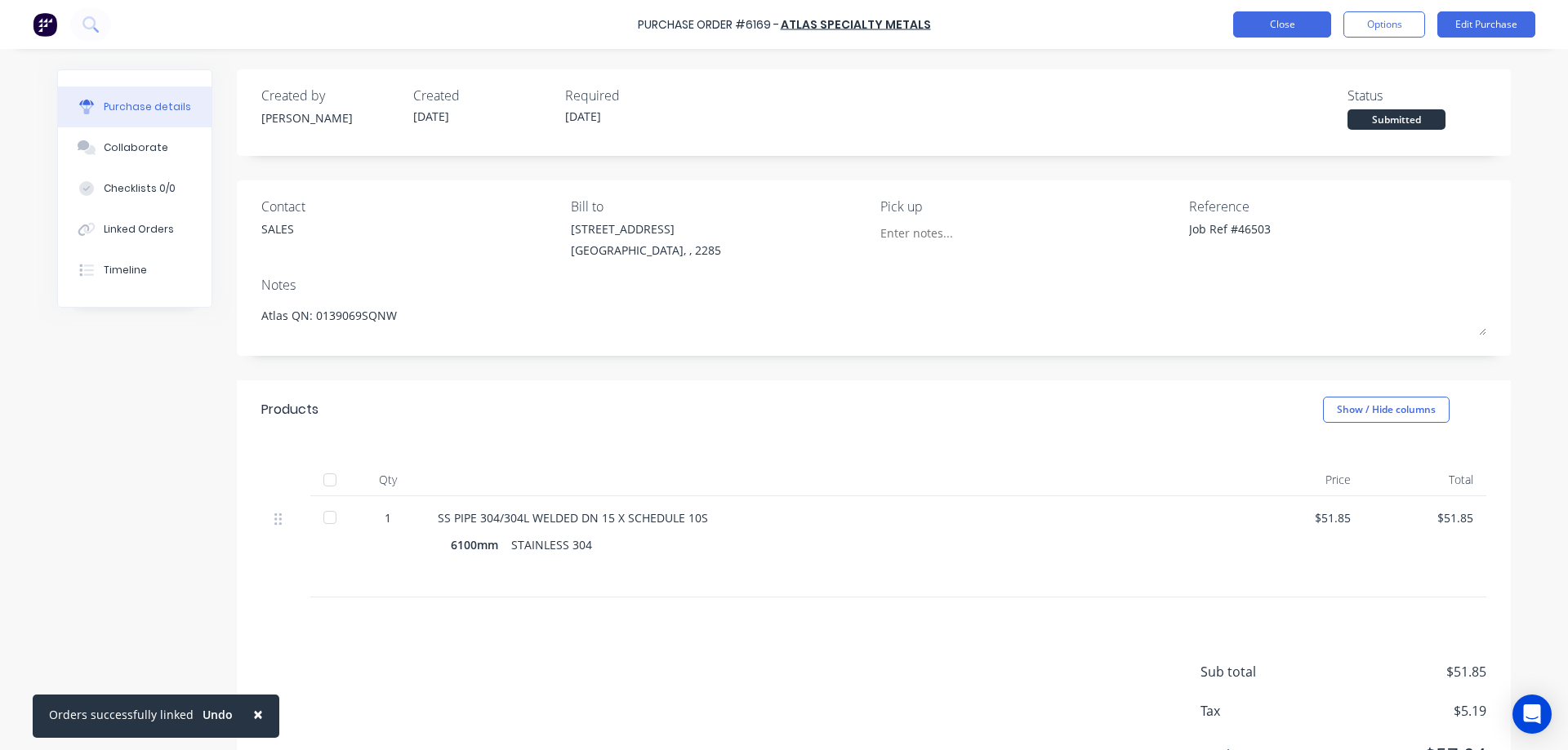
click at [1302, 19] on button "Close" at bounding box center [1282, 25] width 98 height 26
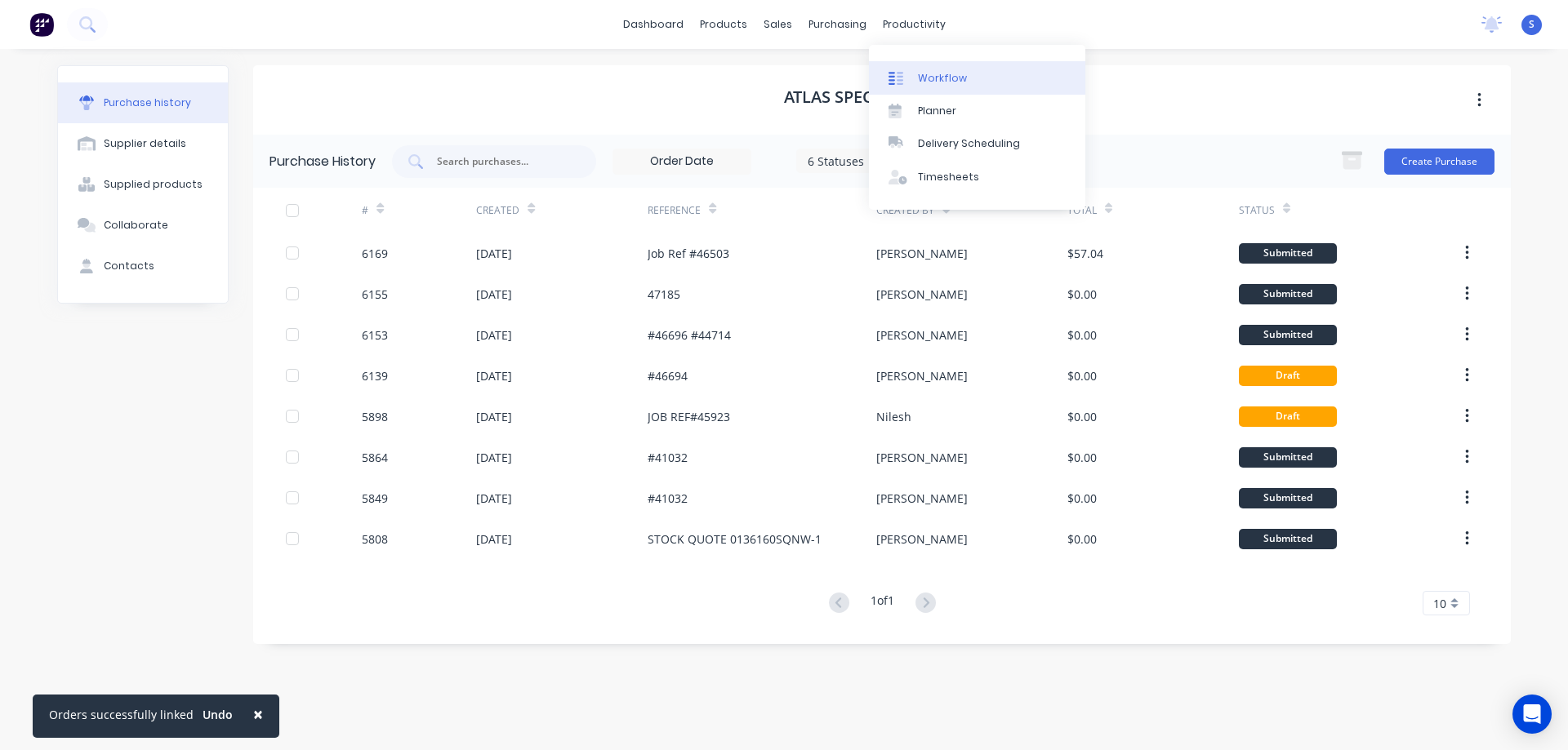
click at [925, 66] on link "Workflow" at bounding box center [976, 77] width 216 height 33
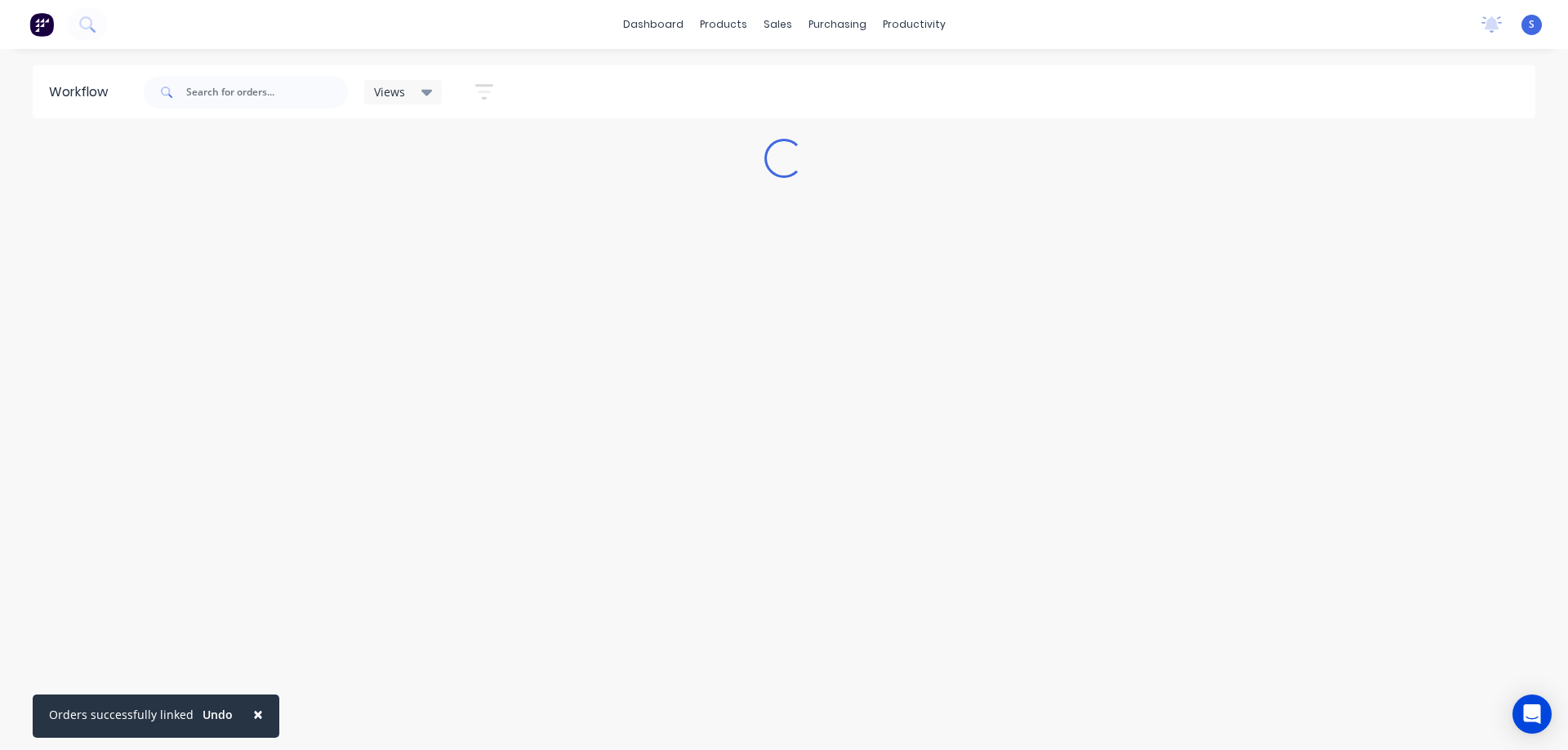
drag, startPoint x: 410, startPoint y: 94, endPoint x: 410, endPoint y: 107, distance: 13.0
click at [410, 93] on div "Views" at bounding box center [403, 92] width 59 height 15
click at [403, 315] on button "[PERSON_NAME]" at bounding box center [464, 311] width 174 height 19
click at [565, 311] on button "edit" at bounding box center [566, 311] width 21 height 17
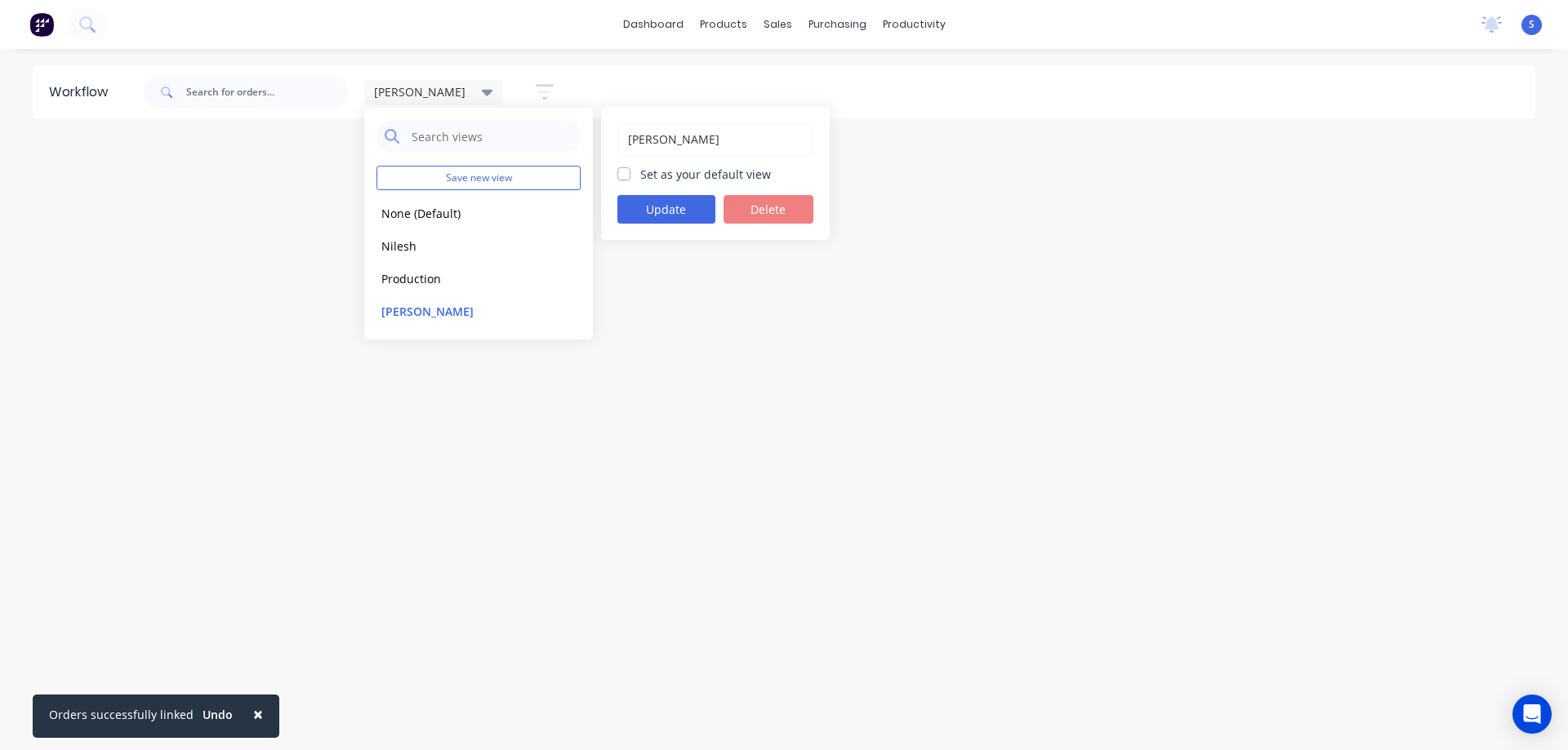
click at [647, 162] on div "[PERSON_NAME] Set as your default view Update Delete" at bounding box center [715, 173] width 229 height 133
click at [643, 177] on label "Set as your default view" at bounding box center [705, 174] width 131 height 17
click at [630, 177] on input "Set as your default view" at bounding box center [623, 174] width 13 height 16
checkbox input "true"
click at [667, 206] on button "Update" at bounding box center [666, 209] width 98 height 28
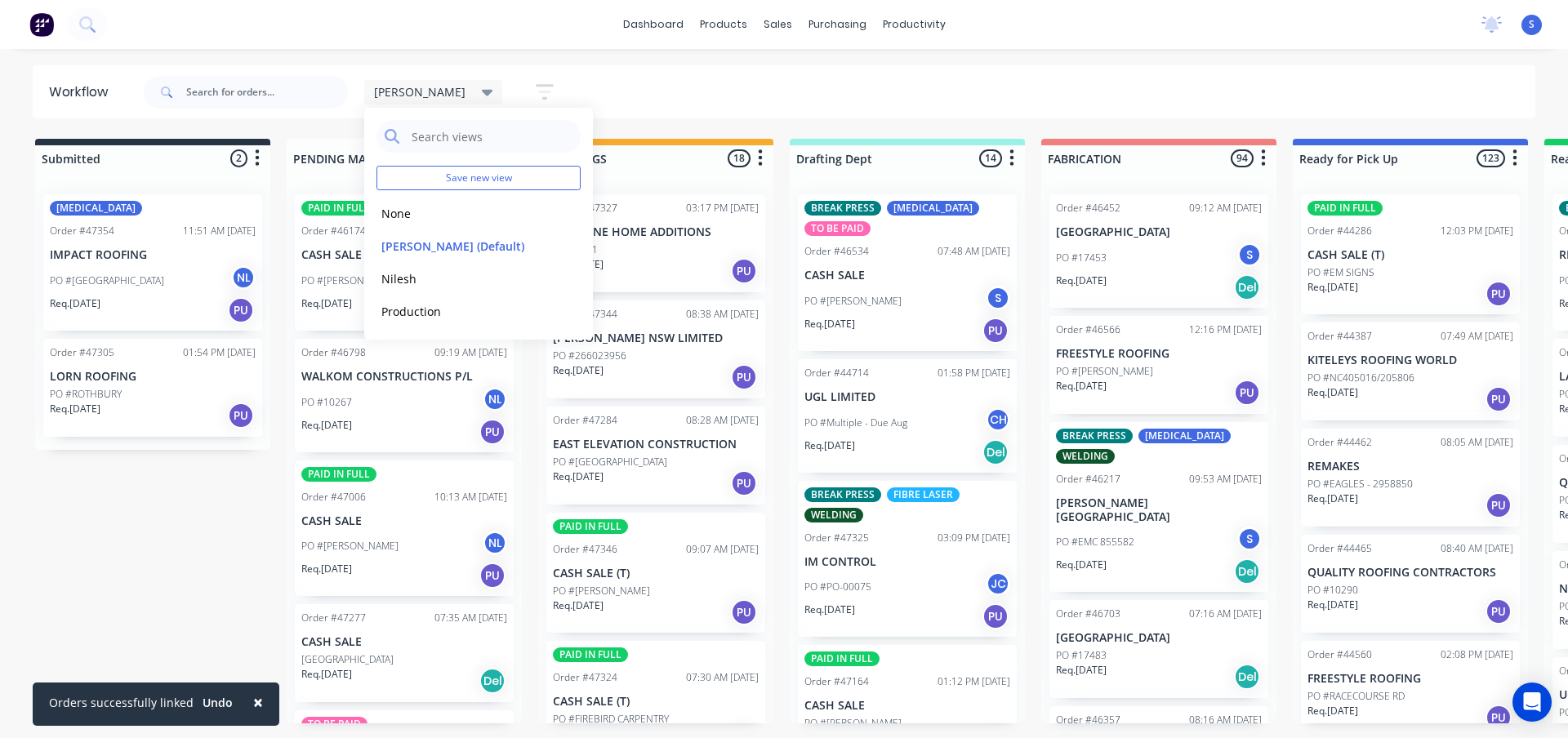
click at [523, 50] on div "× Orders successfully linked Undo dashboard products sales purchasing productiv…" at bounding box center [784, 320] width 1568 height 640
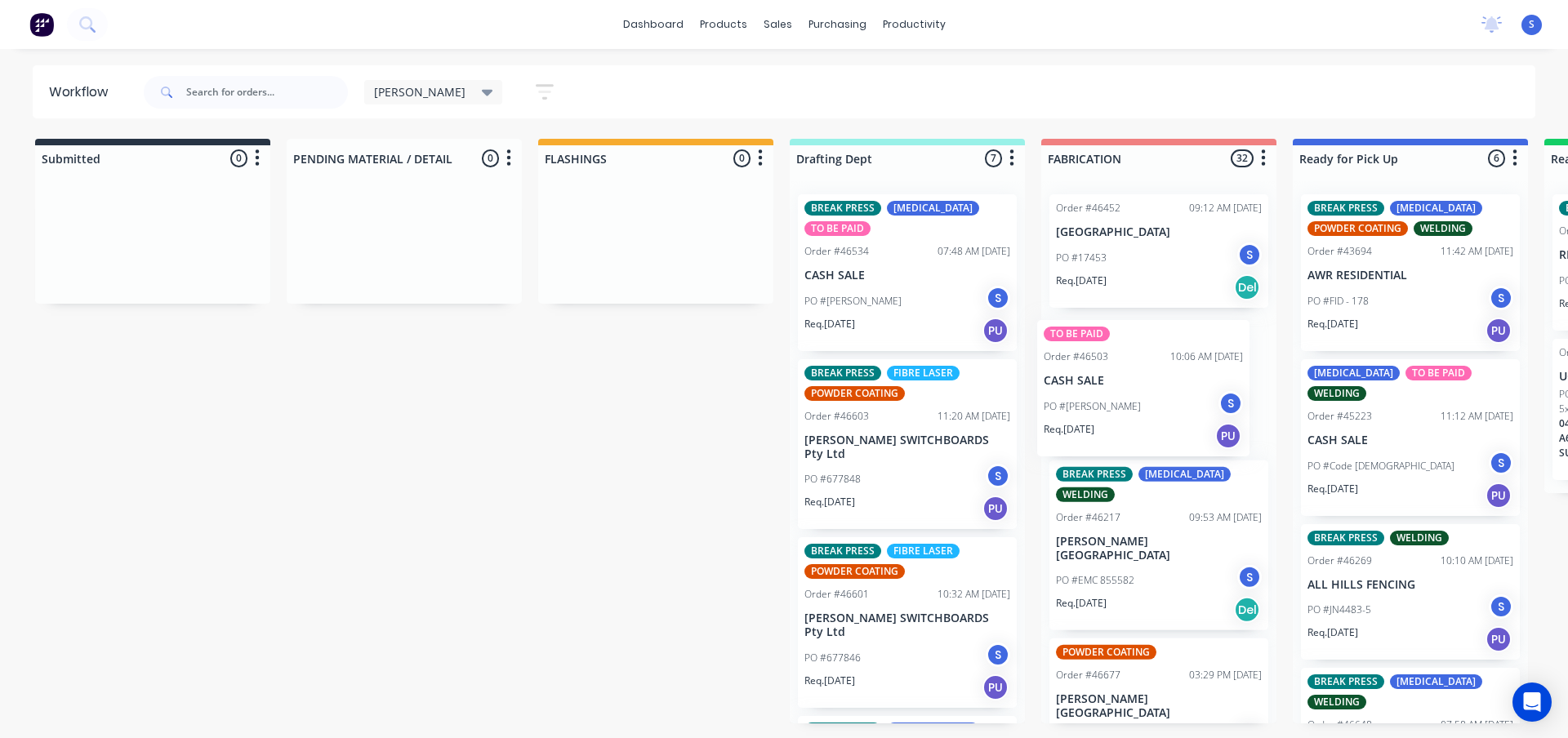
drag, startPoint x: 883, startPoint y: 448, endPoint x: 1131, endPoint y: 410, distance: 250.9
click at [1131, 410] on div "Submitted 0 Sort By Created date Required date Order number Customer name Most …" at bounding box center [1350, 431] width 2725 height 584
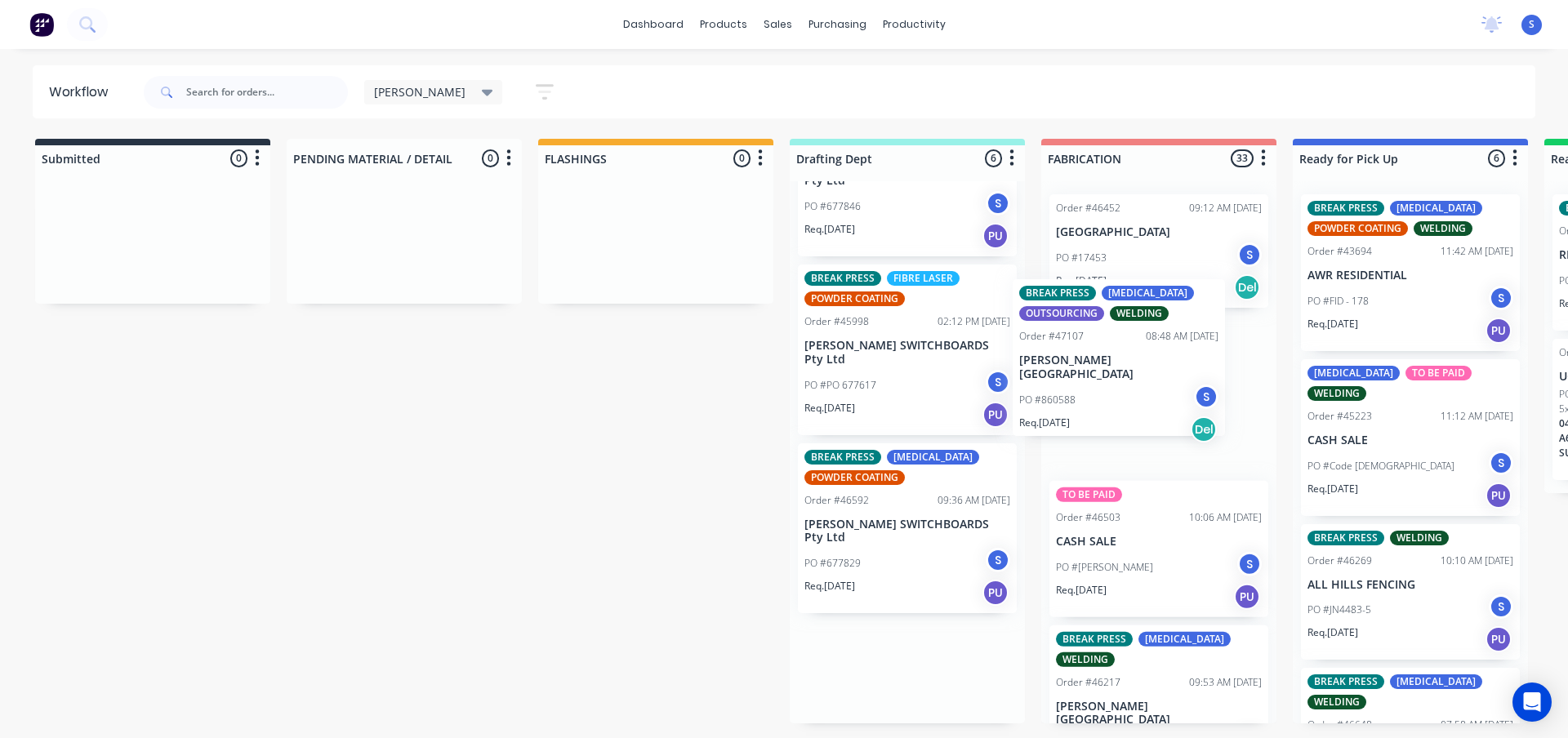
drag, startPoint x: 901, startPoint y: 354, endPoint x: 1142, endPoint y: 406, distance: 246.5
click at [1142, 406] on div "Submitted 0 Sort By Created date Required date Order number Customer name Most …" at bounding box center [1350, 431] width 2725 height 584
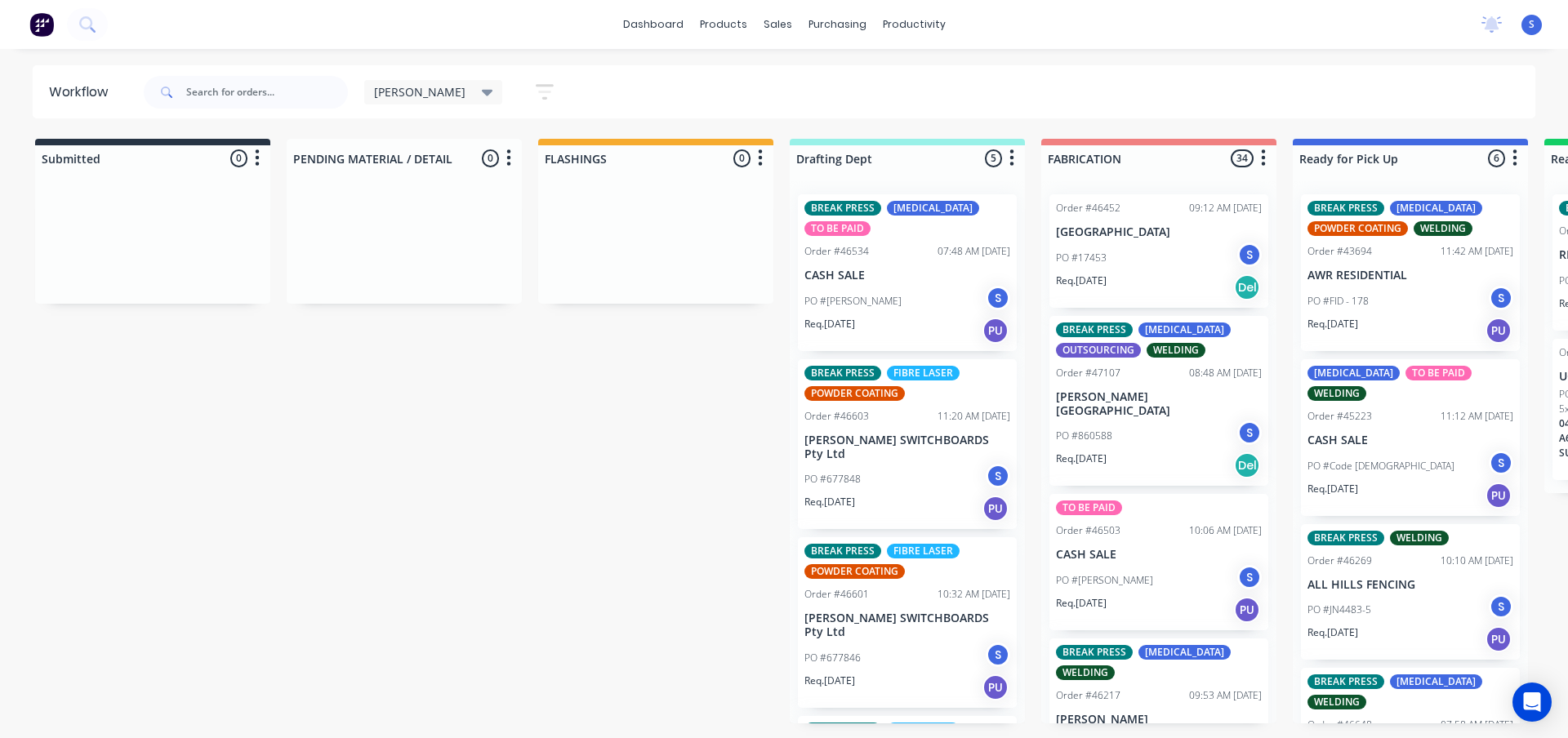
click at [879, 275] on p "CASH SALE" at bounding box center [907, 275] width 206 height 14
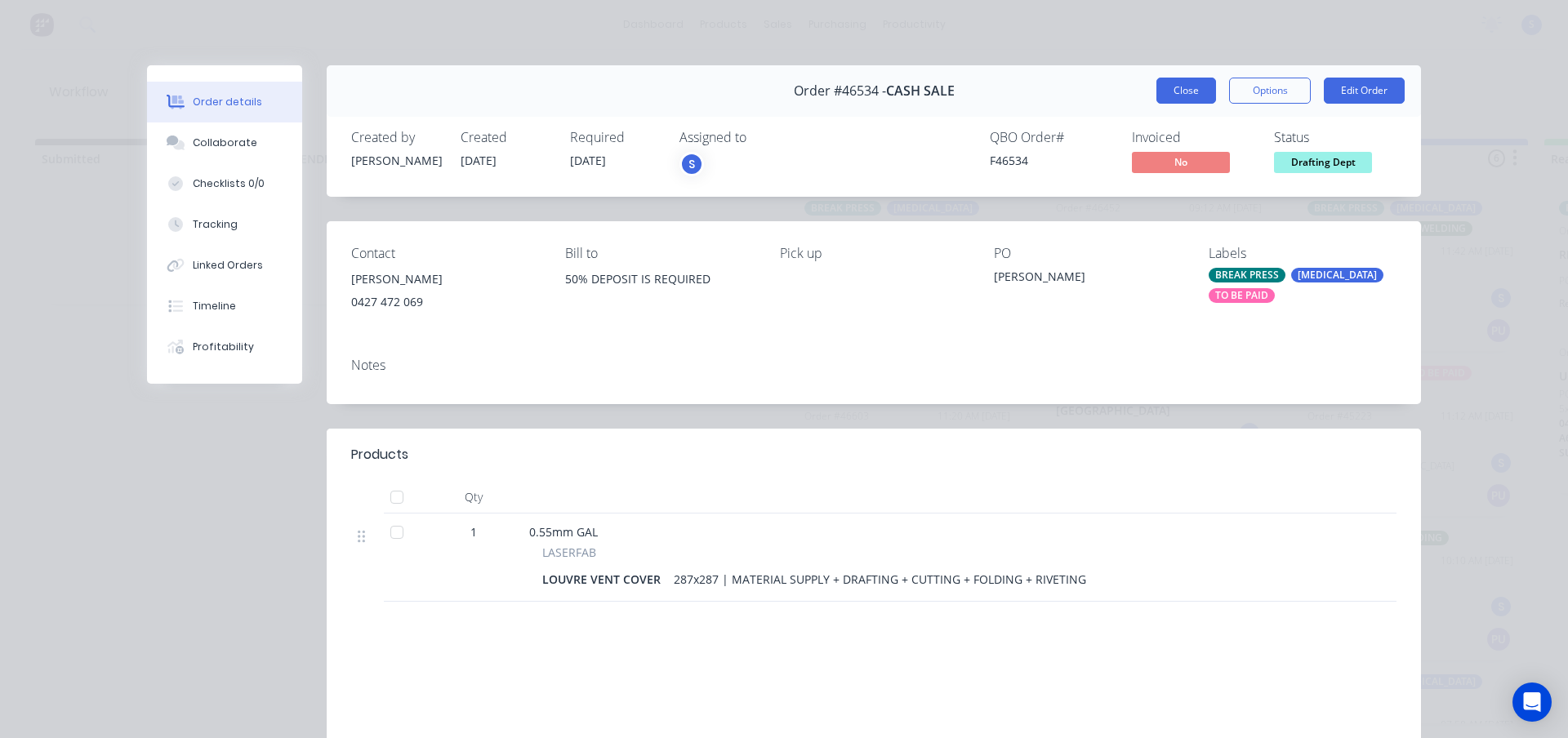
click at [1190, 85] on button "Close" at bounding box center [1187, 91] width 60 height 26
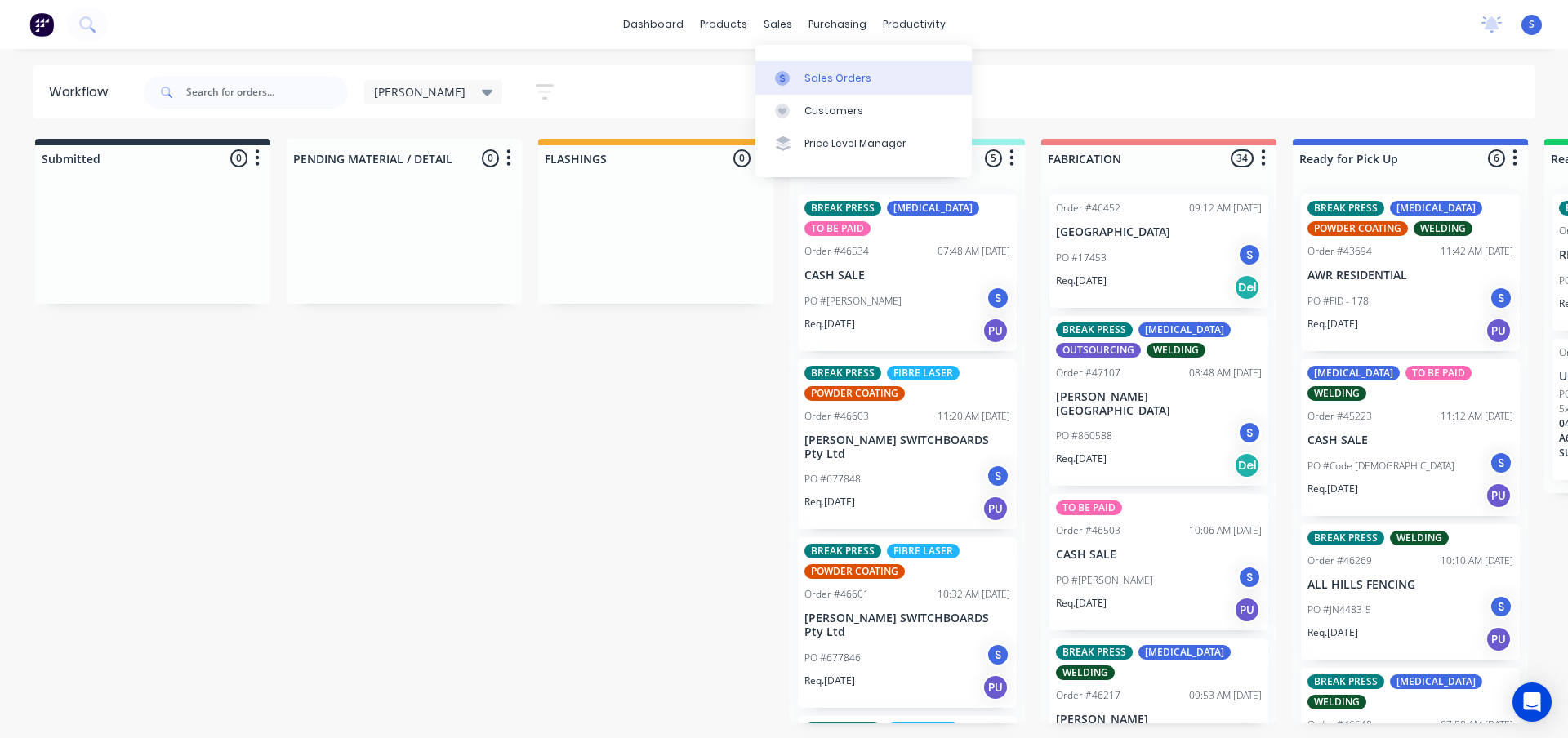
click at [793, 75] on div at bounding box center [788, 78] width 25 height 15
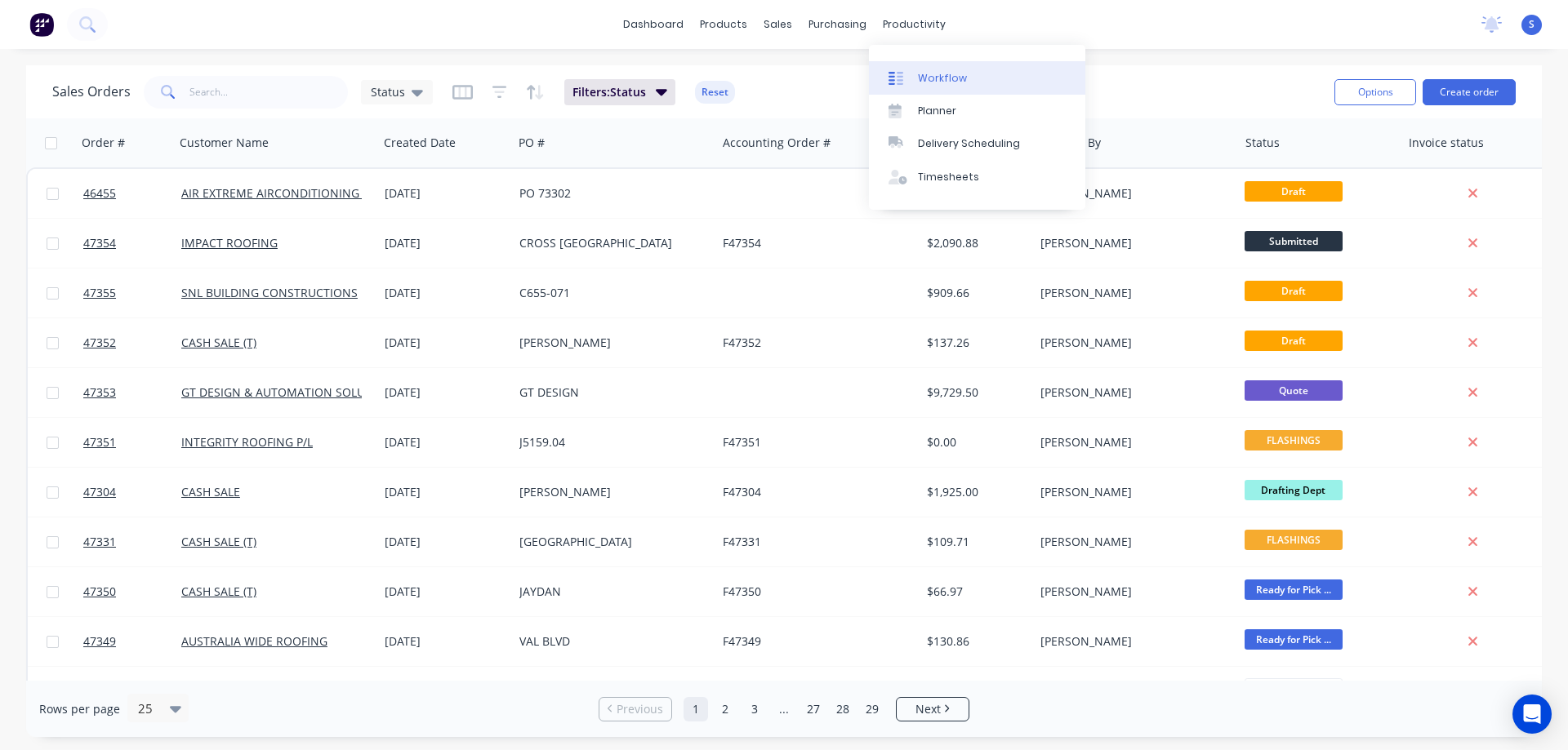
click at [914, 86] on link "Workflow" at bounding box center [976, 77] width 216 height 33
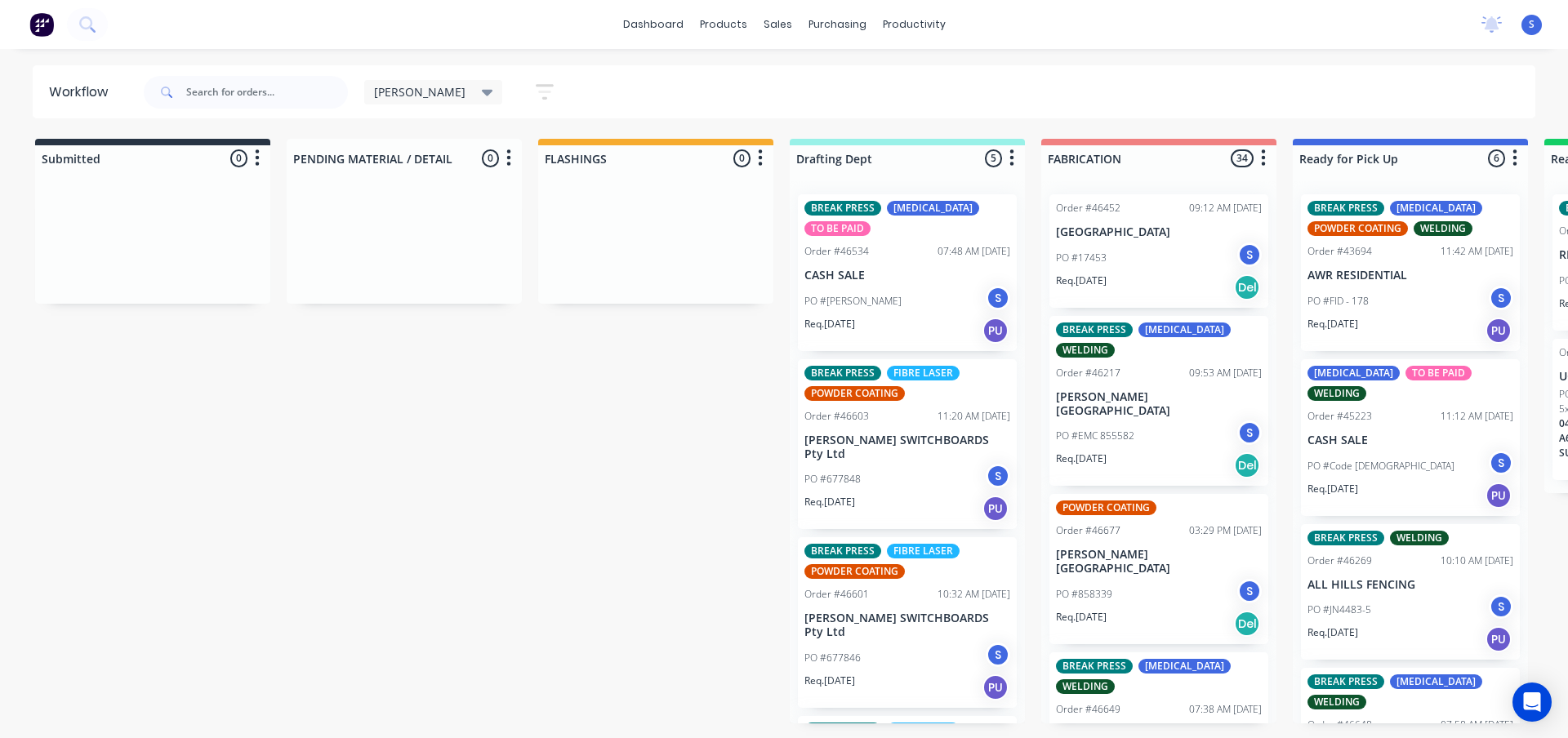
click at [391, 93] on span "[PERSON_NAME]" at bounding box center [420, 91] width 92 height 17
click at [402, 210] on button "None" at bounding box center [464, 213] width 174 height 19
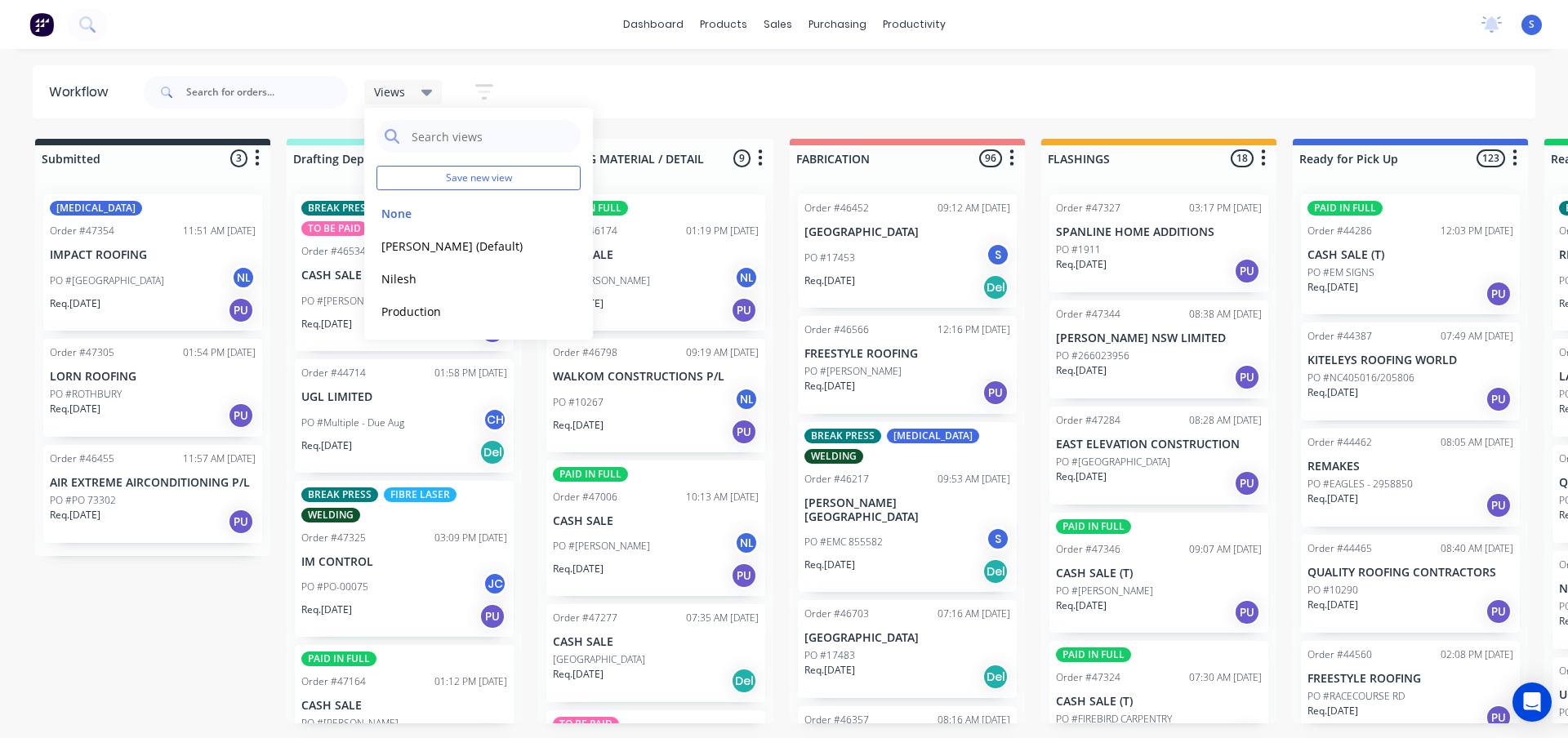
click at [145, 657] on div "Submitted 3 Sort By Created date Required date Order number Customer name Most …" at bounding box center [1350, 431] width 2725 height 584
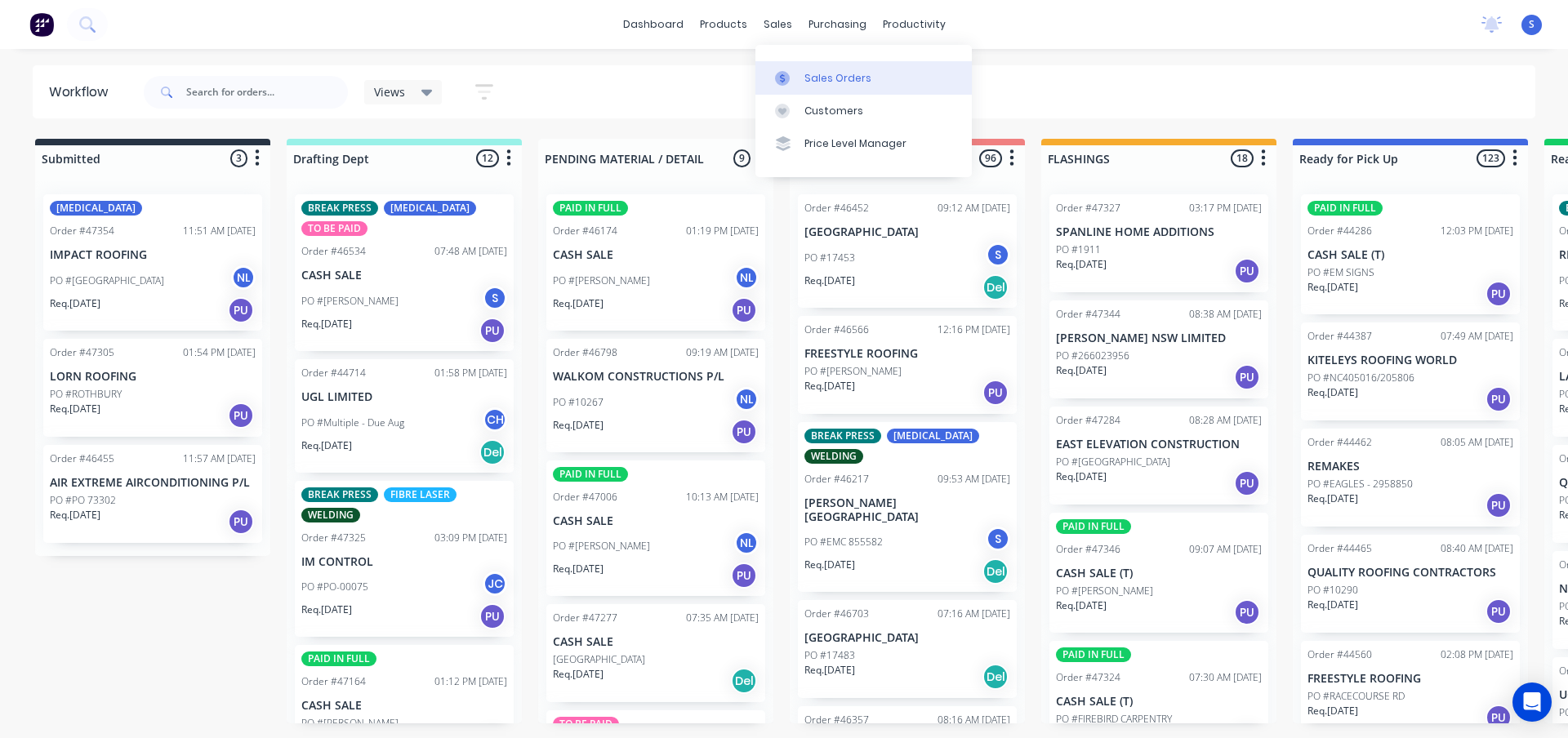
click at [827, 71] on div "Sales Orders" at bounding box center [838, 78] width 67 height 15
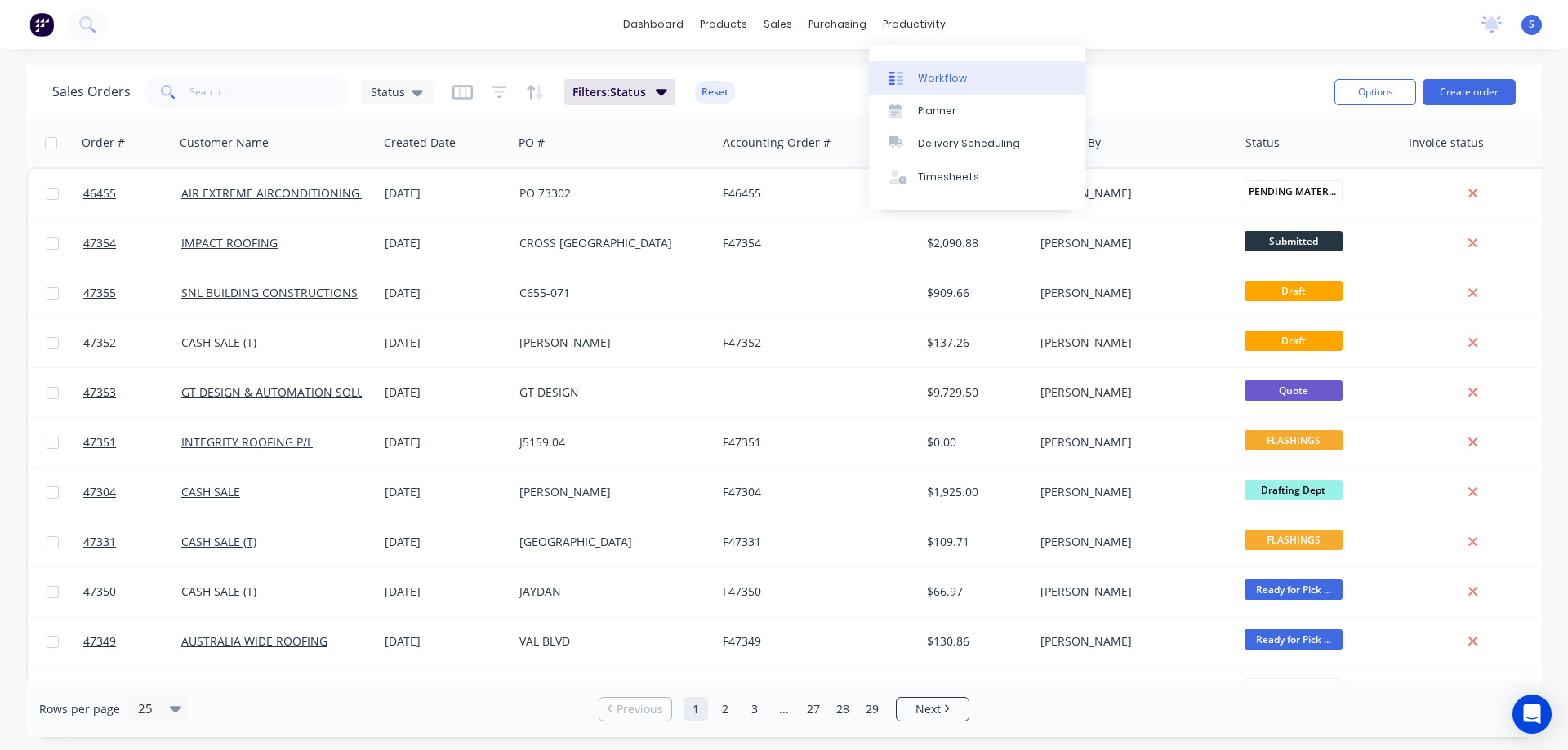
click at [928, 71] on div "Workflow" at bounding box center [943, 78] width 49 height 15
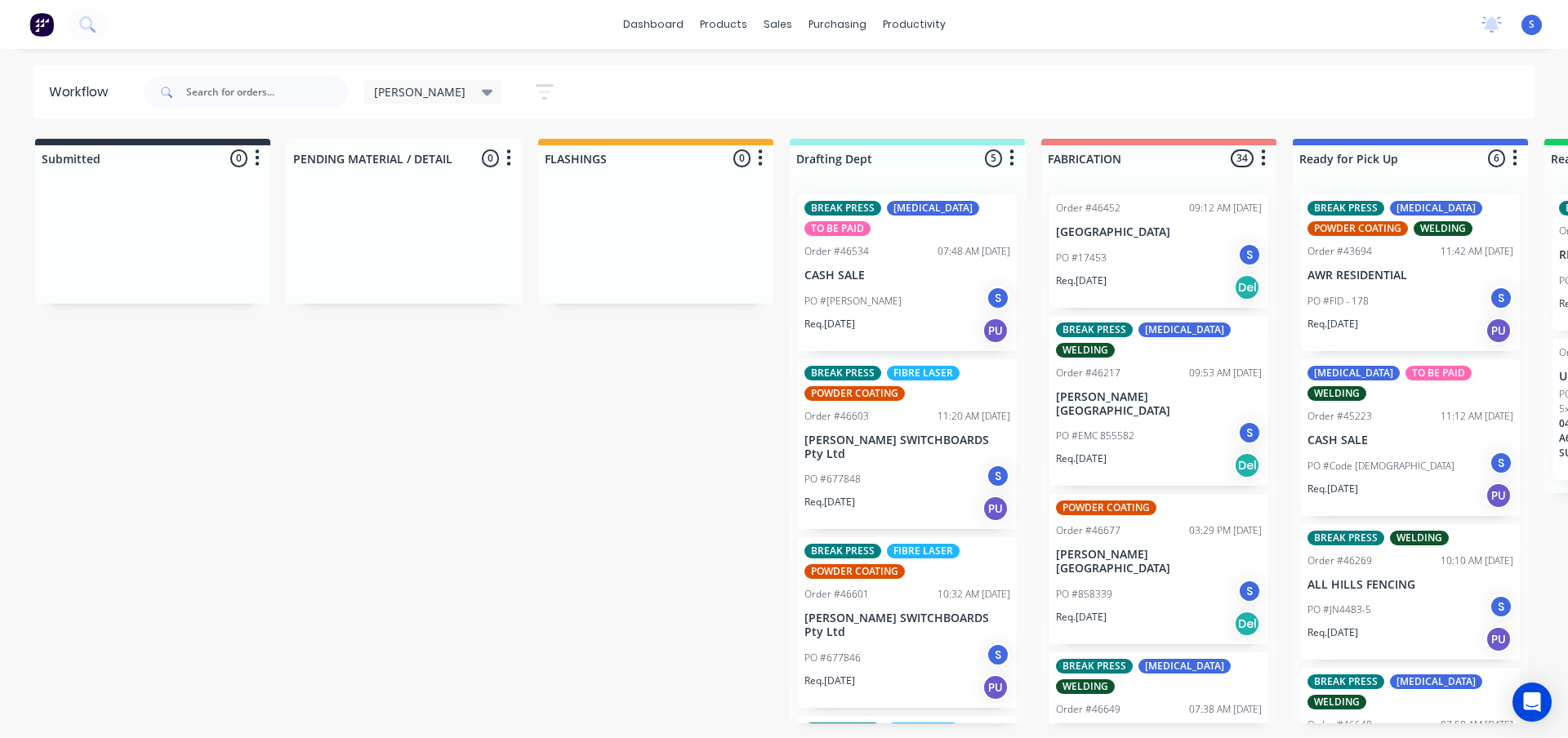
click at [861, 295] on p "PO #[PERSON_NAME]" at bounding box center [853, 301] width 97 height 15
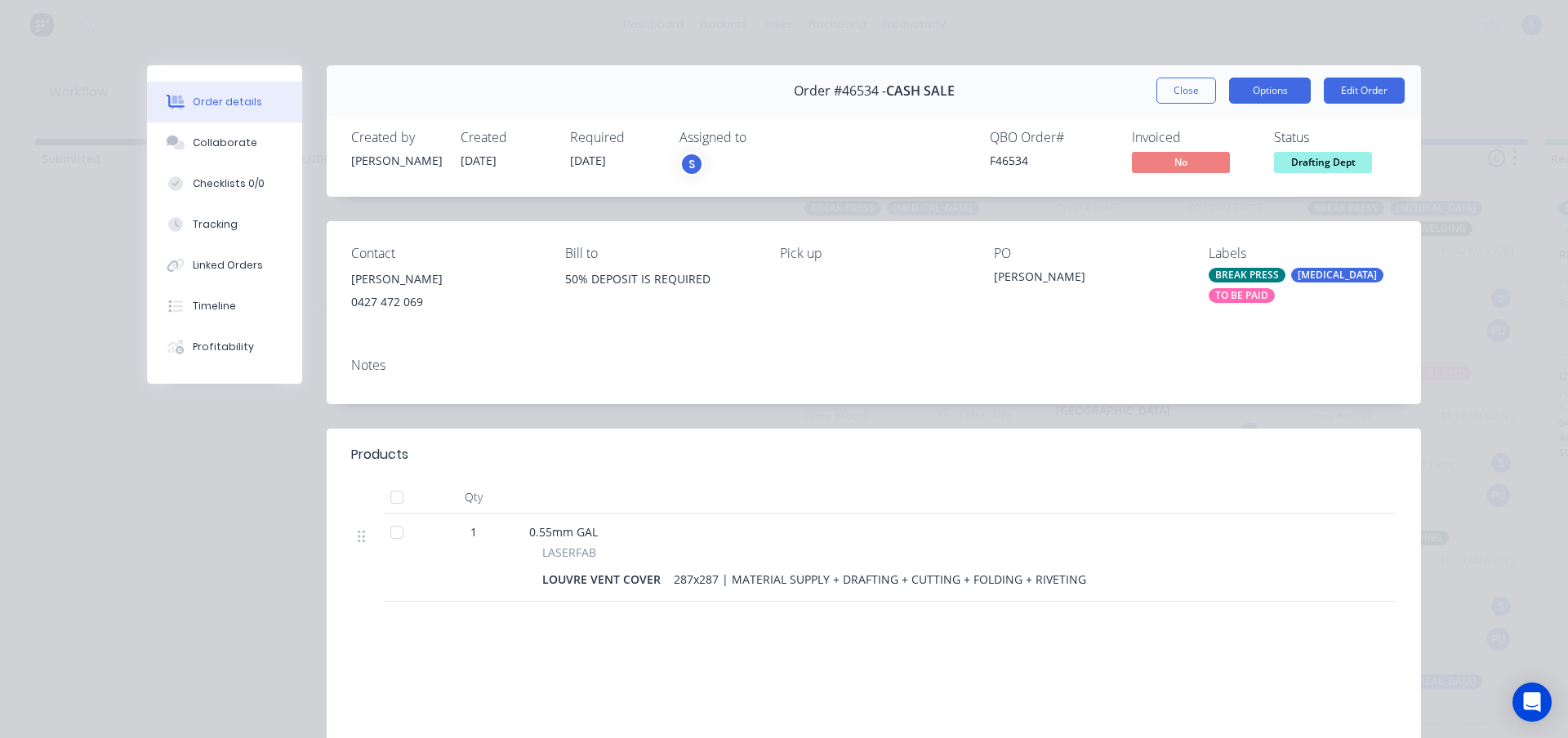
click at [1300, 93] on button "Options" at bounding box center [1270, 91] width 82 height 26
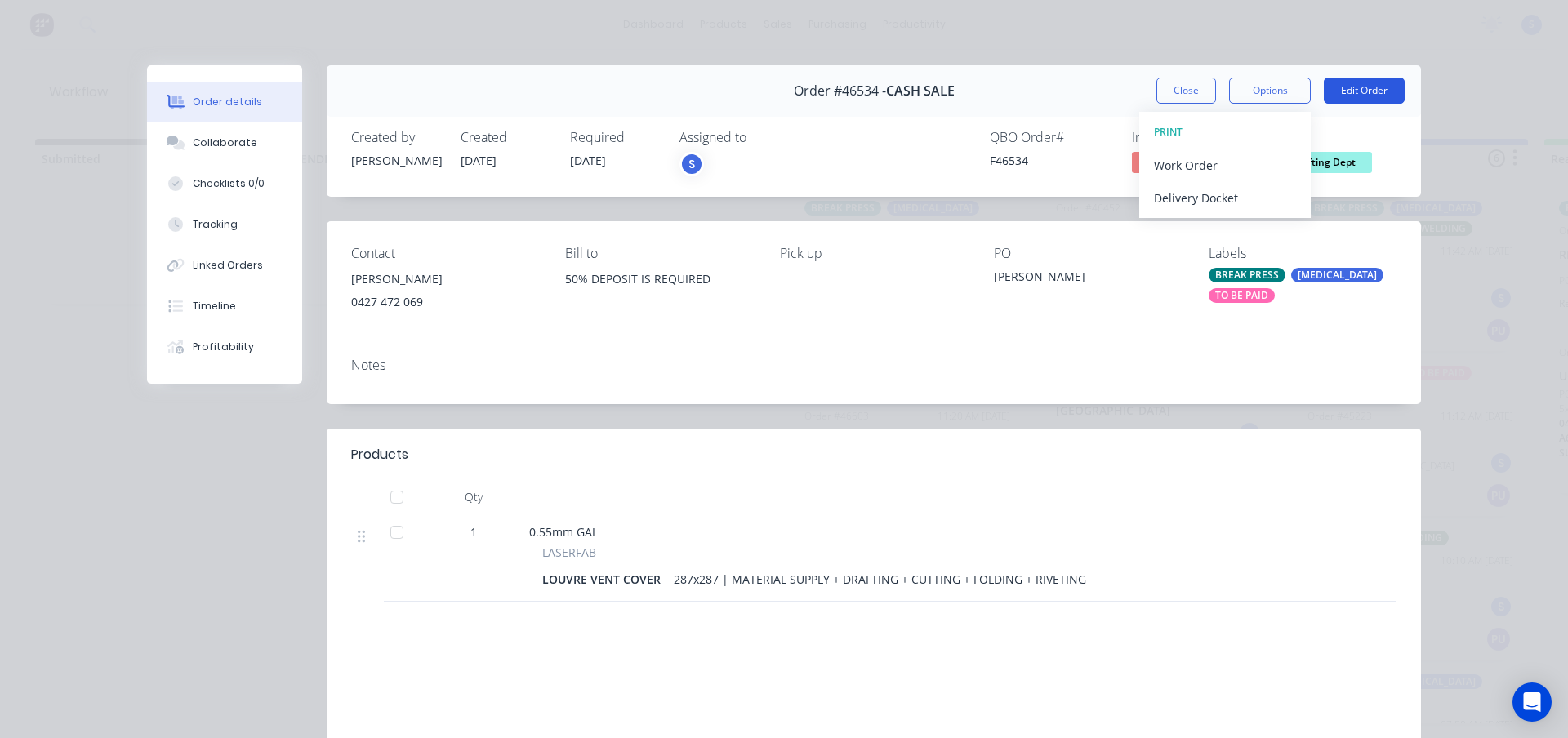
click at [1379, 93] on button "Edit Order" at bounding box center [1365, 91] width 81 height 26
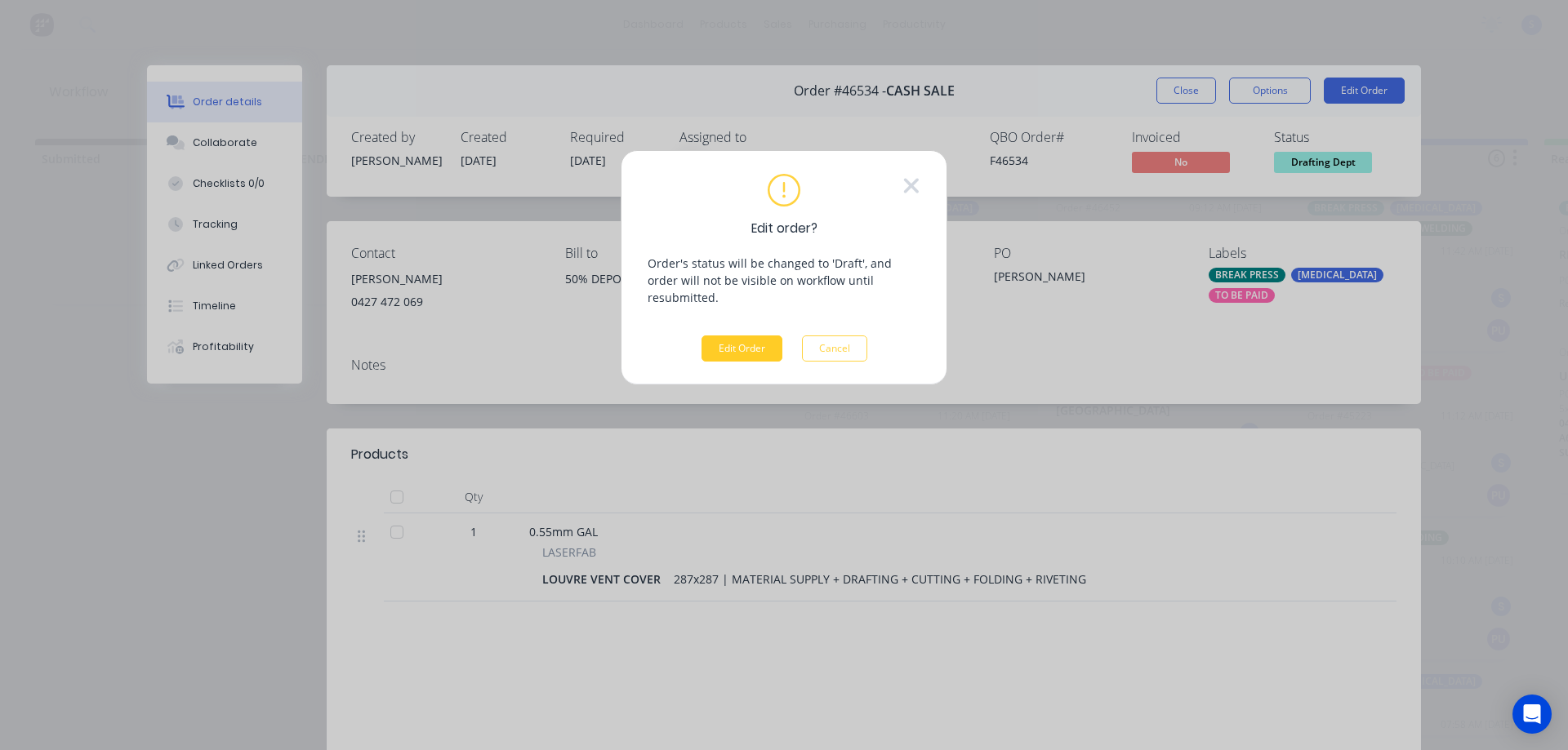
click at [750, 335] on button "Edit Order" at bounding box center [743, 349] width 81 height 26
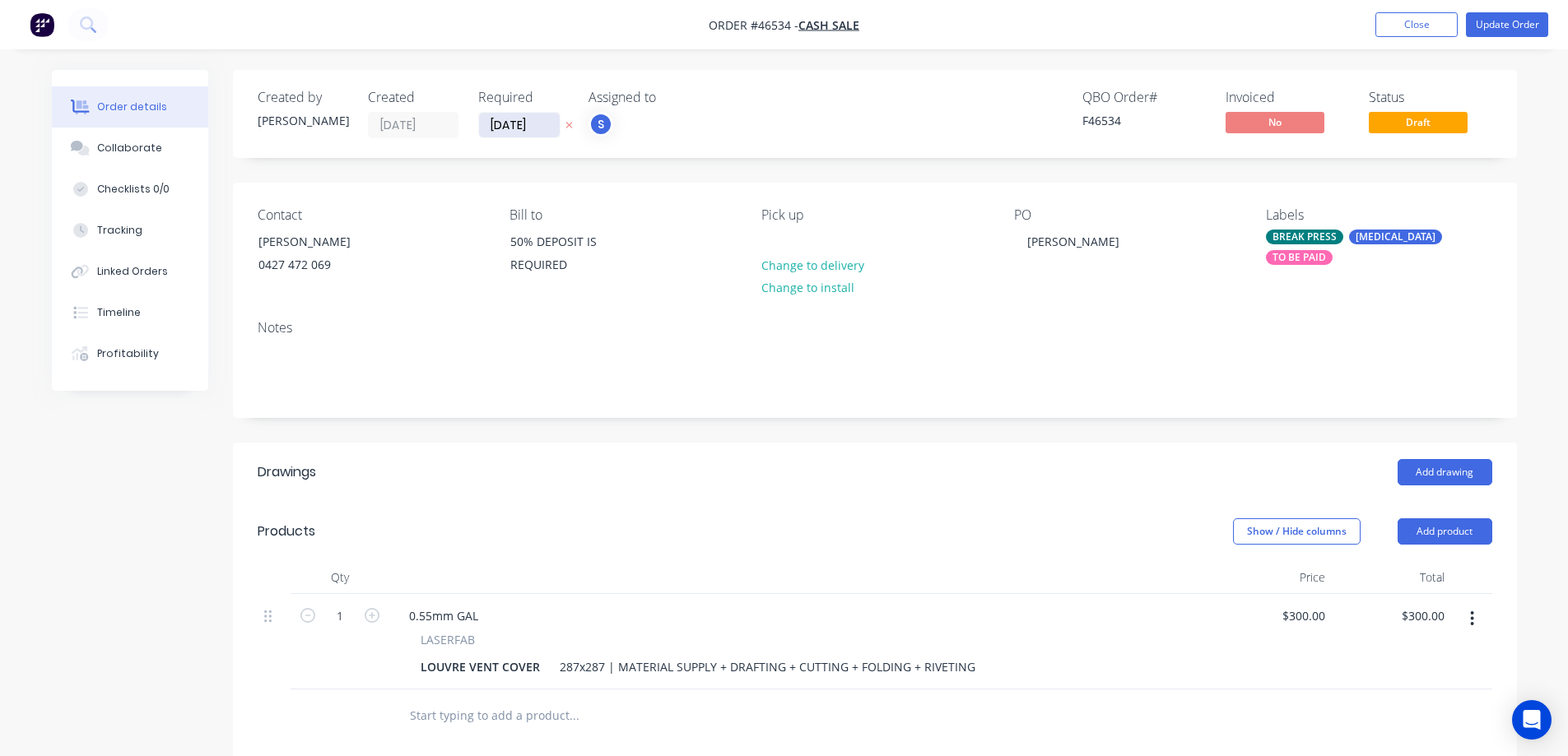
click at [543, 126] on input "[DATE]" at bounding box center [519, 125] width 81 height 25
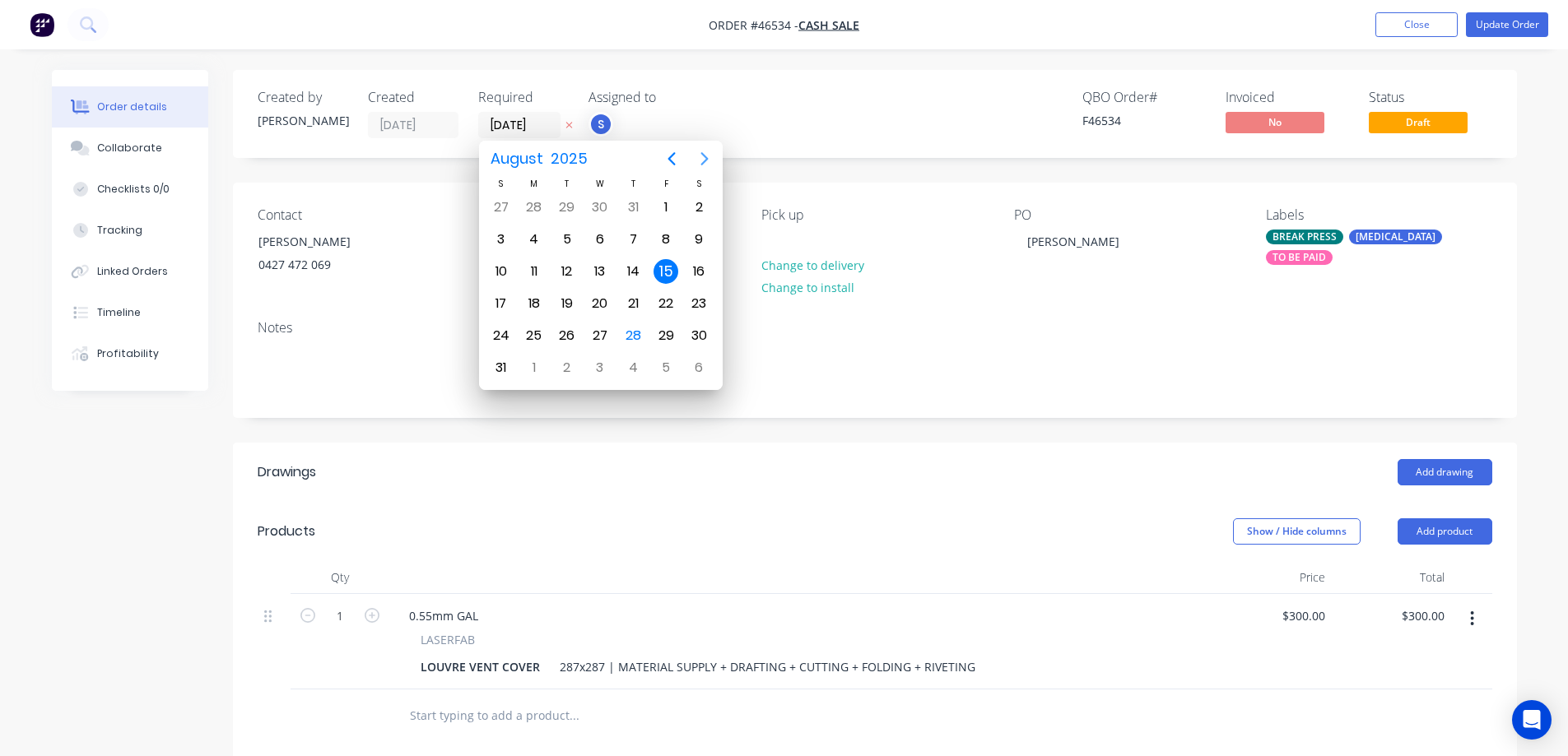
click at [710, 163] on icon "Next page" at bounding box center [704, 158] width 20 height 20
click at [671, 234] on div "12" at bounding box center [666, 239] width 25 height 25
type input "[DATE]"
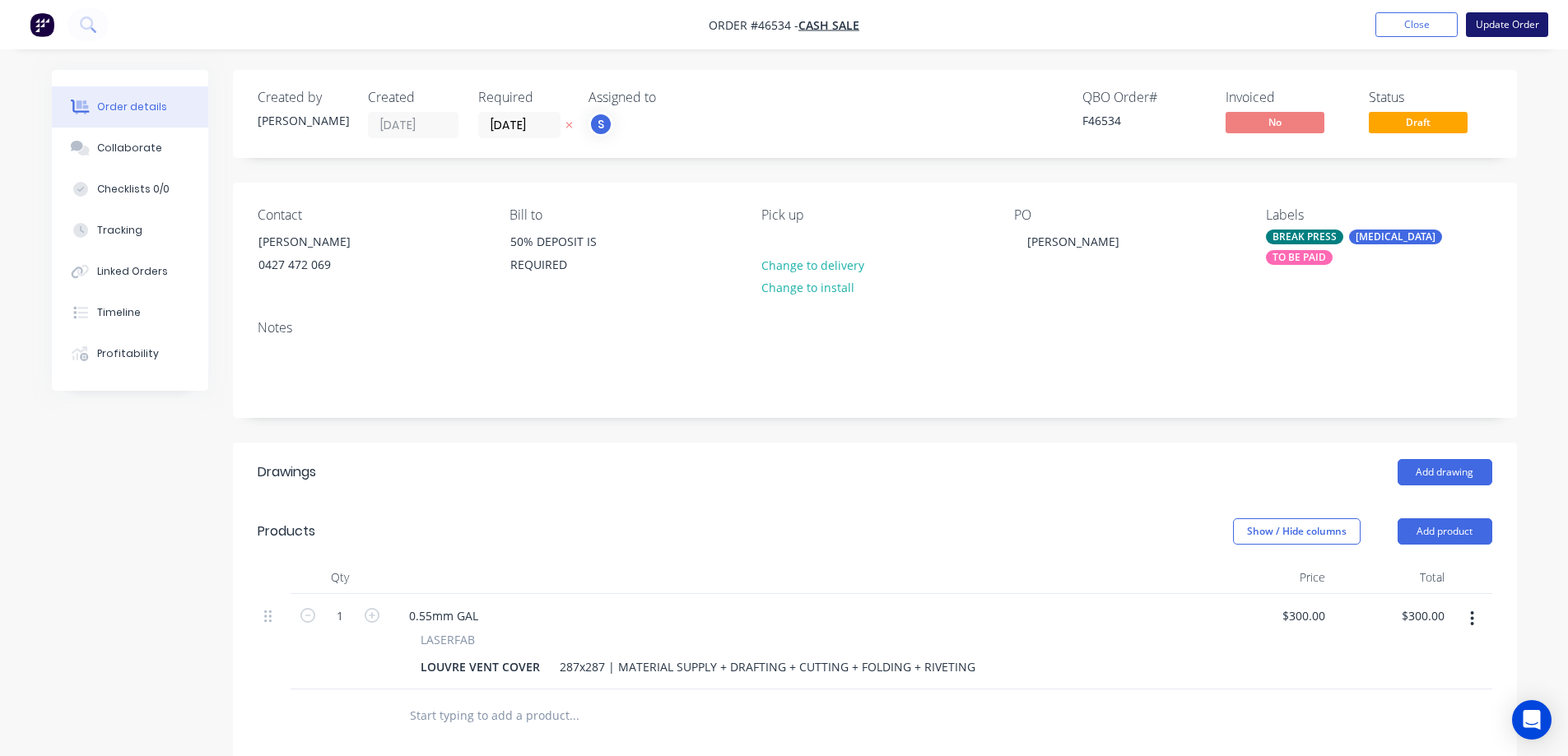
click at [1520, 29] on button "Update Order" at bounding box center [1507, 25] width 83 height 25
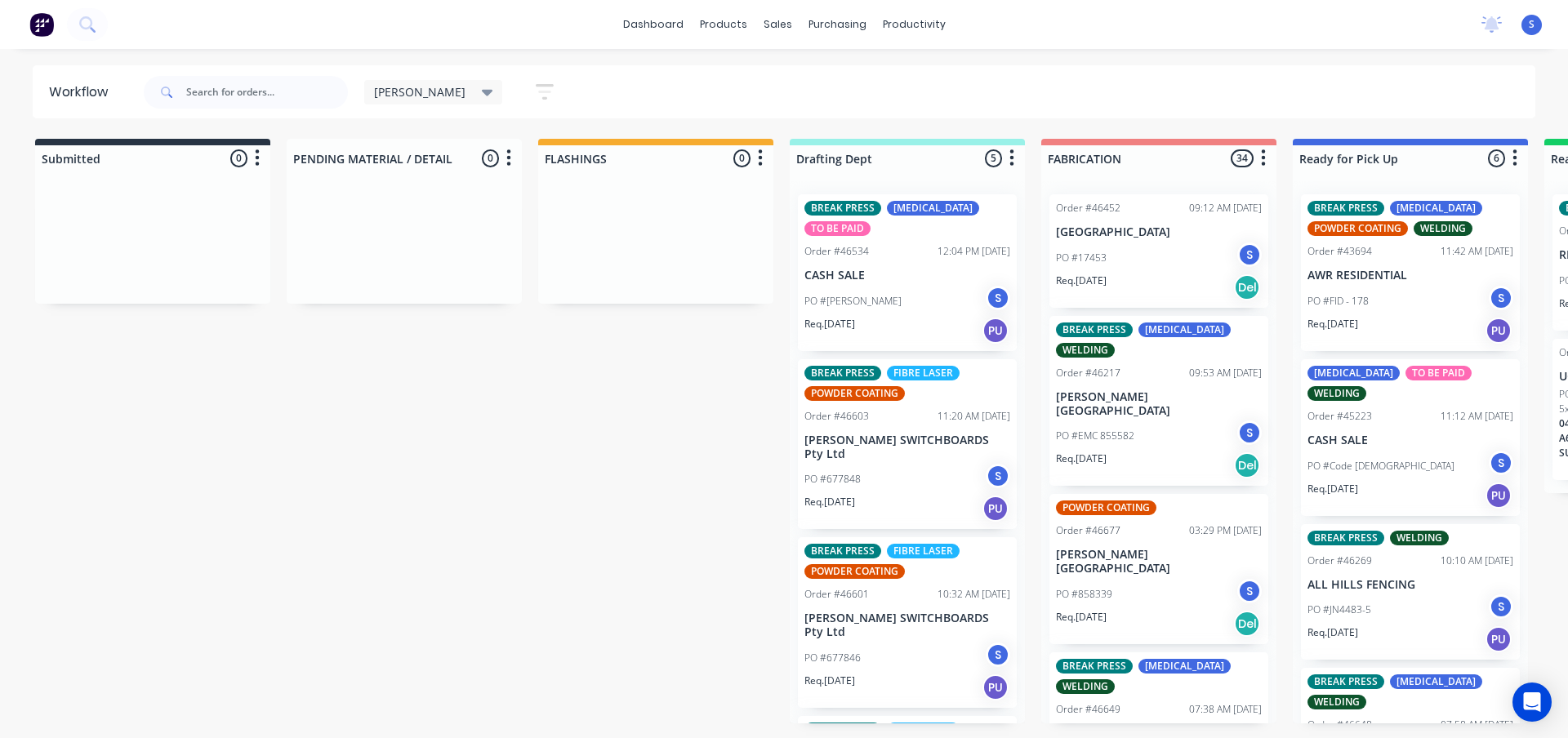
click at [880, 290] on div "PO #[PERSON_NAME] S" at bounding box center [907, 301] width 206 height 31
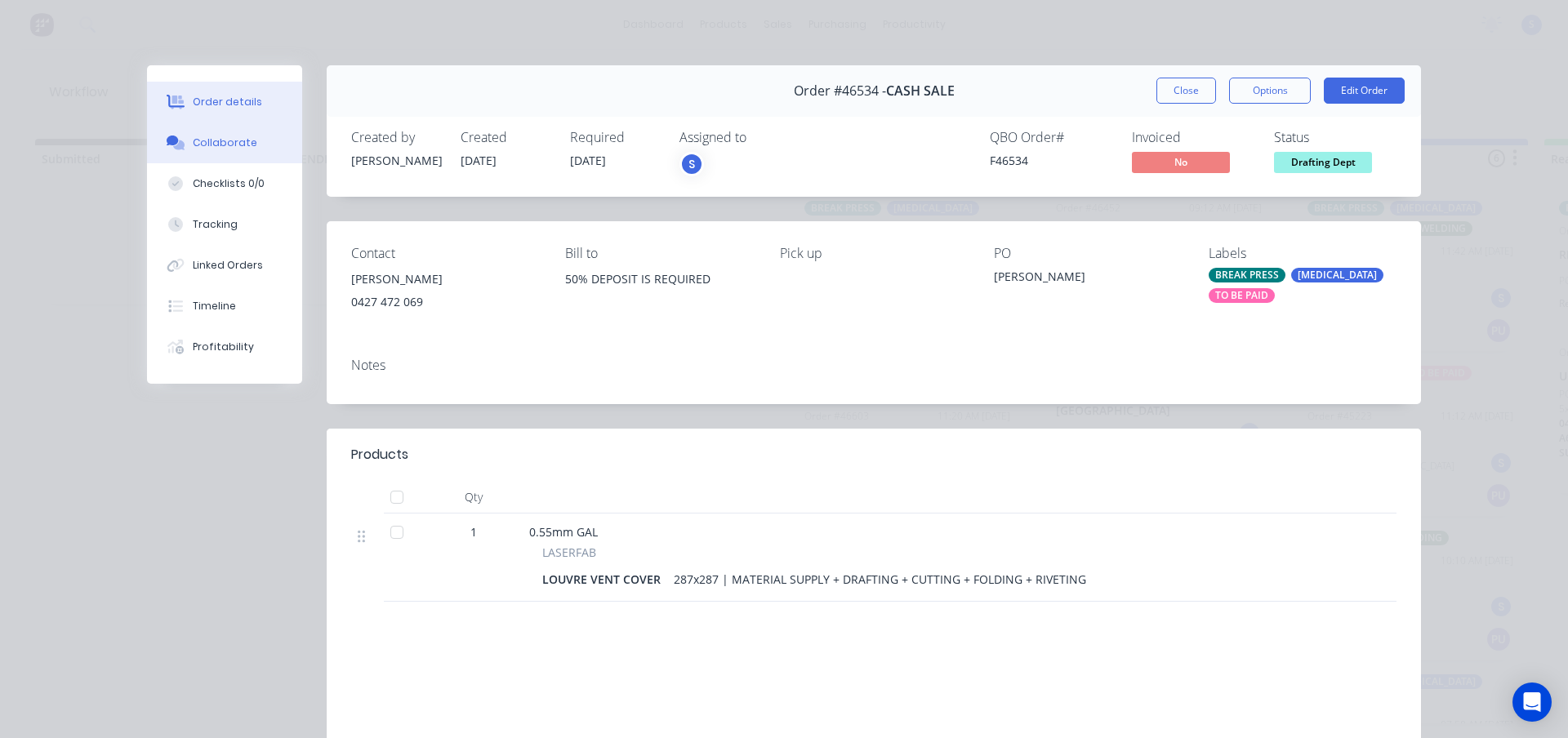
click at [215, 147] on div "Collaborate" at bounding box center [224, 143] width 64 height 15
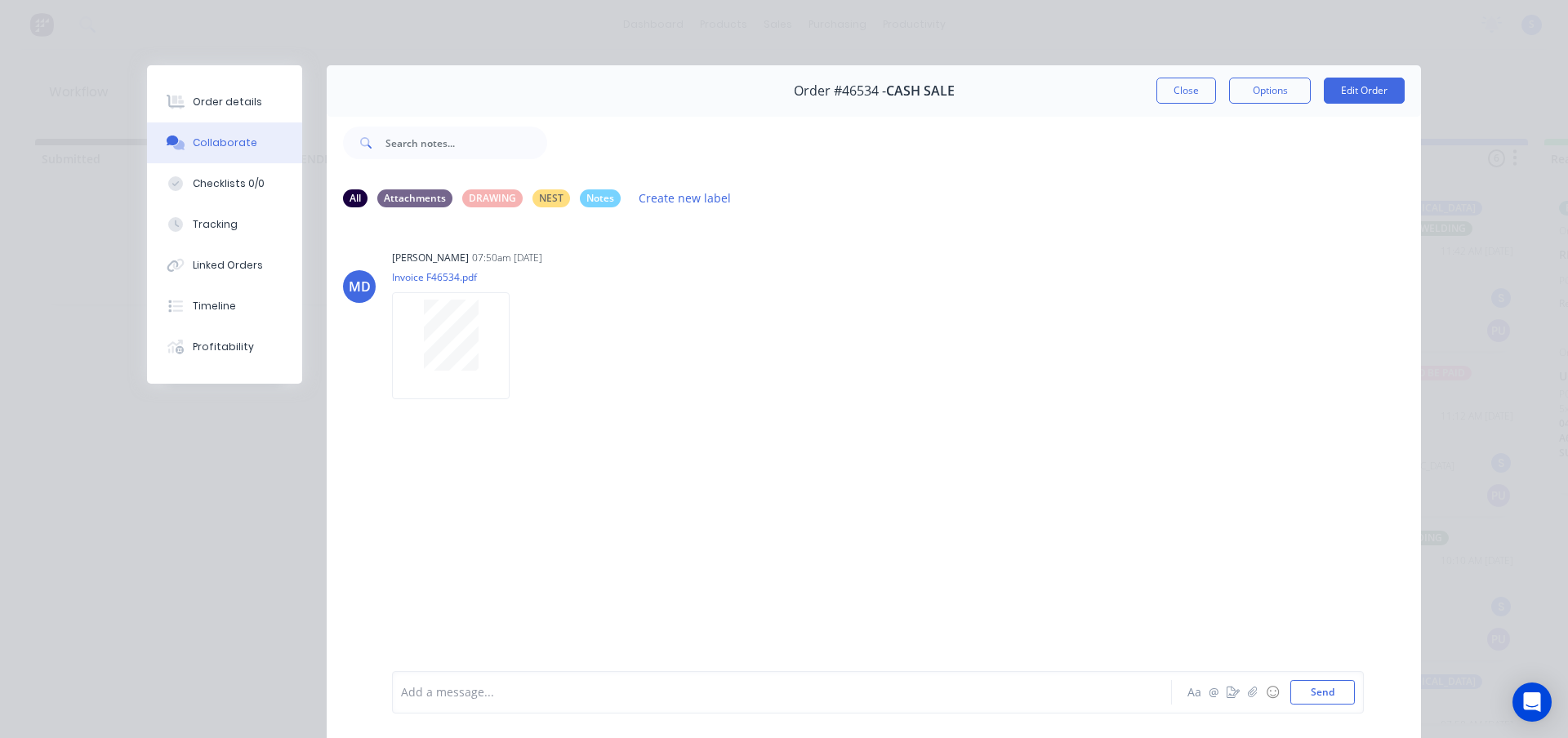
click at [438, 682] on div "Add a message..." at bounding box center [758, 693] width 715 height 25
click at [1306, 691] on button "Send" at bounding box center [1323, 693] width 64 height 25
click at [1174, 93] on button "Close" at bounding box center [1187, 91] width 60 height 26
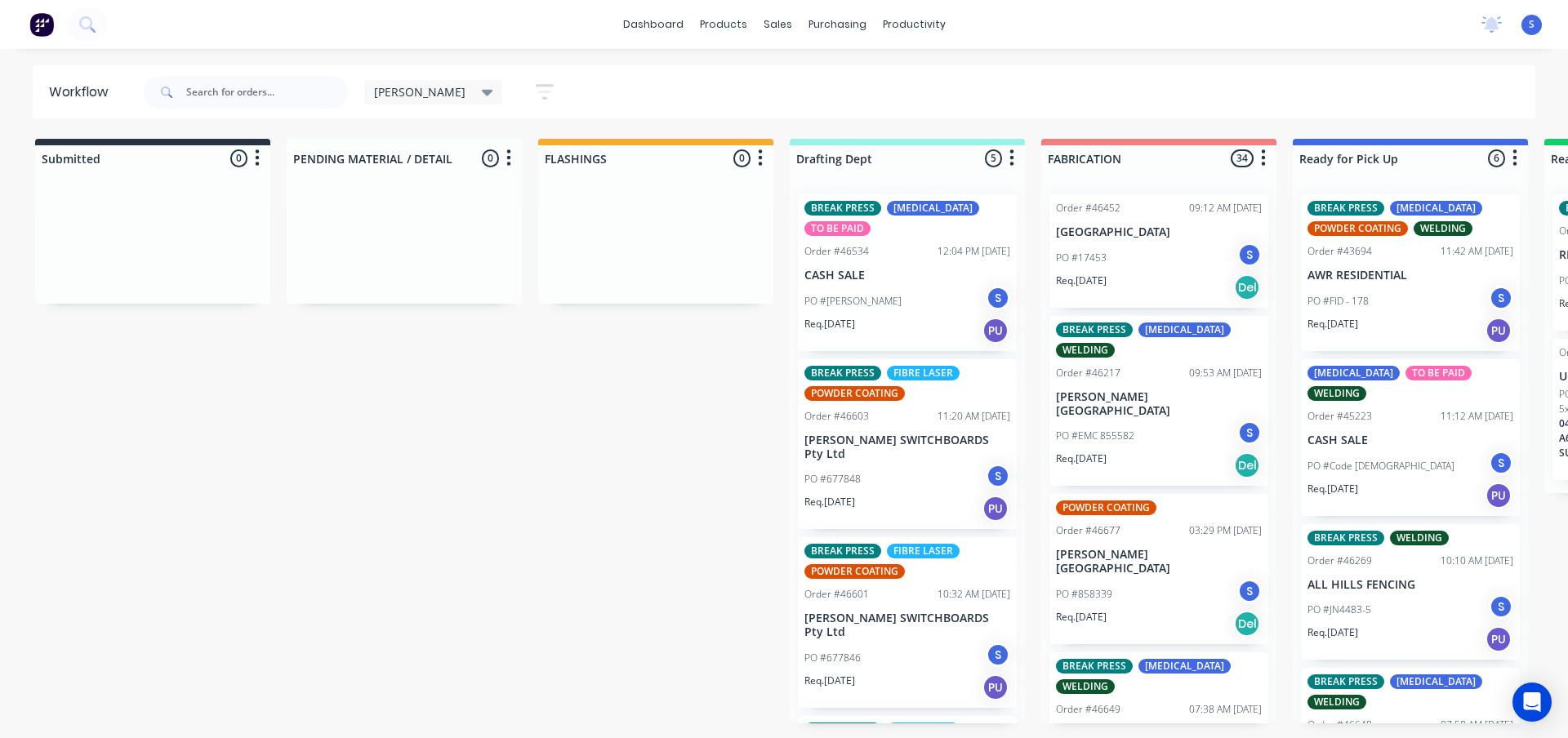
click at [512, 493] on div "Submitted 0 Sort By Created date Required date Order number Customer name Most …" at bounding box center [1350, 431] width 2725 height 584
click at [831, 79] on div "Sales Orders" at bounding box center [838, 78] width 67 height 15
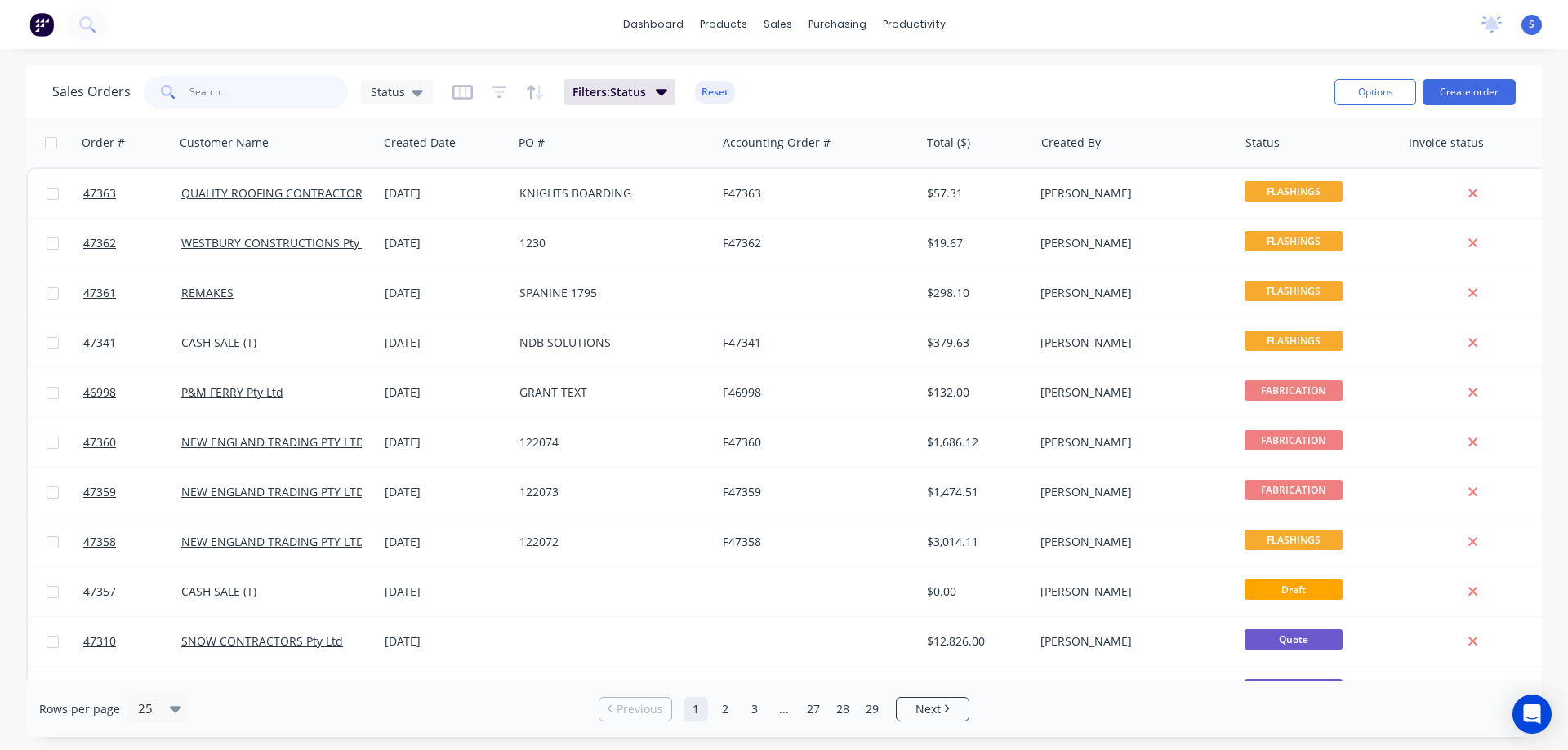
click at [250, 87] on input "text" at bounding box center [269, 92] width 159 height 33
click at [224, 94] on input "text" at bounding box center [269, 92] width 159 height 33
click at [810, 74] on div "Sales Orders" at bounding box center [838, 78] width 67 height 15
click at [813, 106] on div "Customers" at bounding box center [833, 111] width 59 height 15
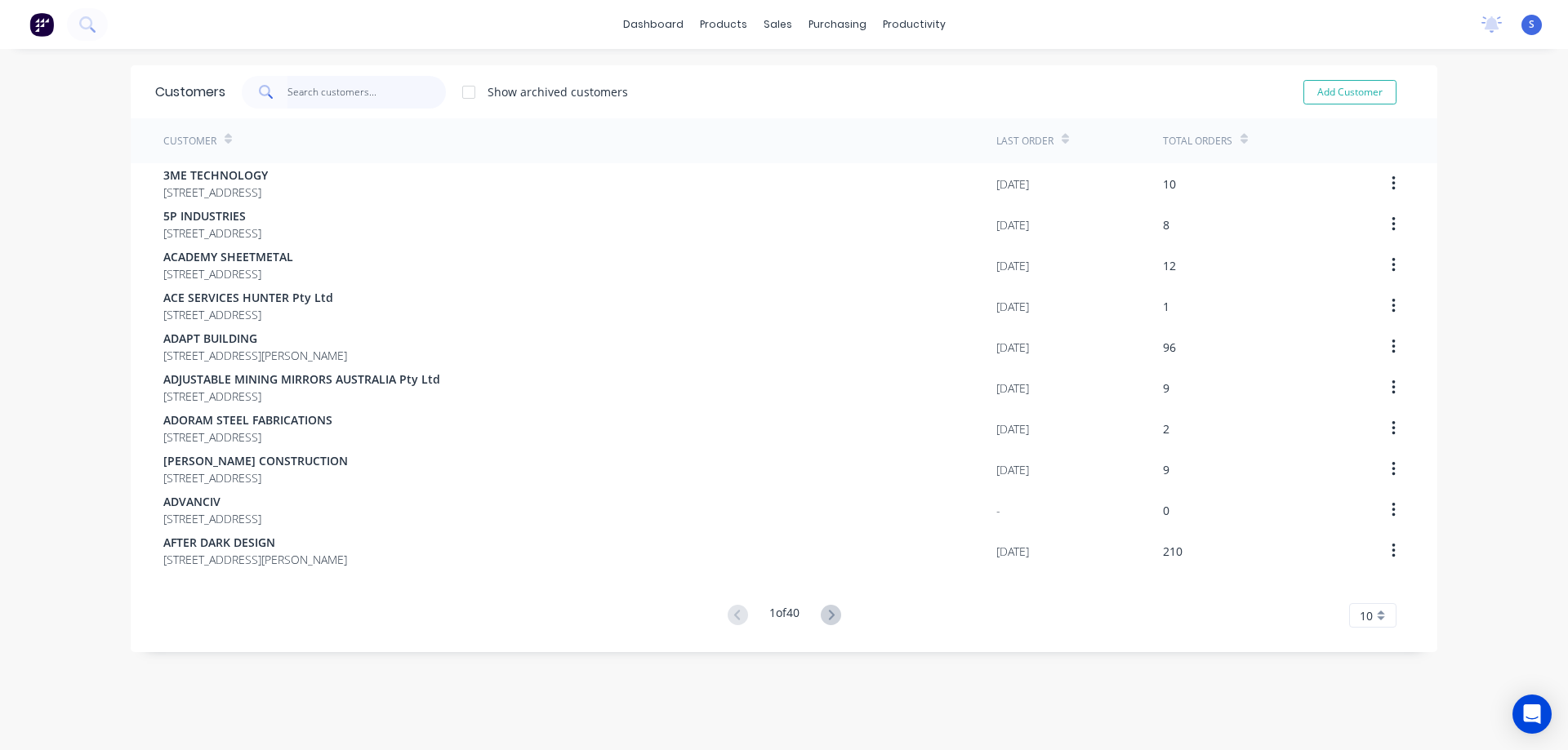
click at [304, 88] on input "text" at bounding box center [367, 92] width 159 height 33
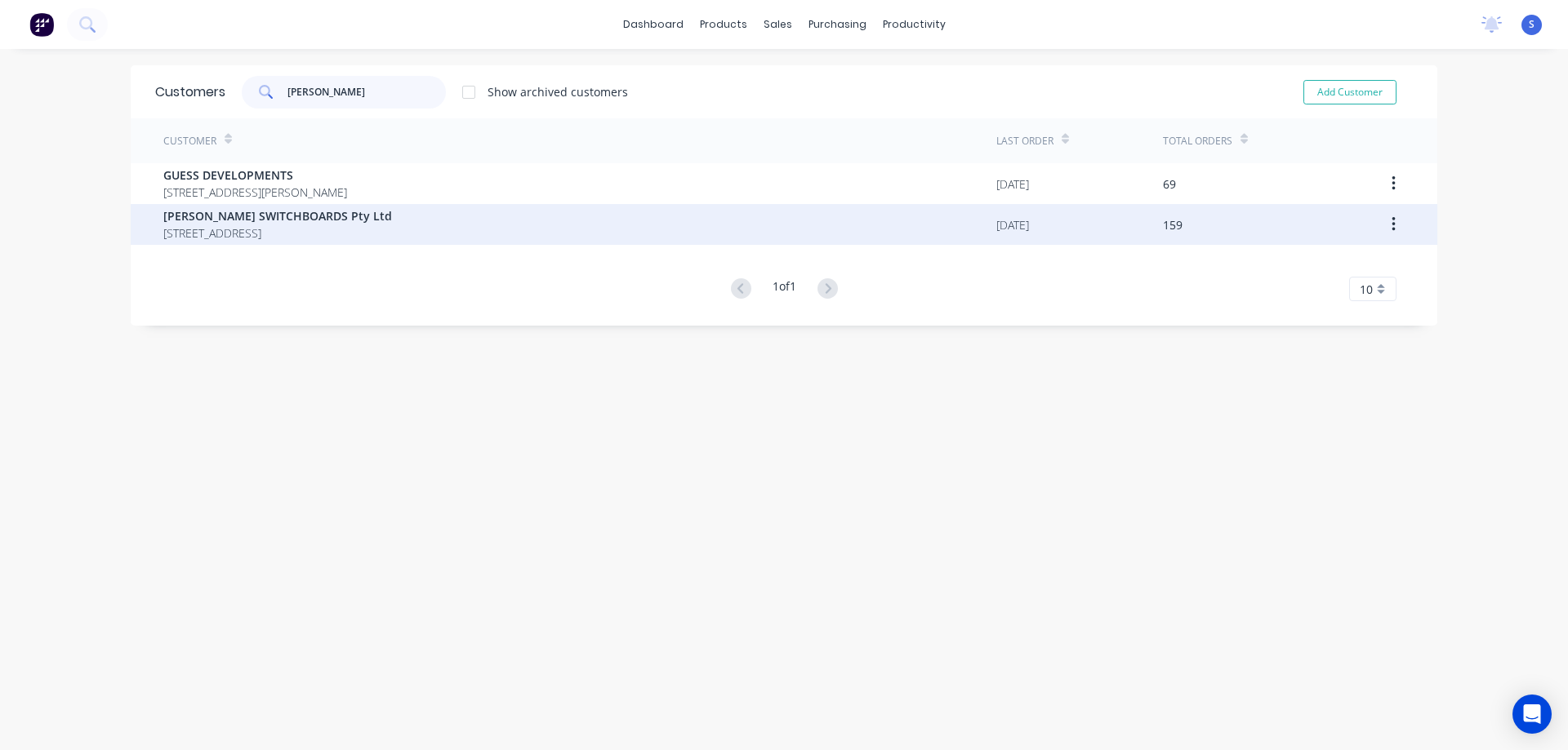
type input "baker"
click at [288, 220] on span "[PERSON_NAME] SWITCHBOARDS Pty Ltd" at bounding box center [277, 215] width 229 height 17
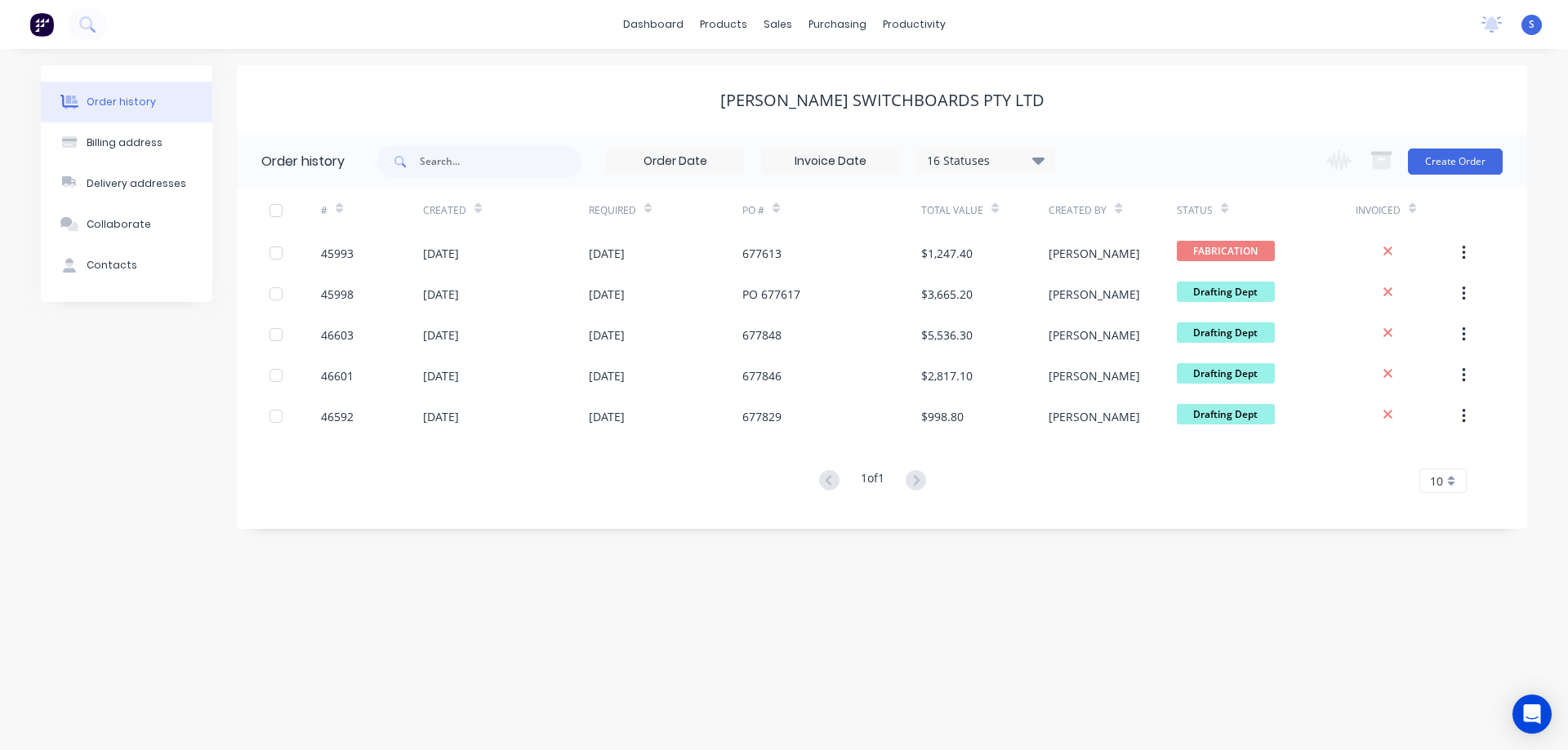
click at [1050, 172] on div "16 Statuses Invoice Status Invoiced Not Invoiced Partial Order Status All Archi…" at bounding box center [985, 161] width 139 height 25
click at [1033, 169] on icon at bounding box center [1038, 160] width 12 height 19
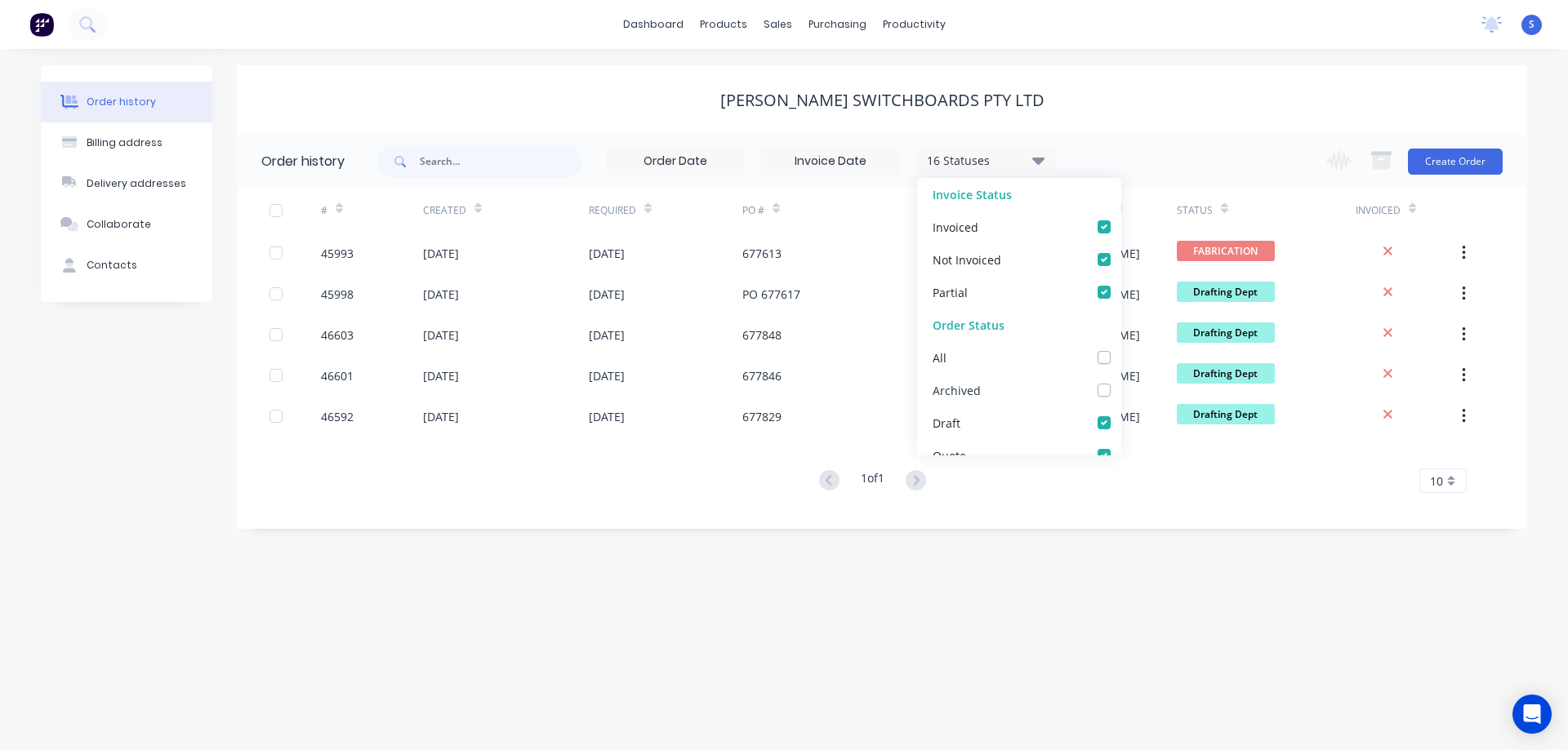
click at [1120, 381] on label at bounding box center [1120, 381] width 0 height 0
click at [1120, 393] on input "checkbox" at bounding box center [1127, 389] width 13 height 16
checkbox input "true"
click at [1186, 121] on div "[PERSON_NAME] SWITCHBOARDS Pty Ltd" at bounding box center [882, 100] width 1291 height 70
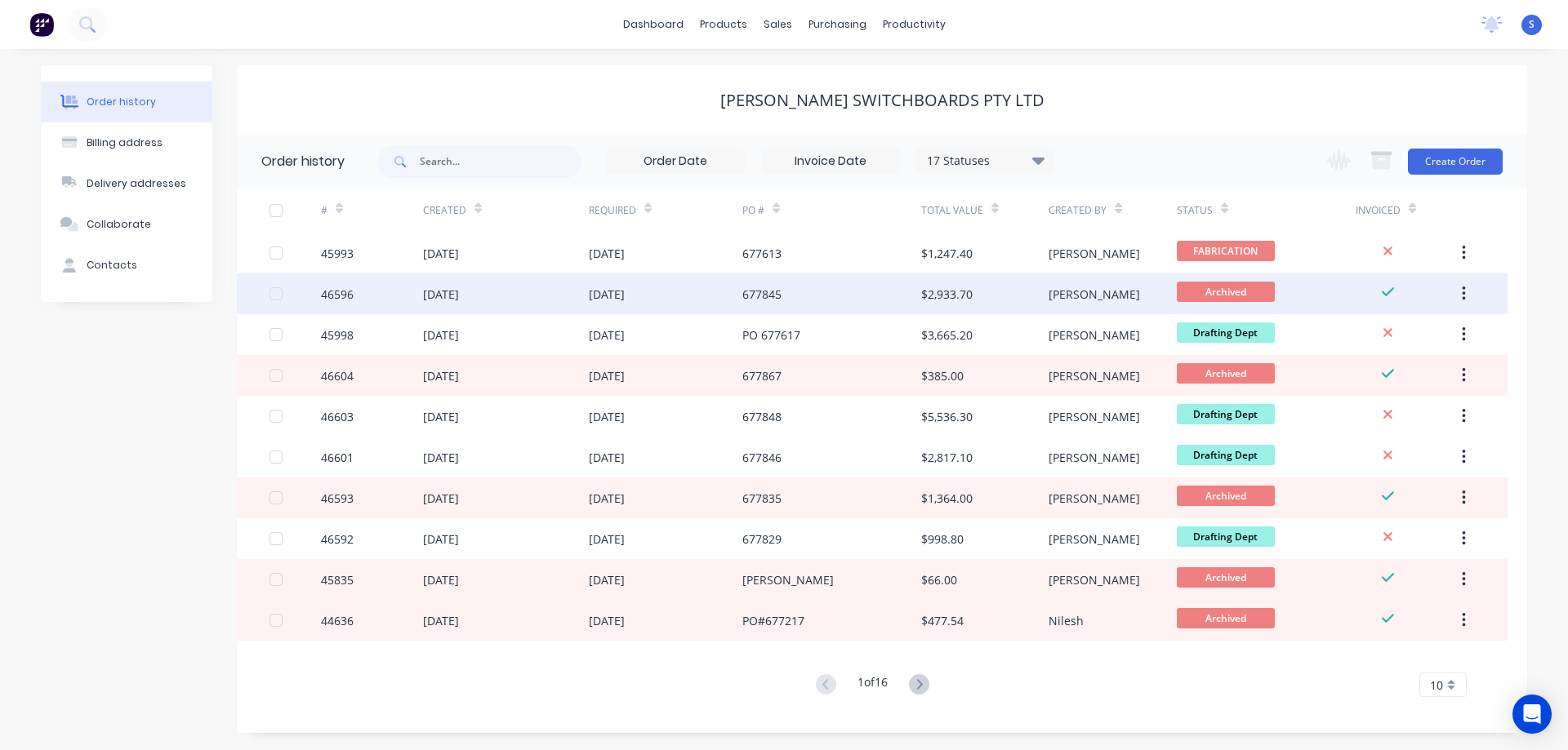
click at [791, 286] on div "677845" at bounding box center [832, 294] width 179 height 41
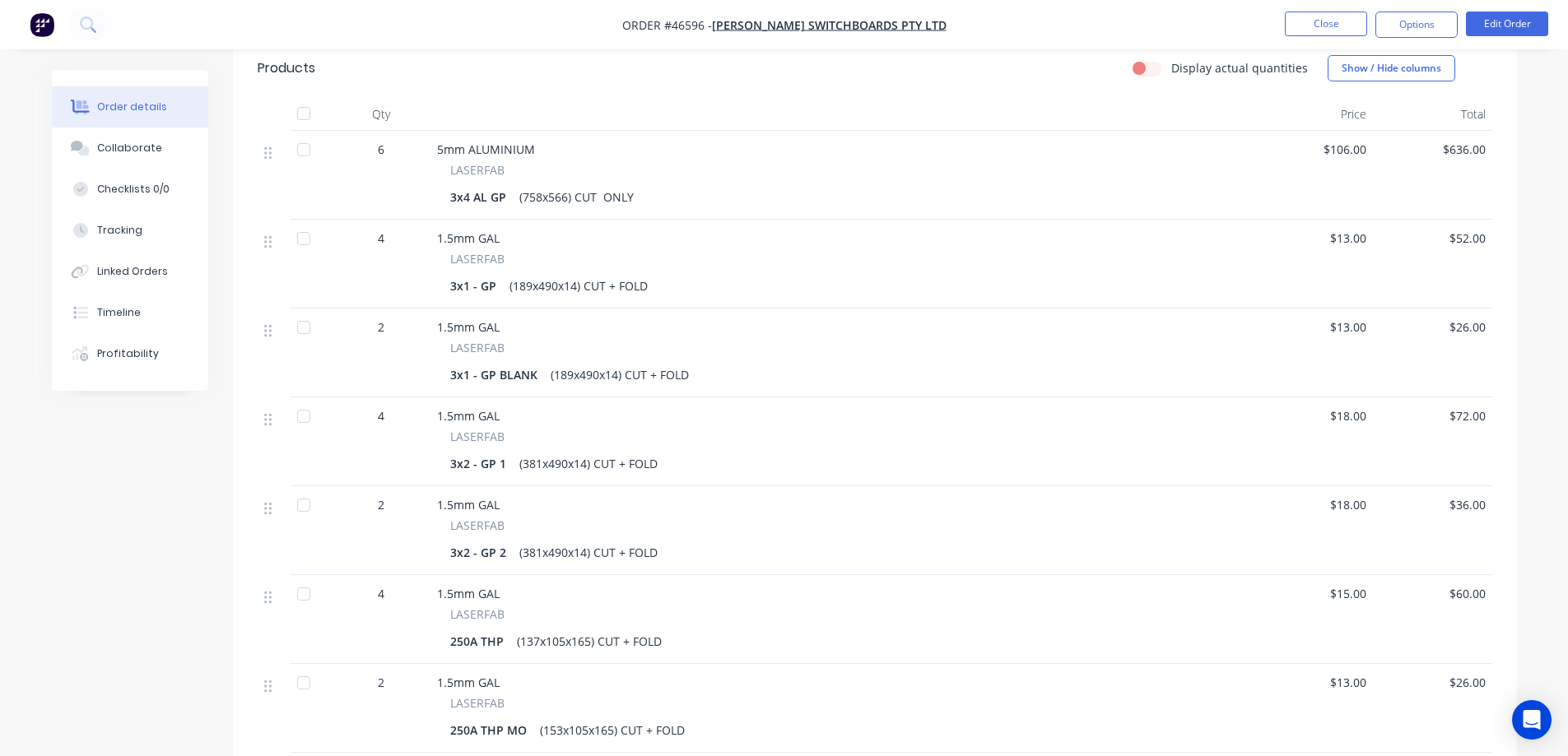
scroll to position [245, 0]
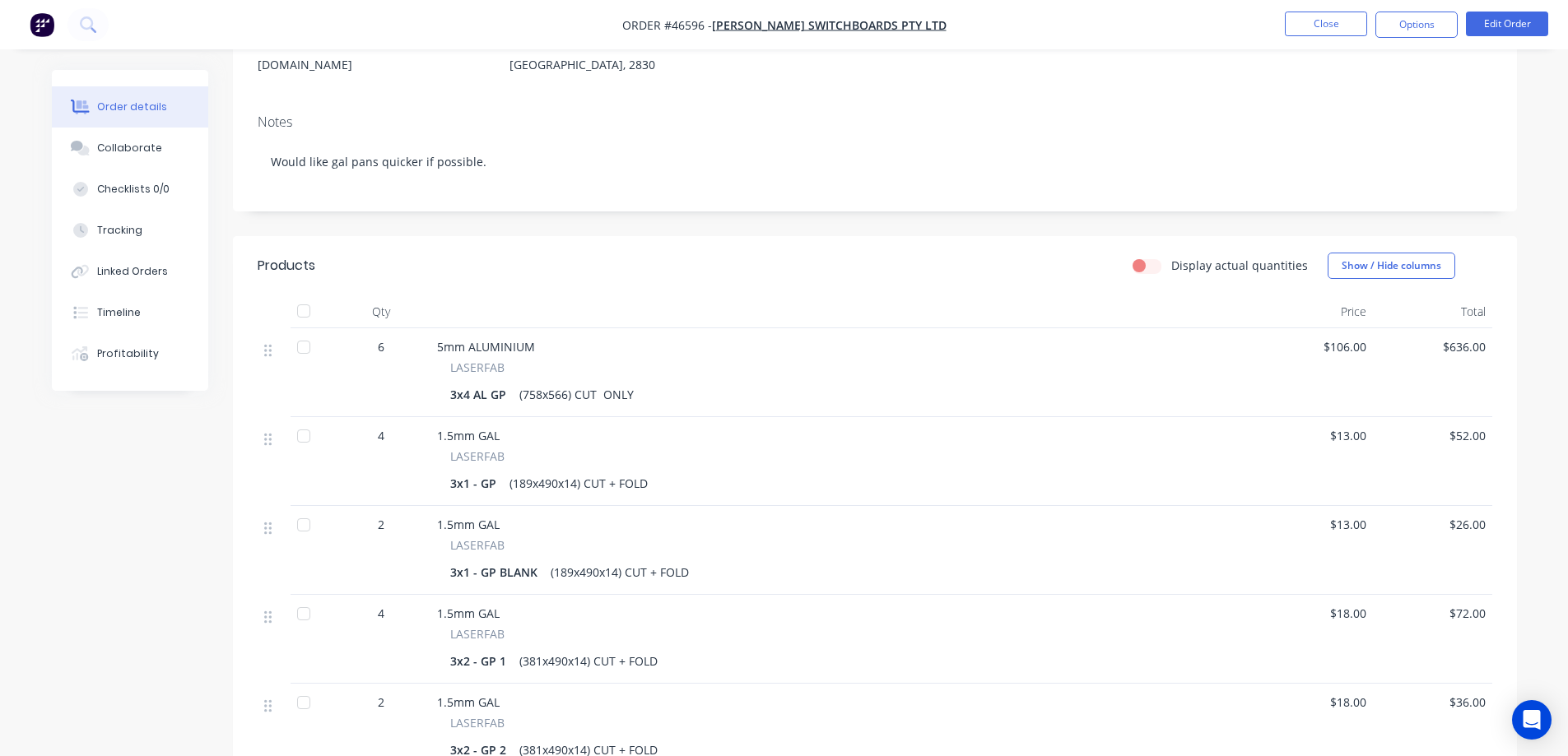
click at [704, 28] on span "Order #46596 -" at bounding box center [666, 25] width 90 height 16
copy span "46596"
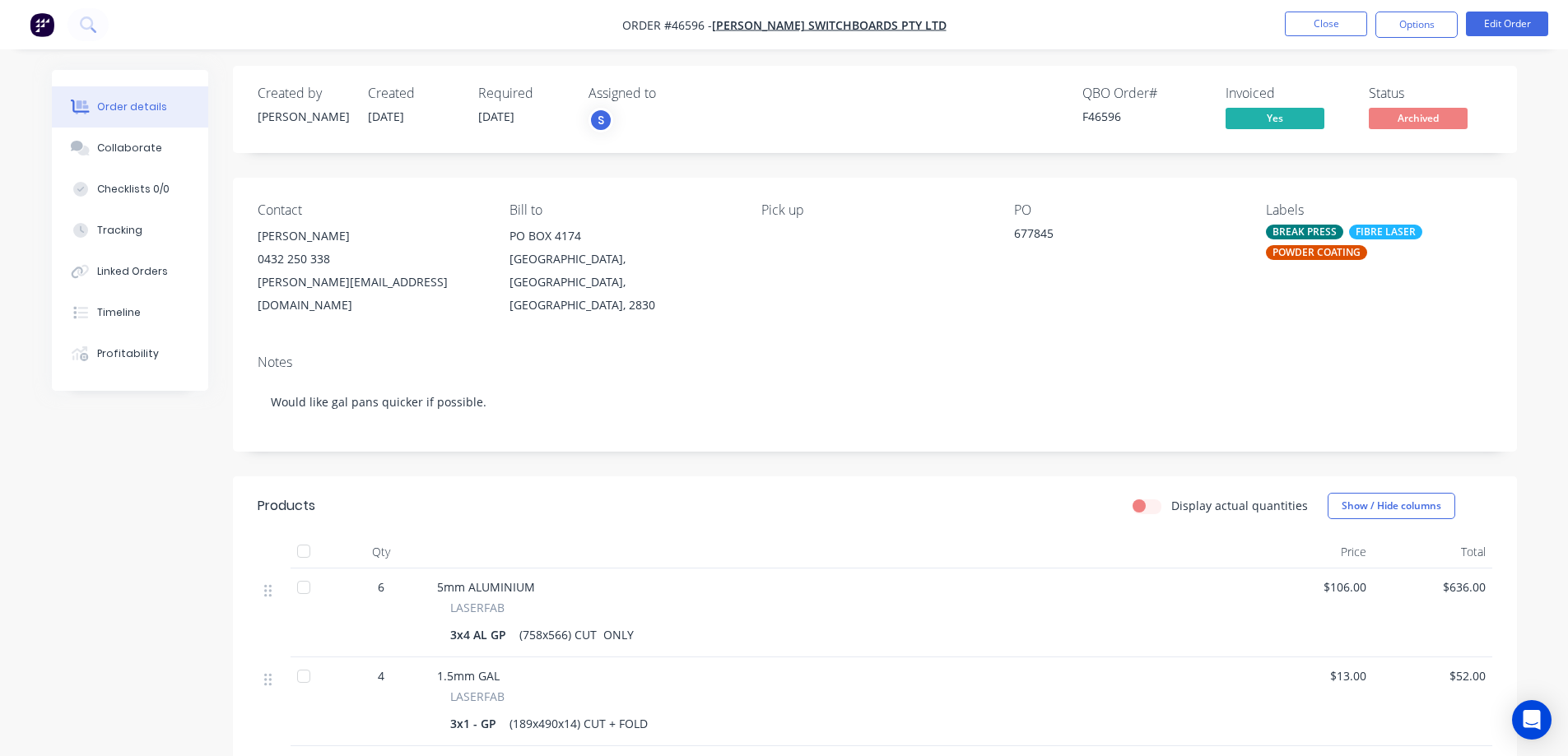
scroll to position [0, 0]
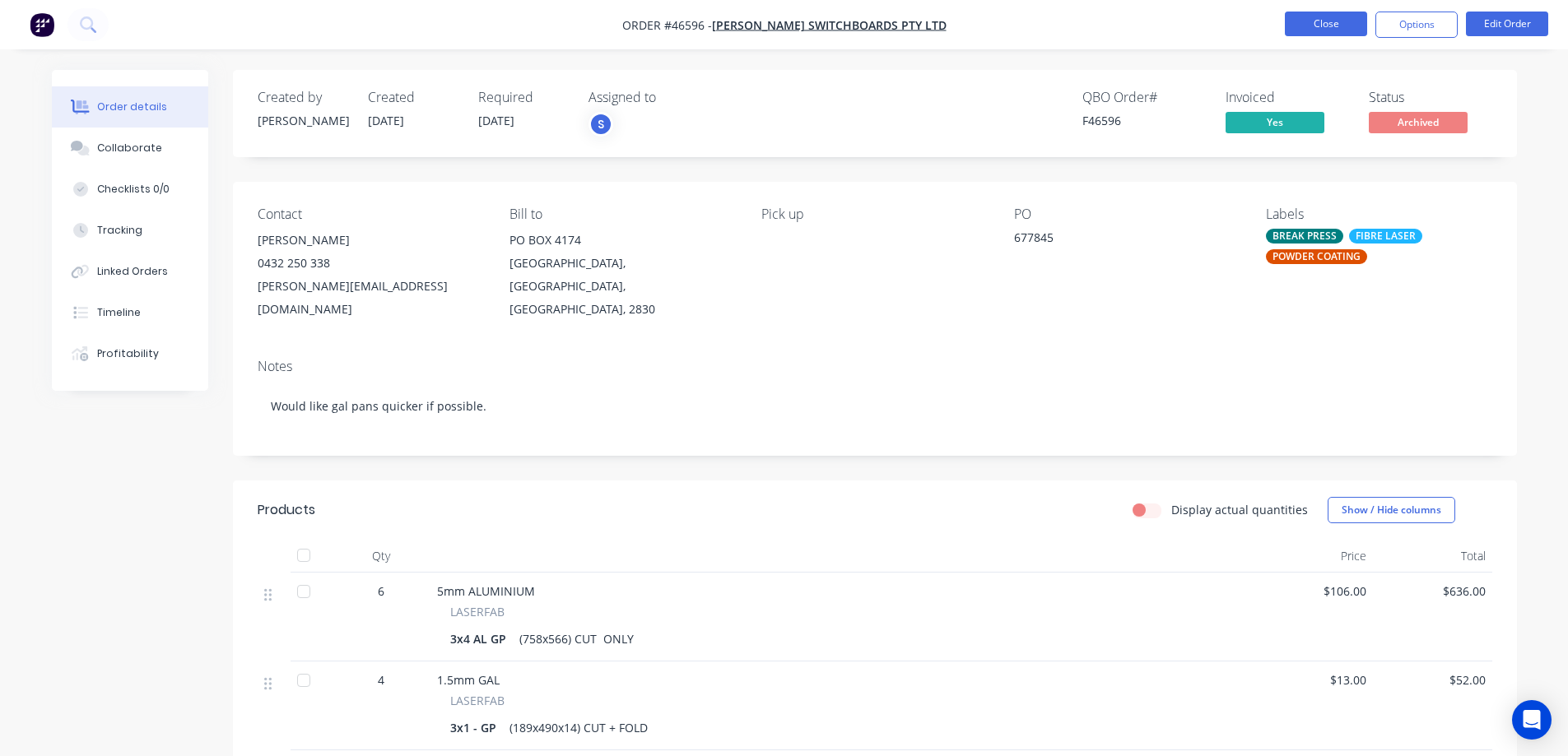
click at [1330, 22] on button "Close" at bounding box center [1325, 24] width 83 height 25
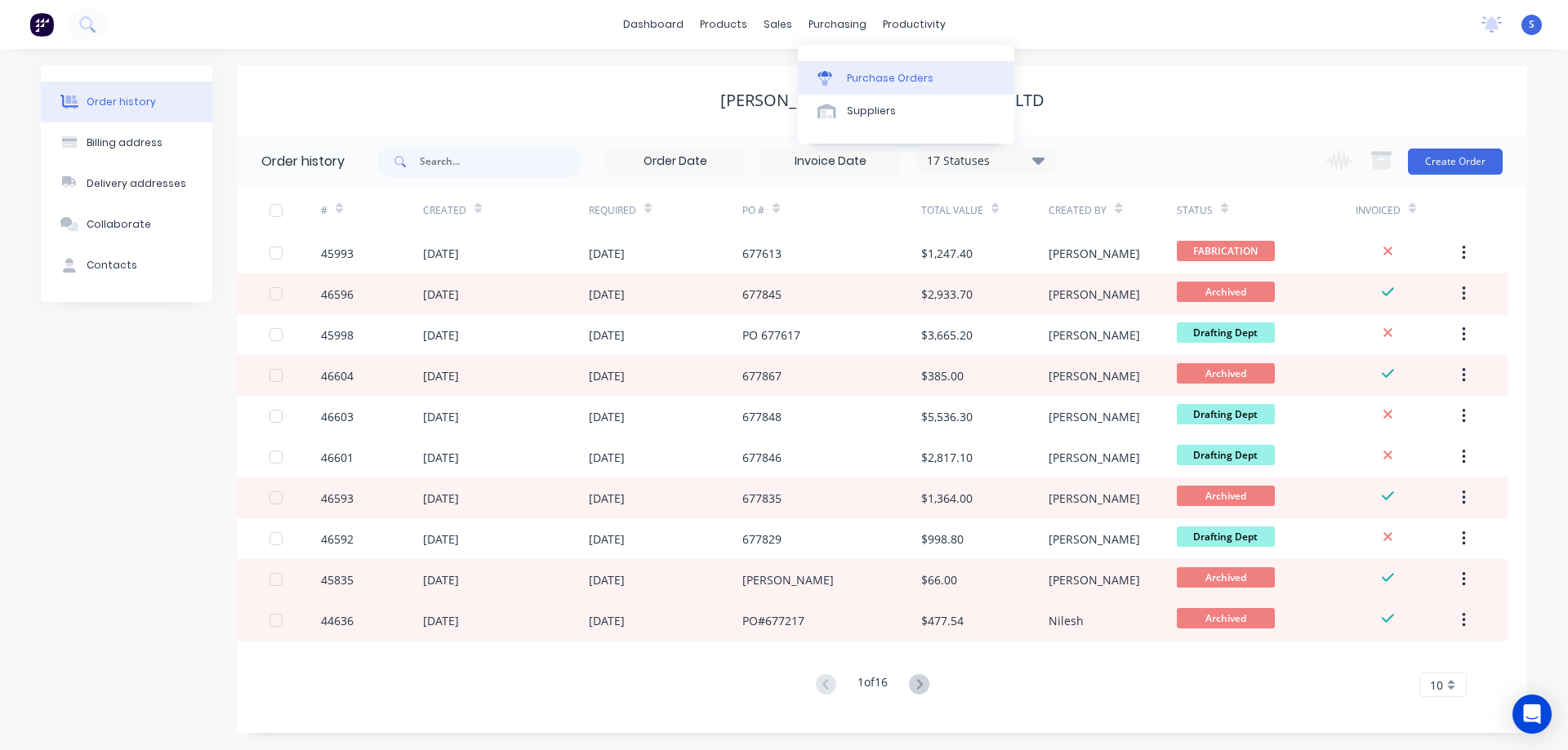
click at [856, 83] on div "Purchase Orders" at bounding box center [890, 78] width 87 height 15
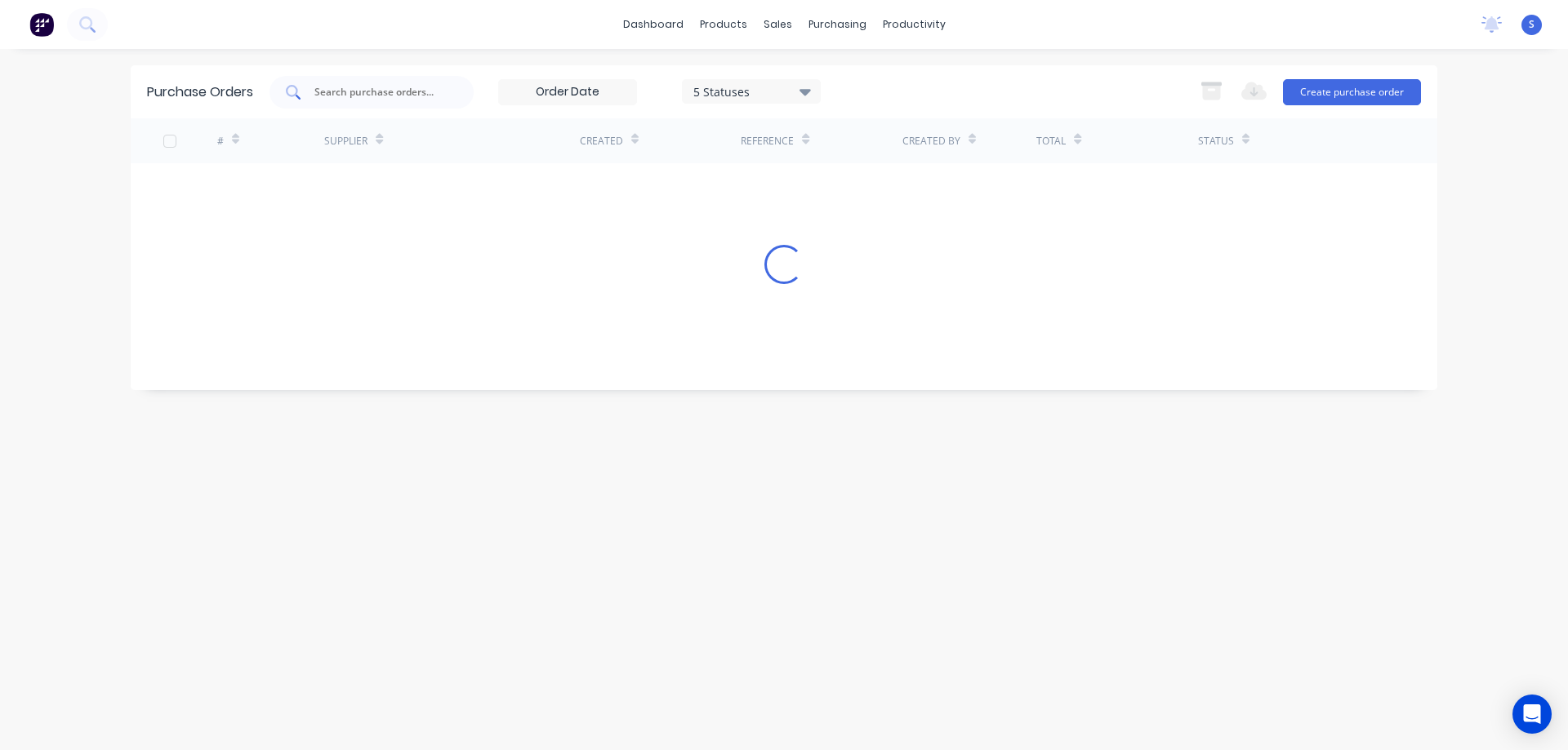
click at [400, 89] on input "text" at bounding box center [381, 92] width 136 height 17
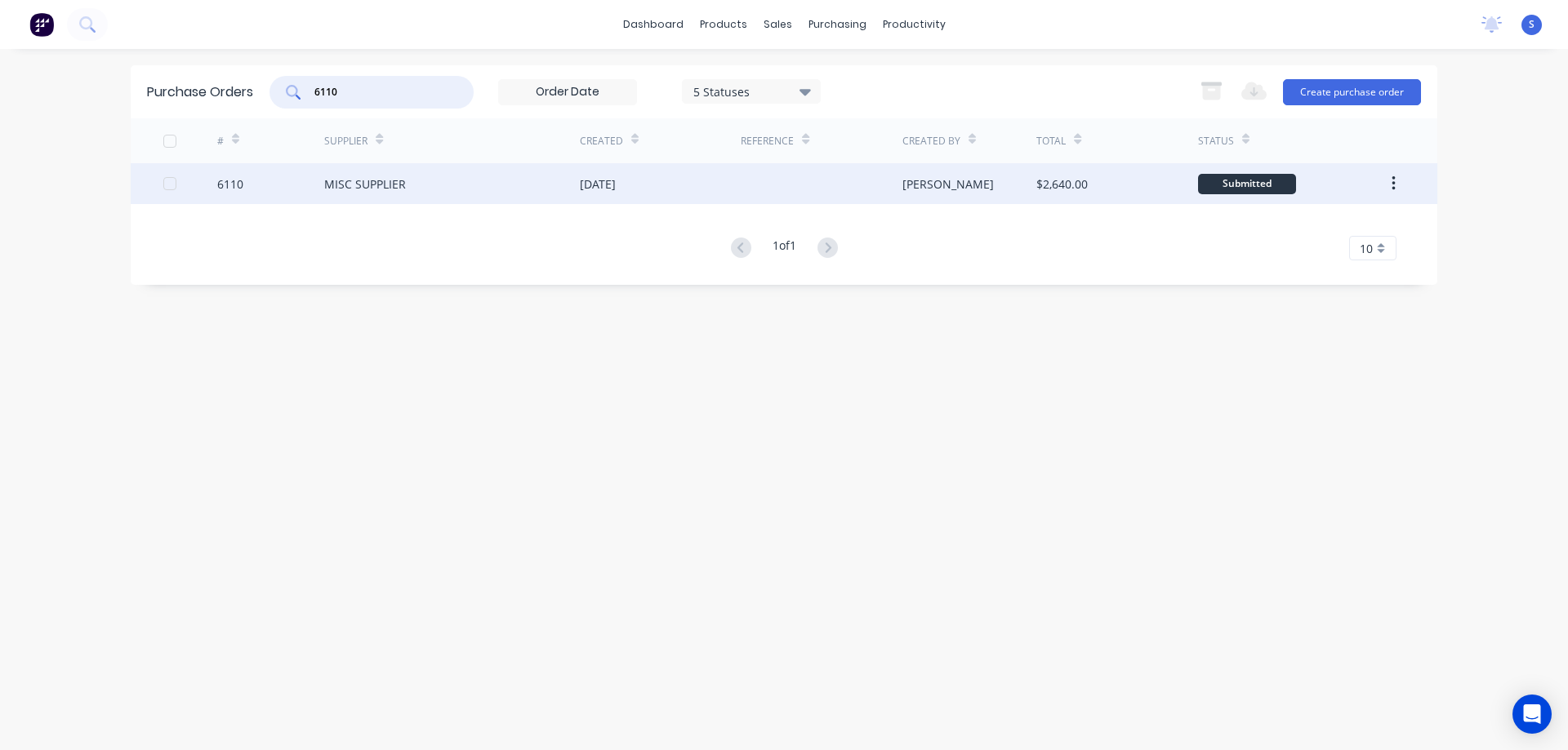
type input "6110"
click at [836, 179] on div at bounding box center [821, 184] width 161 height 41
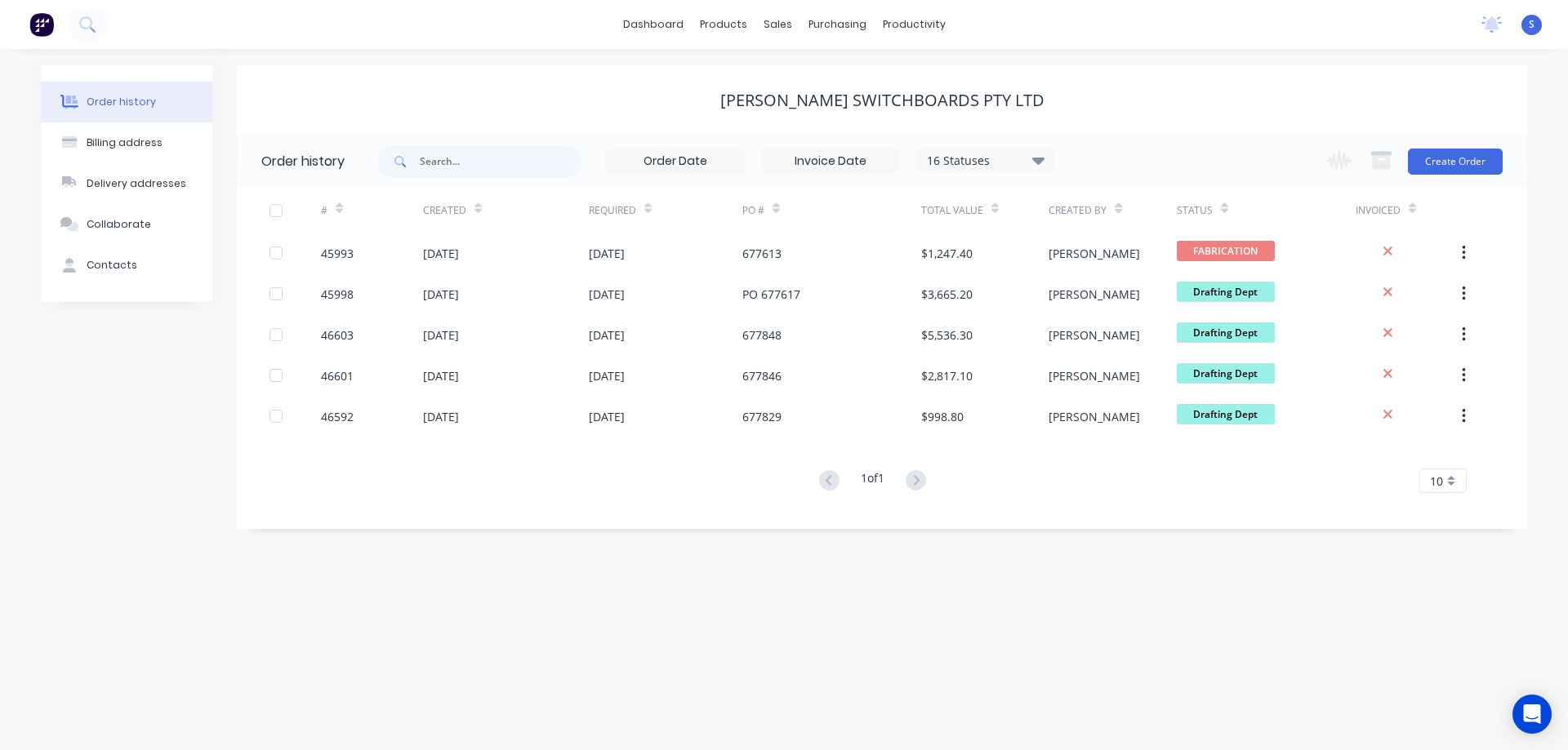
click at [1026, 176] on div "16 Statuses Invoice Status Invoiced Not Invoiced Partial Order Status All Archi…" at bounding box center [716, 161] width 678 height 53
click at [1028, 167] on div "16 Statuses" at bounding box center [985, 161] width 137 height 18
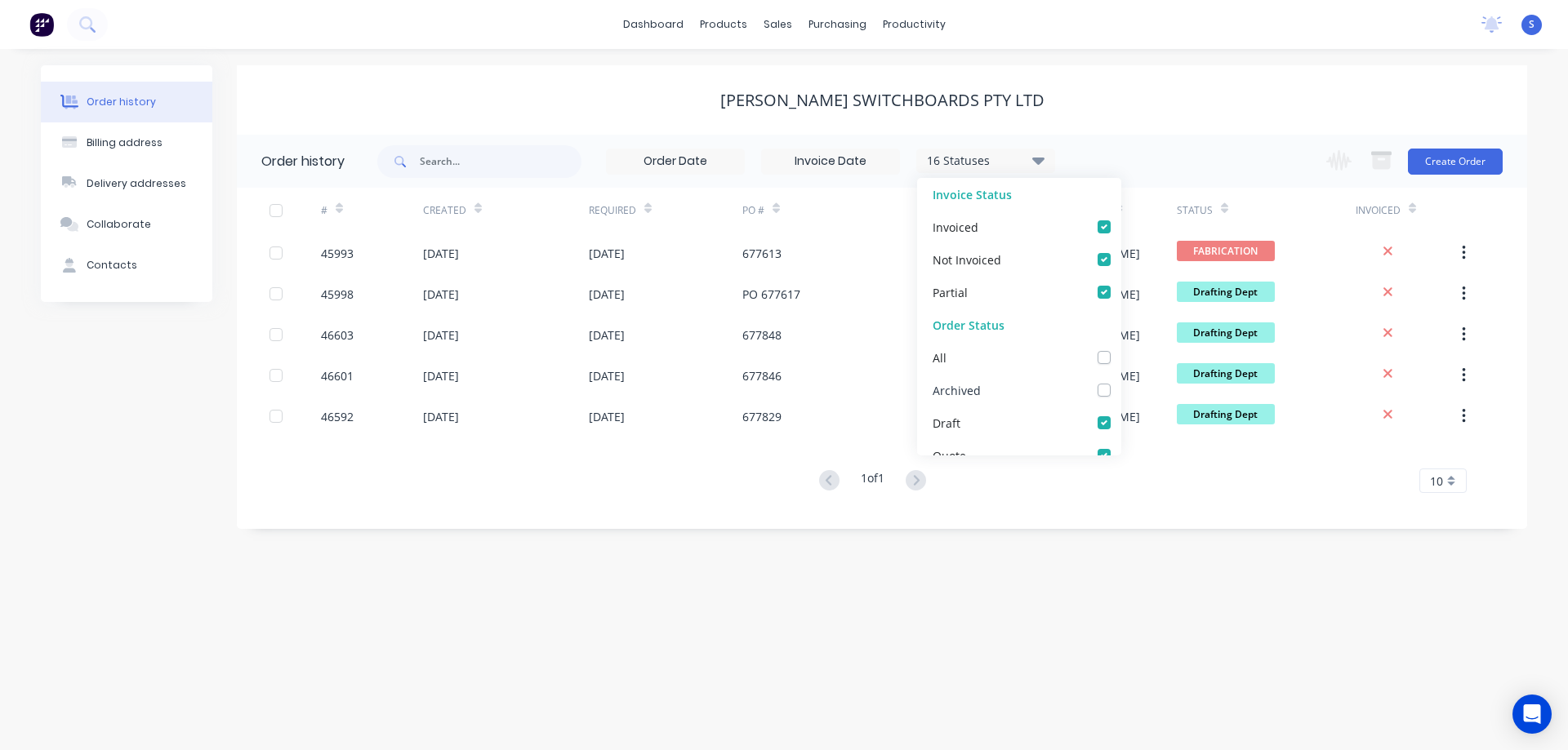
click at [1120, 381] on label at bounding box center [1120, 381] width 0 height 0
click at [1120, 386] on input "checkbox" at bounding box center [1127, 389] width 13 height 16
checkbox input "true"
click at [1249, 115] on div "[PERSON_NAME] SWITCHBOARDS Pty Ltd" at bounding box center [882, 100] width 1291 height 70
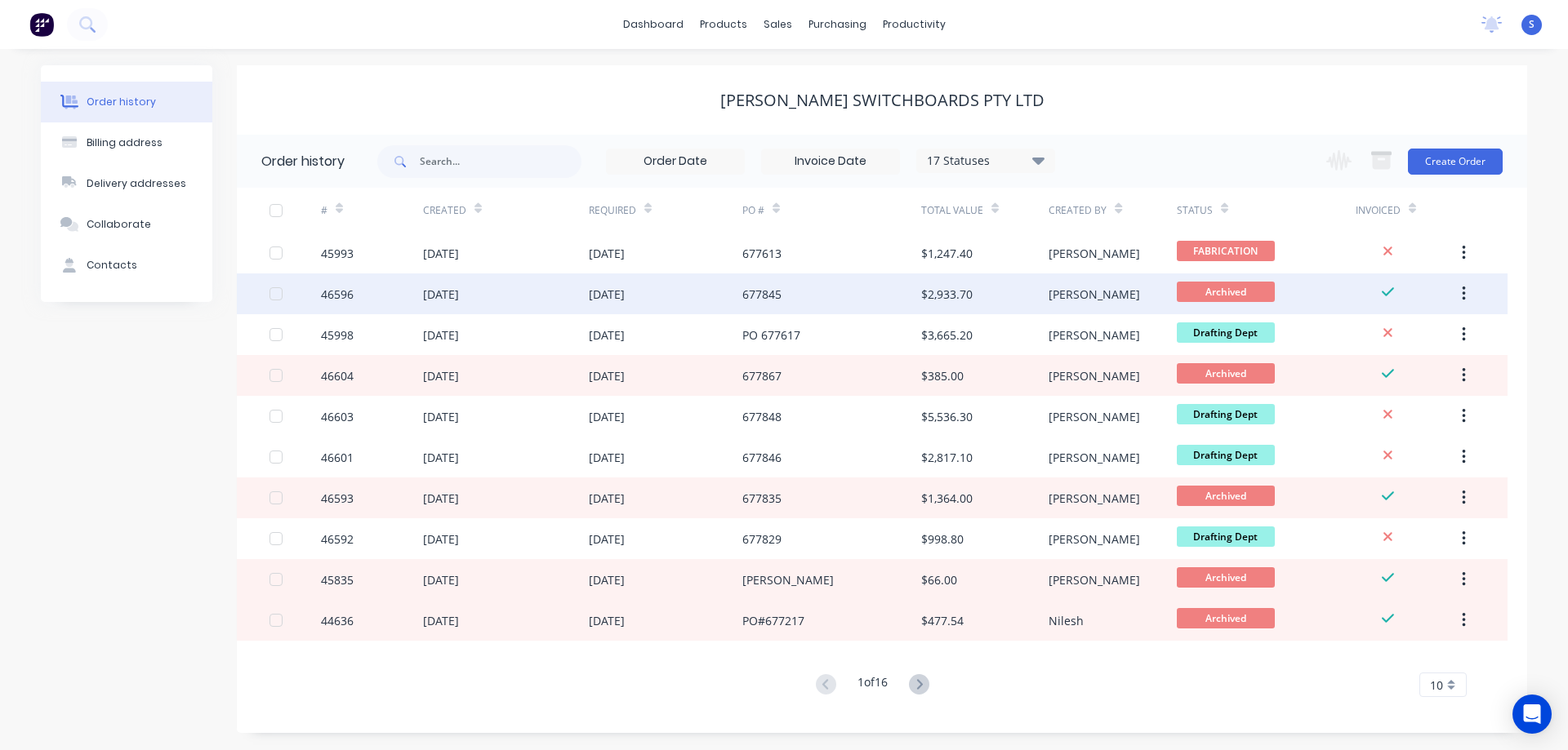
click at [808, 294] on div "677845" at bounding box center [832, 294] width 179 height 41
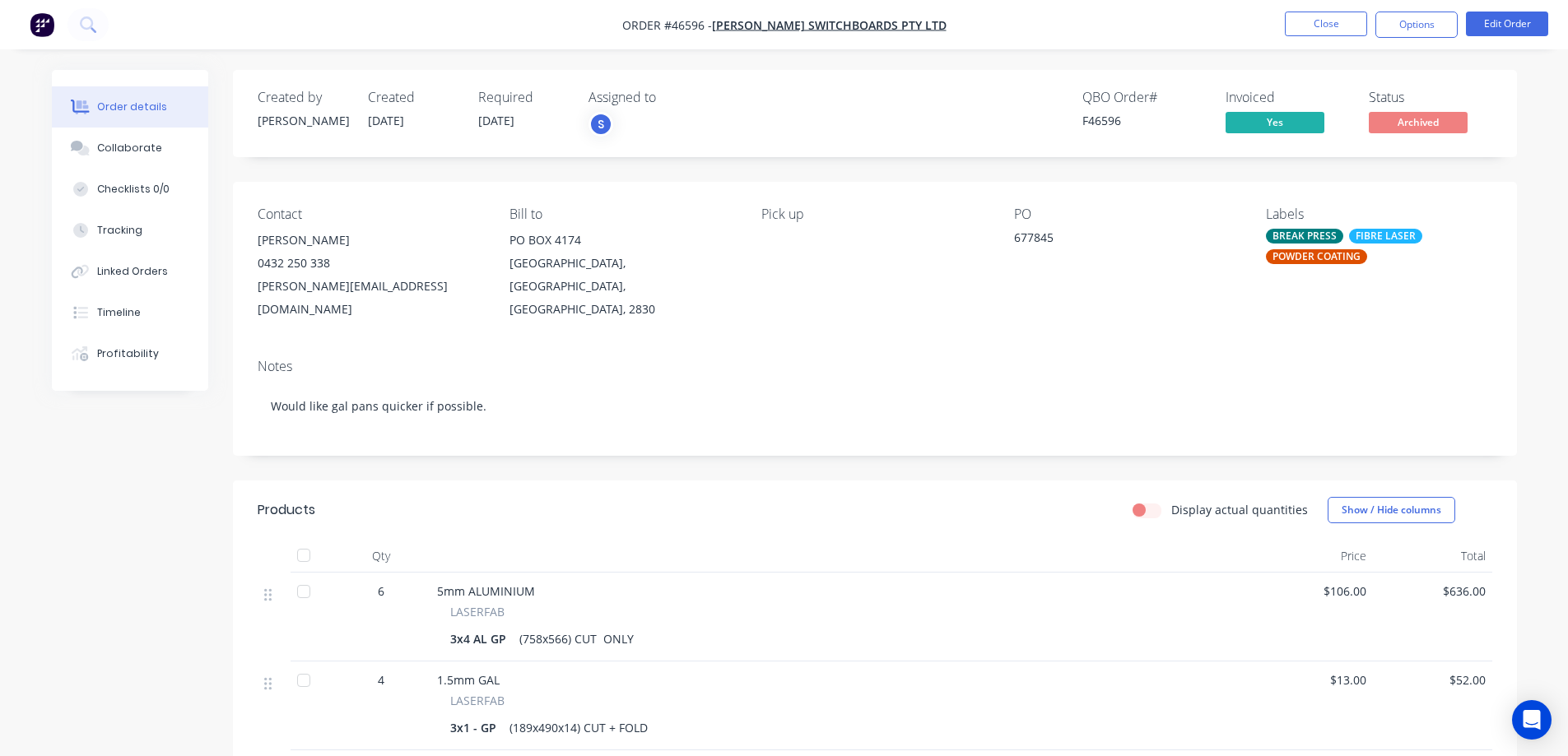
click at [699, 23] on span "Order #46596 -" at bounding box center [666, 25] width 90 height 16
copy span "46596"
